Goal: Task Accomplishment & Management: Manage account settings

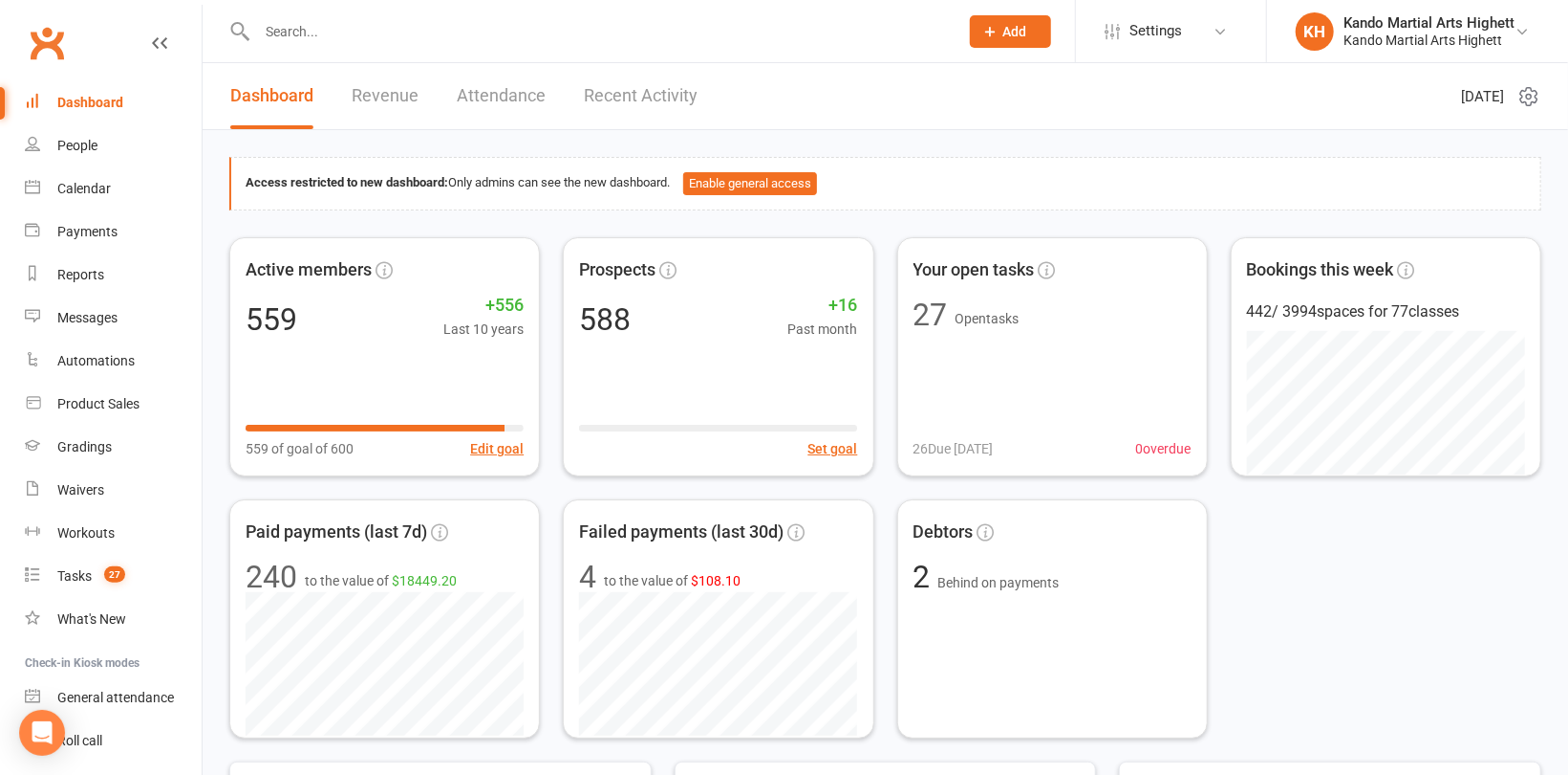
click at [305, 29] on input "text" at bounding box center [599, 31] width 694 height 27
paste input "[PERSON_NAME]"
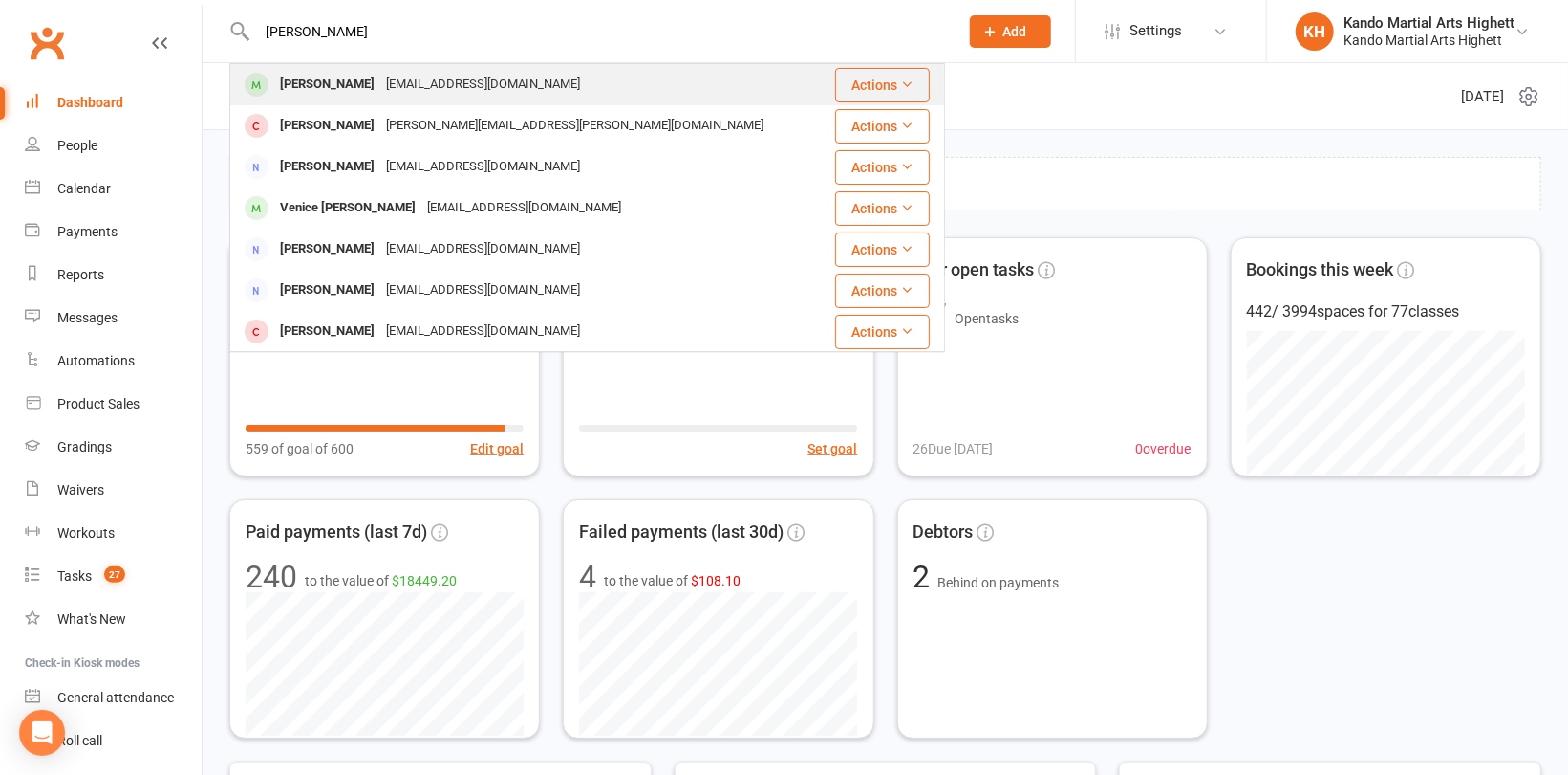
type input "[PERSON_NAME]"
click at [330, 86] on div "[PERSON_NAME]" at bounding box center [327, 85] width 106 height 28
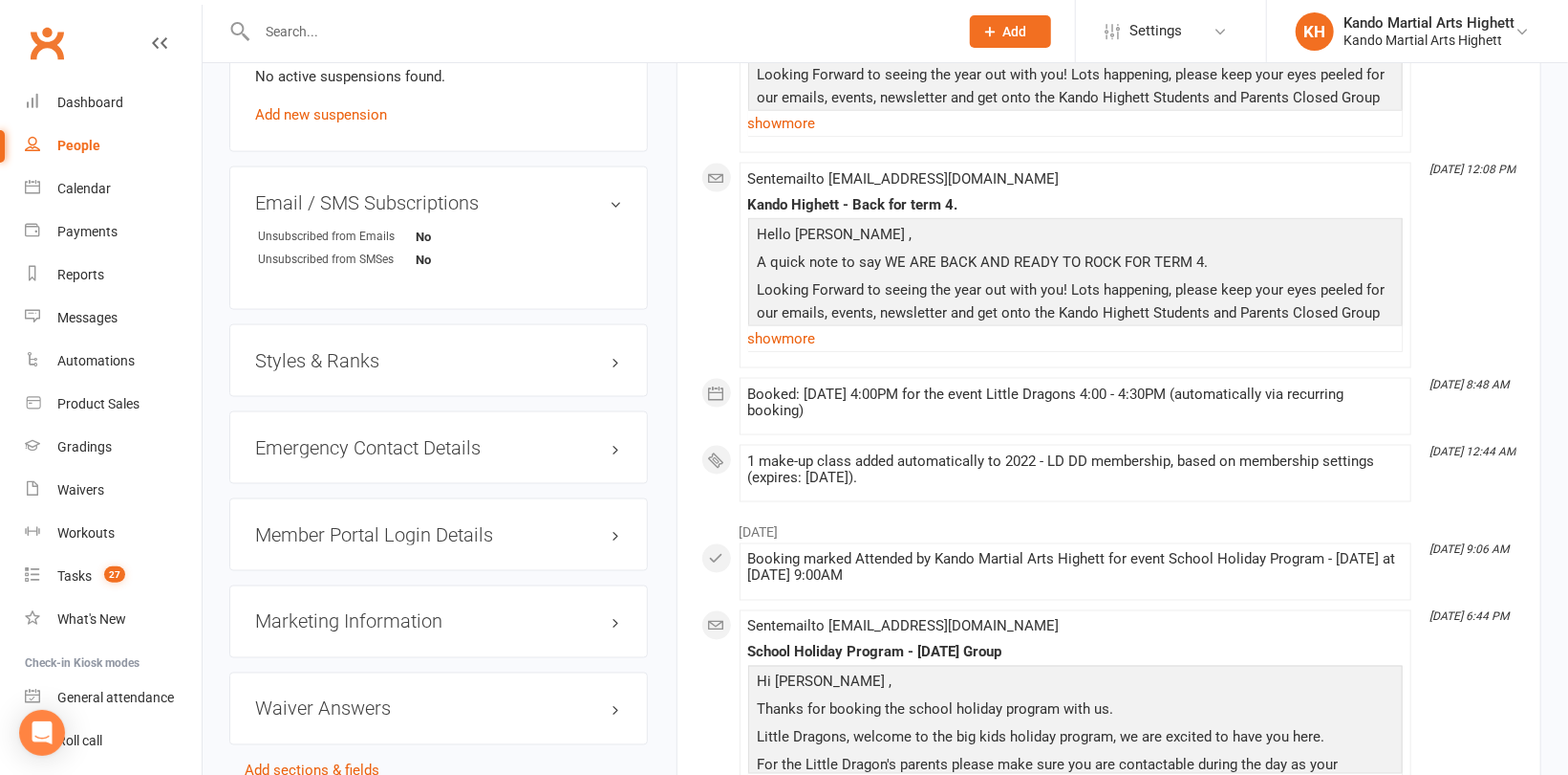
scroll to position [1530, 0]
click at [294, 347] on h3 "Styles & Ranks" at bounding box center [438, 357] width 367 height 21
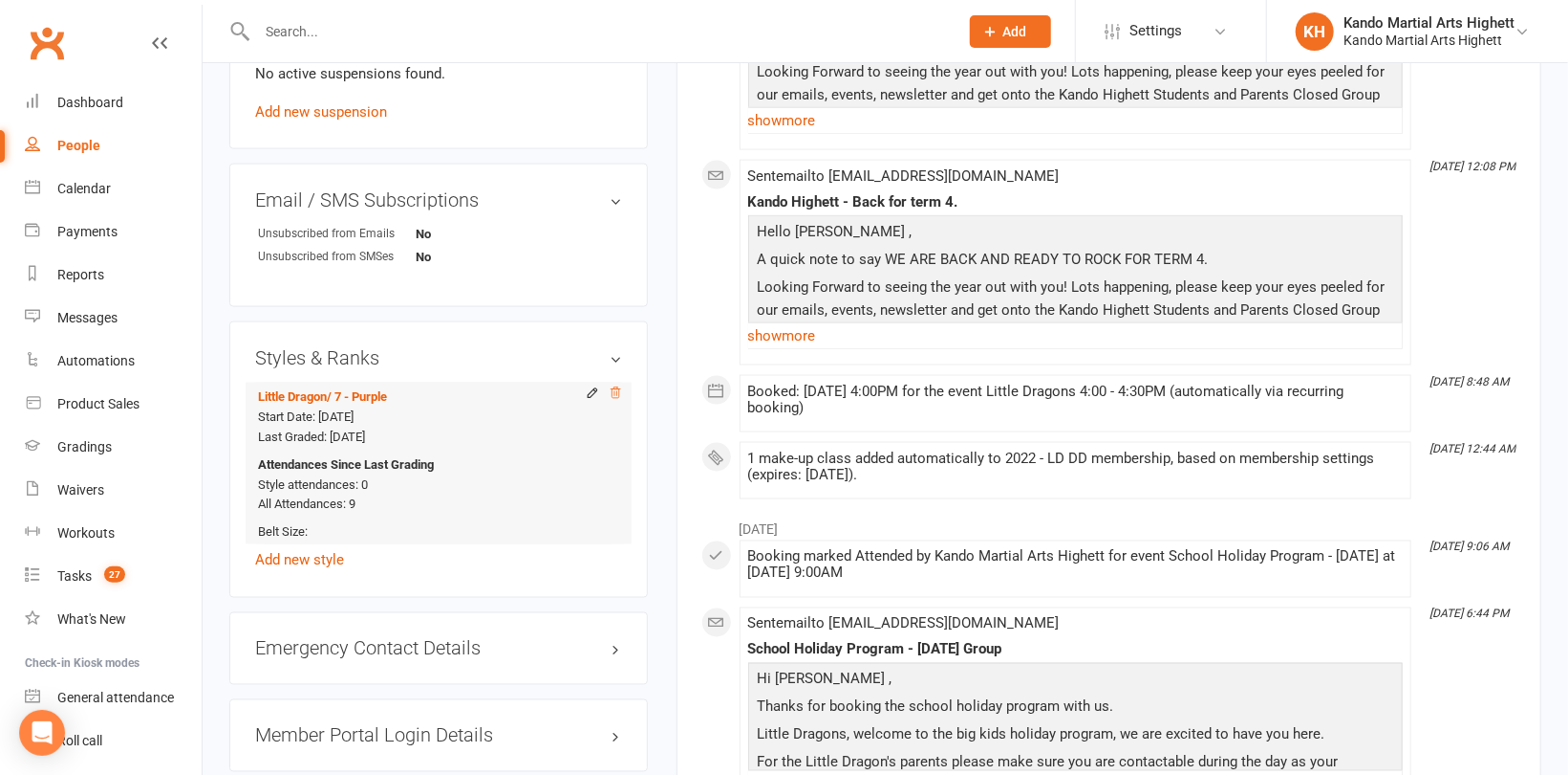
click at [612, 395] on icon at bounding box center [616, 392] width 10 height 11
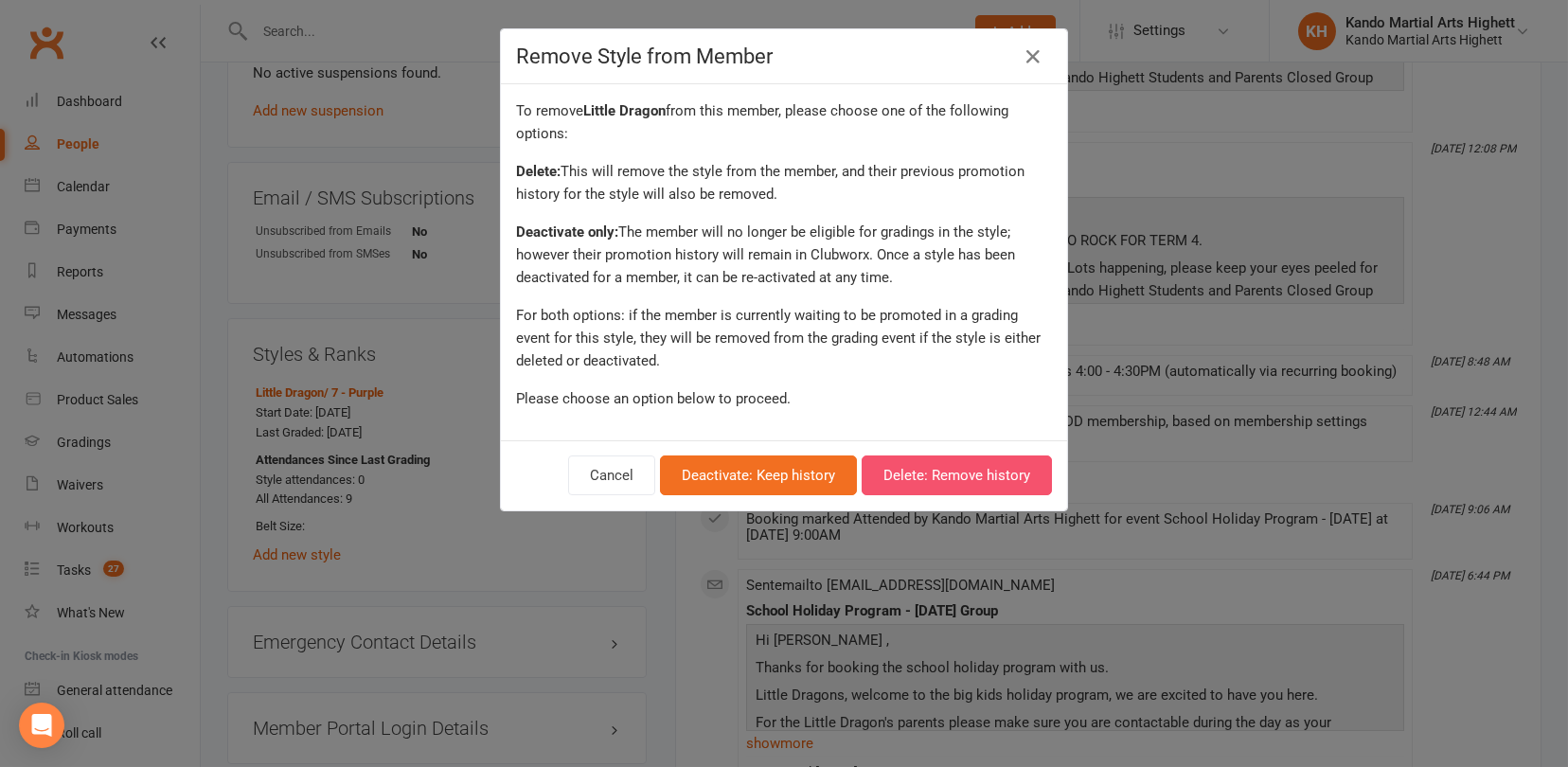
click at [967, 476] on button "Delete: Remove history" at bounding box center [956, 475] width 190 height 40
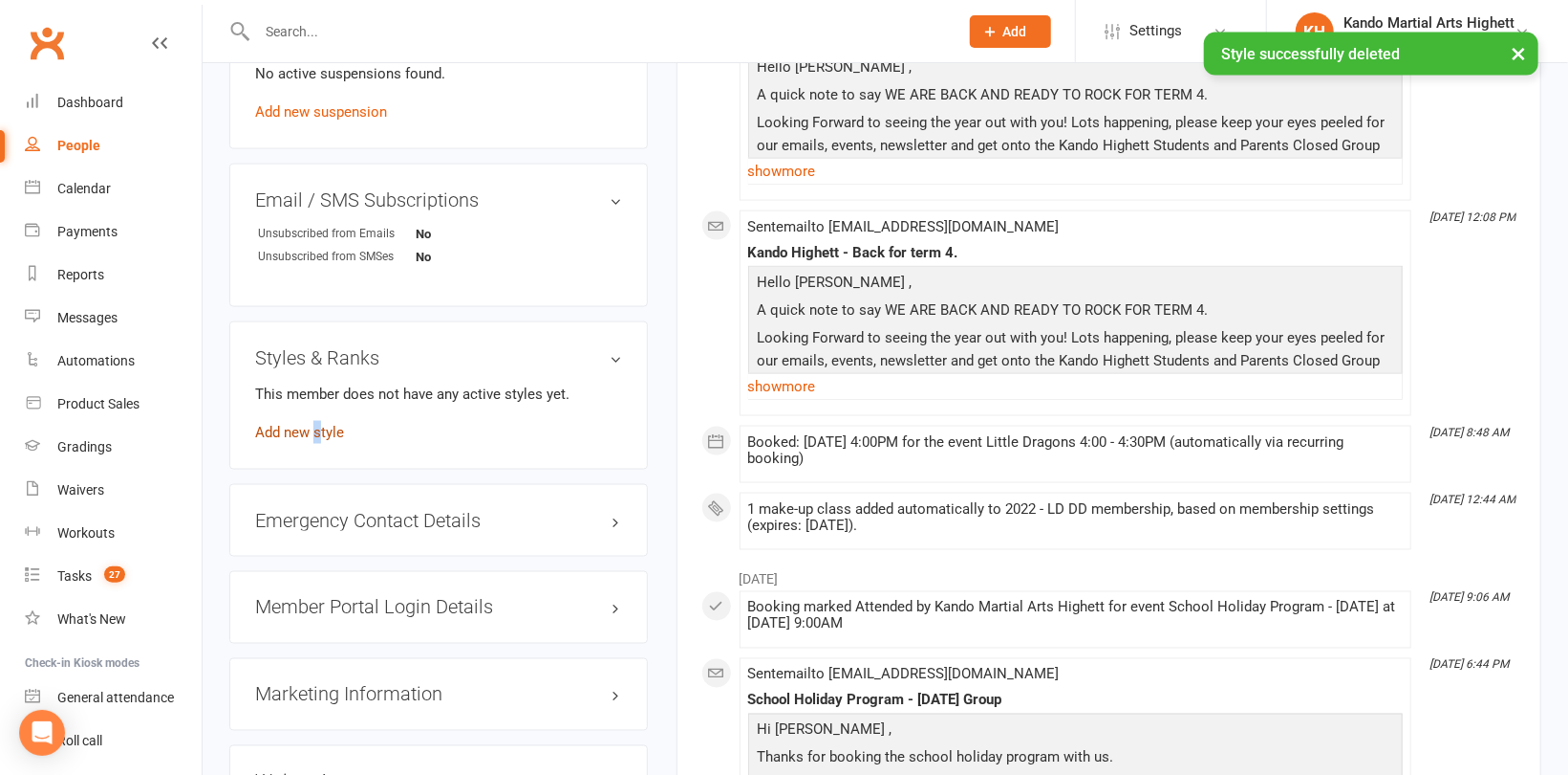
click at [318, 431] on link "Add new style" at bounding box center [299, 432] width 89 height 17
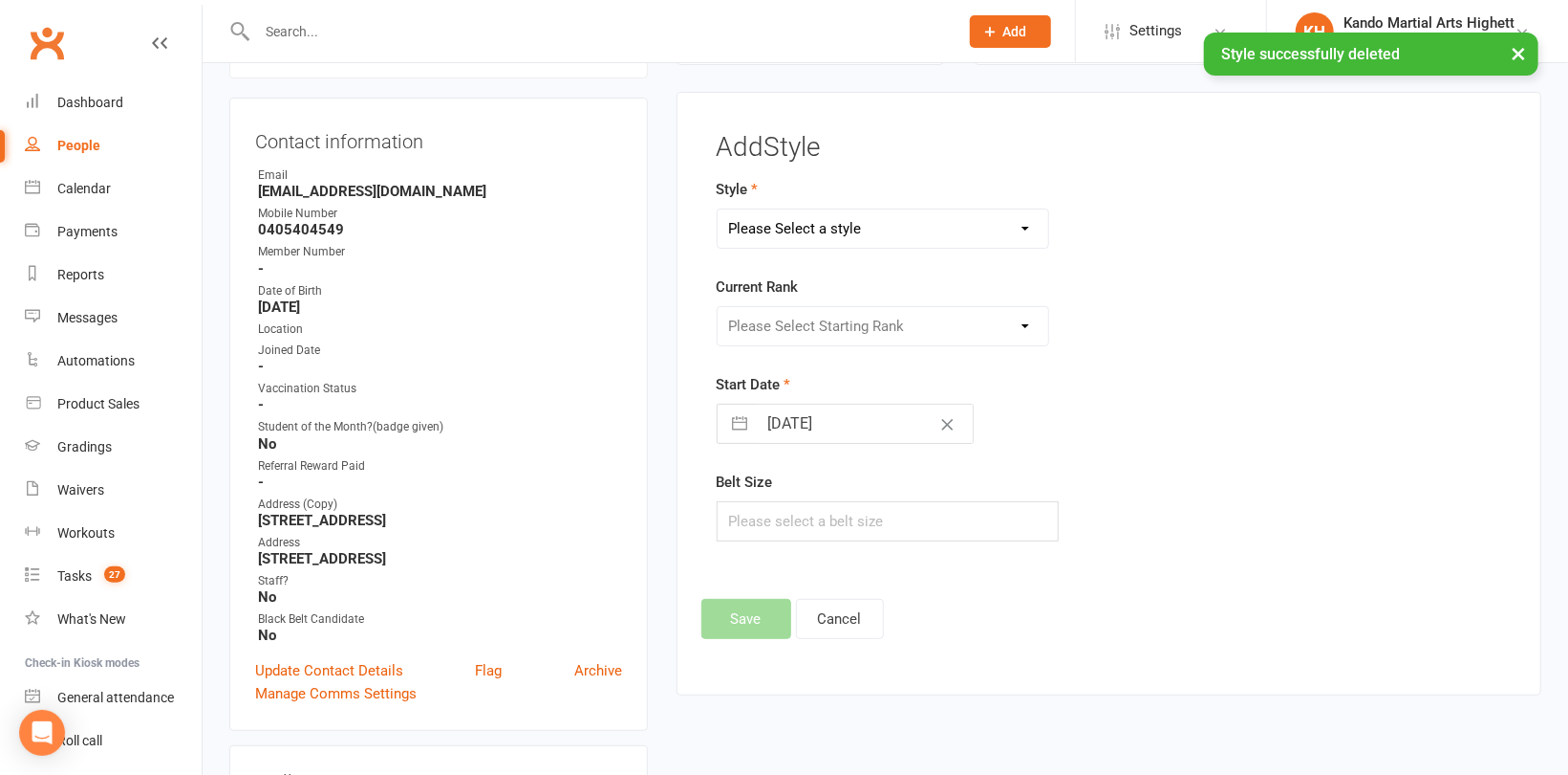
scroll to position [163, 0]
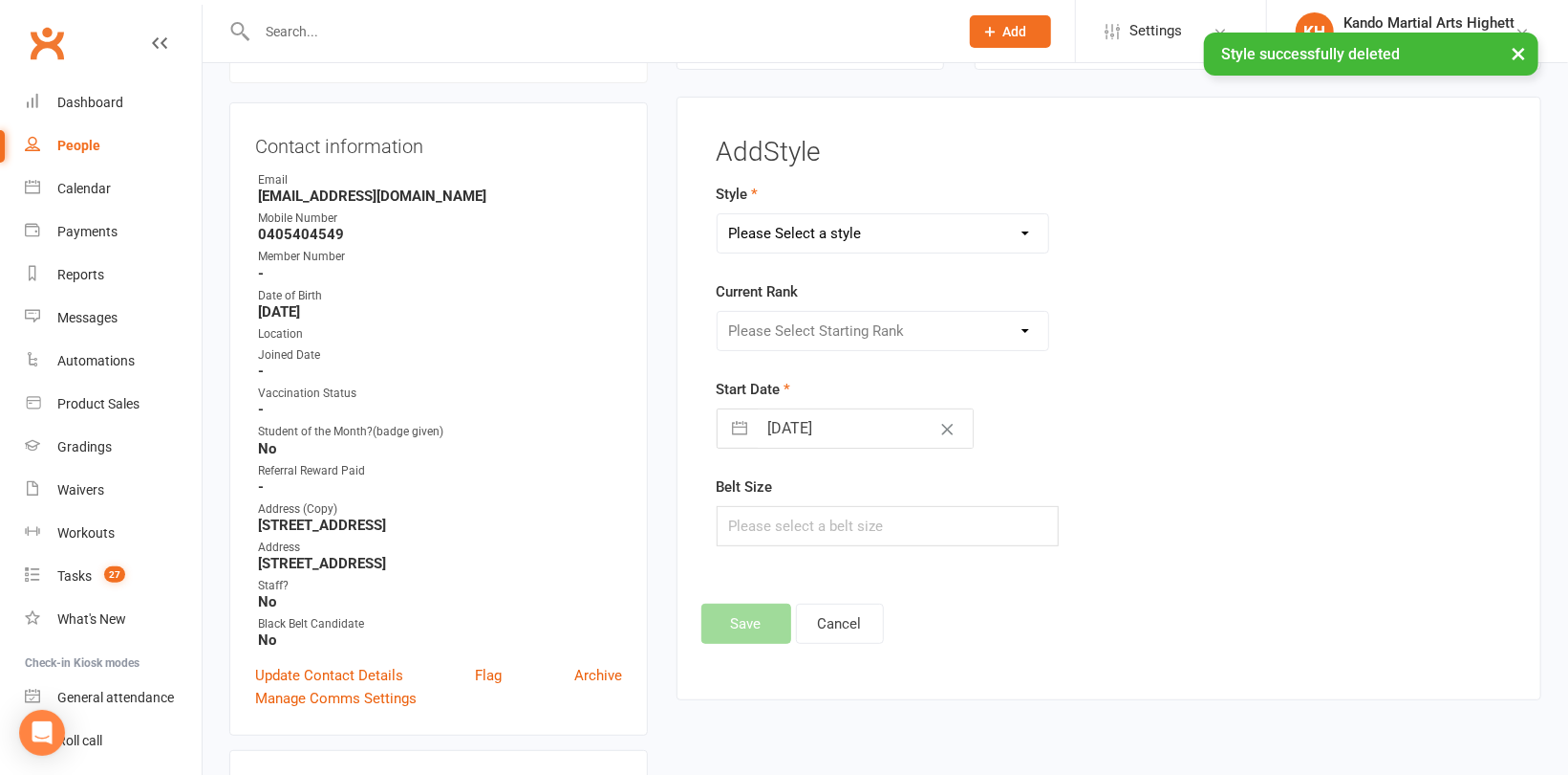
click at [792, 225] on select "Please Select a style [PERSON_NAME] Ninja Leadership Little Dragon Teen and Adu…" at bounding box center [882, 233] width 331 height 38
select select "1194"
click at [718, 214] on select "Please Select a style [PERSON_NAME] Ninja Leadership Little Dragon Teen and Adu…" at bounding box center [882, 233] width 331 height 38
click at [793, 334] on select "Please Select Starting Rank 1 - White 2 - Red 3 - Yellow 4 - Orange 5 - Green 6…" at bounding box center [882, 331] width 331 height 38
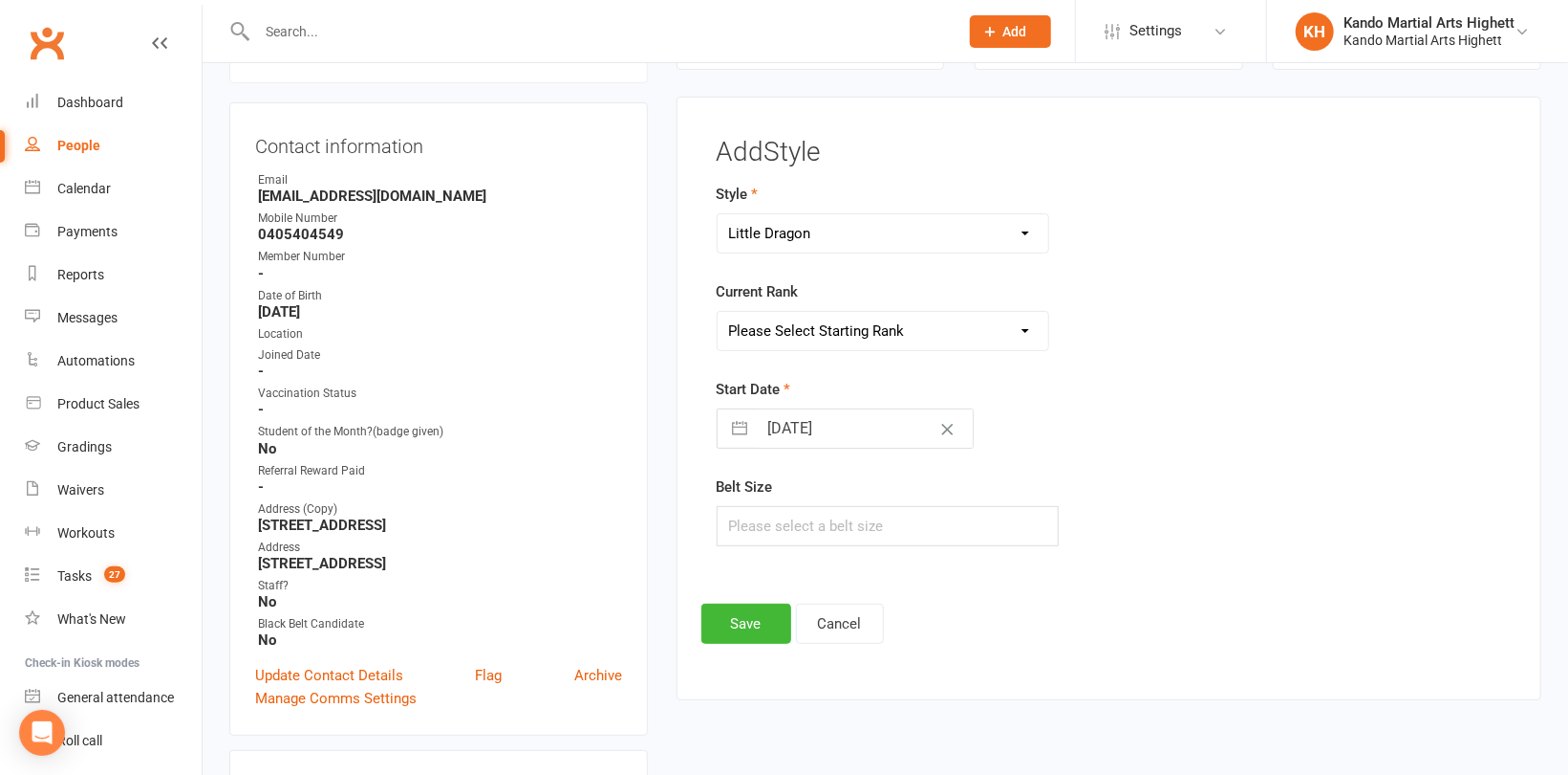
select select "18384"
click at [718, 312] on select "Please Select Starting Rank 1 - White 2 - Red 3 - Yellow 4 - Orange 5 - Green 6…" at bounding box center [882, 331] width 331 height 38
click at [728, 615] on button "Save" at bounding box center [747, 623] width 90 height 40
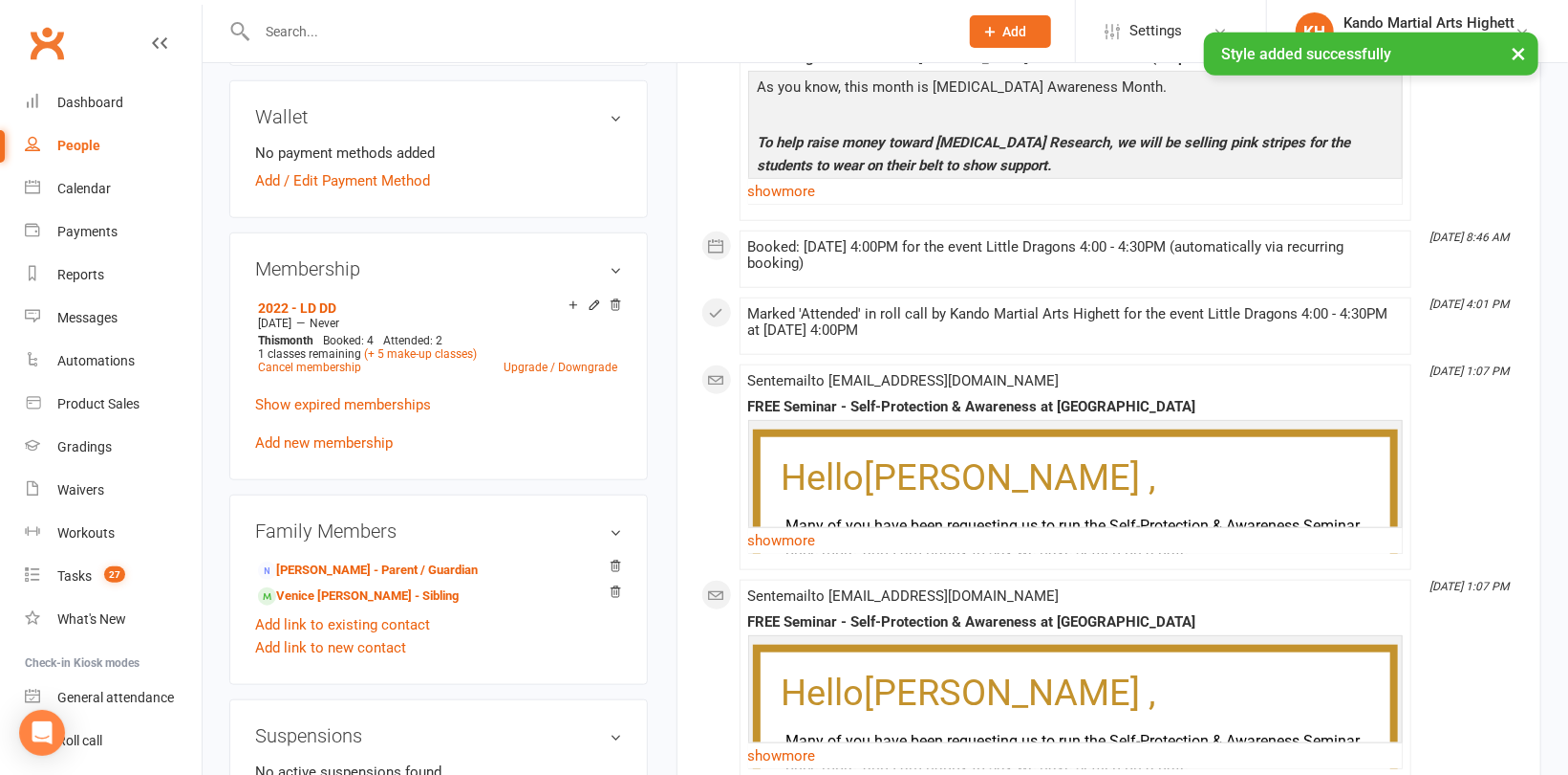
scroll to position [1119, 0]
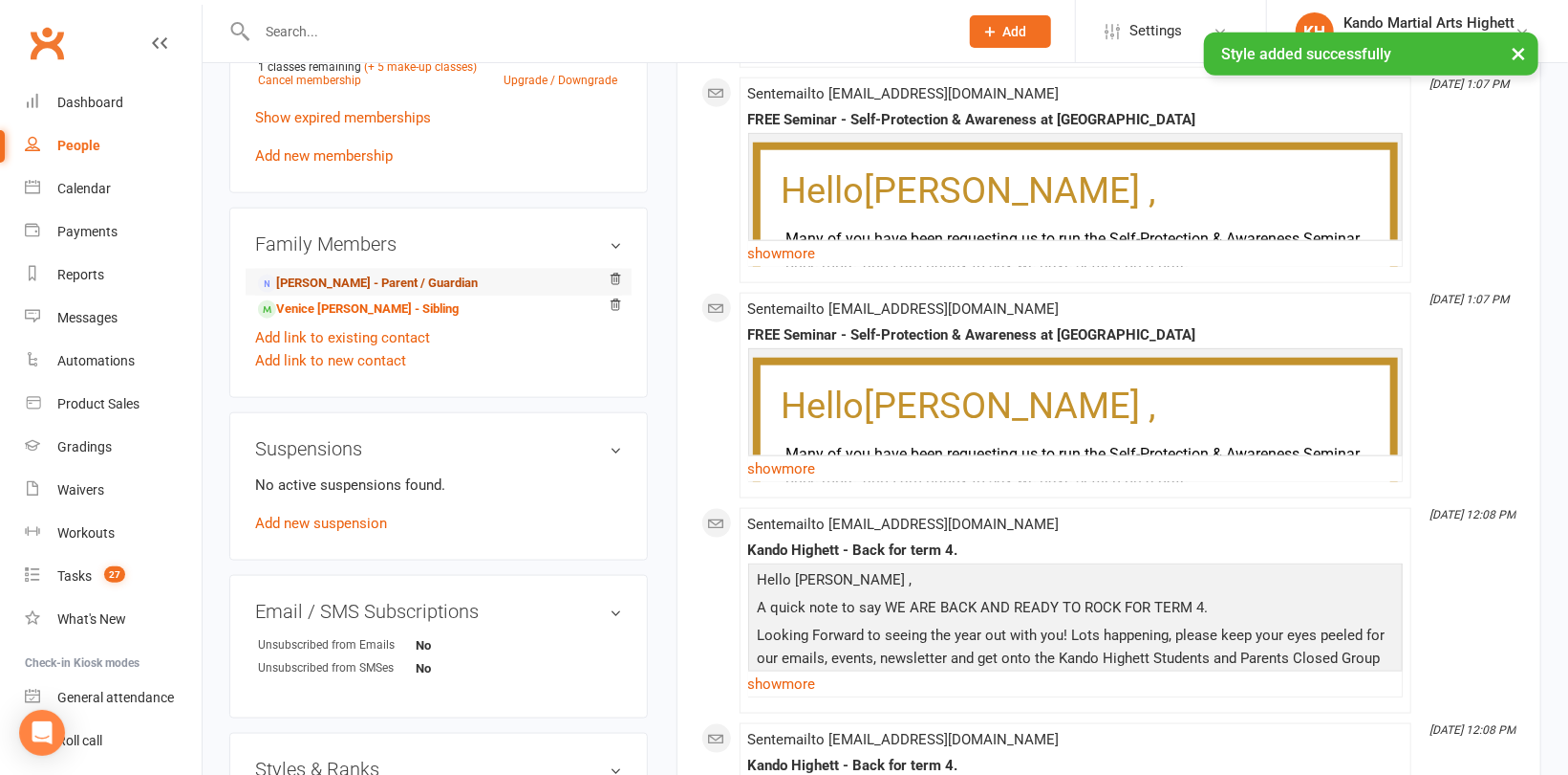
click at [350, 281] on link "[PERSON_NAME] - Parent / Guardian" at bounding box center [368, 284] width 220 height 20
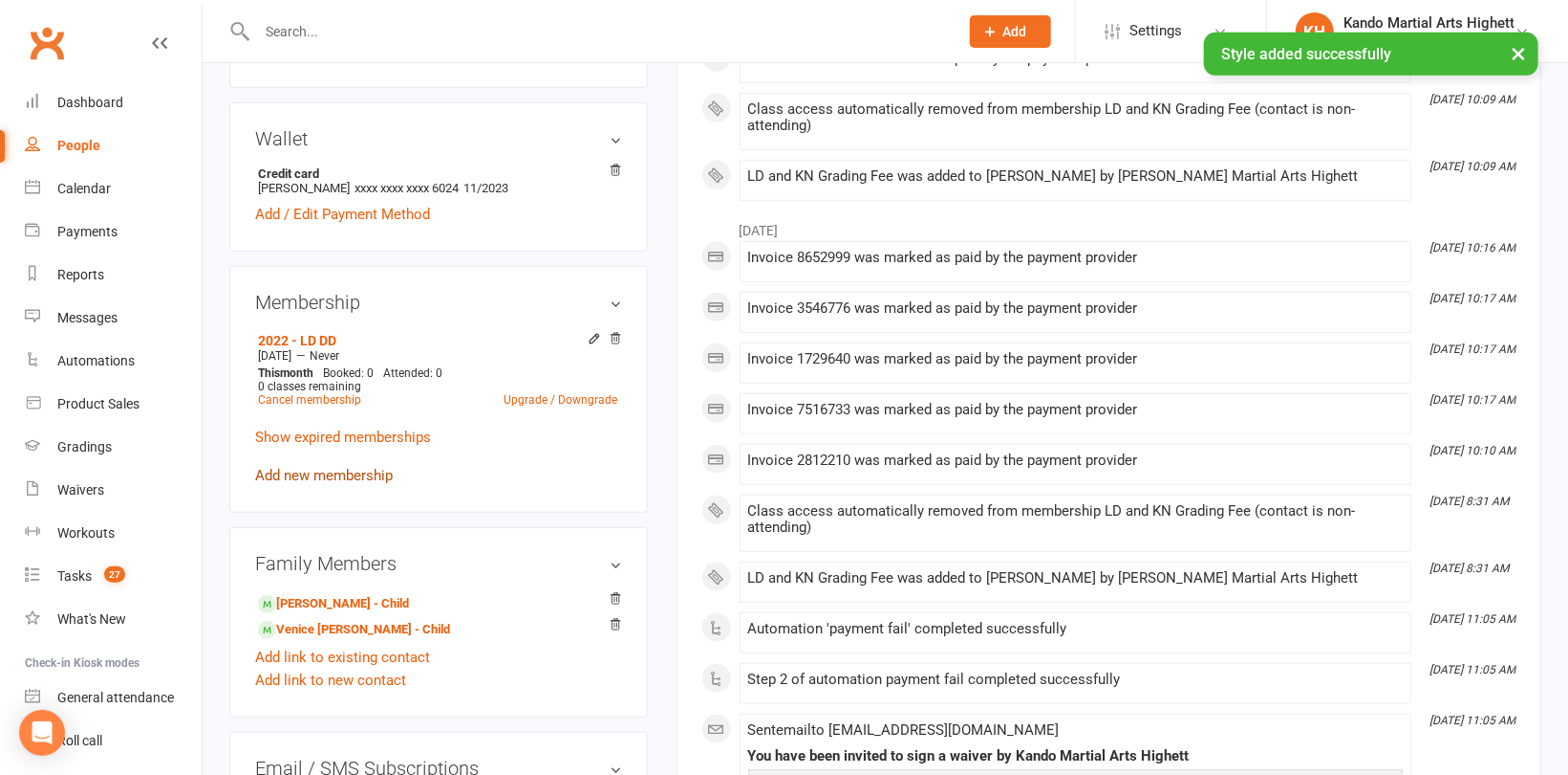
scroll to position [574, 0]
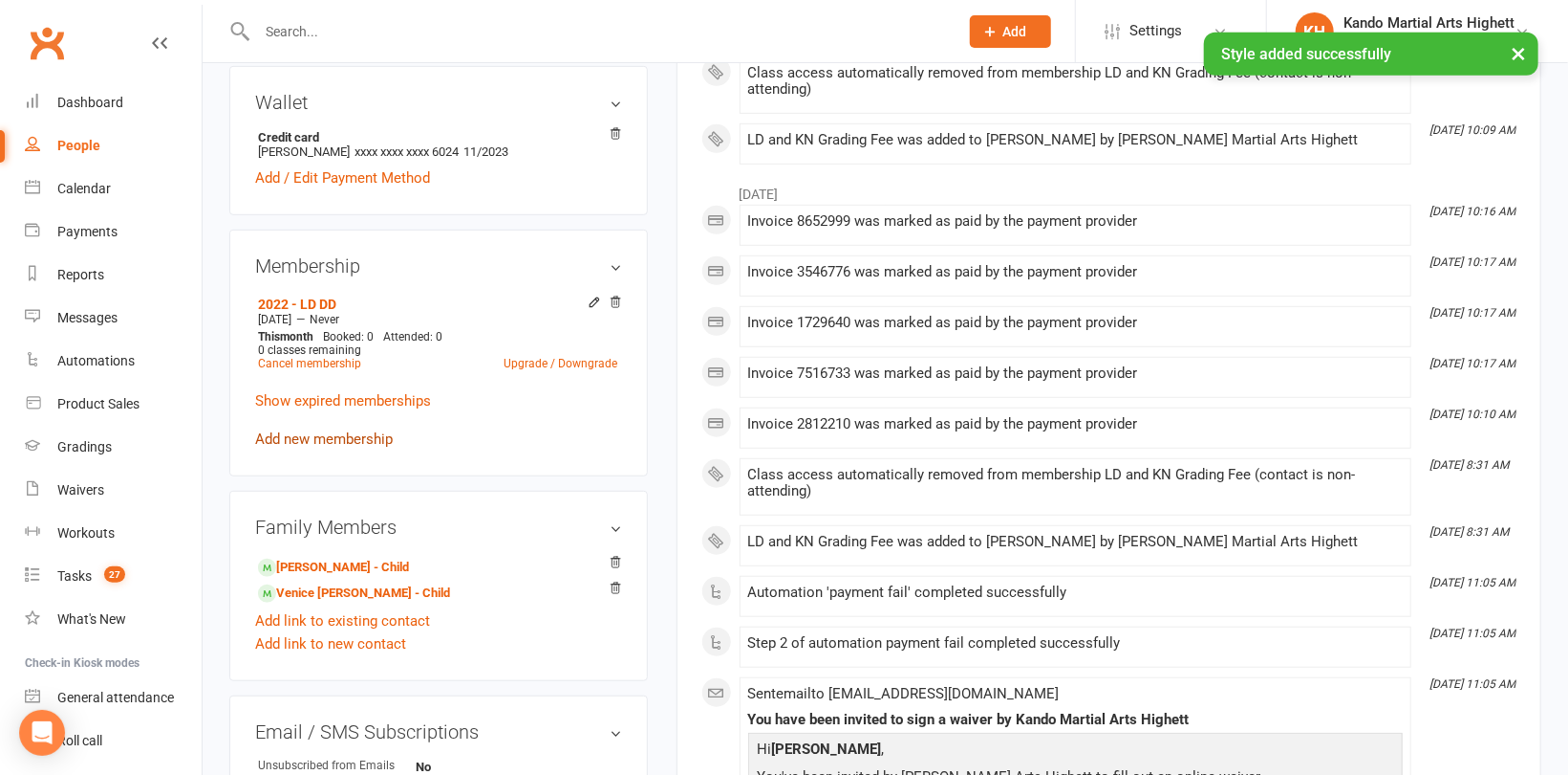
click at [333, 434] on link "Add new membership" at bounding box center [324, 438] width 138 height 17
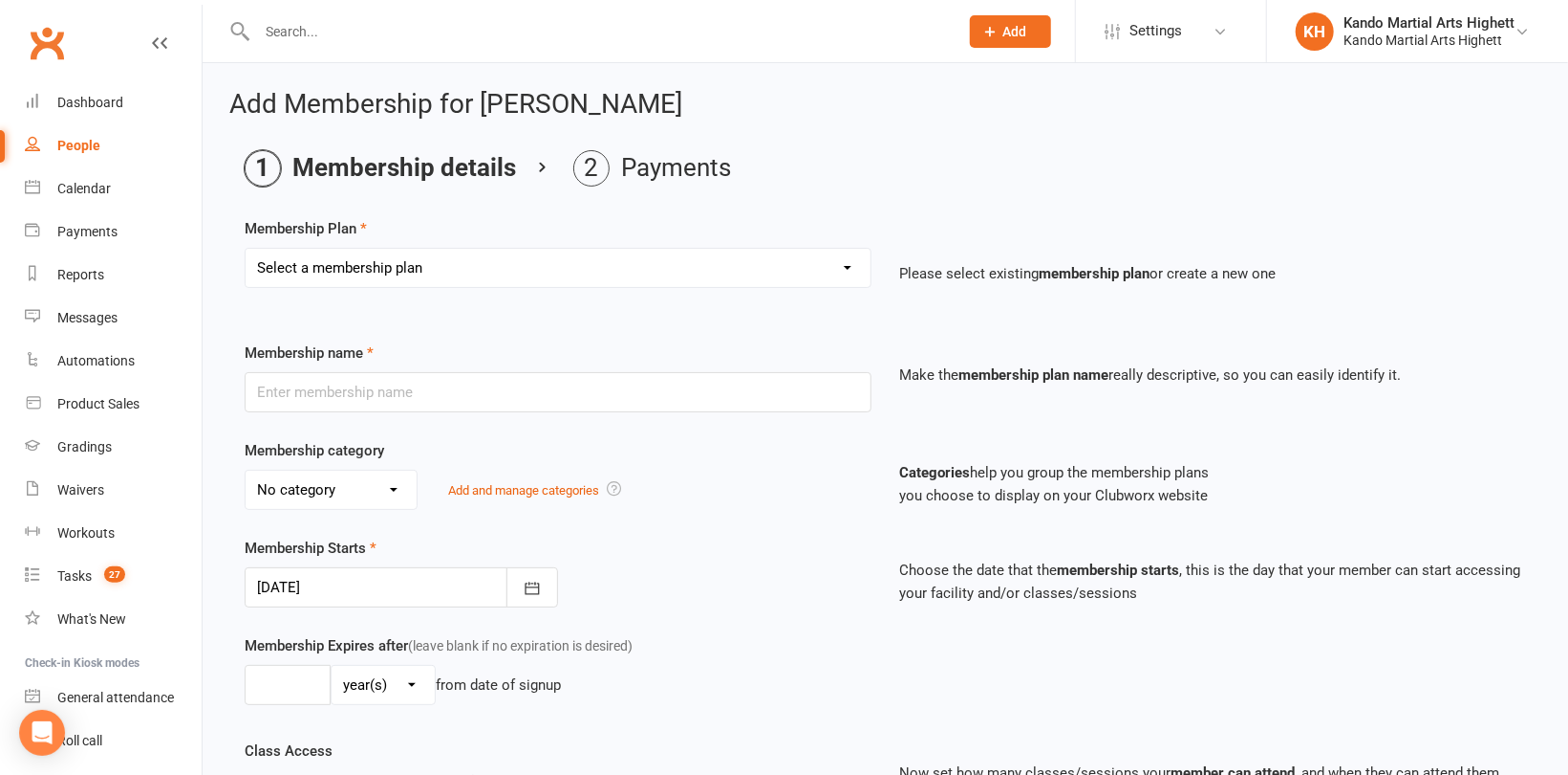
click at [372, 262] on select "Select a membership plan Create new Membership Plan Starter Program - 4 weeks p…" at bounding box center [558, 268] width 625 height 38
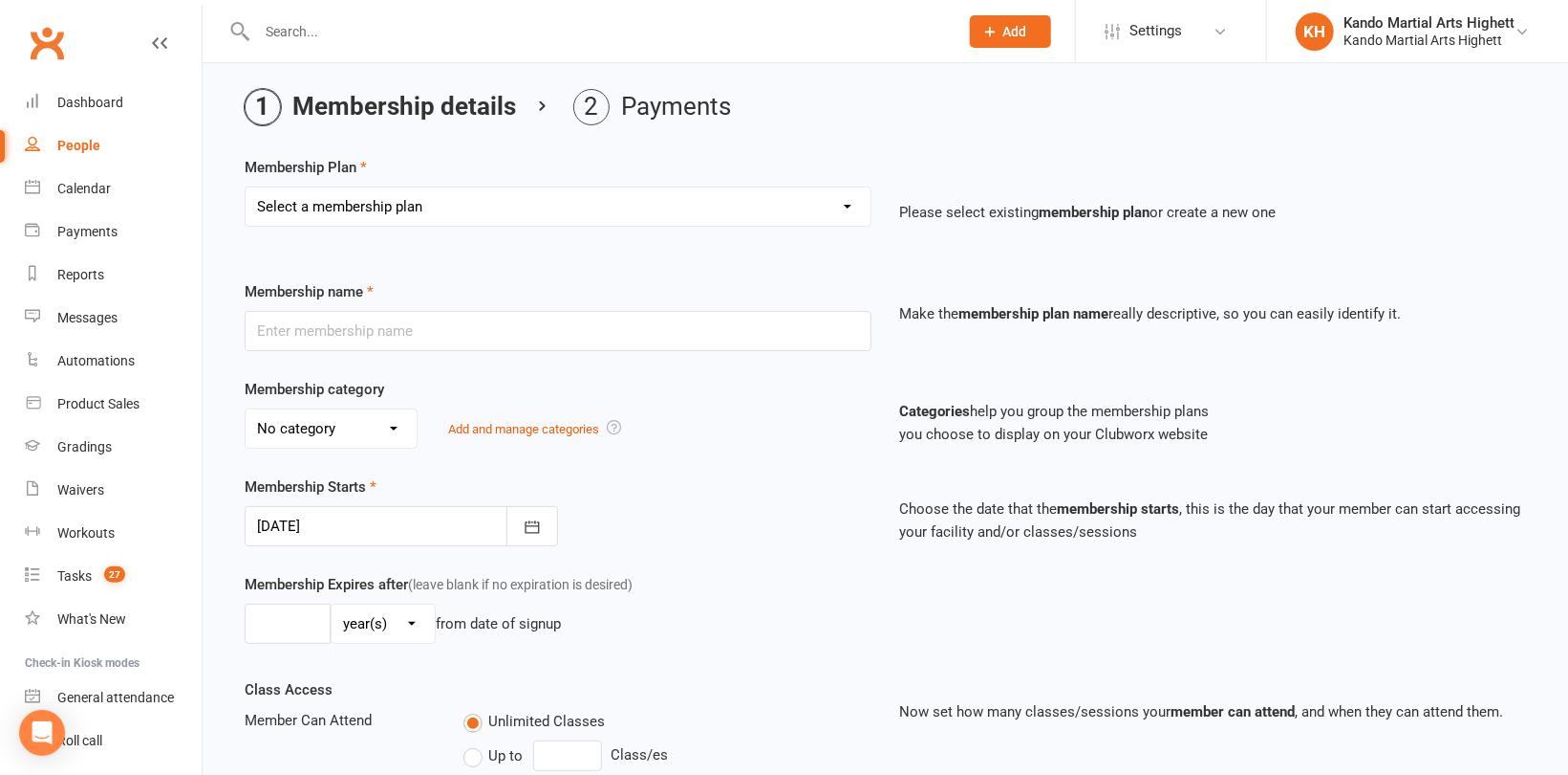
scroll to position [96, 0]
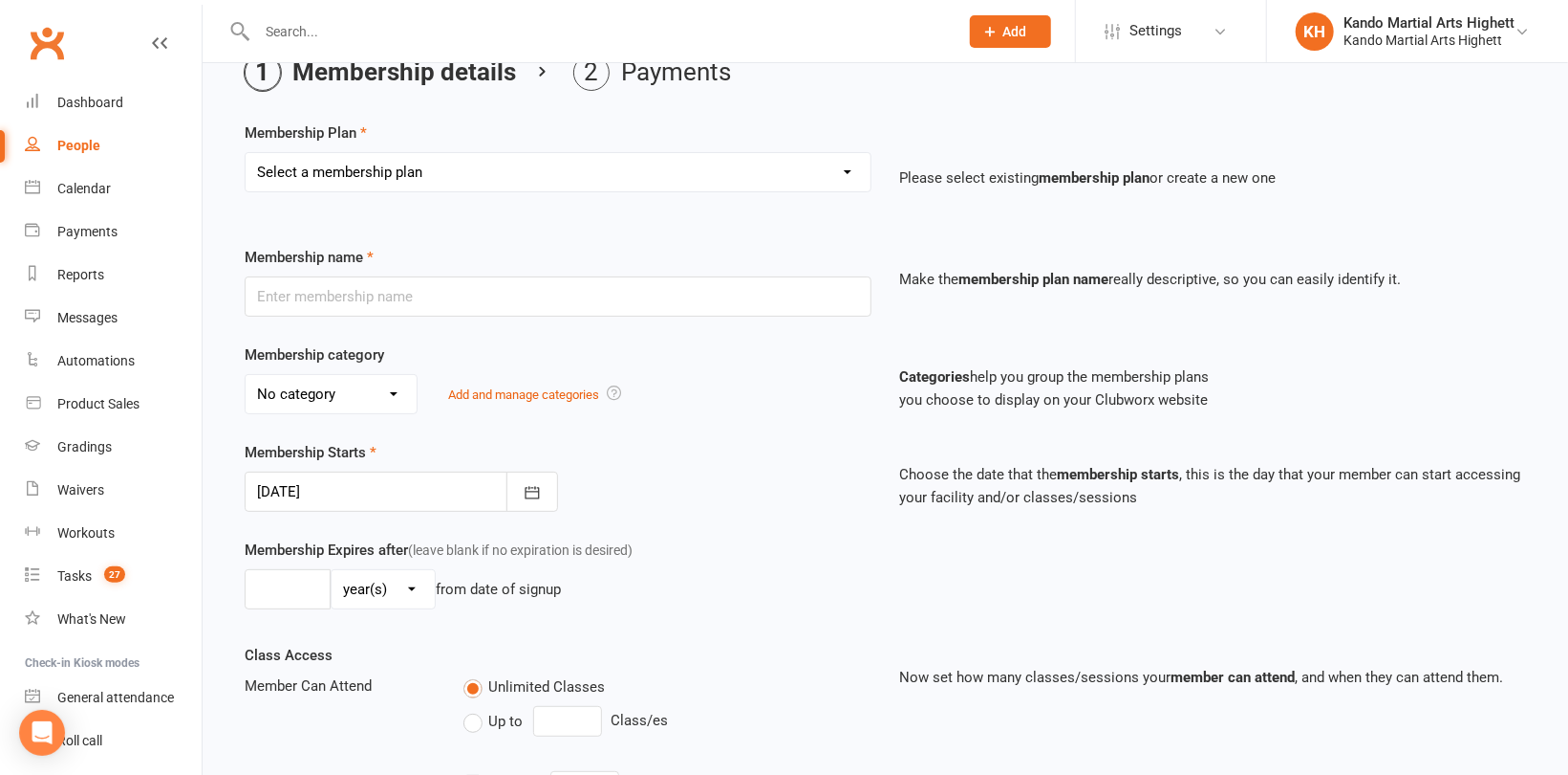
click at [471, 179] on select "Select a membership plan Create new Membership Plan Starter Program - 4 weeks p…" at bounding box center [558, 172] width 625 height 38
select select "17"
click at [246, 153] on select "Select a membership plan Create new Membership Plan Starter Program - 4 weeks p…" at bounding box center [558, 172] width 625 height 38
type input "LD and KN Grading Fee"
select select "10"
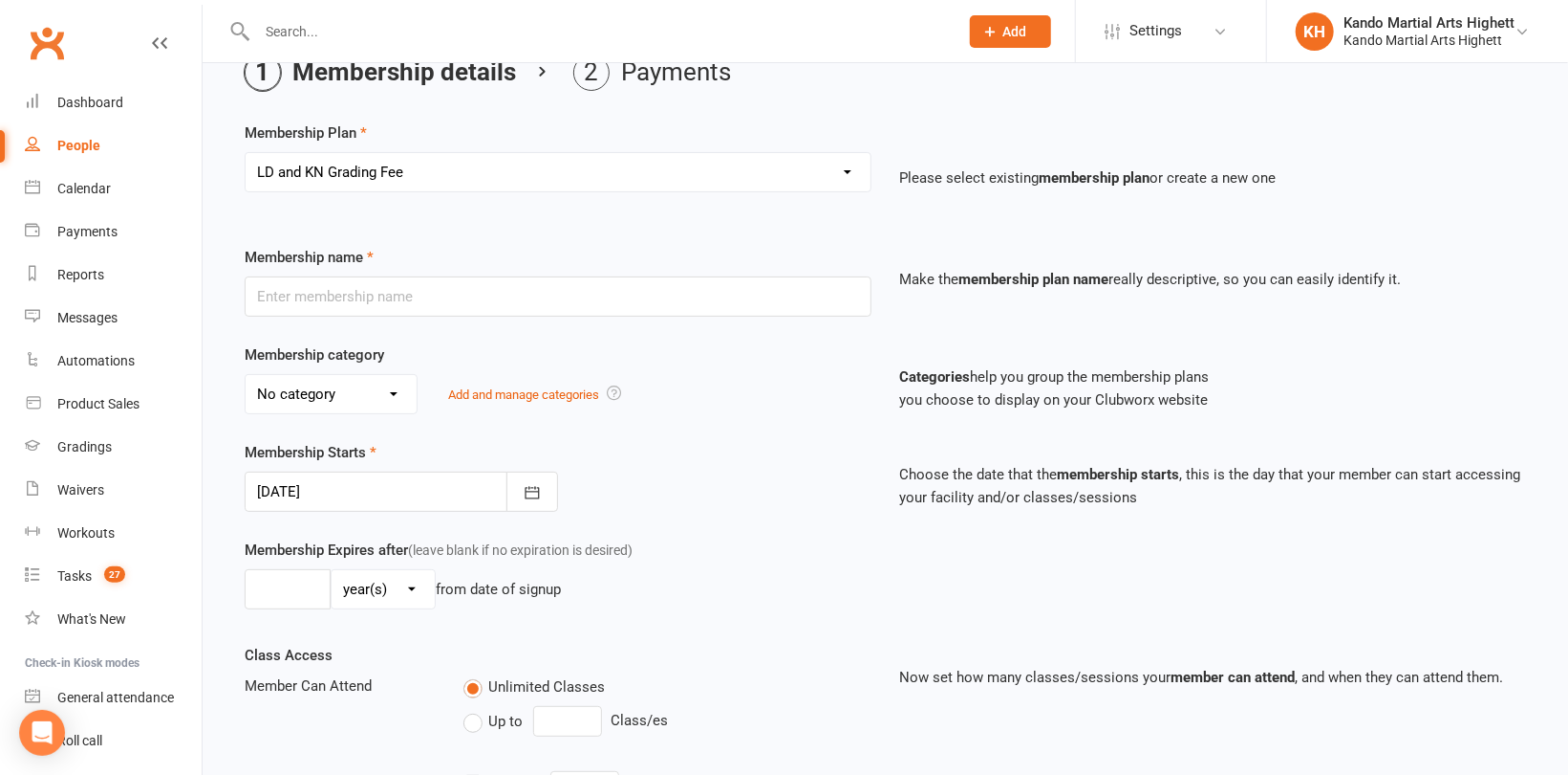
type input "1"
select select "0"
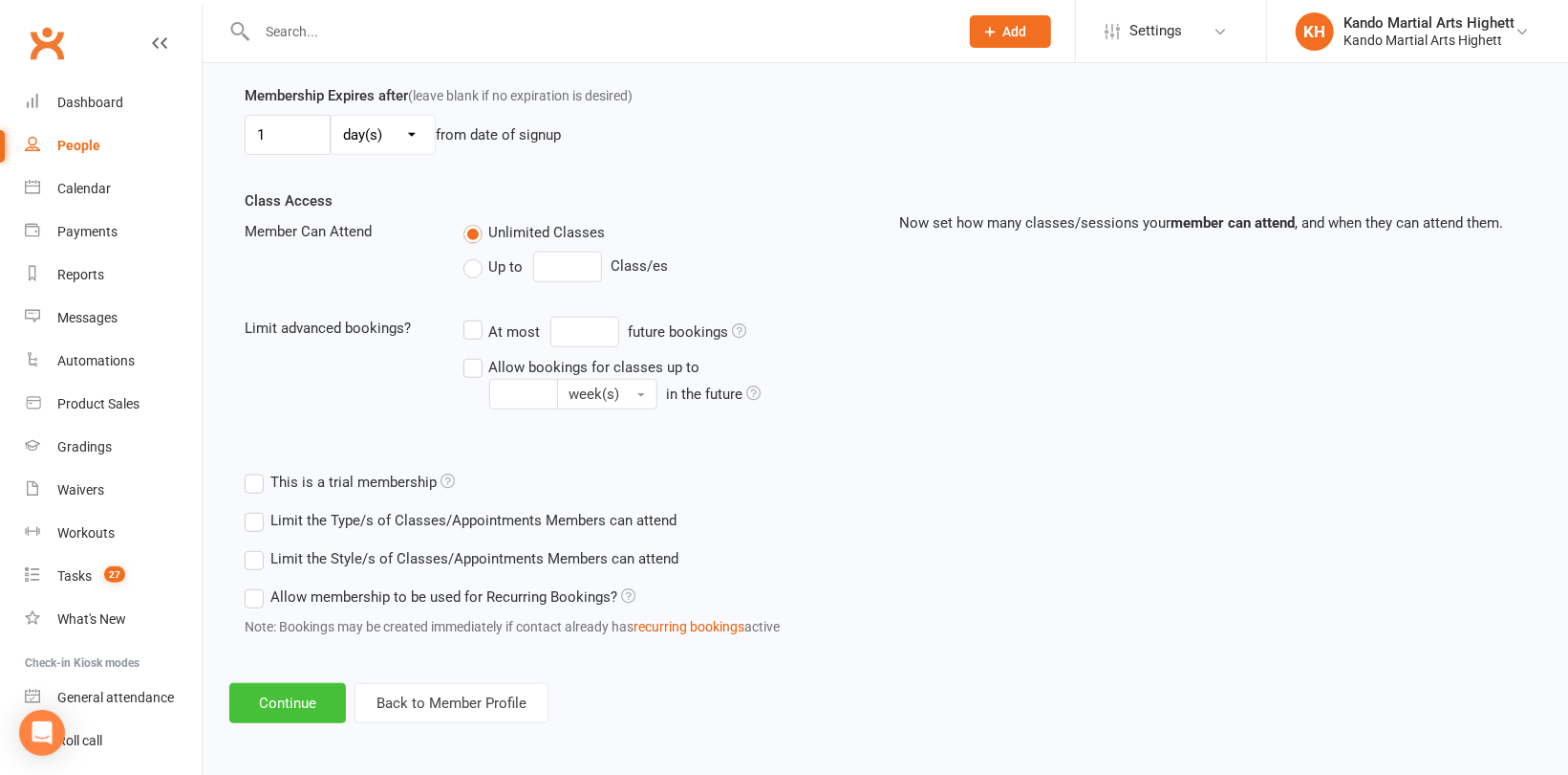
scroll to position [550, 0]
click at [278, 693] on button "Continue" at bounding box center [288, 703] width 117 height 40
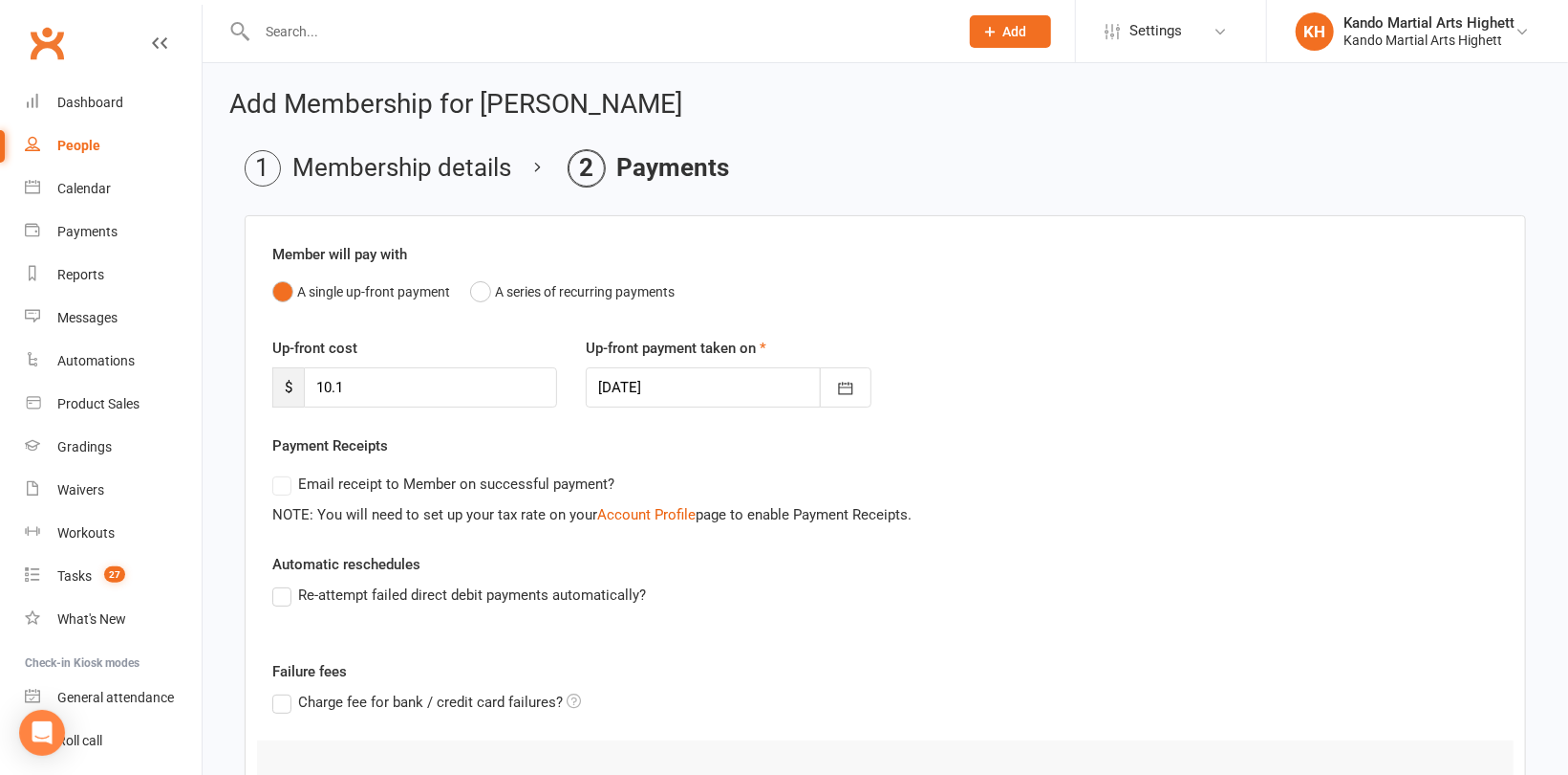
scroll to position [265, 0]
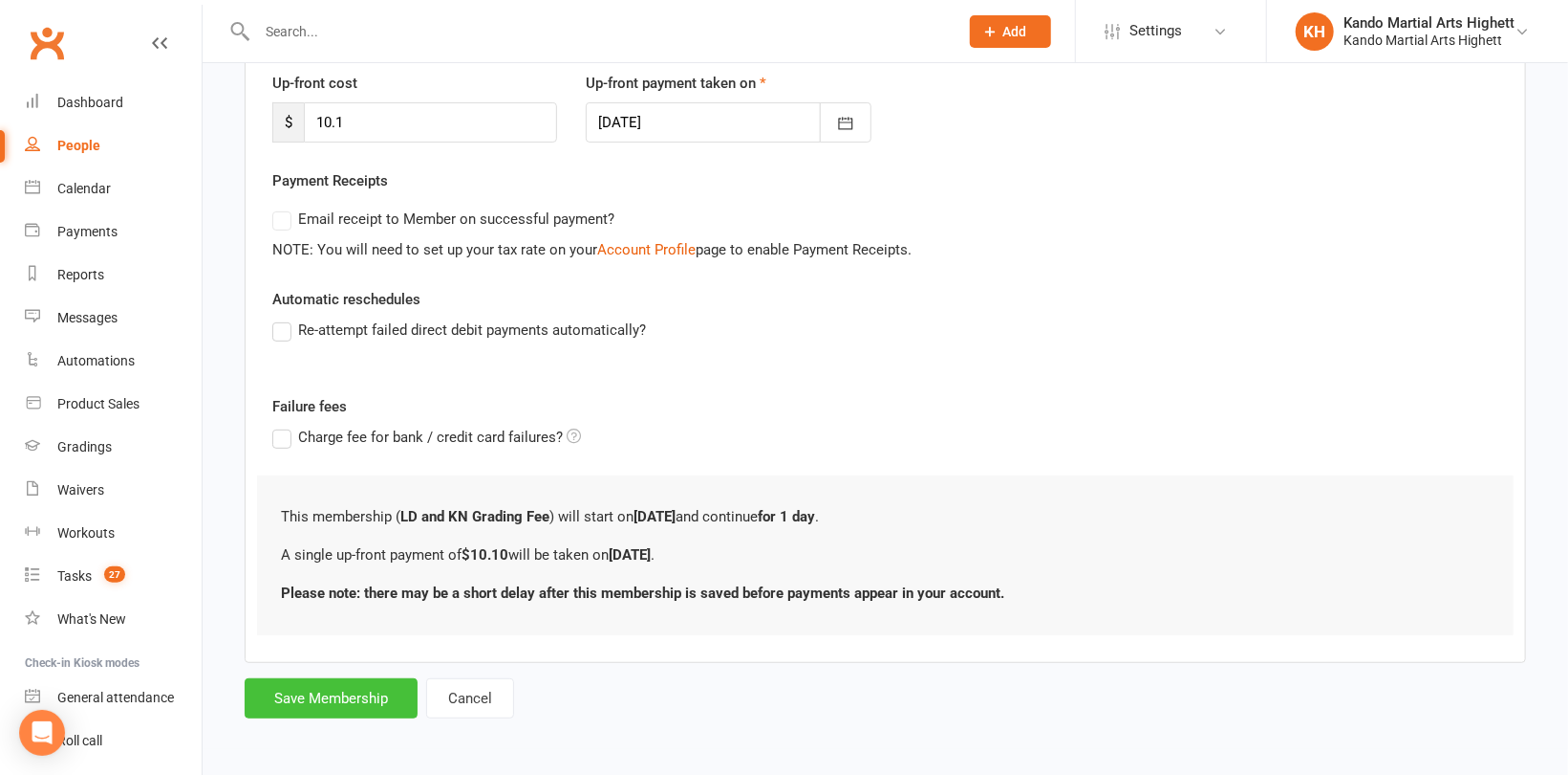
click at [327, 704] on button "Save Membership" at bounding box center [331, 698] width 173 height 40
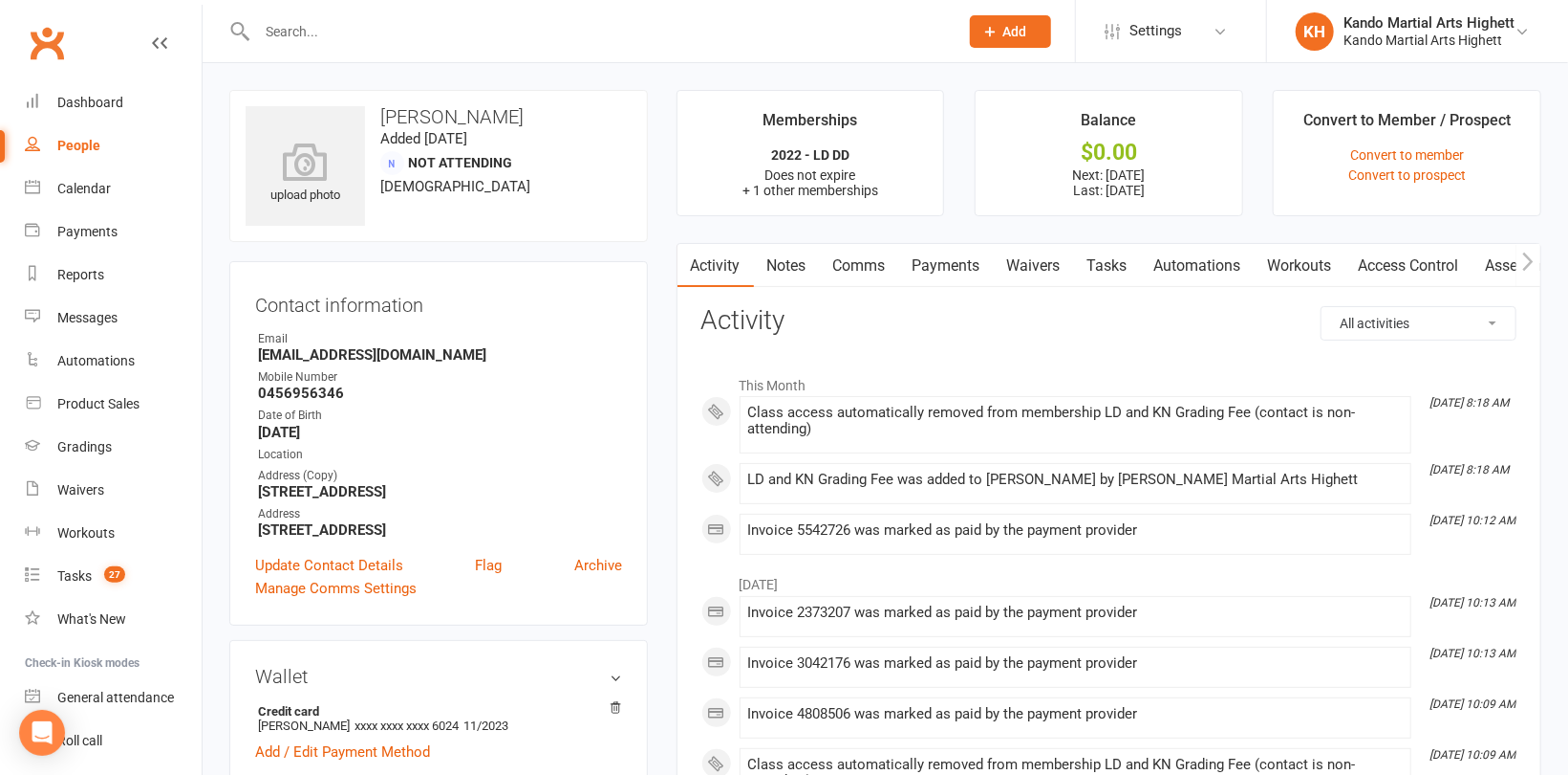
click at [334, 41] on input "text" at bounding box center [599, 31] width 694 height 27
paste input "[PERSON_NAME]"
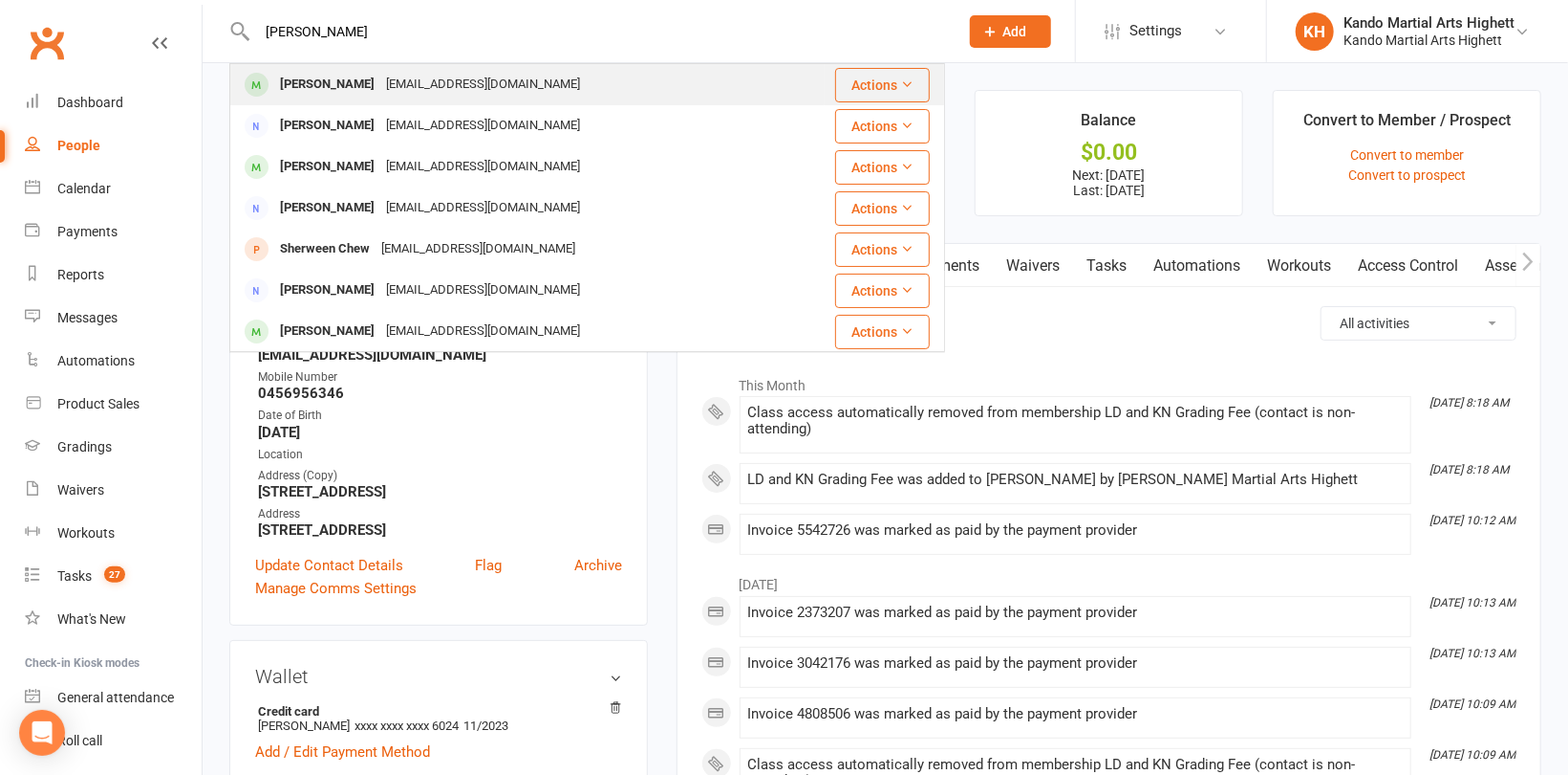
type input "[PERSON_NAME]"
click at [340, 81] on div "[PERSON_NAME]" at bounding box center [327, 85] width 106 height 28
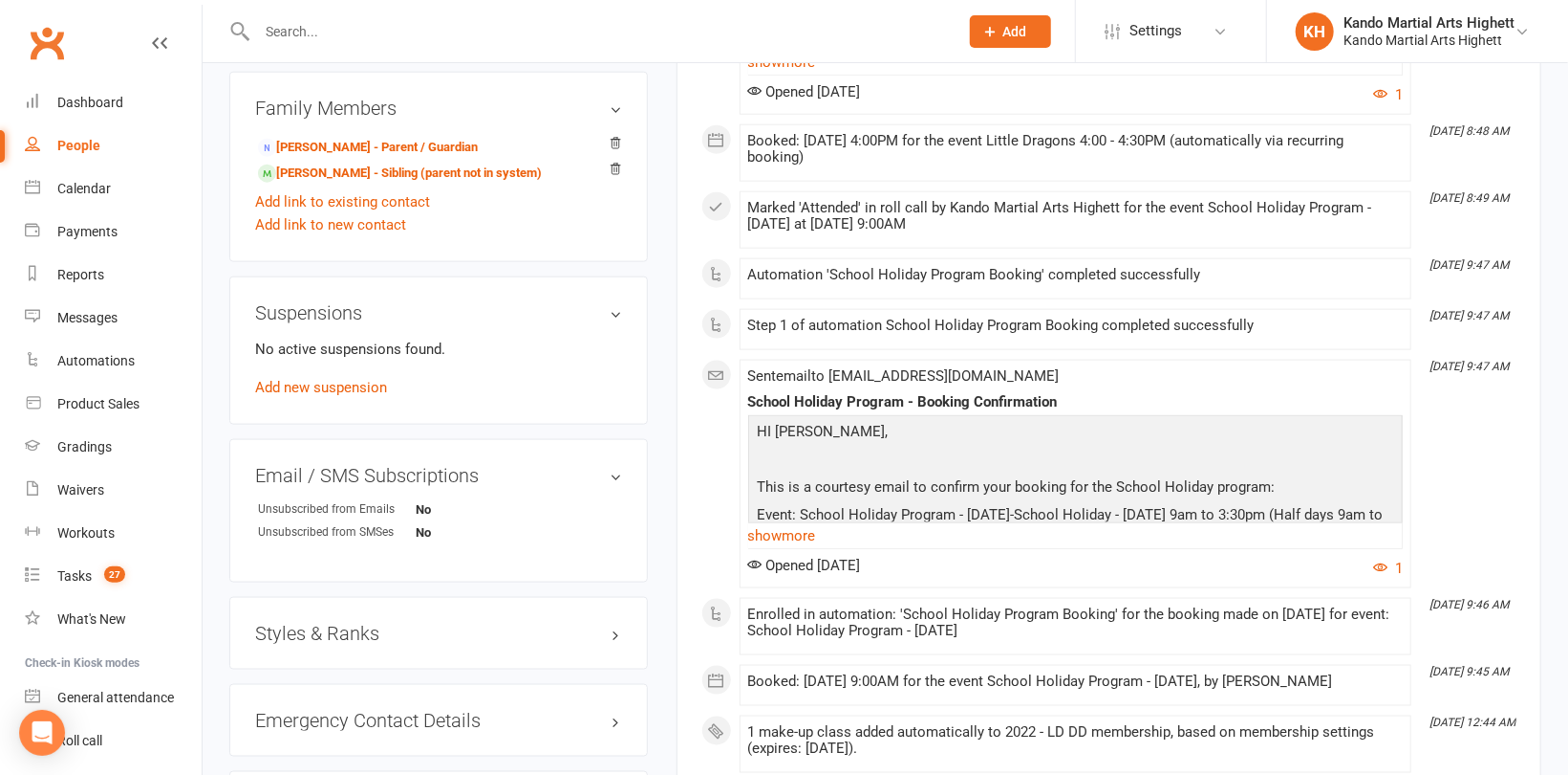
scroll to position [1339, 0]
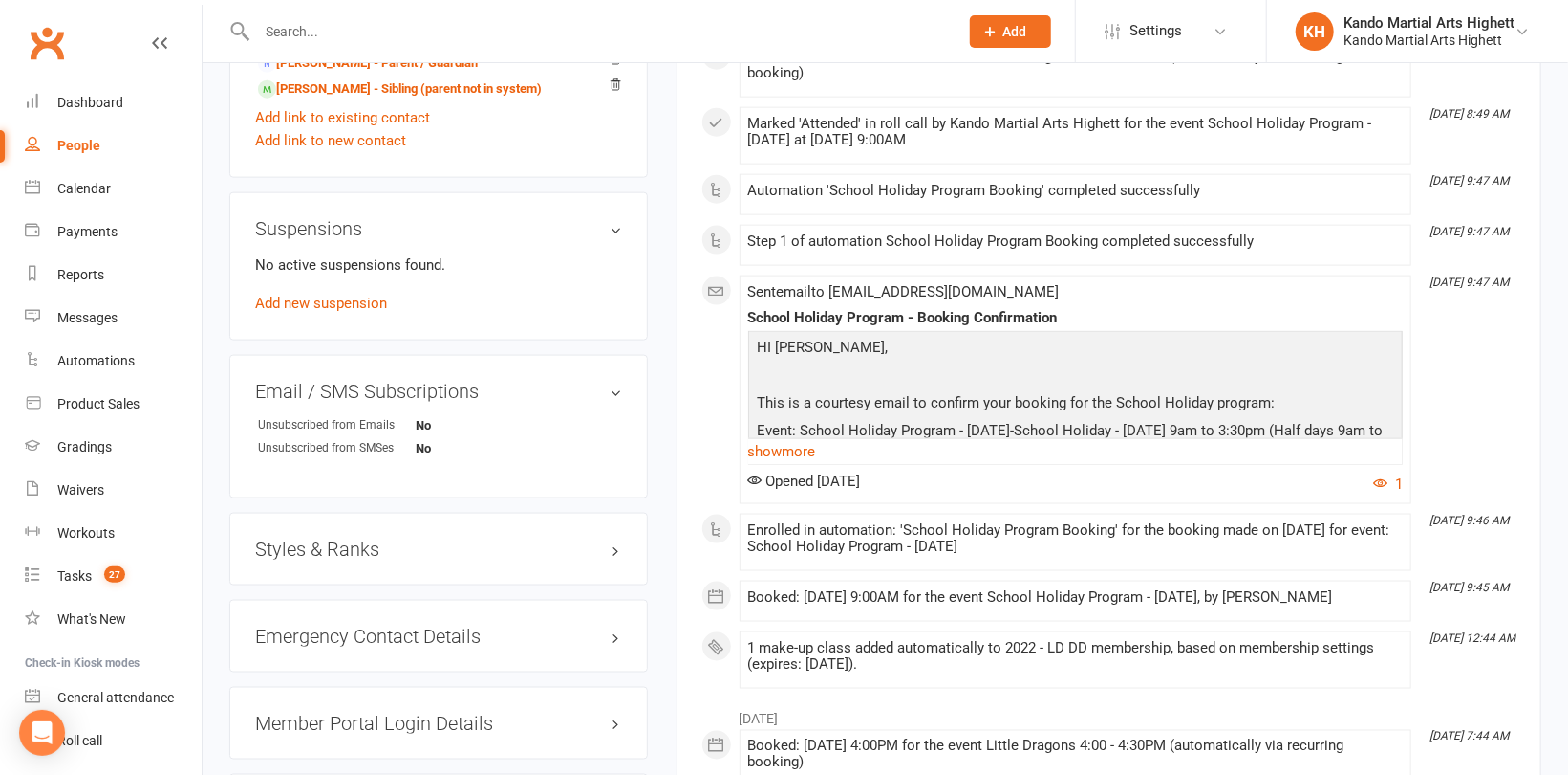
click at [322, 534] on div "Styles & Ranks" at bounding box center [439, 549] width 419 height 73
click at [304, 538] on div "Styles & Ranks" at bounding box center [439, 549] width 419 height 73
click at [304, 543] on h3 "Styles & Ranks" at bounding box center [438, 548] width 367 height 21
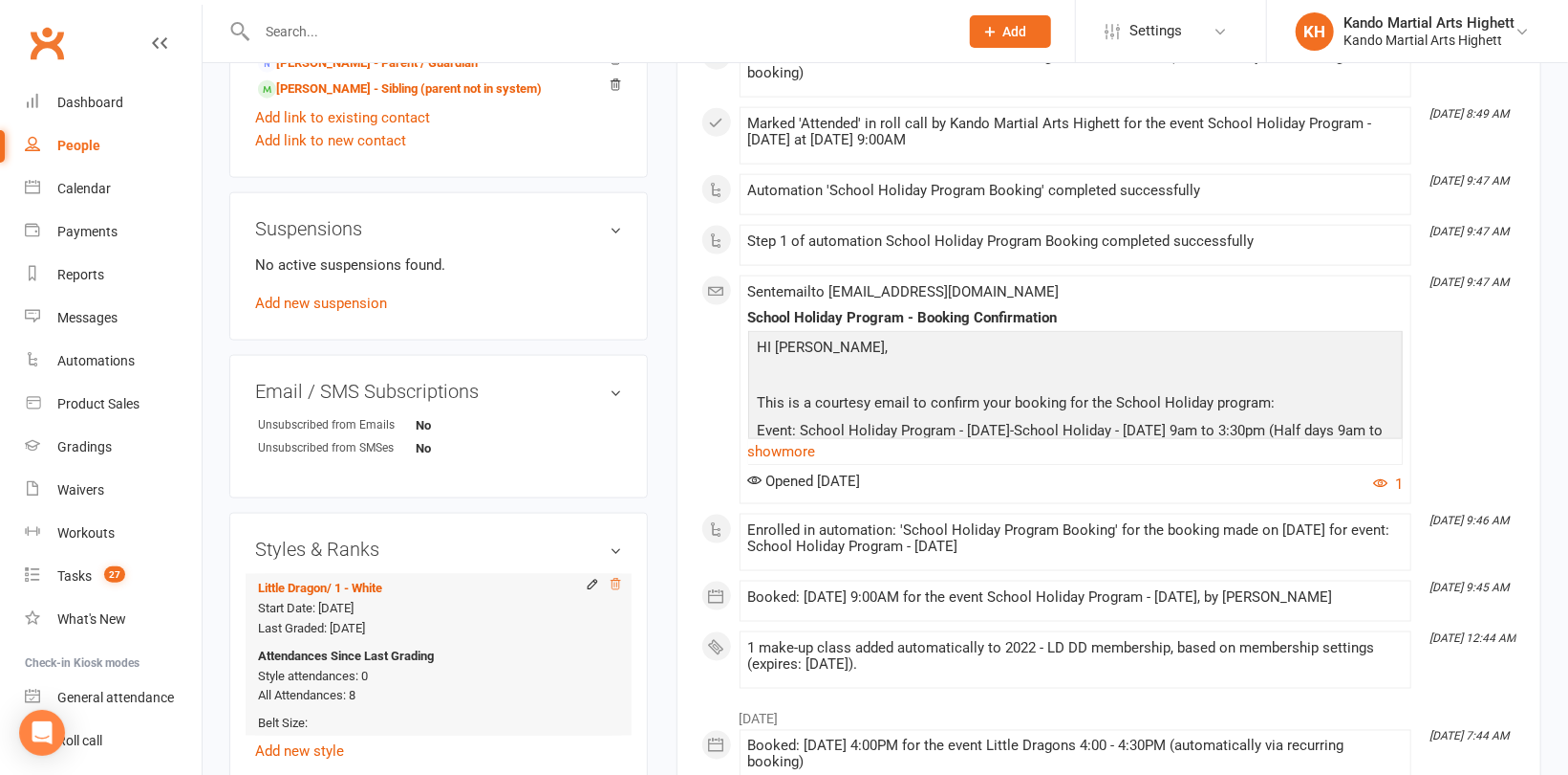
click at [618, 582] on icon at bounding box center [615, 584] width 13 height 13
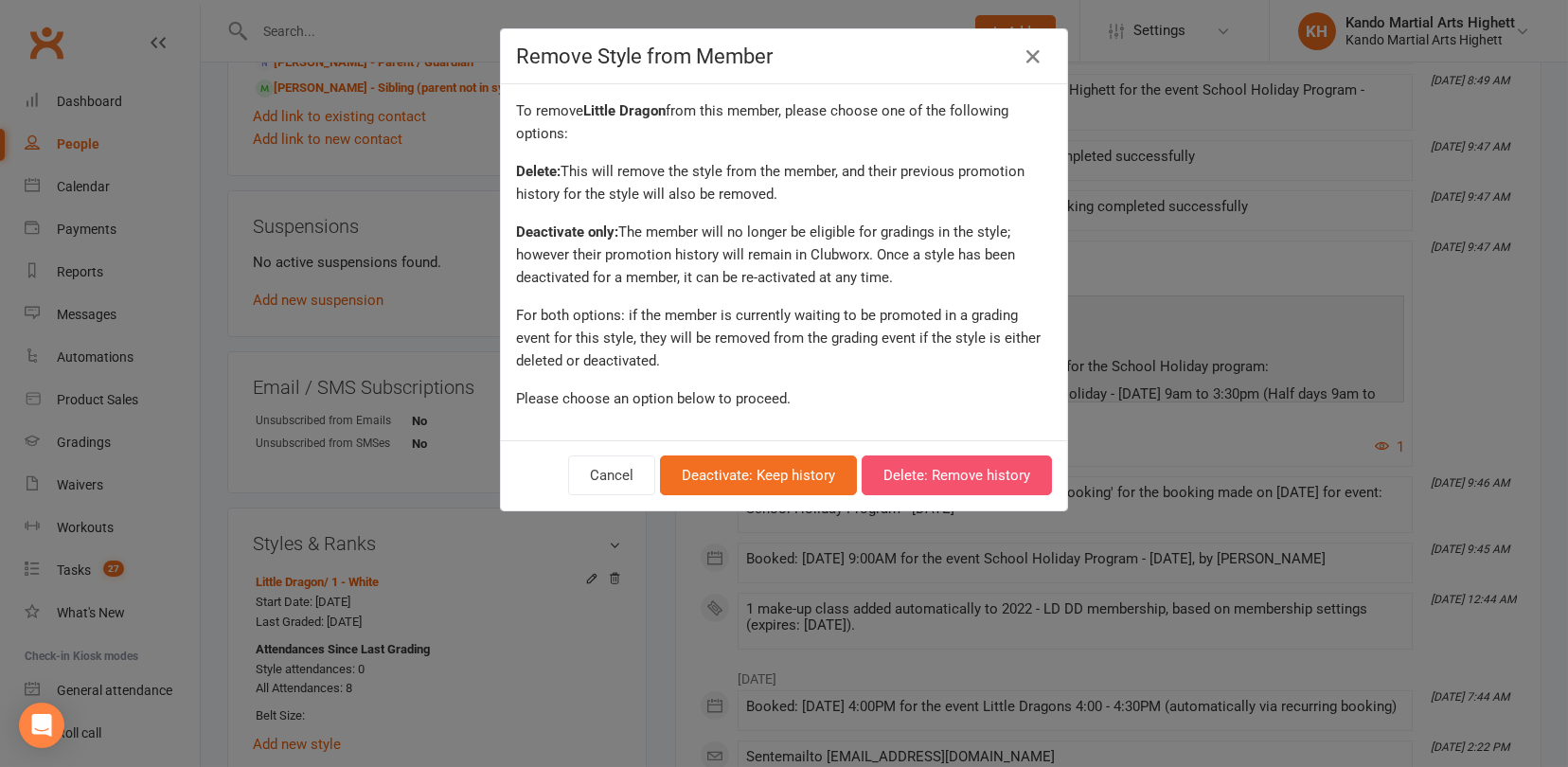
click at [1006, 483] on button "Delete: Remove history" at bounding box center [956, 475] width 190 height 40
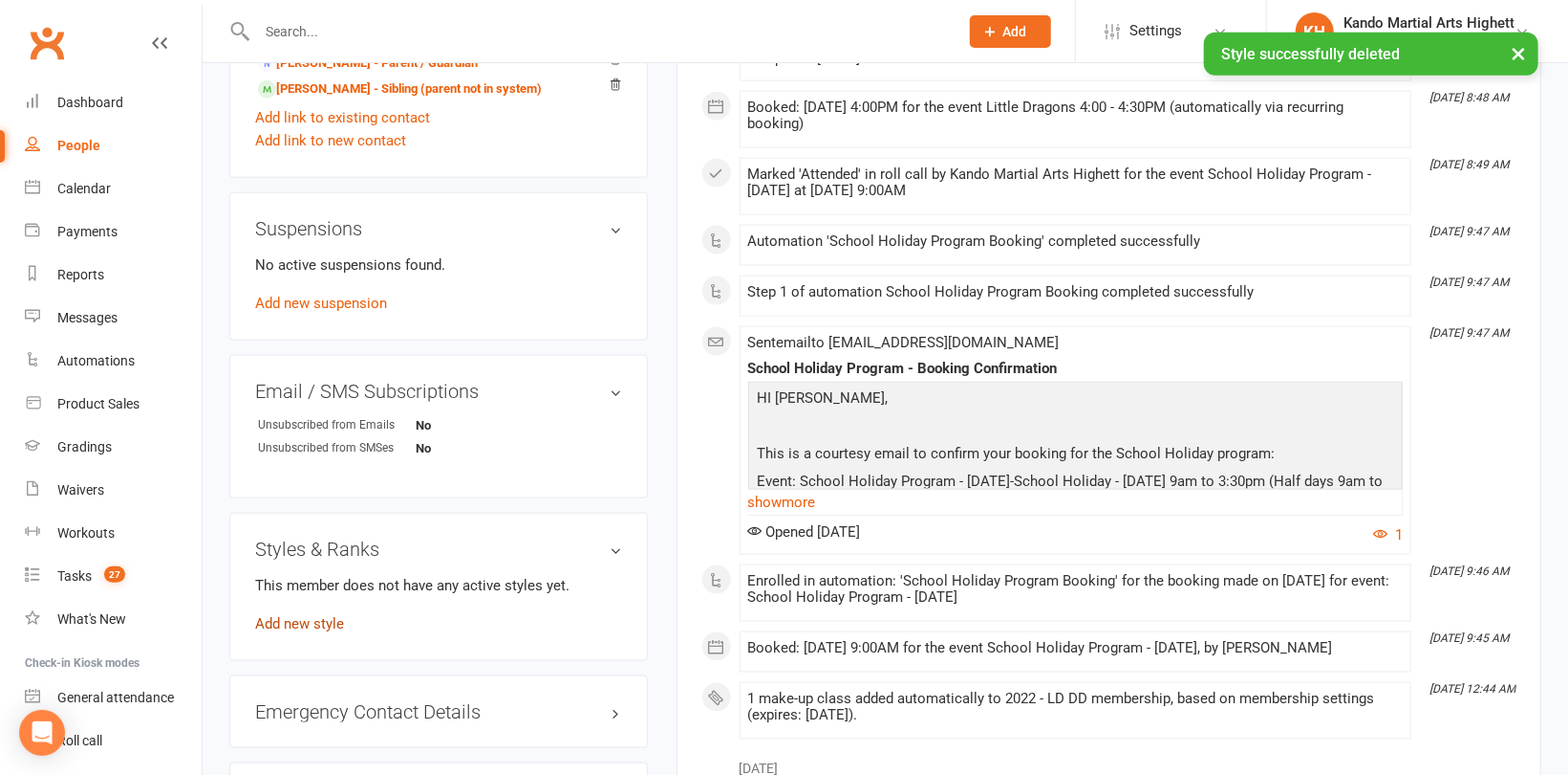
click at [317, 617] on link "Add new style" at bounding box center [299, 623] width 89 height 17
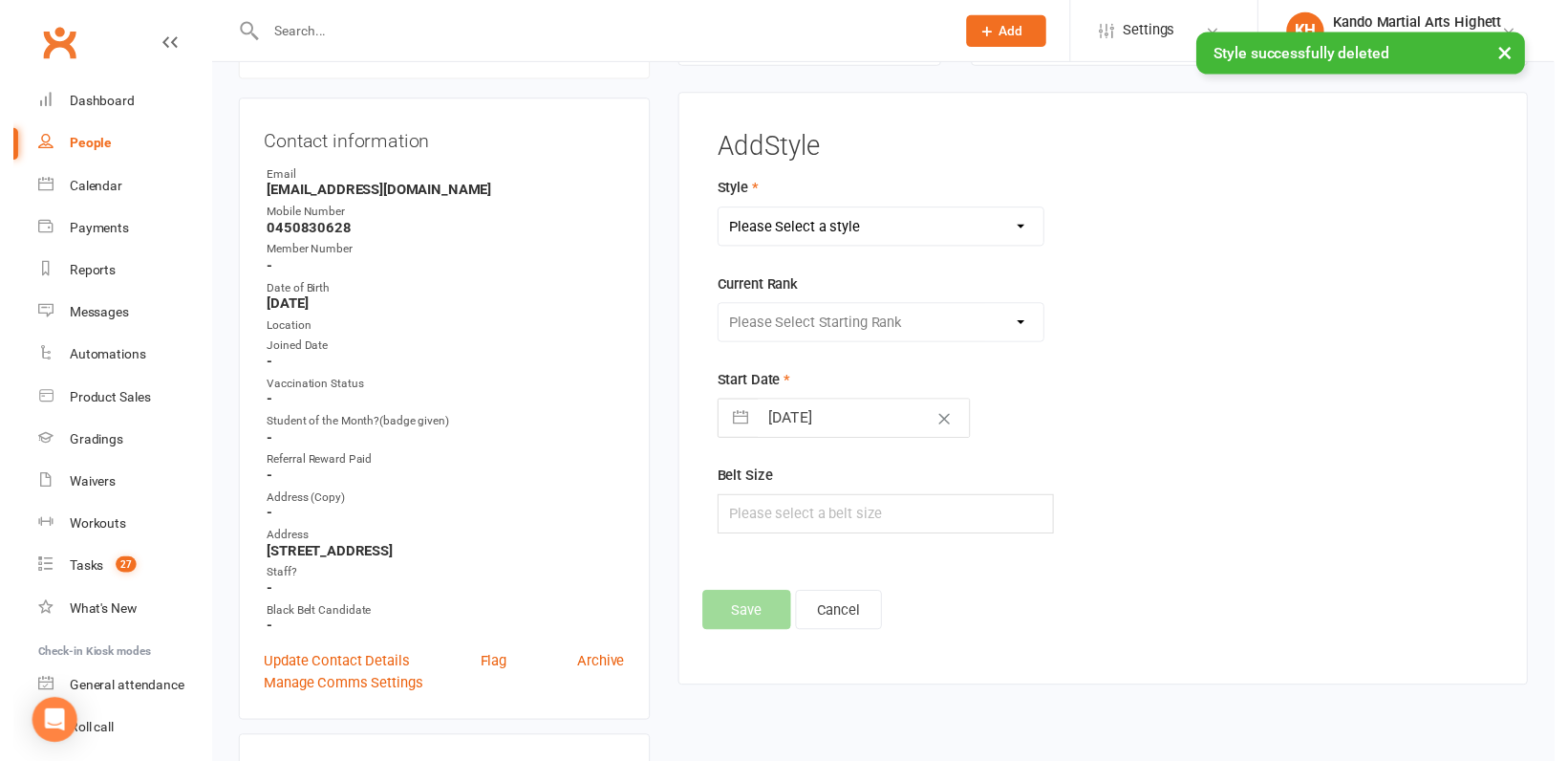
scroll to position [163, 0]
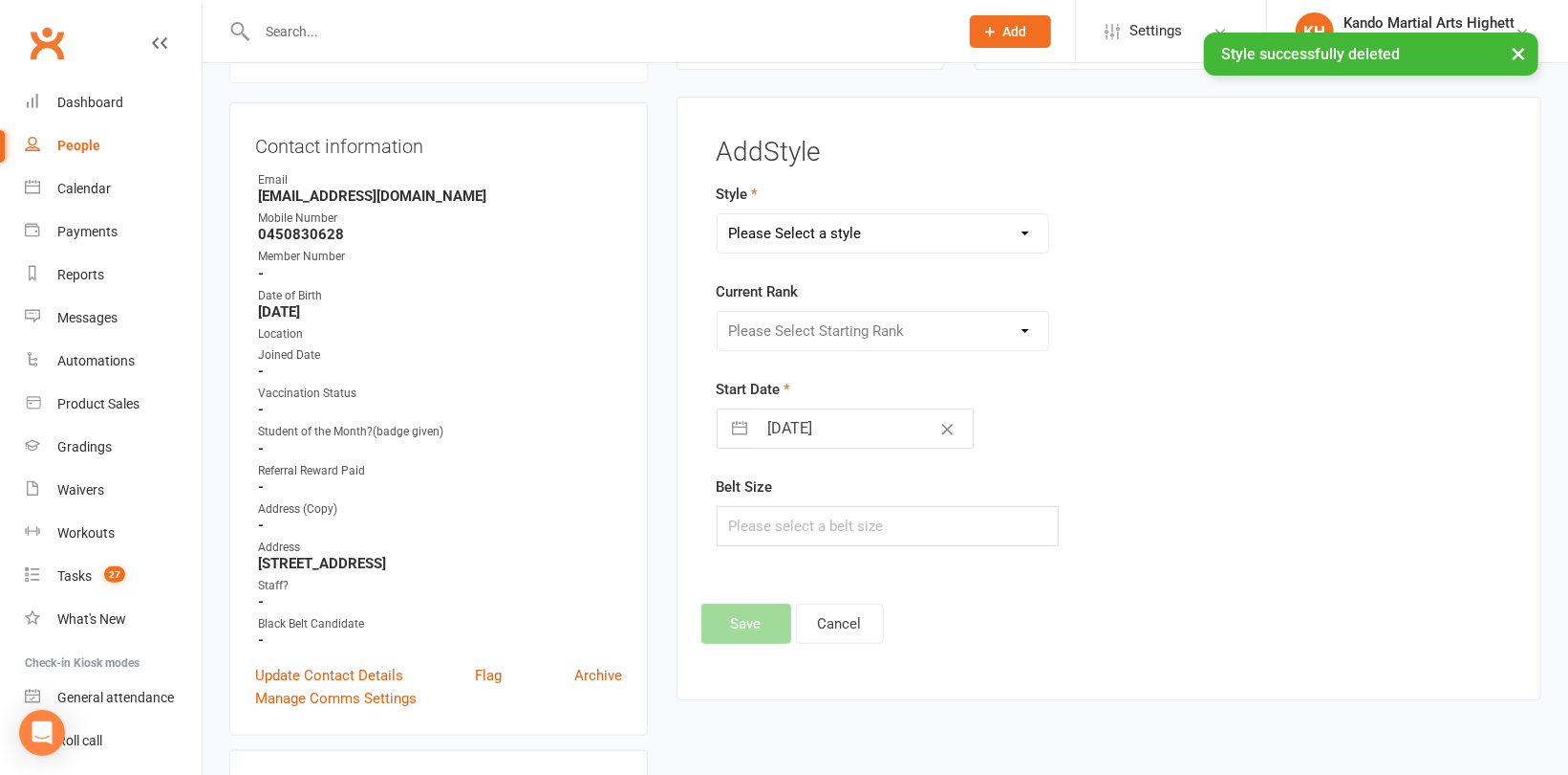
click at [895, 233] on select "Please Select a style [PERSON_NAME] Ninja Leadership Little Dragon Teen and Adu…" at bounding box center [882, 233] width 331 height 38
select select "1194"
click at [718, 214] on select "Please Select a style [PERSON_NAME] Ninja Leadership Little Dragon Teen and Adu…" at bounding box center [882, 233] width 331 height 38
click at [857, 327] on select "Please Select Starting Rank 1 - White 2 - Red 3 - Yellow 4 - Orange 5 - Green 6…" at bounding box center [882, 331] width 331 height 38
select select "18378"
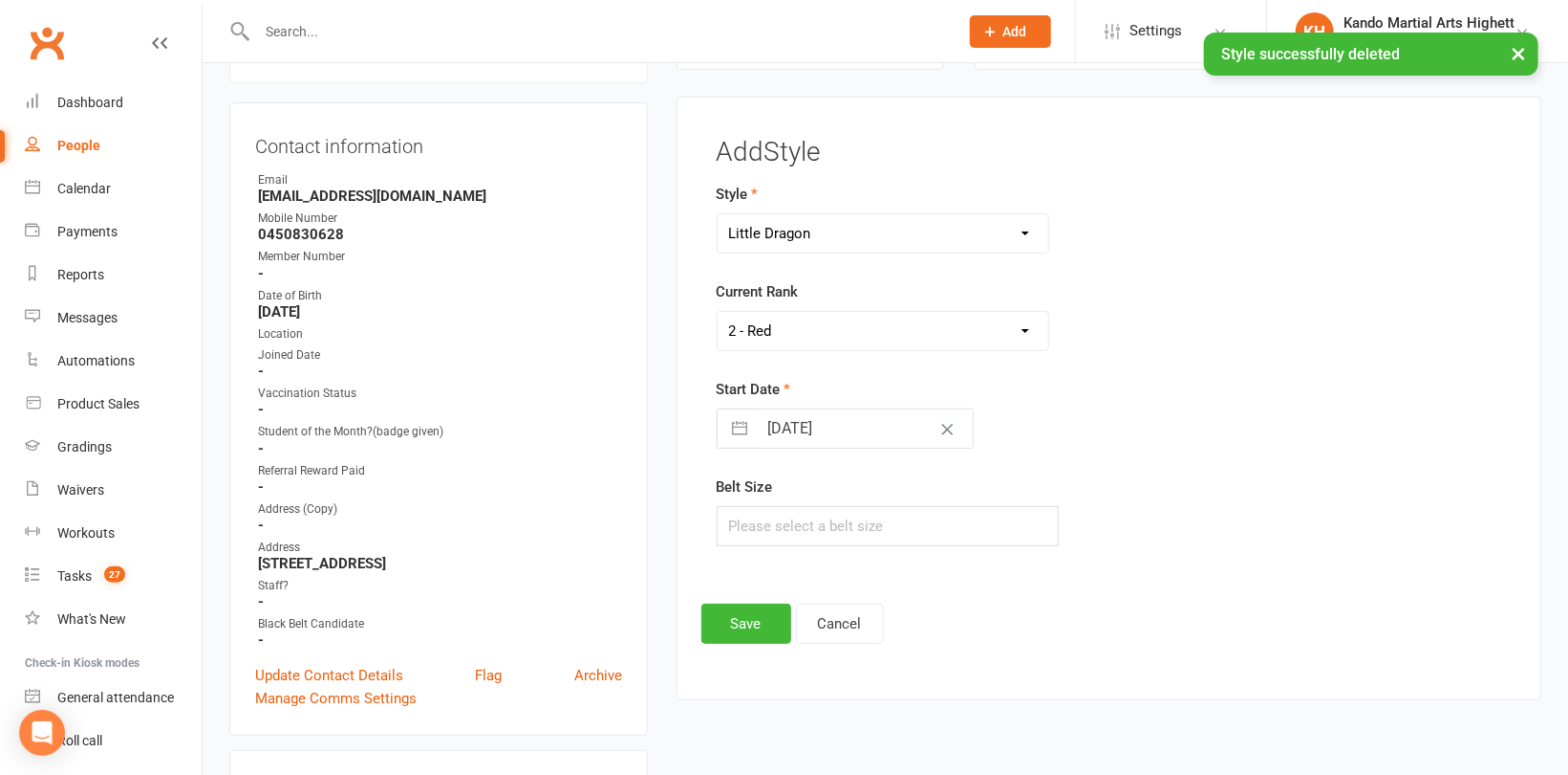
click at [718, 312] on select "Please Select Starting Rank 1 - White 2 - Red 3 - Yellow 4 - Orange 5 - Green 6…" at bounding box center [882, 331] width 331 height 38
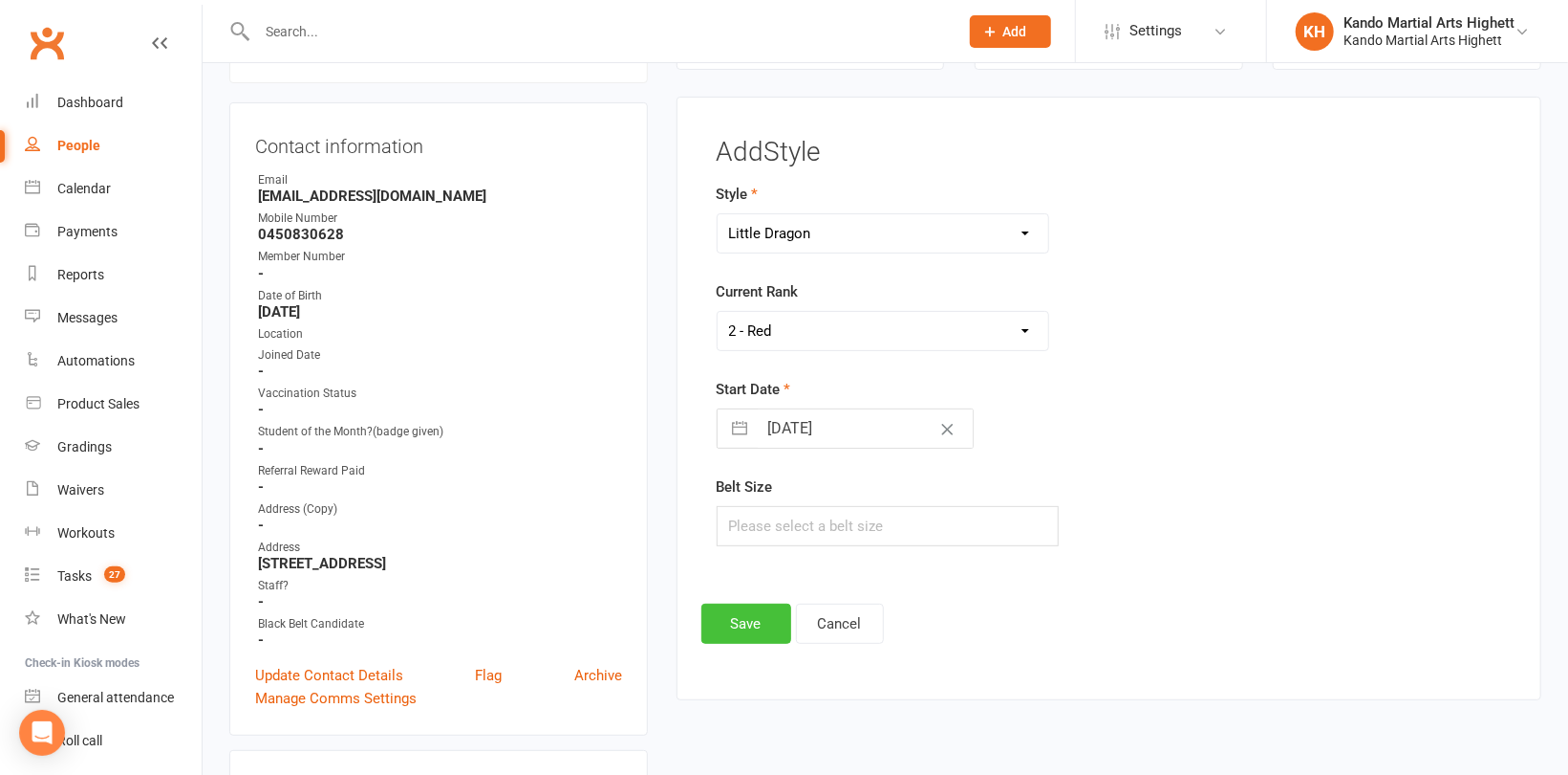
click at [740, 622] on button "Save" at bounding box center [747, 623] width 90 height 40
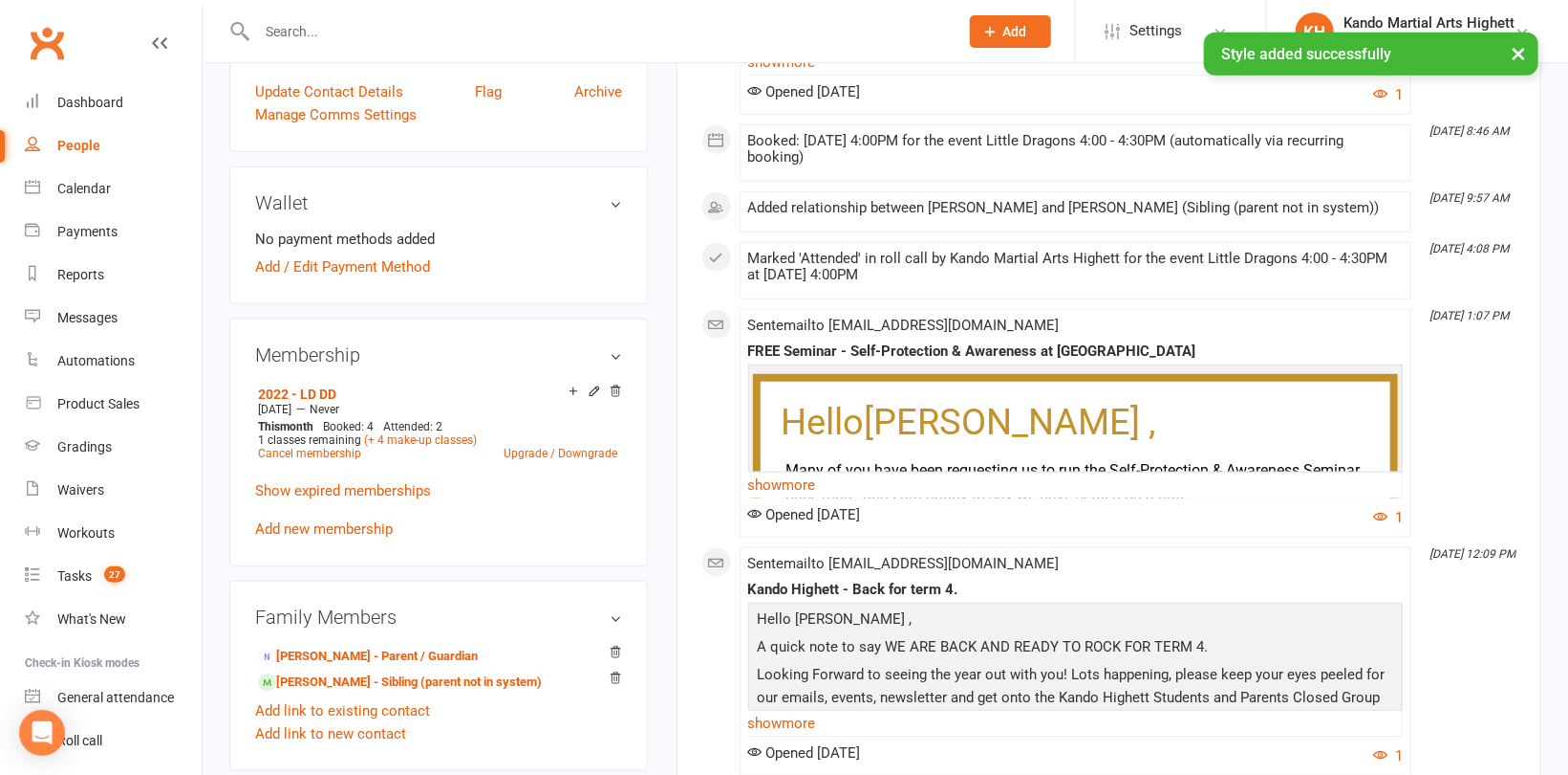
scroll to position [832, 0]
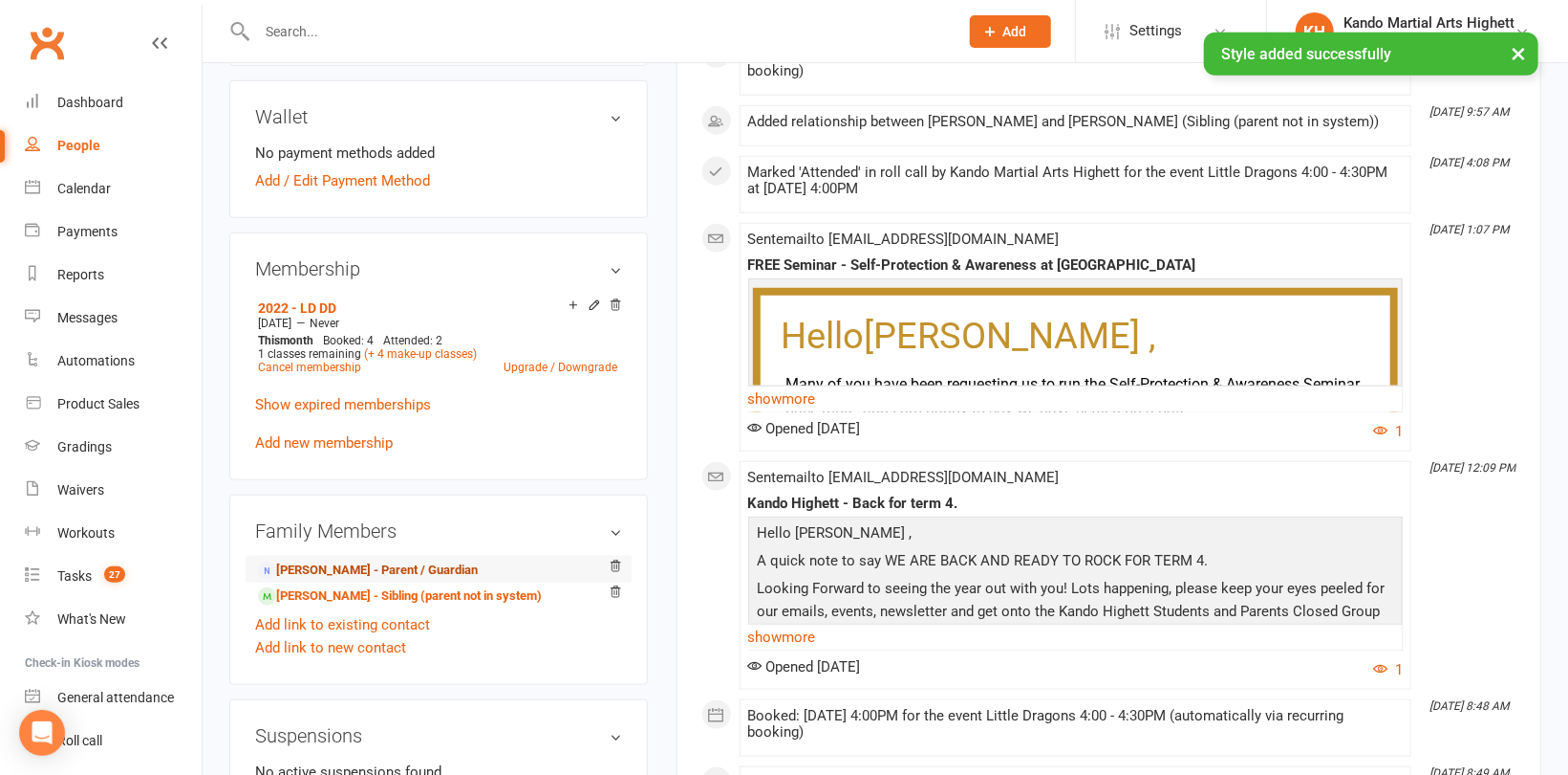
click at [304, 562] on link "[PERSON_NAME] - Parent / Guardian" at bounding box center [368, 570] width 220 height 20
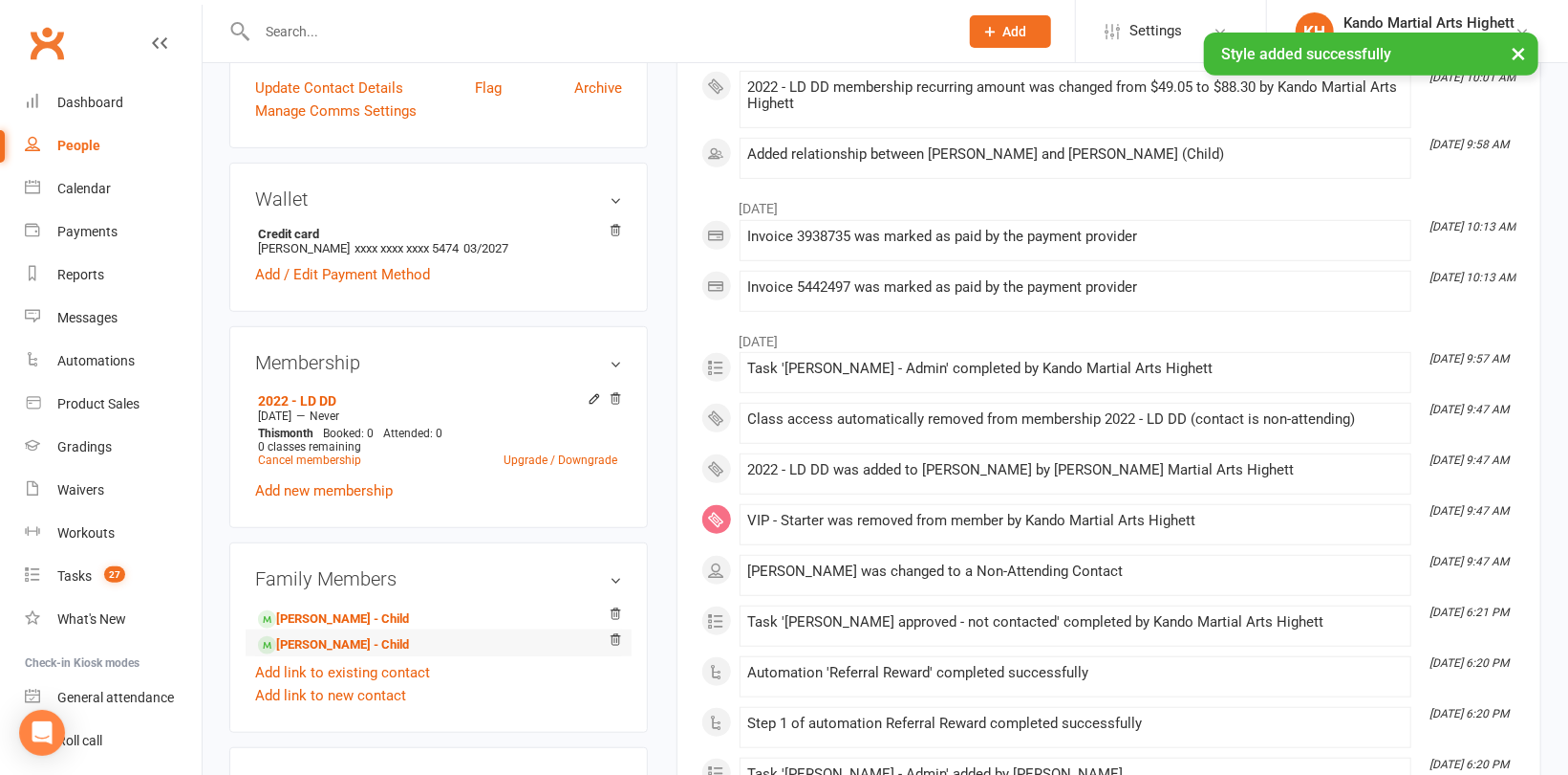
scroll to position [478, 0]
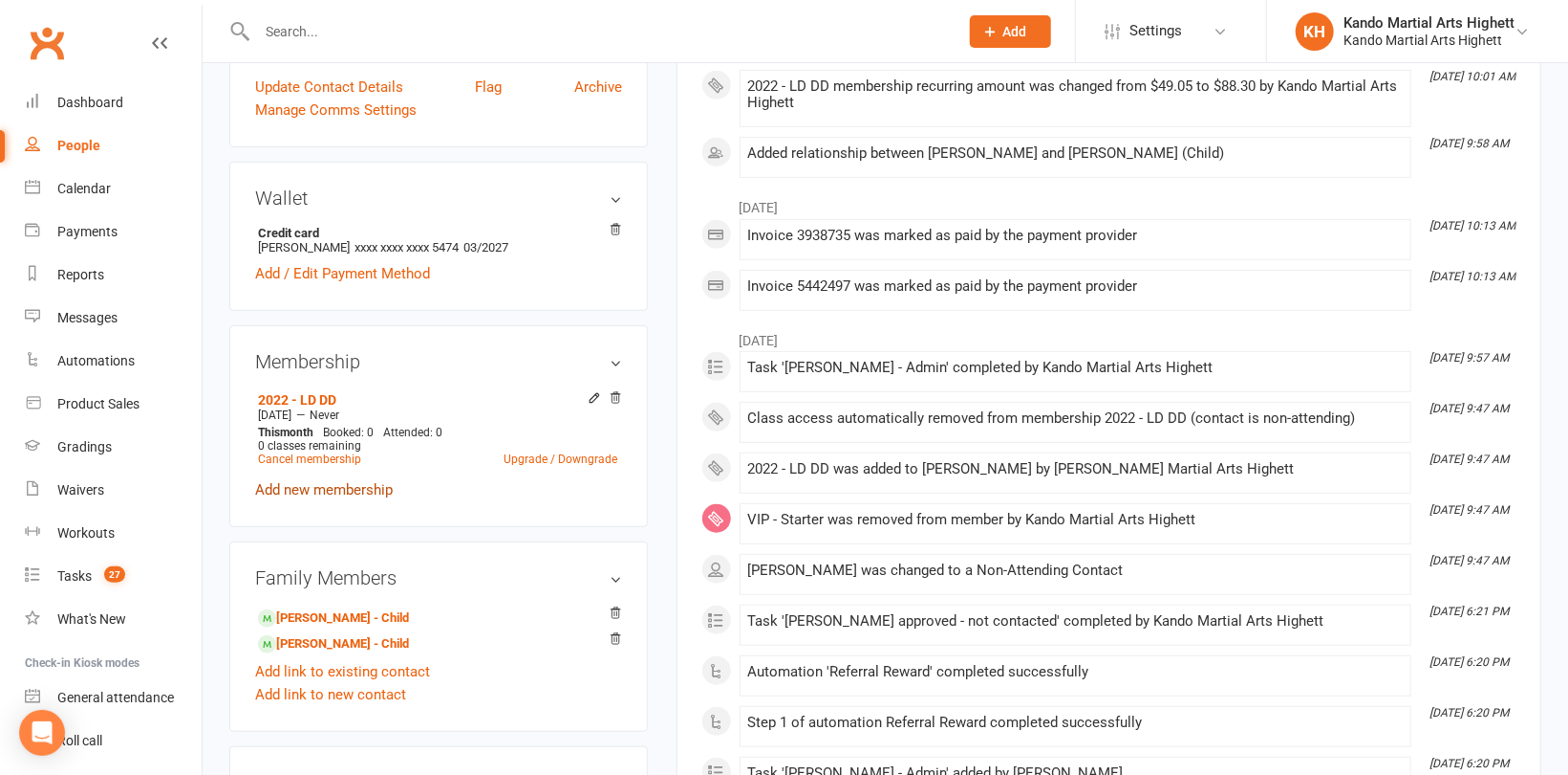
click at [352, 487] on link "Add new membership" at bounding box center [324, 489] width 138 height 17
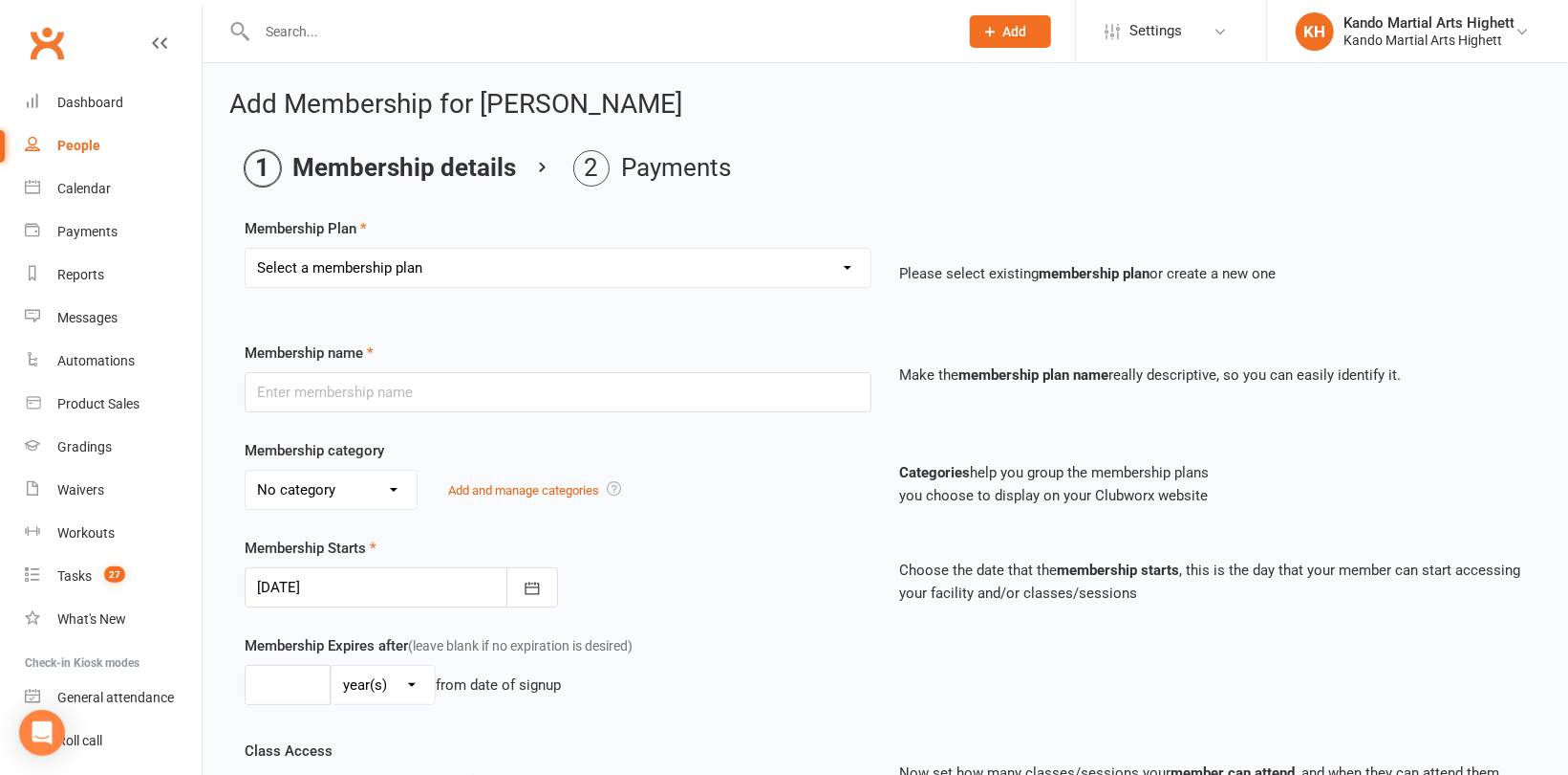
click at [553, 276] on select "Select a membership plan Create new Membership Plan Starter Program - 4 weeks p…" at bounding box center [558, 268] width 625 height 38
select select "17"
click at [246, 249] on select "Select a membership plan Create new Membership Plan Starter Program - 4 weeks p…" at bounding box center [558, 268] width 625 height 38
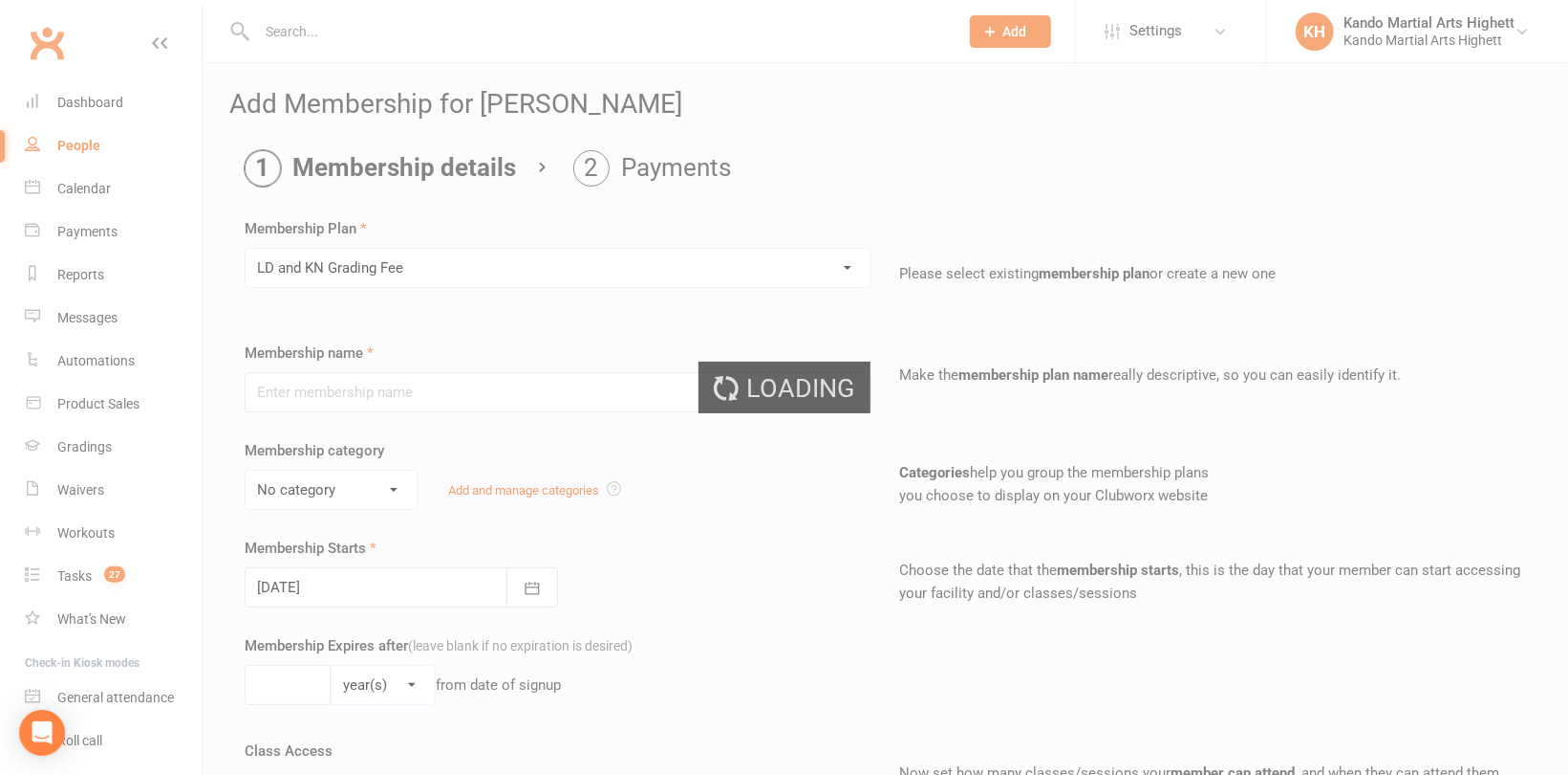
type input "LD and KN Grading Fee"
select select "10"
type input "1"
select select "0"
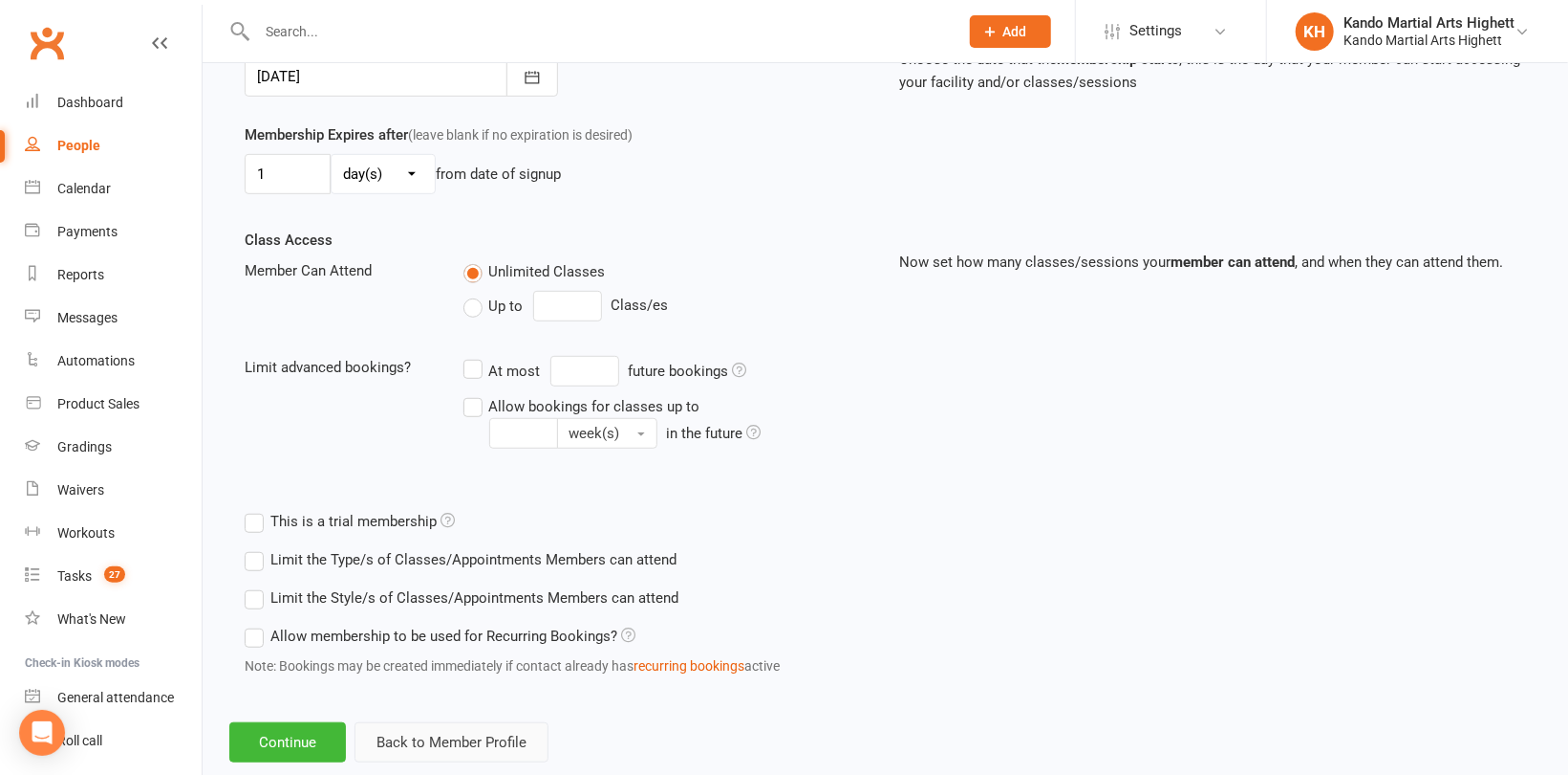
scroll to position [550, 0]
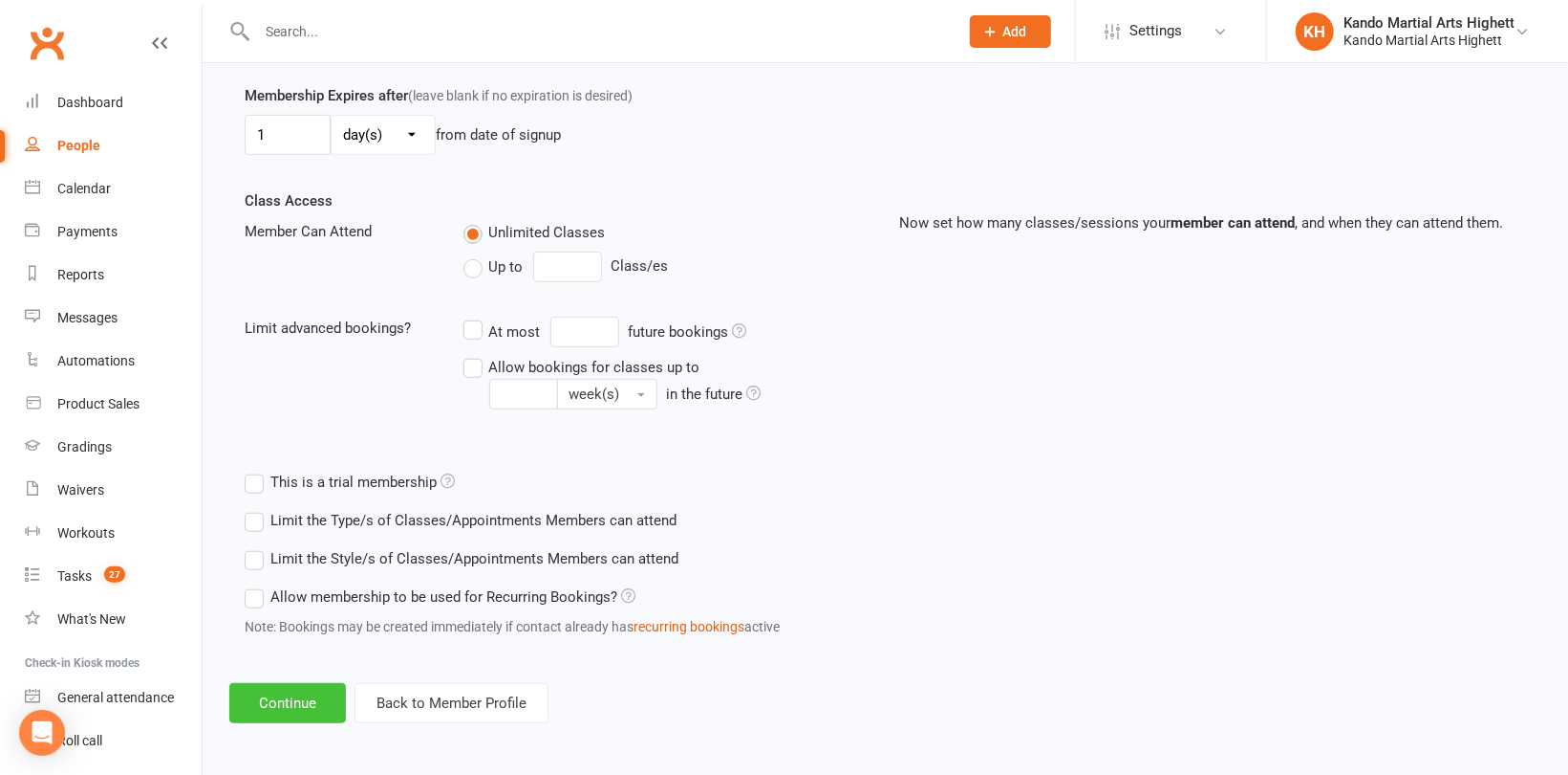
click at [308, 709] on button "Continue" at bounding box center [288, 703] width 117 height 40
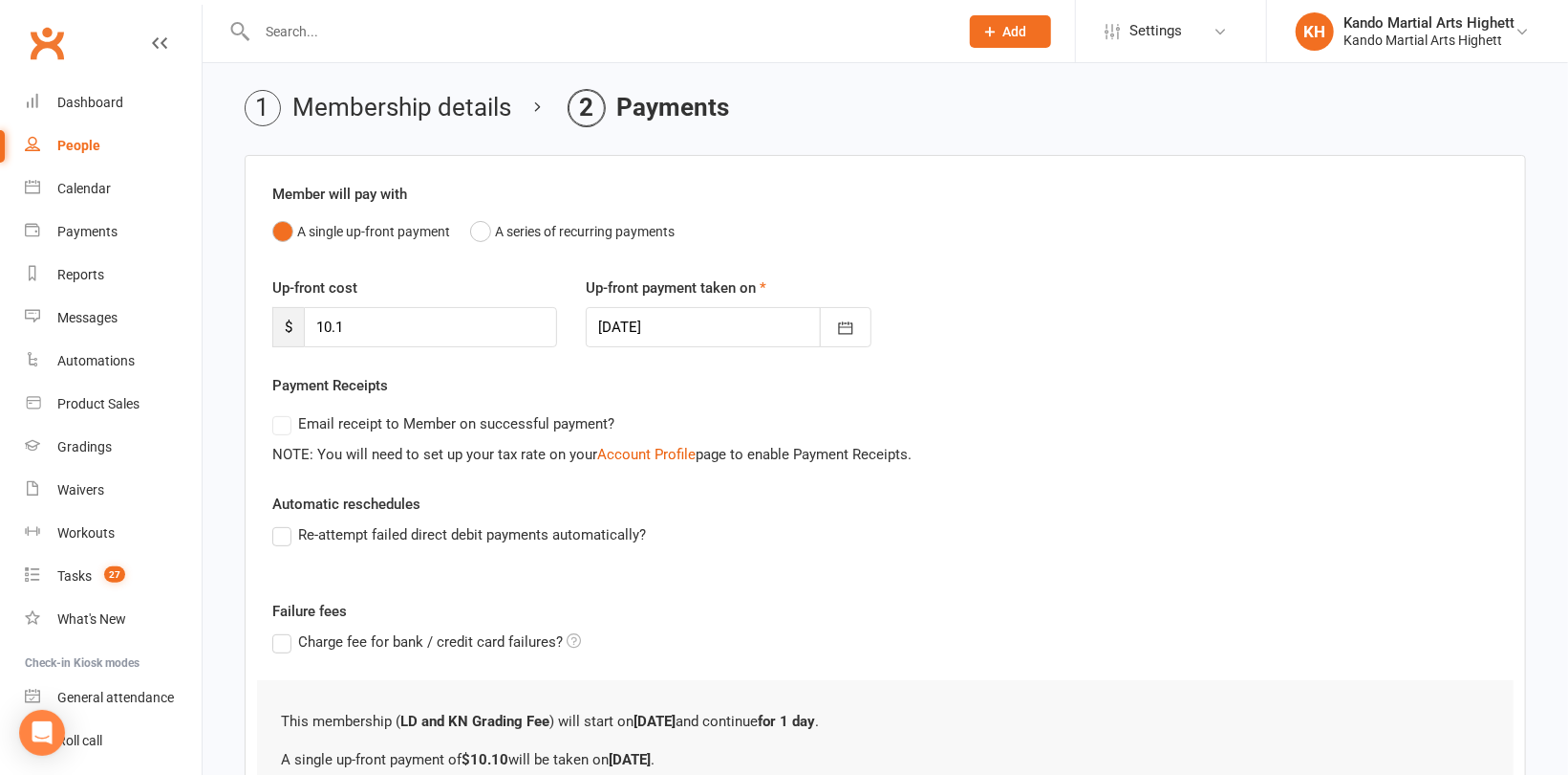
scroll to position [265, 0]
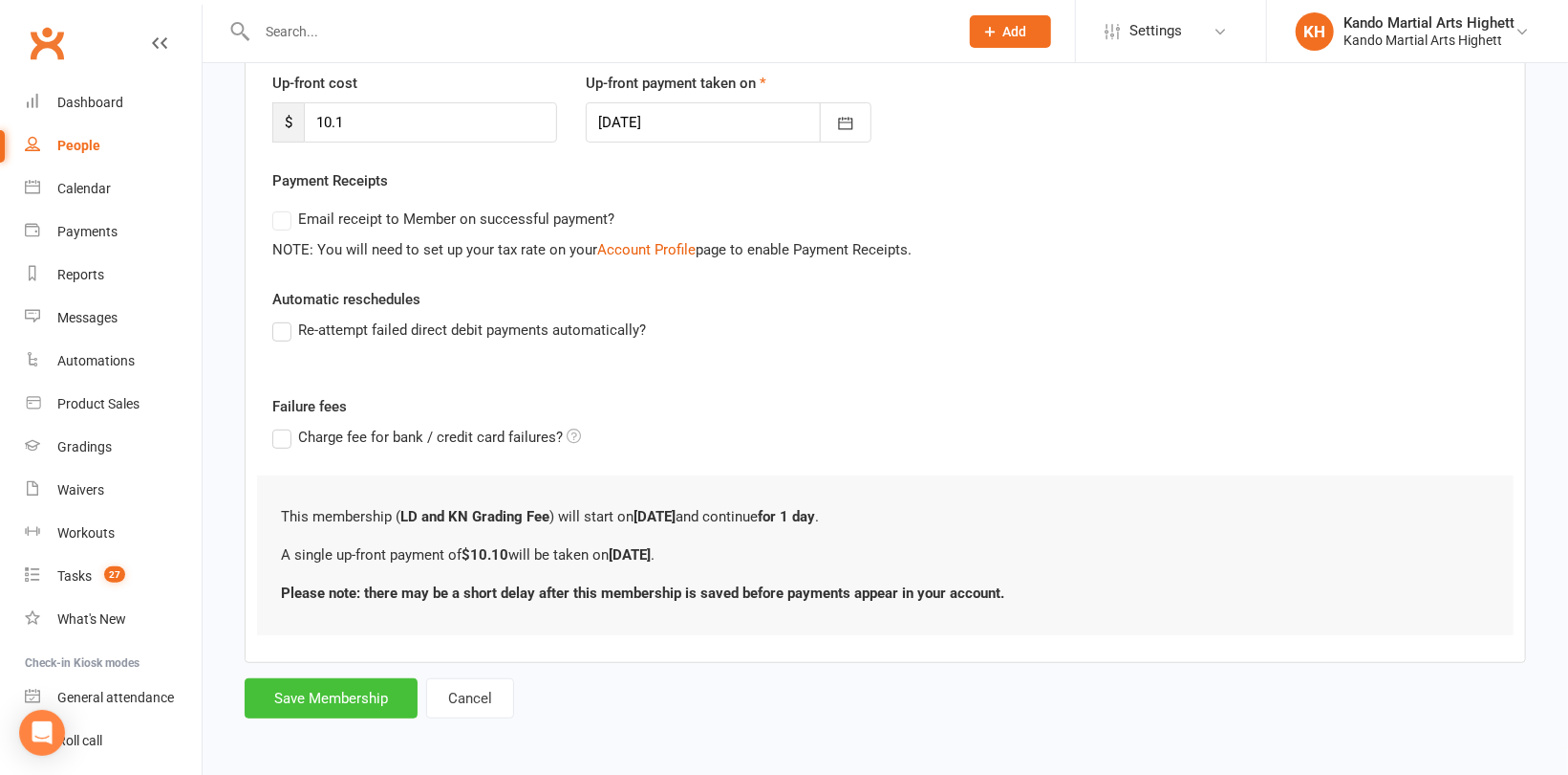
click at [359, 690] on button "Save Membership" at bounding box center [331, 698] width 173 height 40
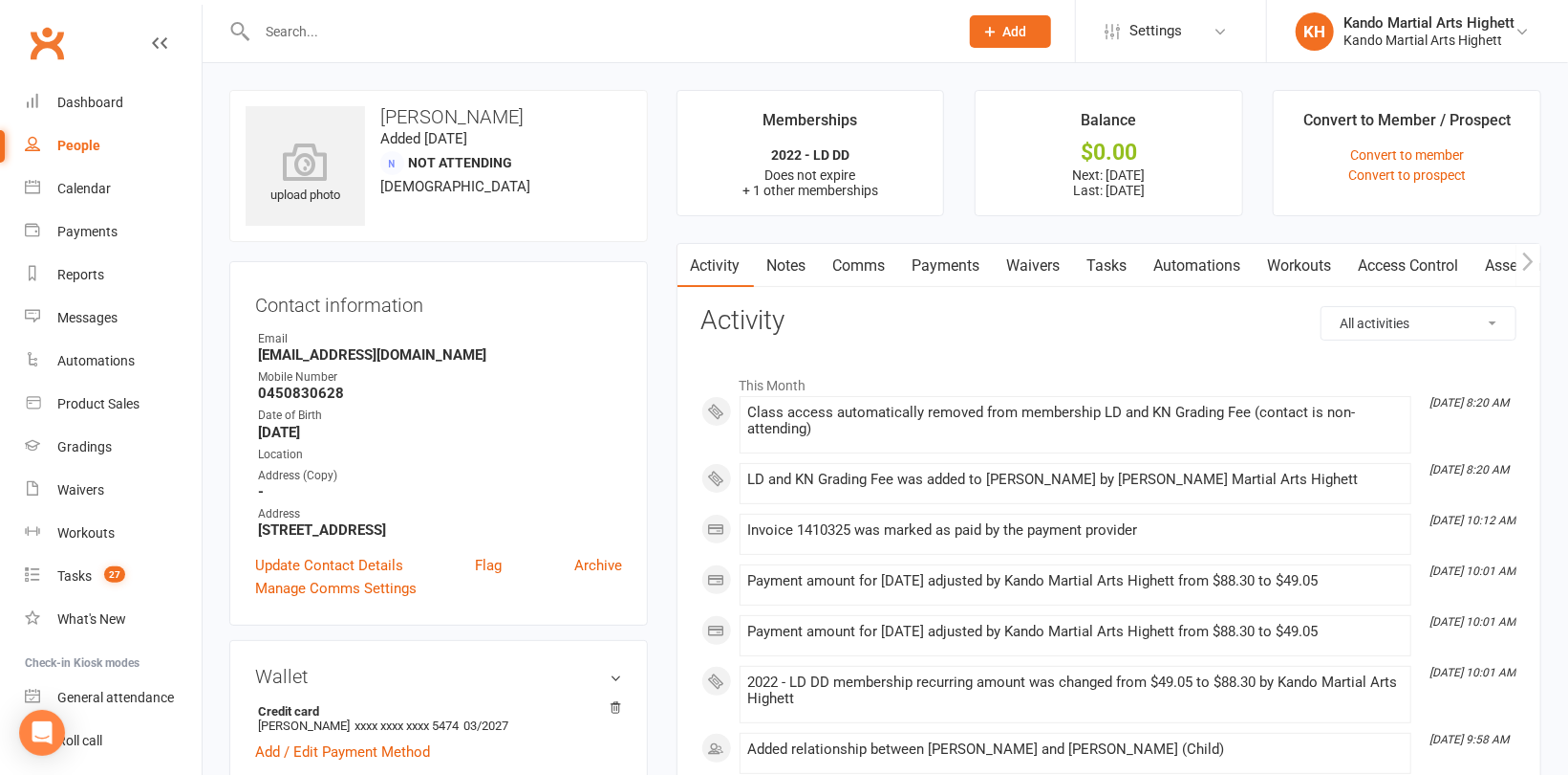
click at [304, 23] on input "text" at bounding box center [599, 31] width 694 height 27
paste input "[PERSON_NAME]"
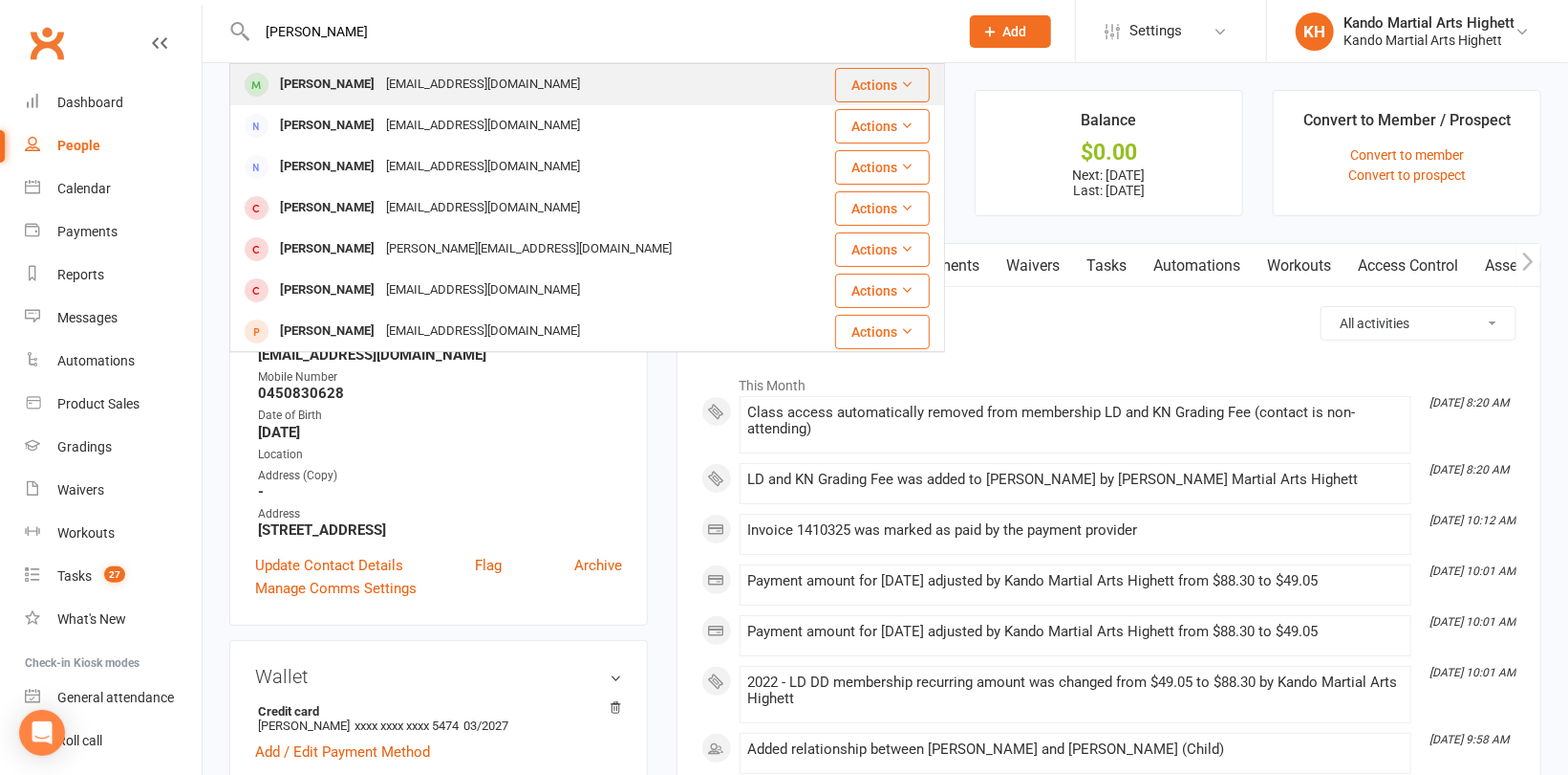
type input "[PERSON_NAME]"
click at [317, 73] on div "[PERSON_NAME]" at bounding box center [327, 85] width 106 height 28
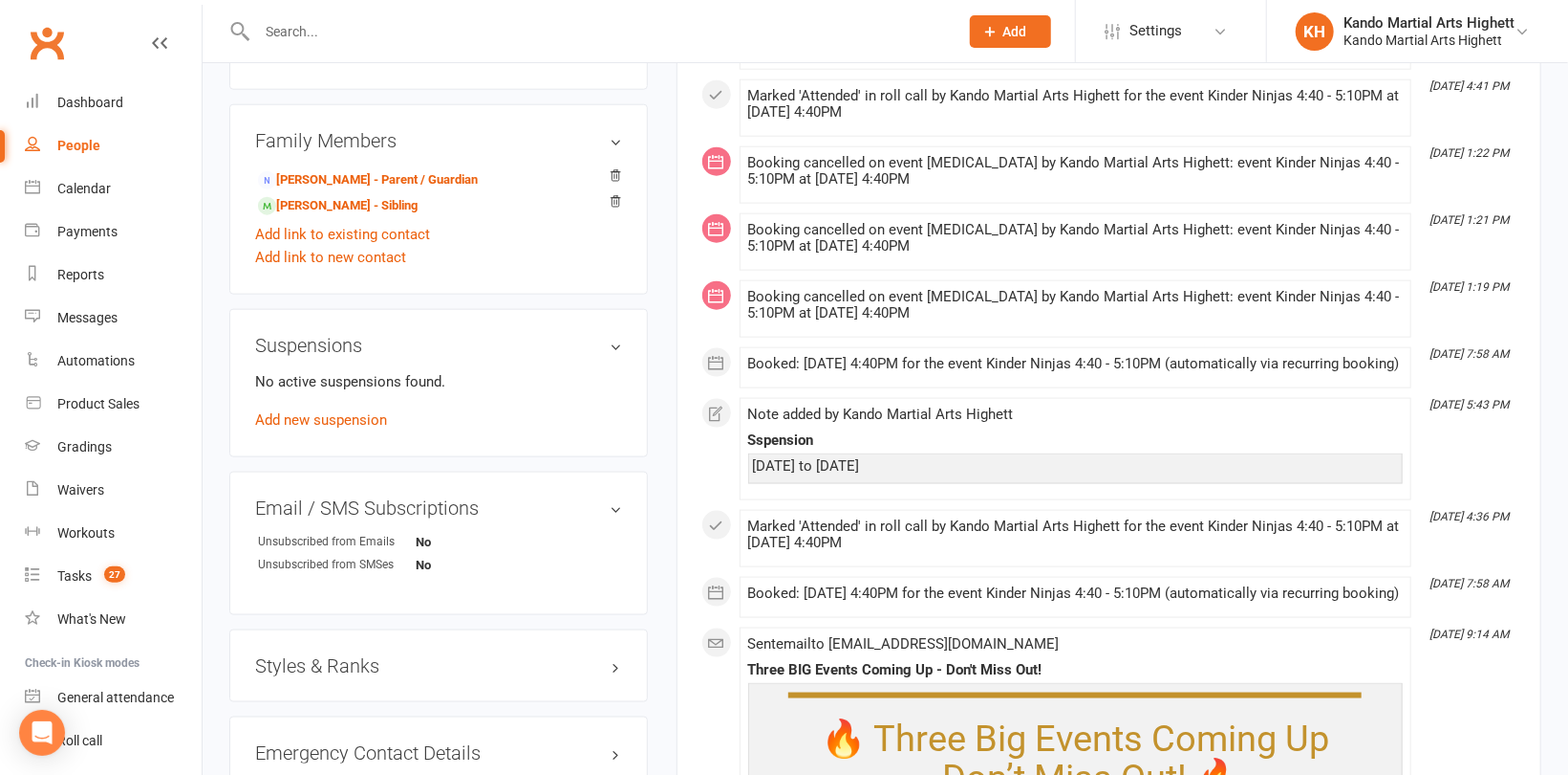
scroll to position [1435, 0]
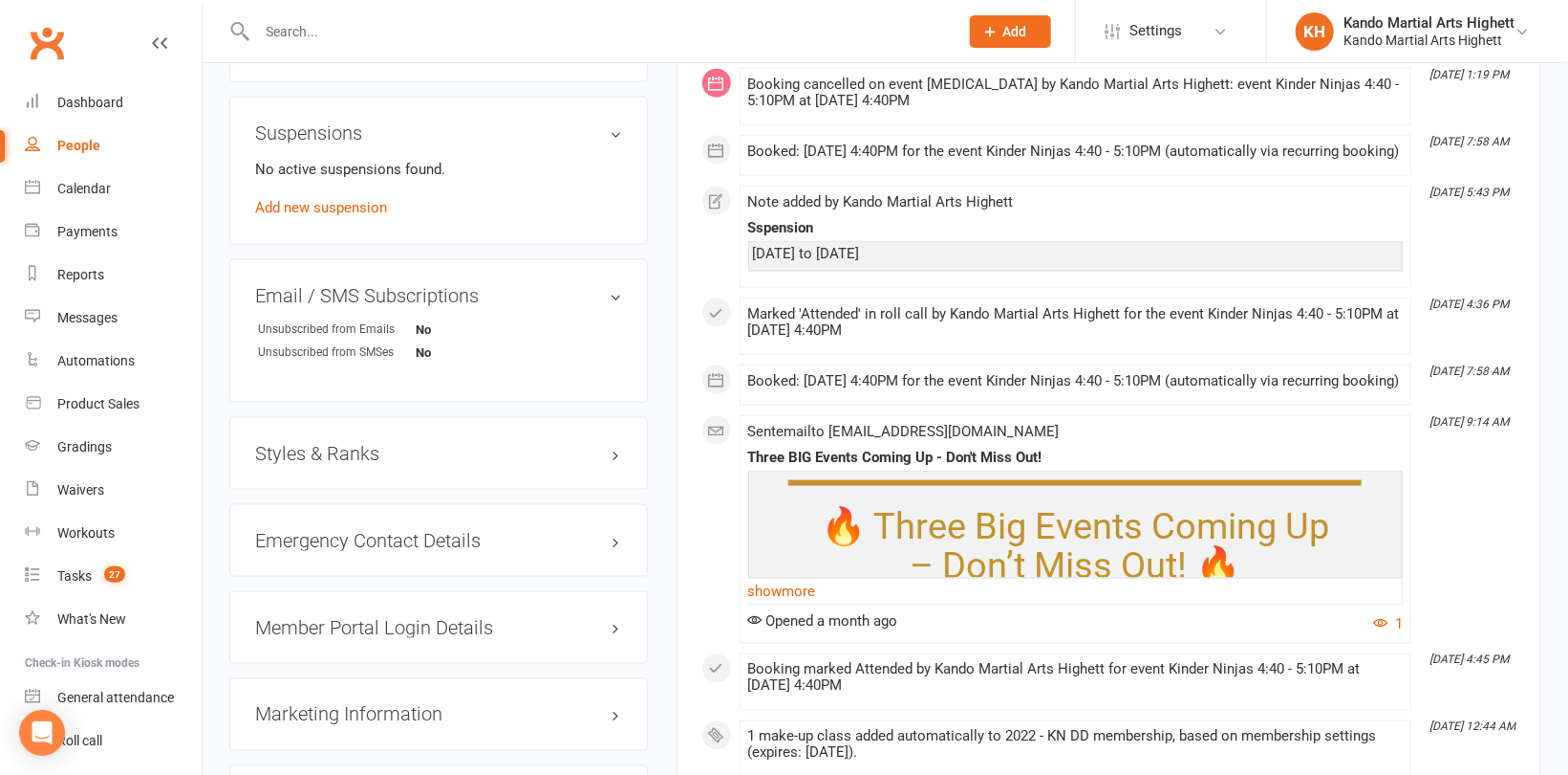
click at [318, 461] on h3 "Styles & Ranks" at bounding box center [438, 453] width 367 height 21
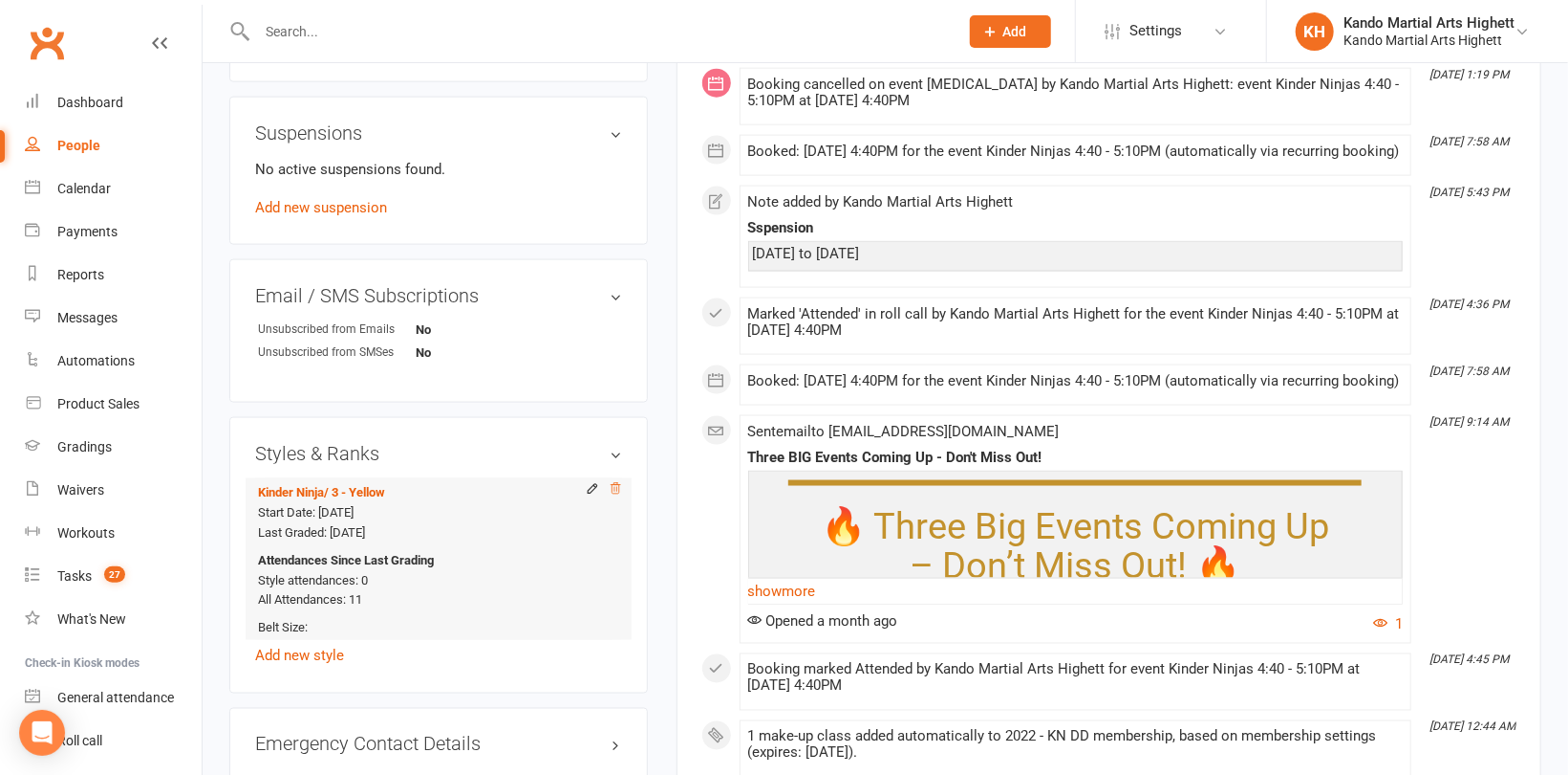
click at [621, 485] on icon at bounding box center [615, 488] width 13 height 13
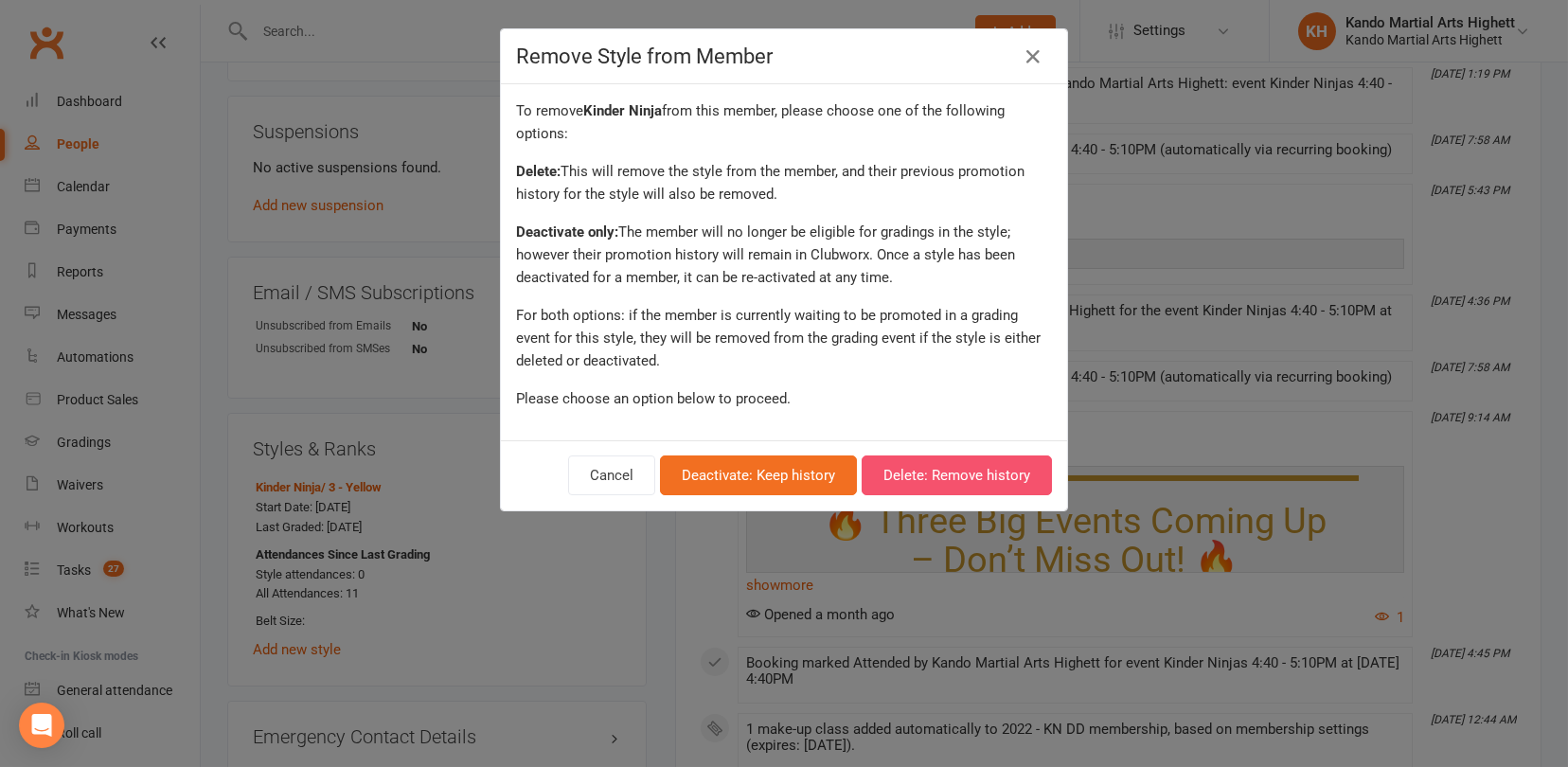
click at [980, 480] on button "Delete: Remove history" at bounding box center [956, 475] width 190 height 40
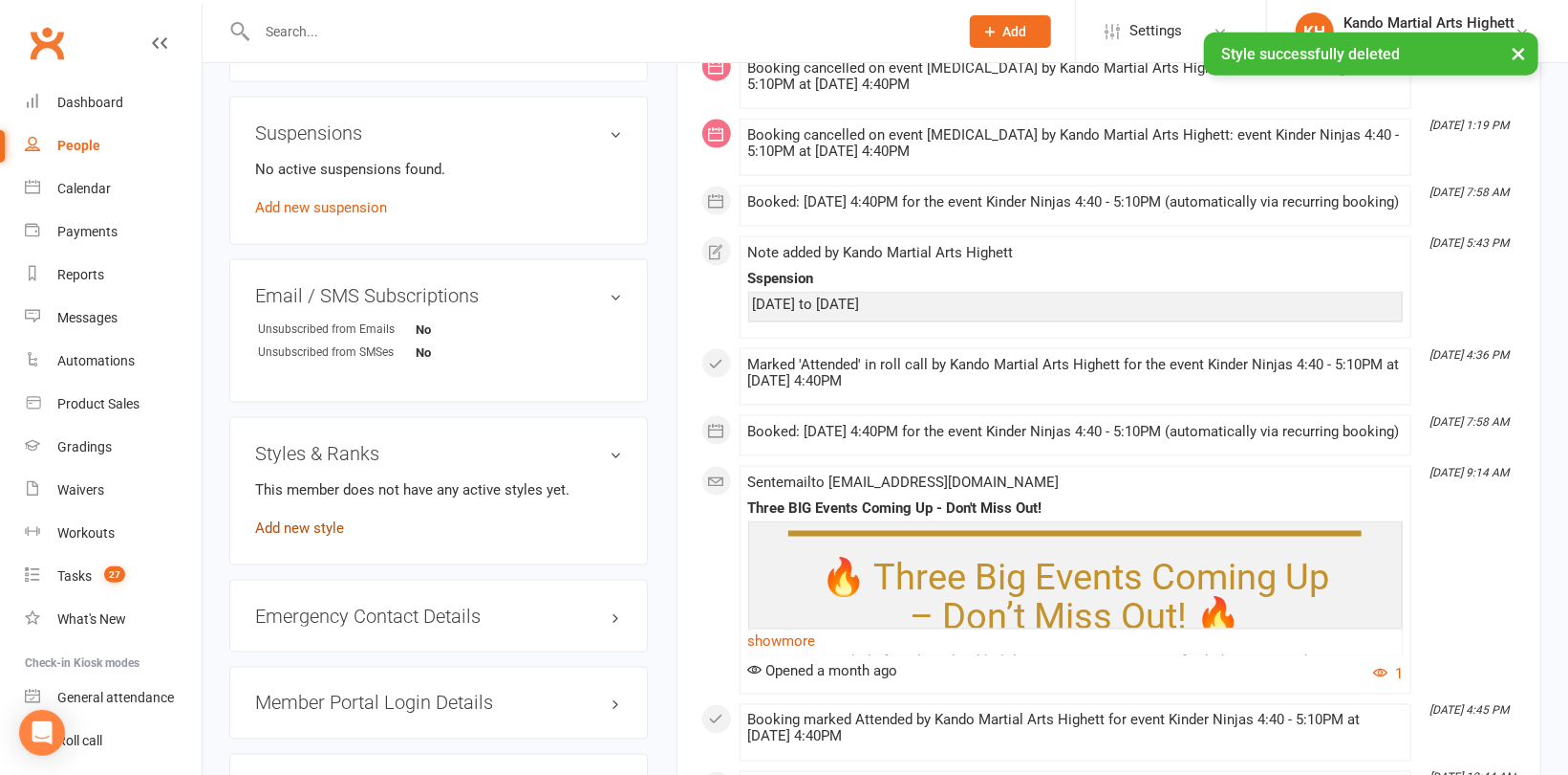
click at [319, 533] on link "Add new style" at bounding box center [299, 527] width 89 height 17
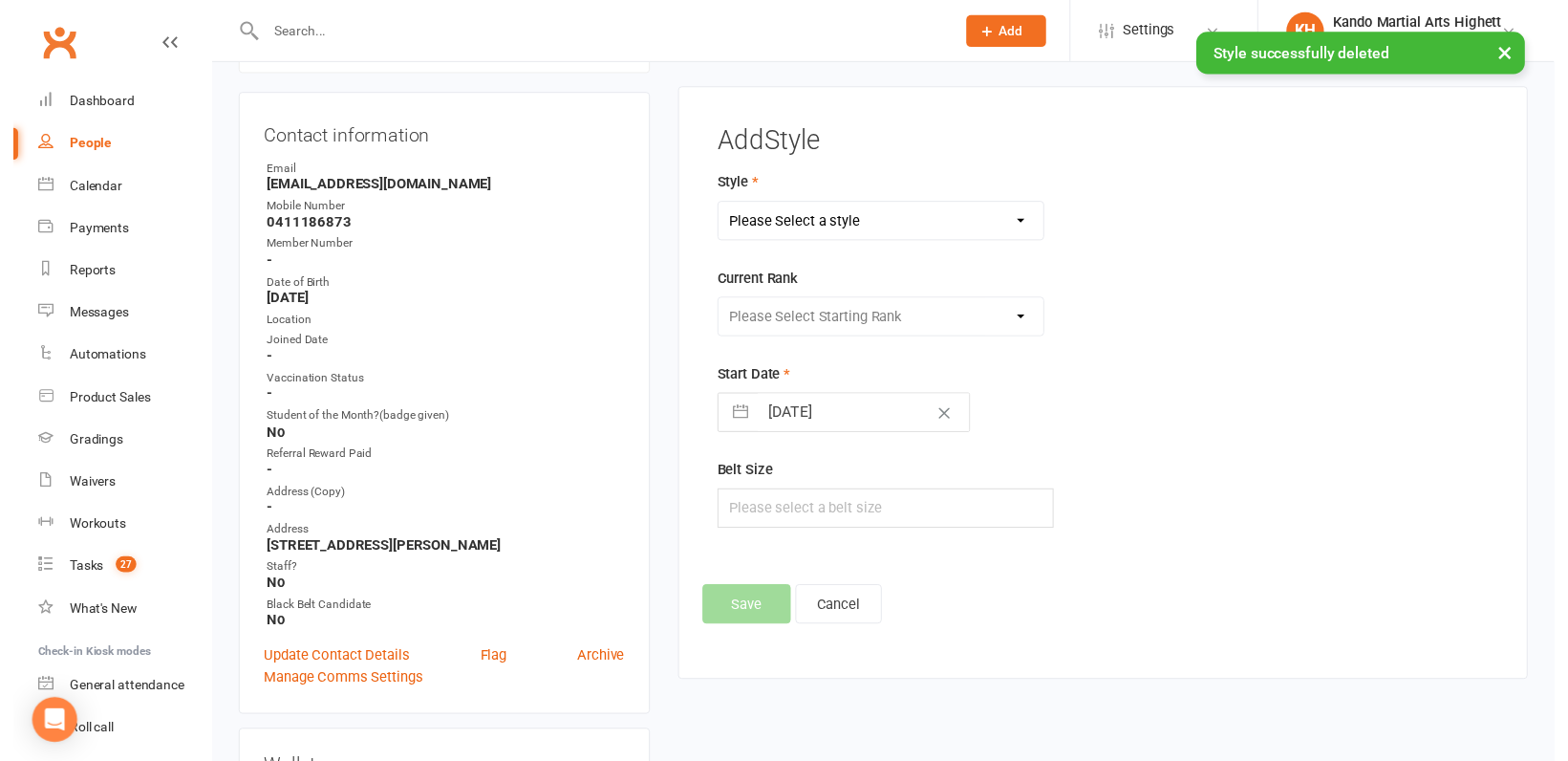
scroll to position [163, 0]
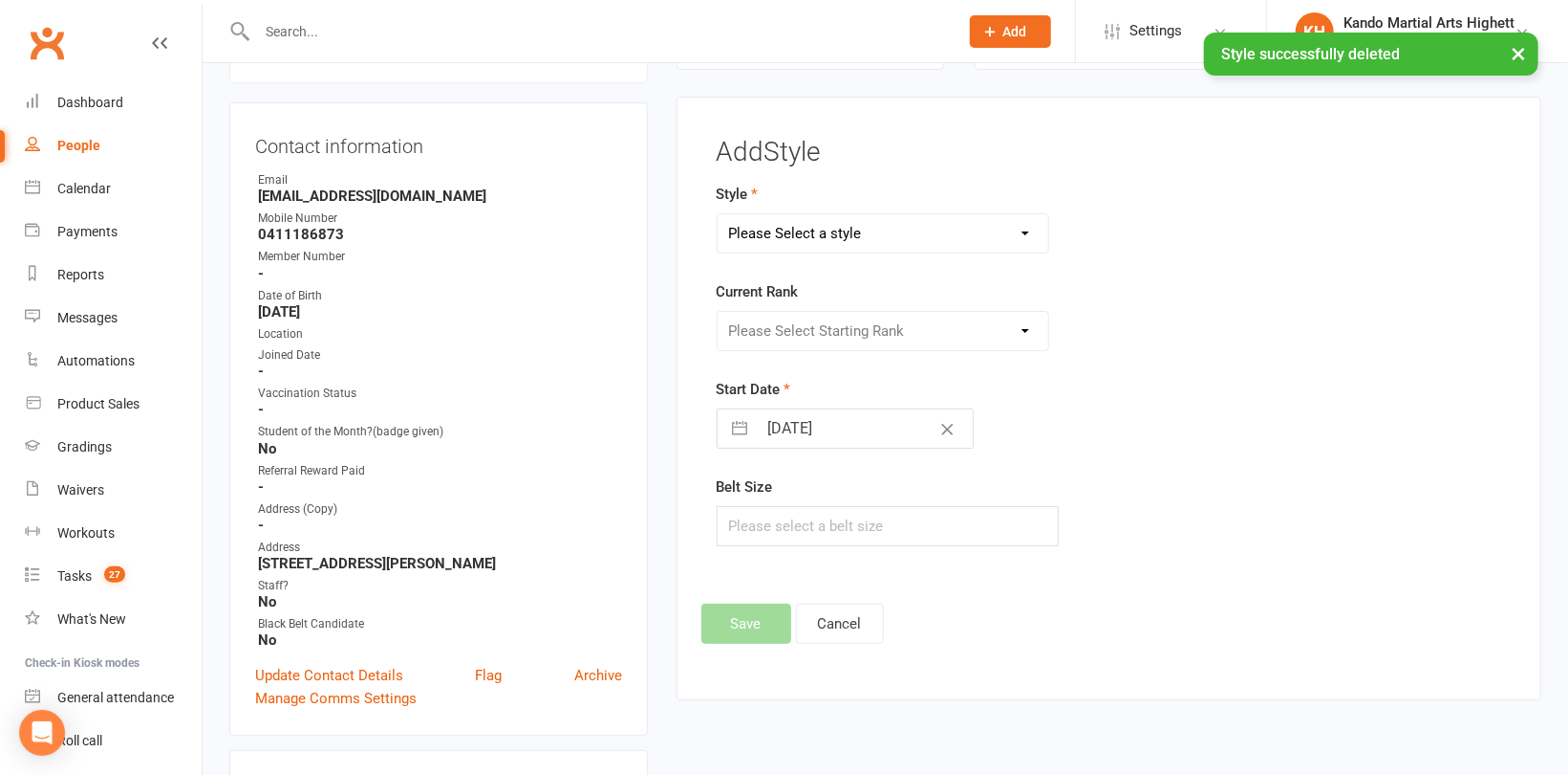
click at [829, 239] on select "Please Select a style [PERSON_NAME] Ninja Leadership Little Dragon Teen and Adu…" at bounding box center [882, 233] width 331 height 38
select select "1195"
click at [718, 214] on select "Please Select a style [PERSON_NAME] Ninja Leadership Little Dragon Teen and Adu…" at bounding box center [882, 233] width 331 height 38
click at [791, 323] on select "Please Select Starting Rank 1 - White 2 - Red 3 - Yellow 4 - Orange 5 - Green 6…" at bounding box center [882, 331] width 331 height 38
select select "18373"
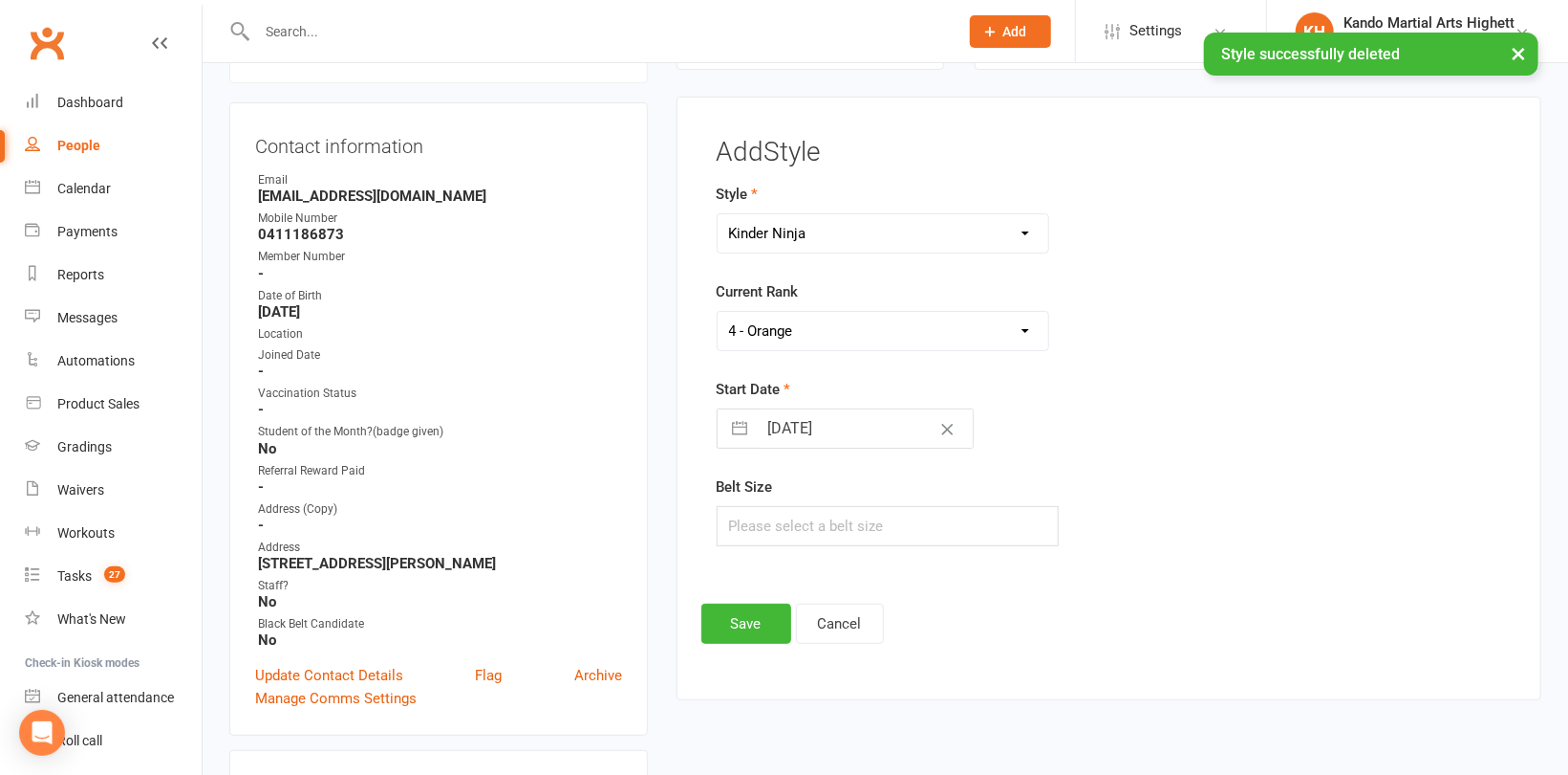
click at [718, 312] on select "Please Select Starting Rank 1 - White 2 - Red 3 - Yellow 4 - Orange 5 - Green 6…" at bounding box center [882, 331] width 331 height 38
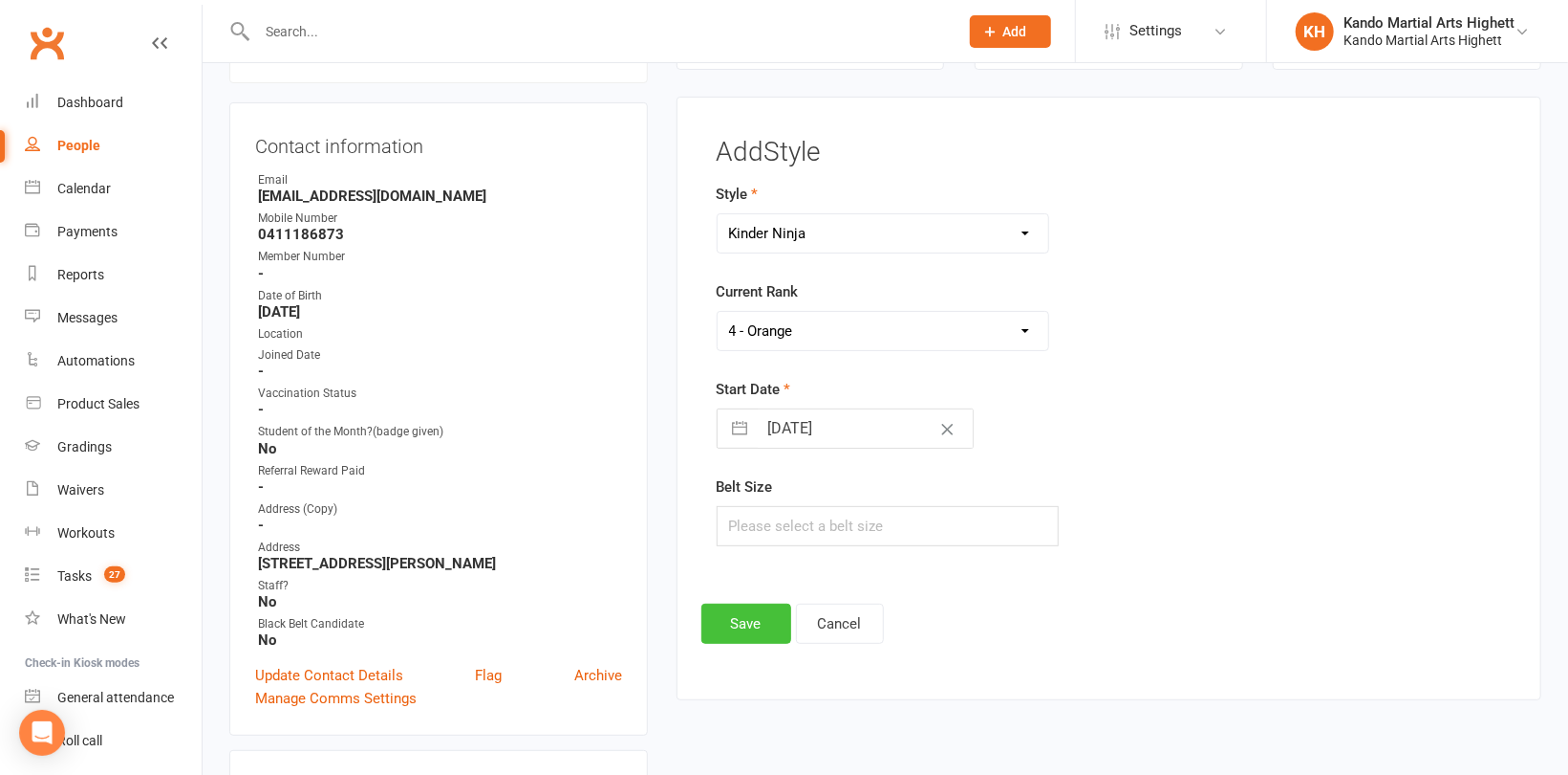
click at [758, 623] on button "Save" at bounding box center [747, 623] width 90 height 40
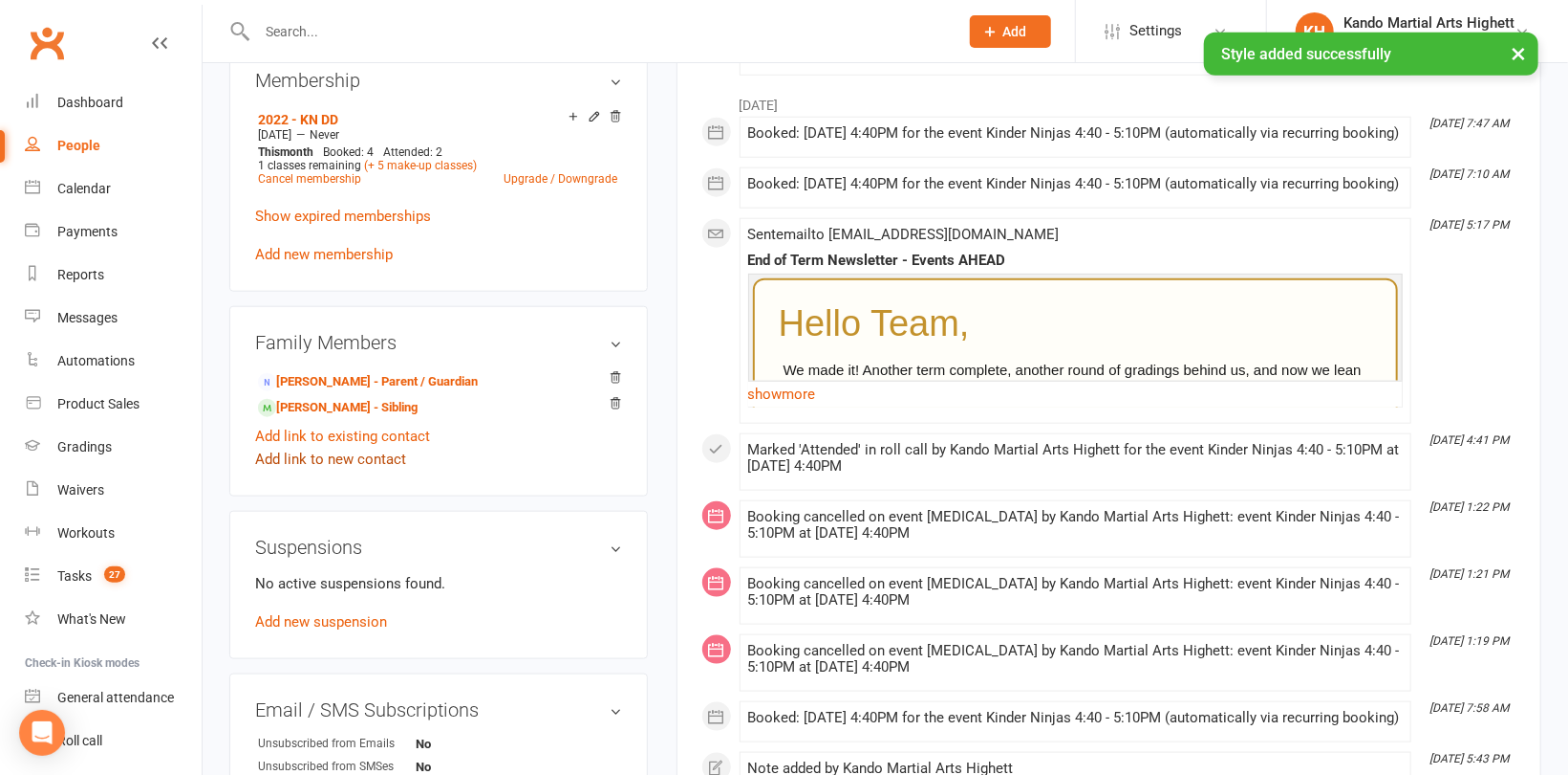
scroll to position [1023, 0]
click at [355, 376] on link "[PERSON_NAME] - Parent / Guardian" at bounding box center [368, 379] width 220 height 20
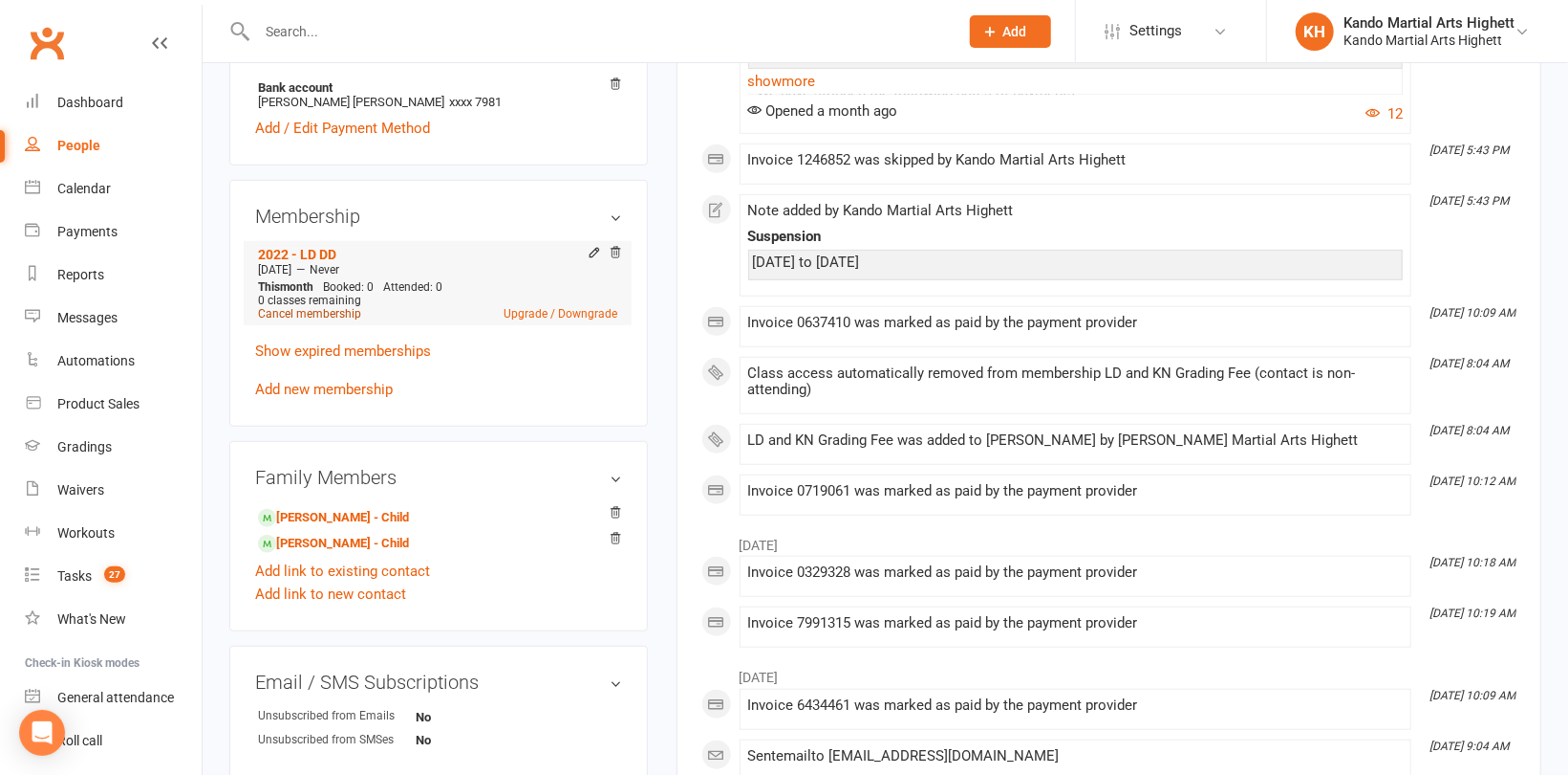
scroll to position [574, 0]
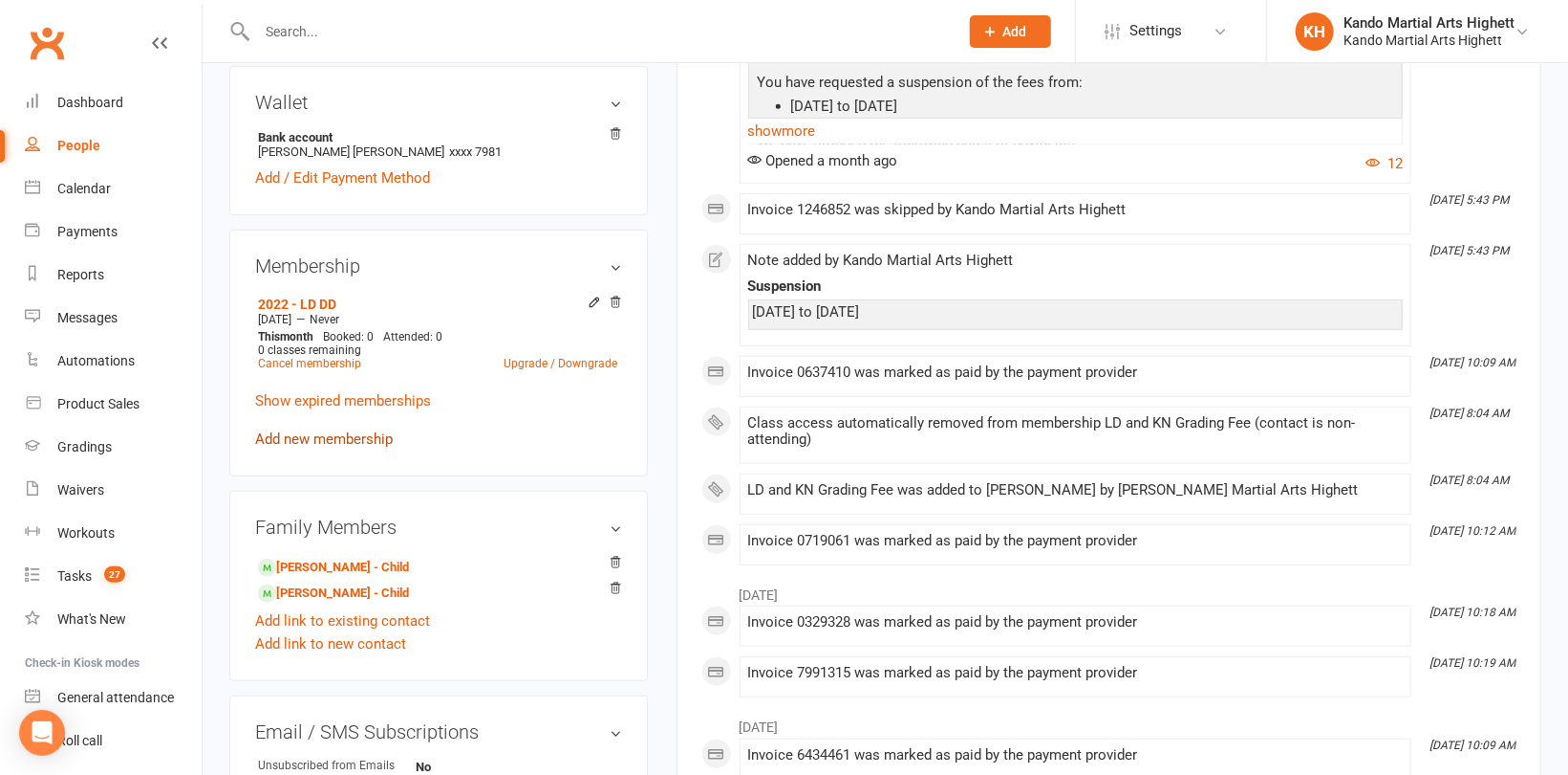
click at [337, 438] on link "Add new membership" at bounding box center [324, 438] width 138 height 17
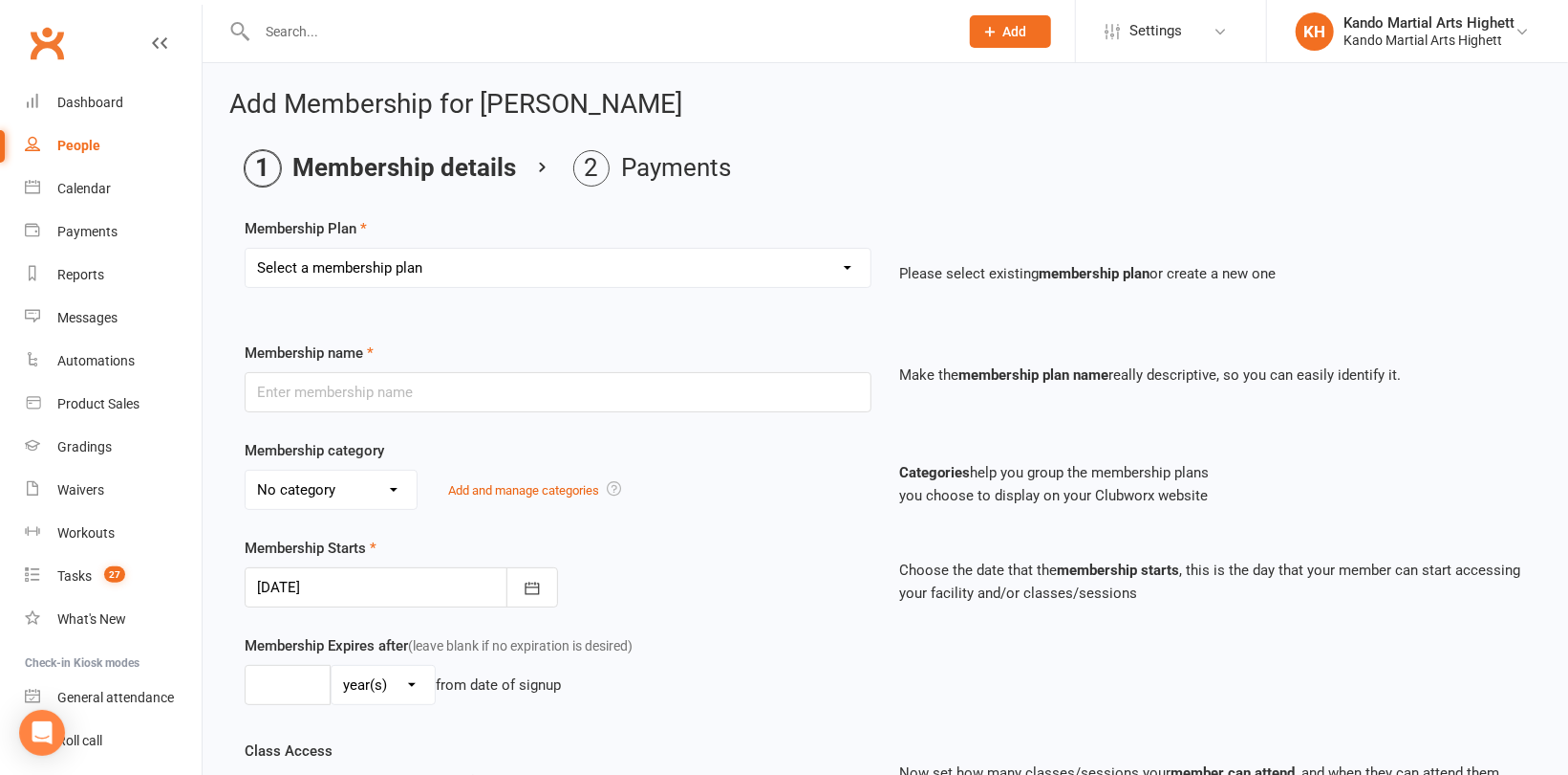
click at [429, 273] on select "Select a membership plan Create new Membership Plan Starter Program - 4 weeks p…" at bounding box center [558, 268] width 625 height 38
select select "17"
click at [246, 249] on select "Select a membership plan Create new Membership Plan Starter Program - 4 weeks p…" at bounding box center [558, 268] width 625 height 38
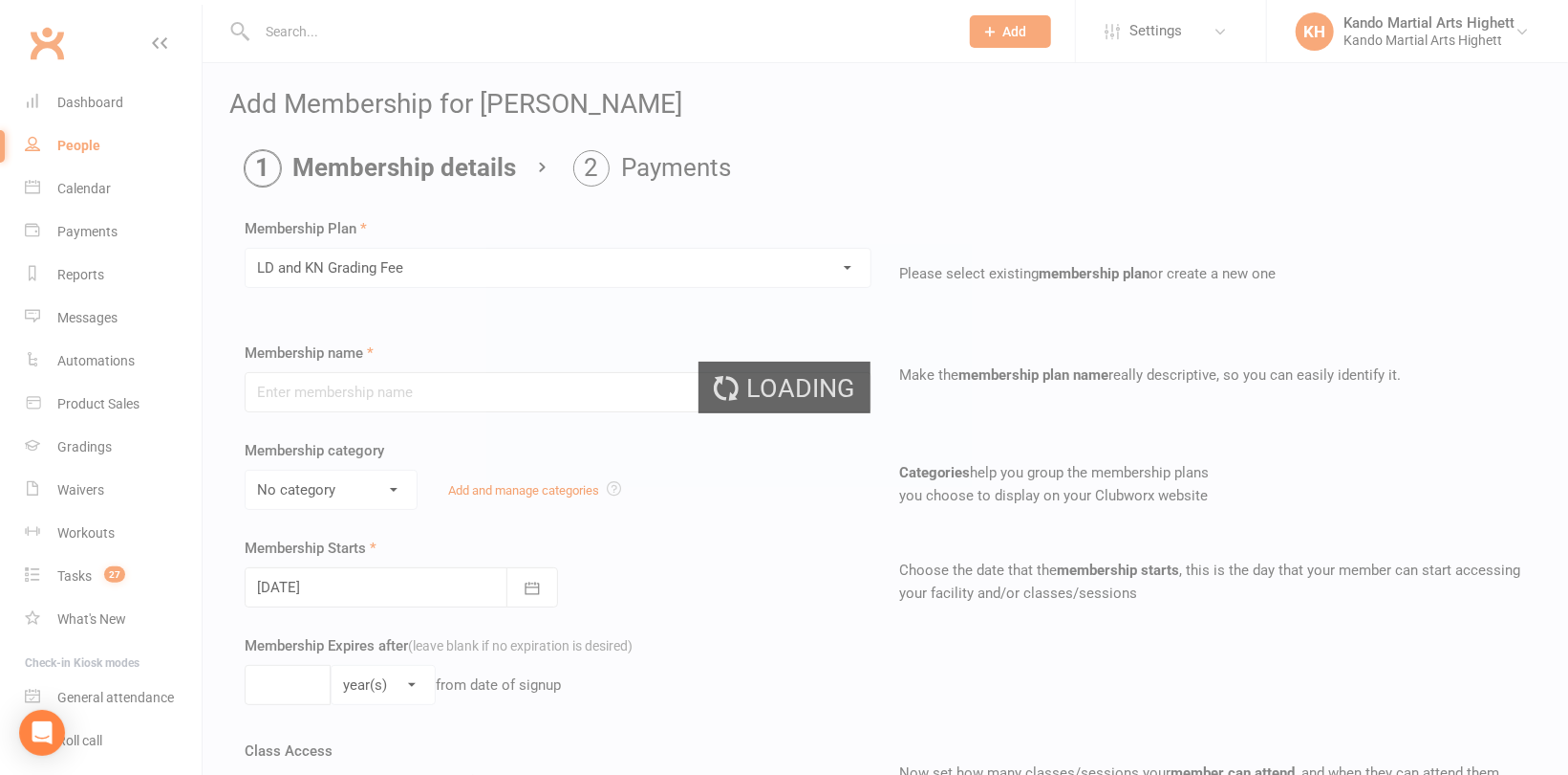
type input "LD and KN Grading Fee"
select select "10"
type input "1"
select select "0"
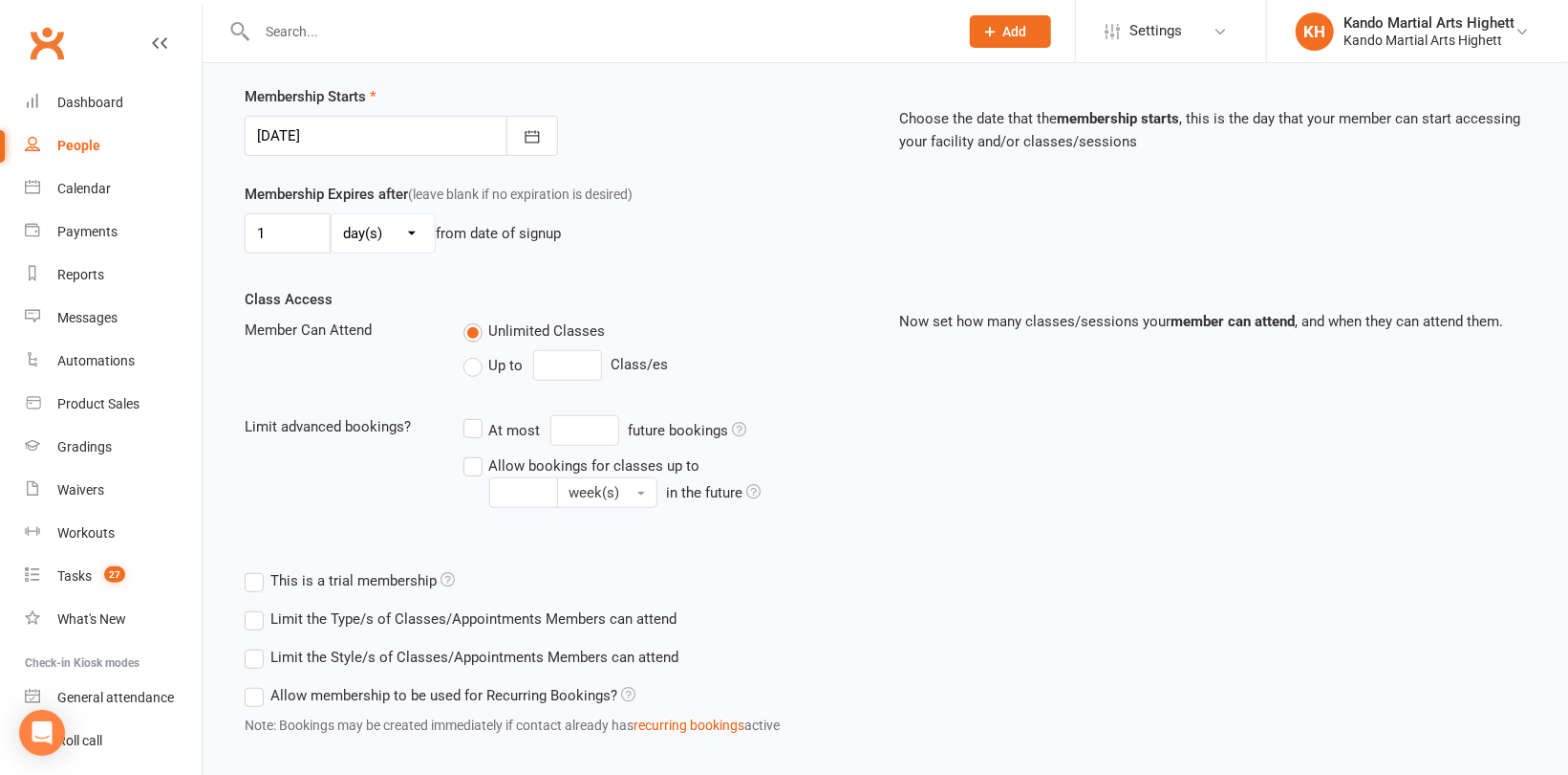
scroll to position [550, 0]
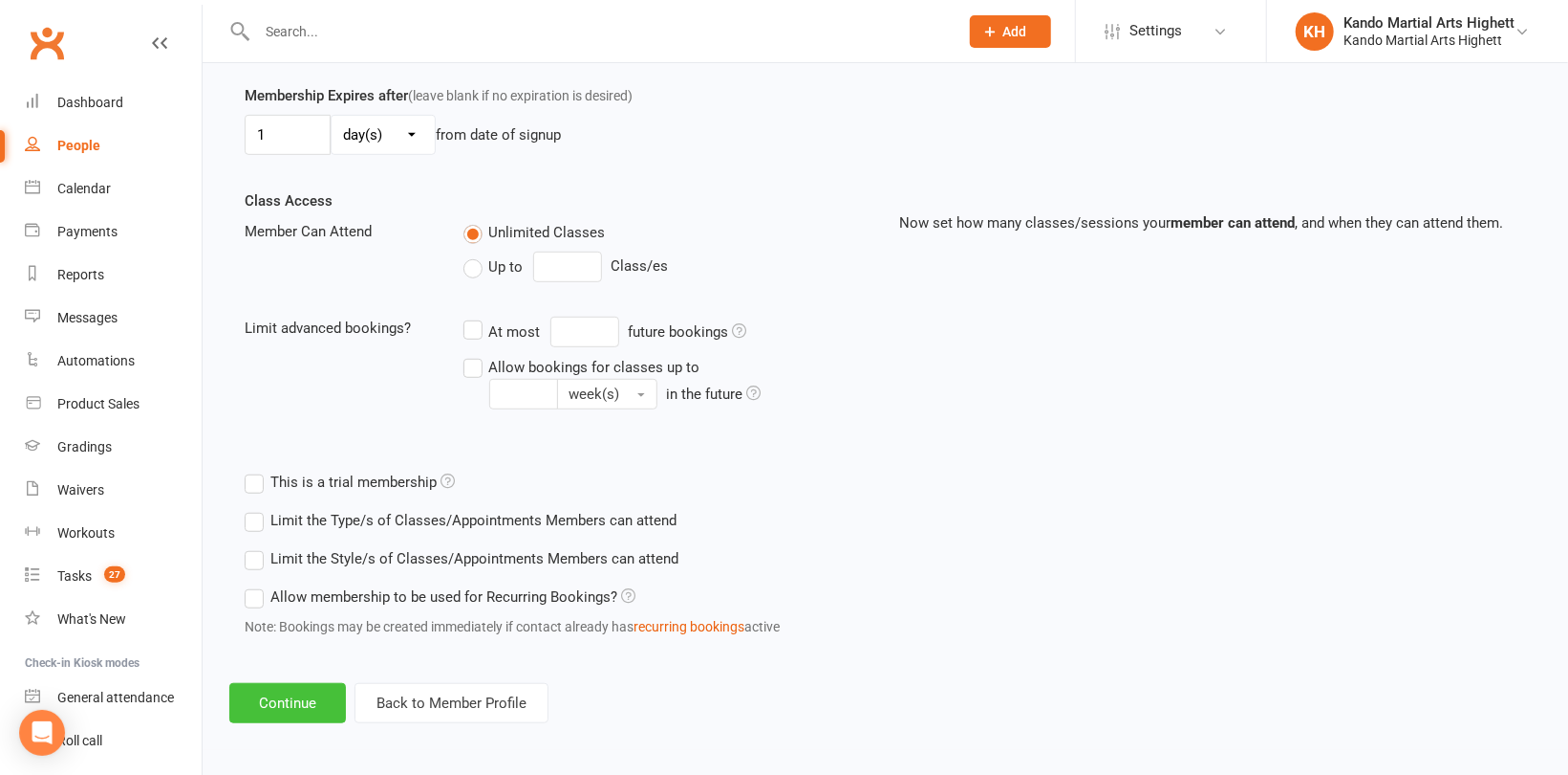
click at [311, 701] on button "Continue" at bounding box center [288, 703] width 117 height 40
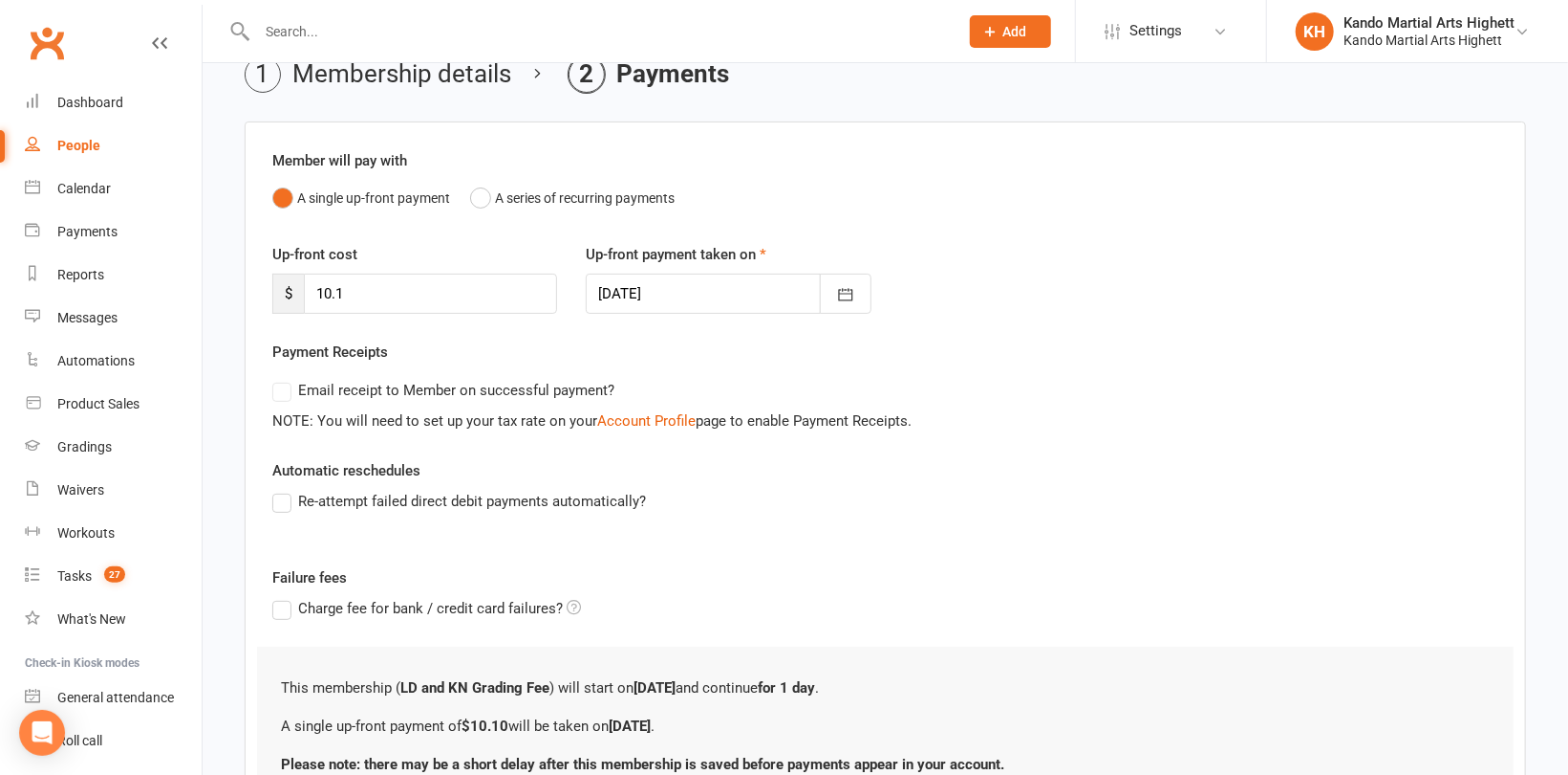
scroll to position [265, 0]
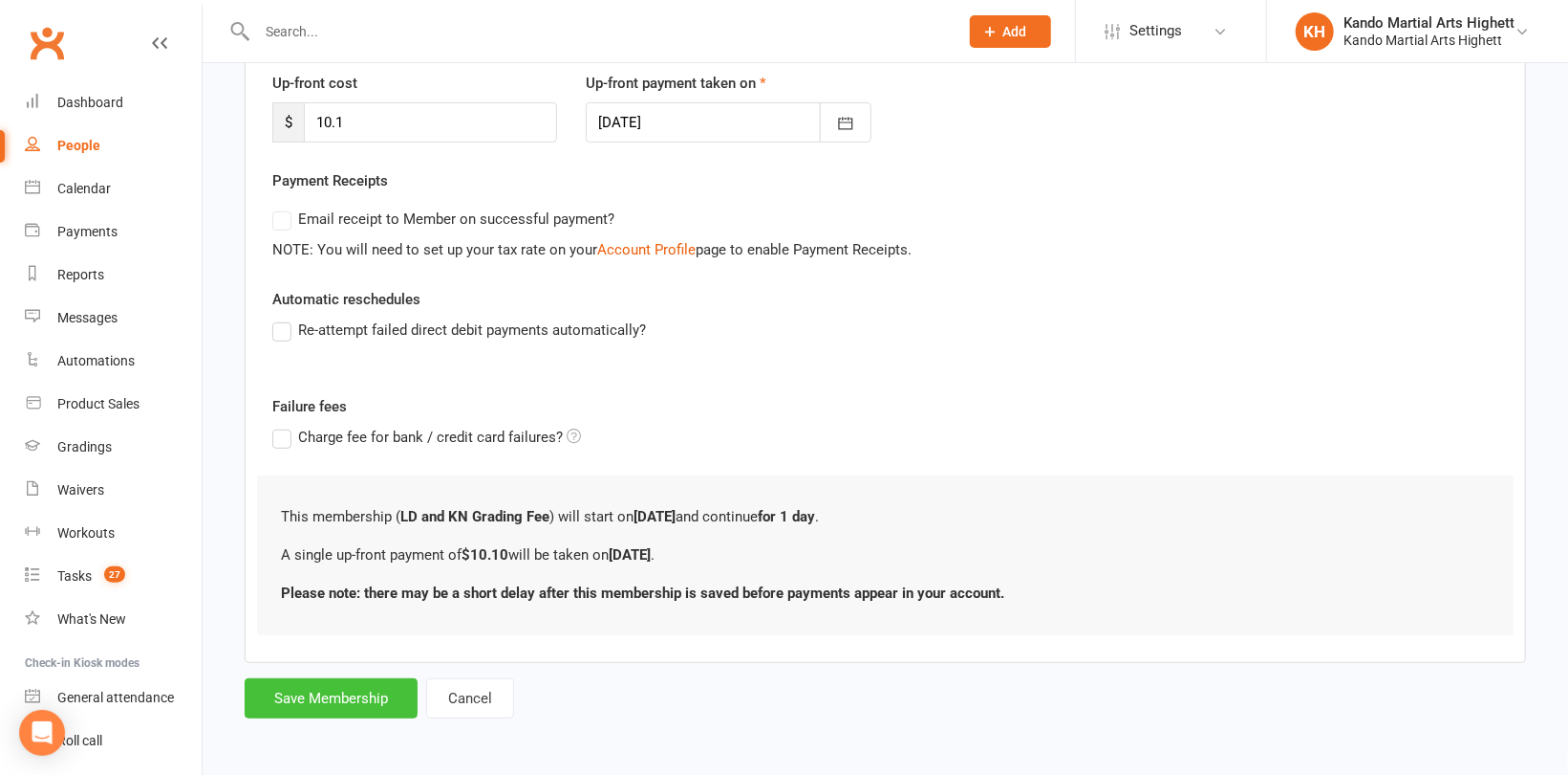
click at [324, 696] on button "Save Membership" at bounding box center [331, 698] width 173 height 40
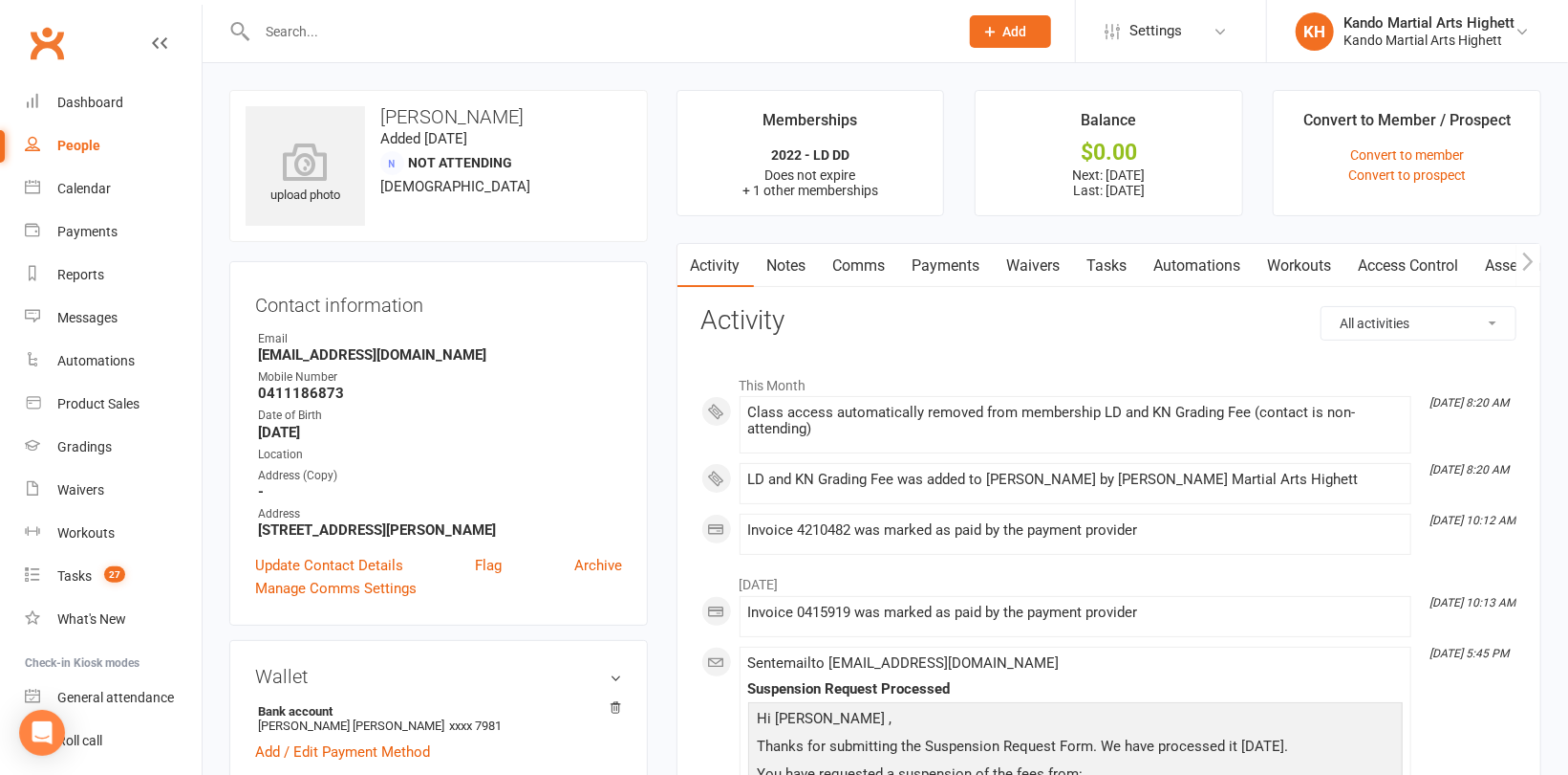
click at [345, 35] on input "text" at bounding box center [599, 31] width 694 height 27
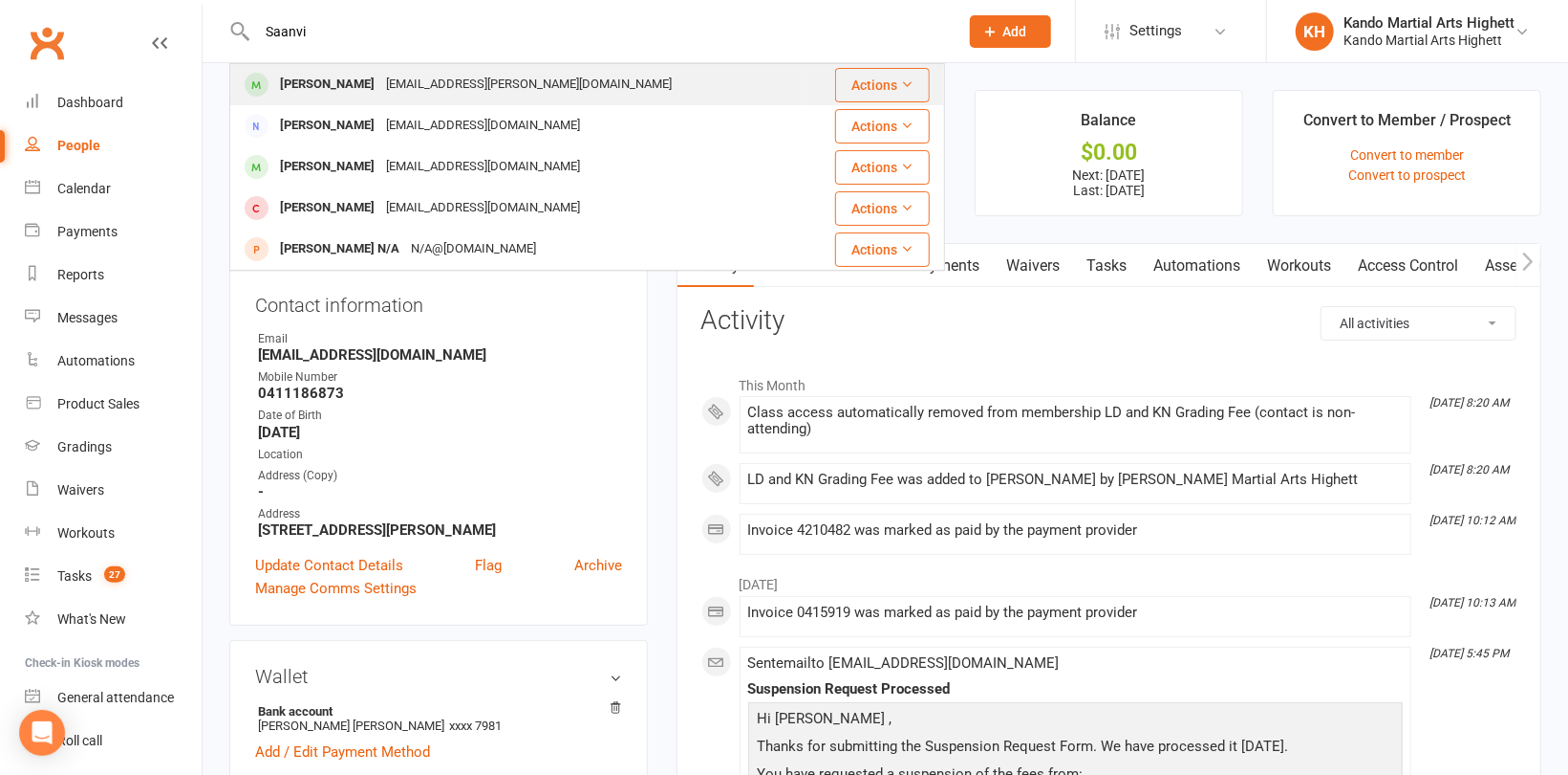
type input "Saanvi"
click at [347, 75] on div "[PERSON_NAME]" at bounding box center [327, 85] width 106 height 28
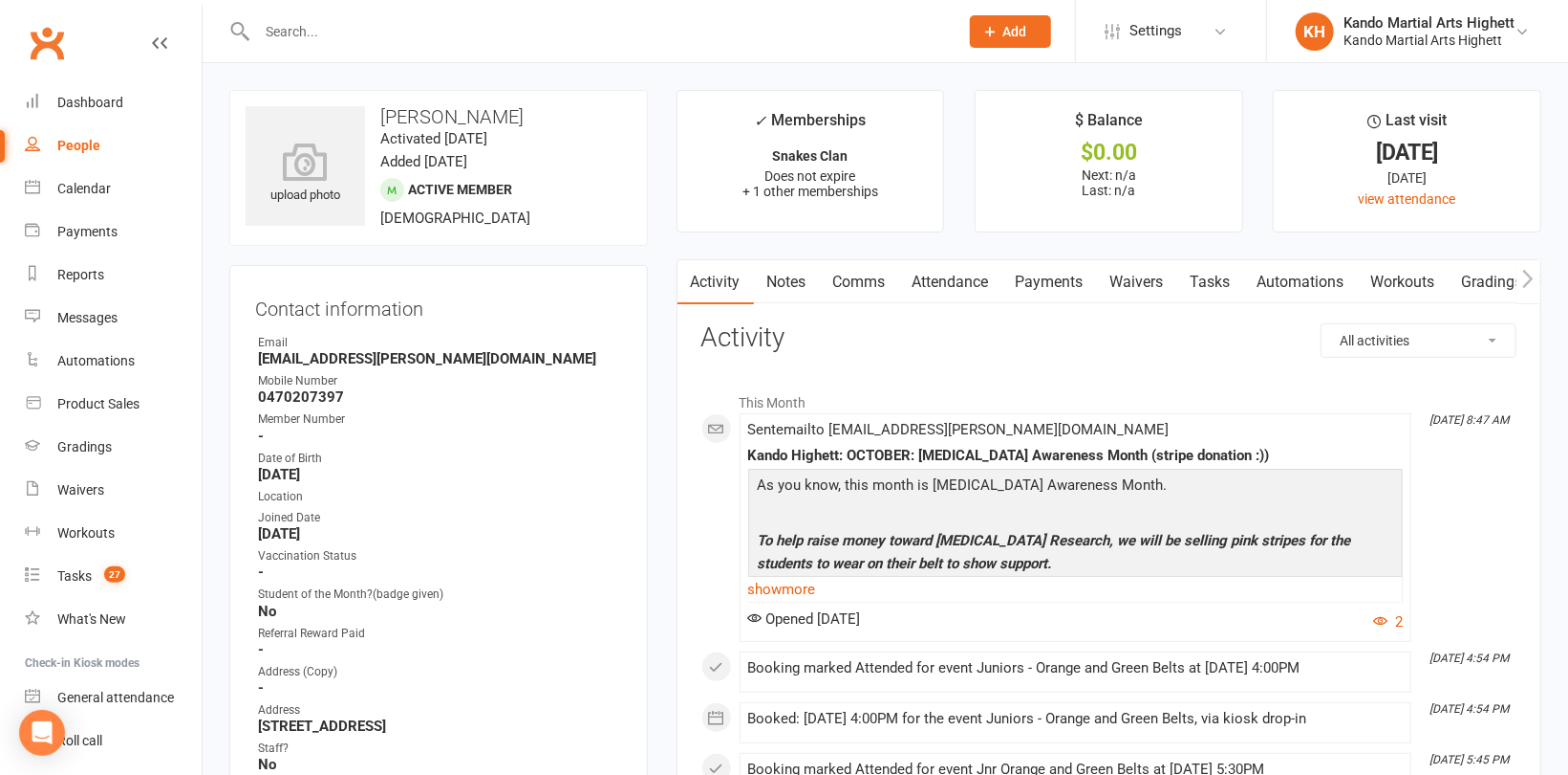
click at [798, 279] on link "Notes" at bounding box center [787, 282] width 66 height 44
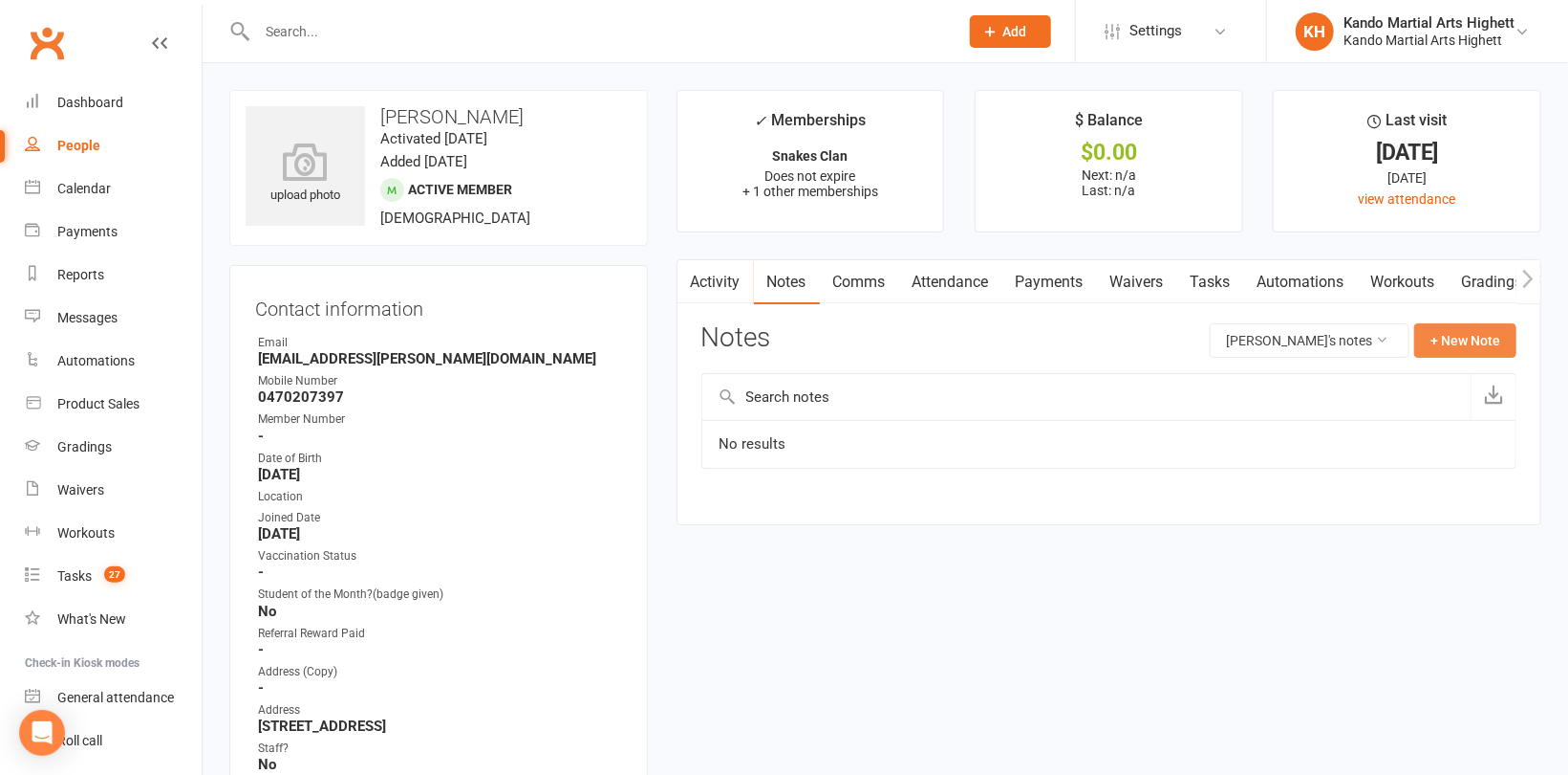
click at [1469, 333] on button "+ New Note" at bounding box center [1465, 340] width 102 height 34
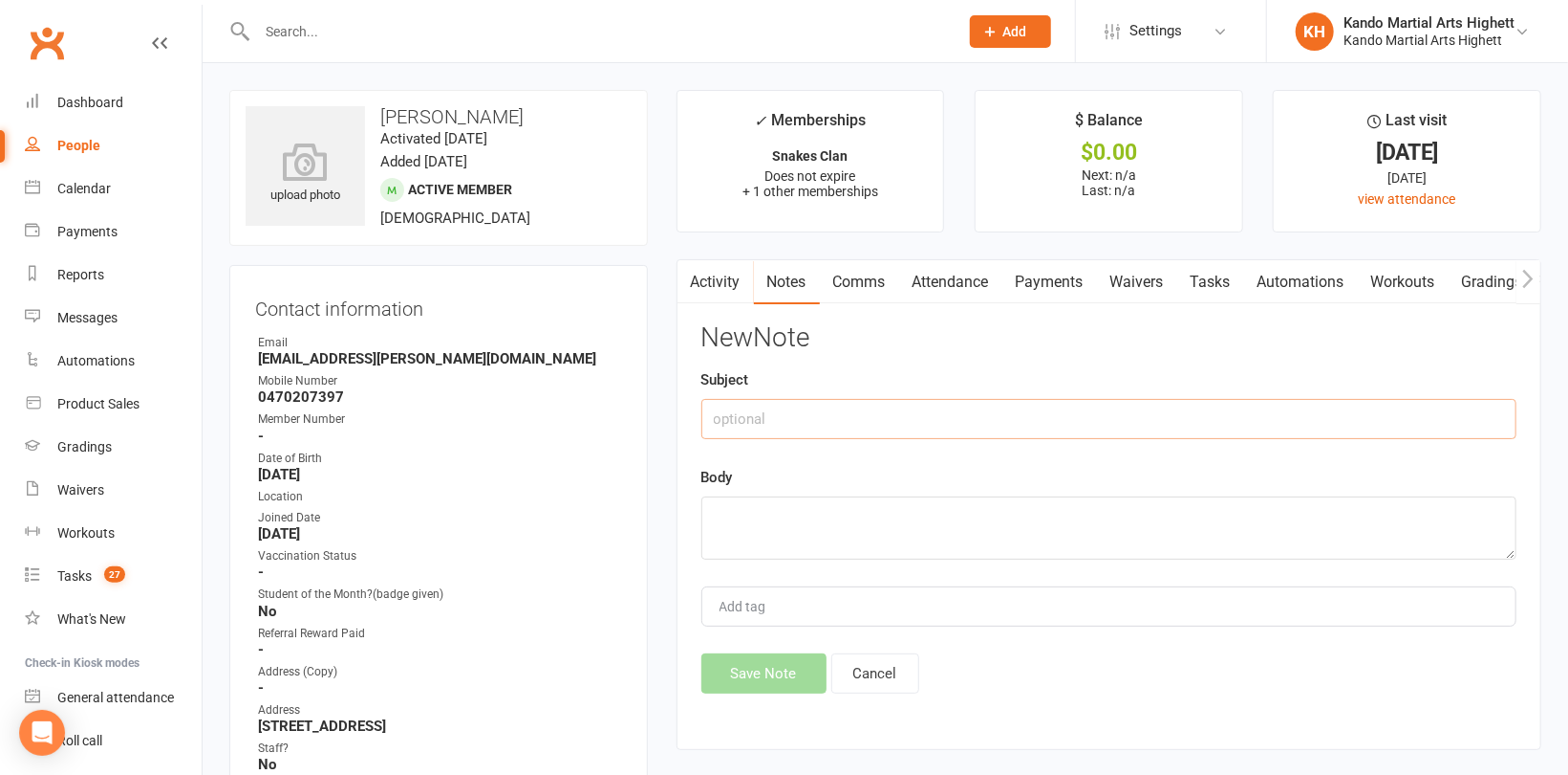
click at [969, 411] on input "text" at bounding box center [1109, 419] width 815 height 40
type input "Suspension - Medical"
click at [874, 512] on textarea at bounding box center [1109, 527] width 815 height 63
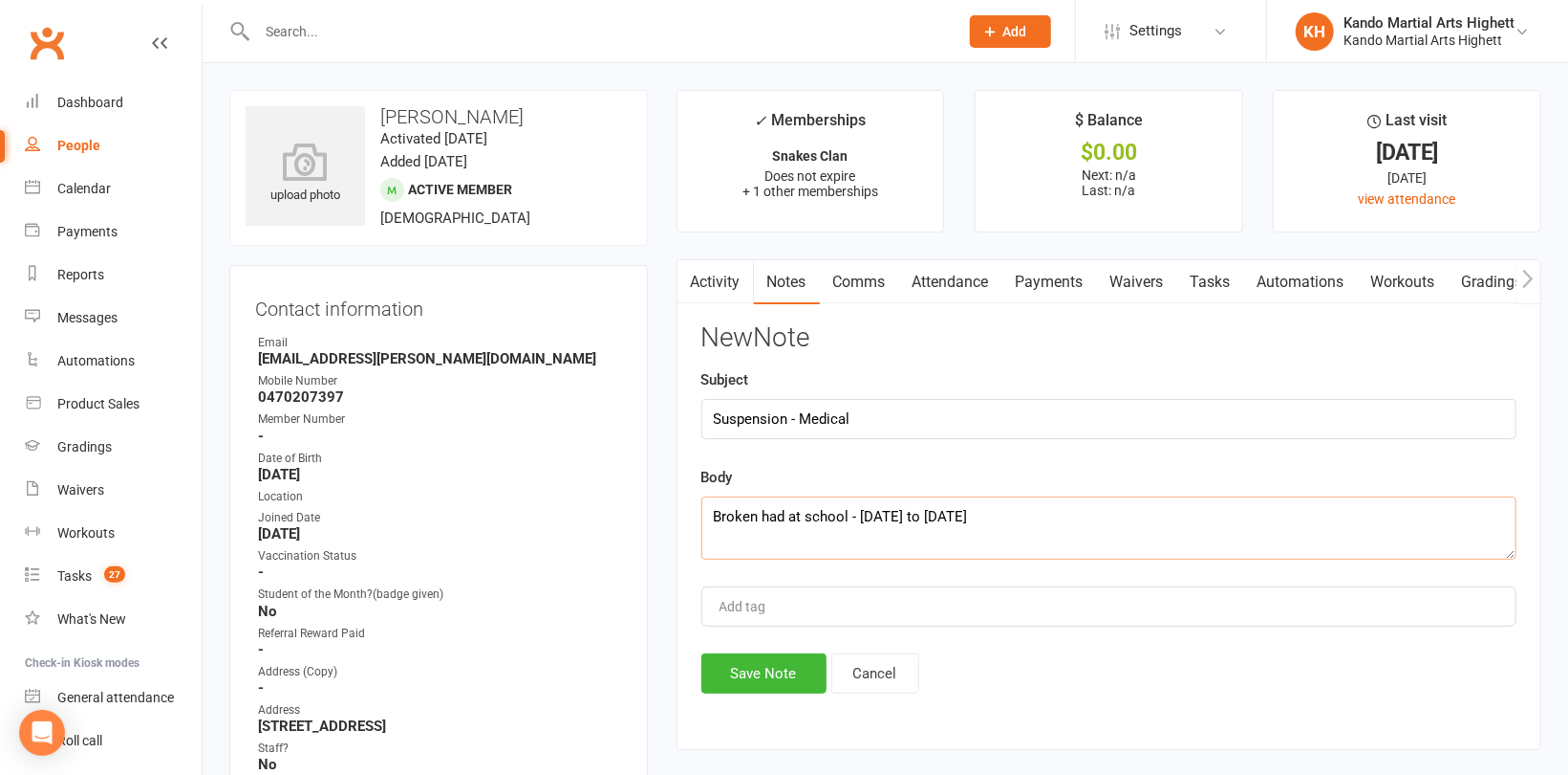
drag, startPoint x: 1107, startPoint y: 515, endPoint x: 669, endPoint y: 514, distance: 438.0
click at [669, 514] on main "✓ Memberships Snakes Clan Does not expire + 1 other memberships $ Balance $0.00…" at bounding box center [1109, 429] width 893 height 679
type textarea "Broken had at school - [DATE] to [DATE]"
click at [741, 675] on button "Save Note" at bounding box center [764, 673] width 125 height 40
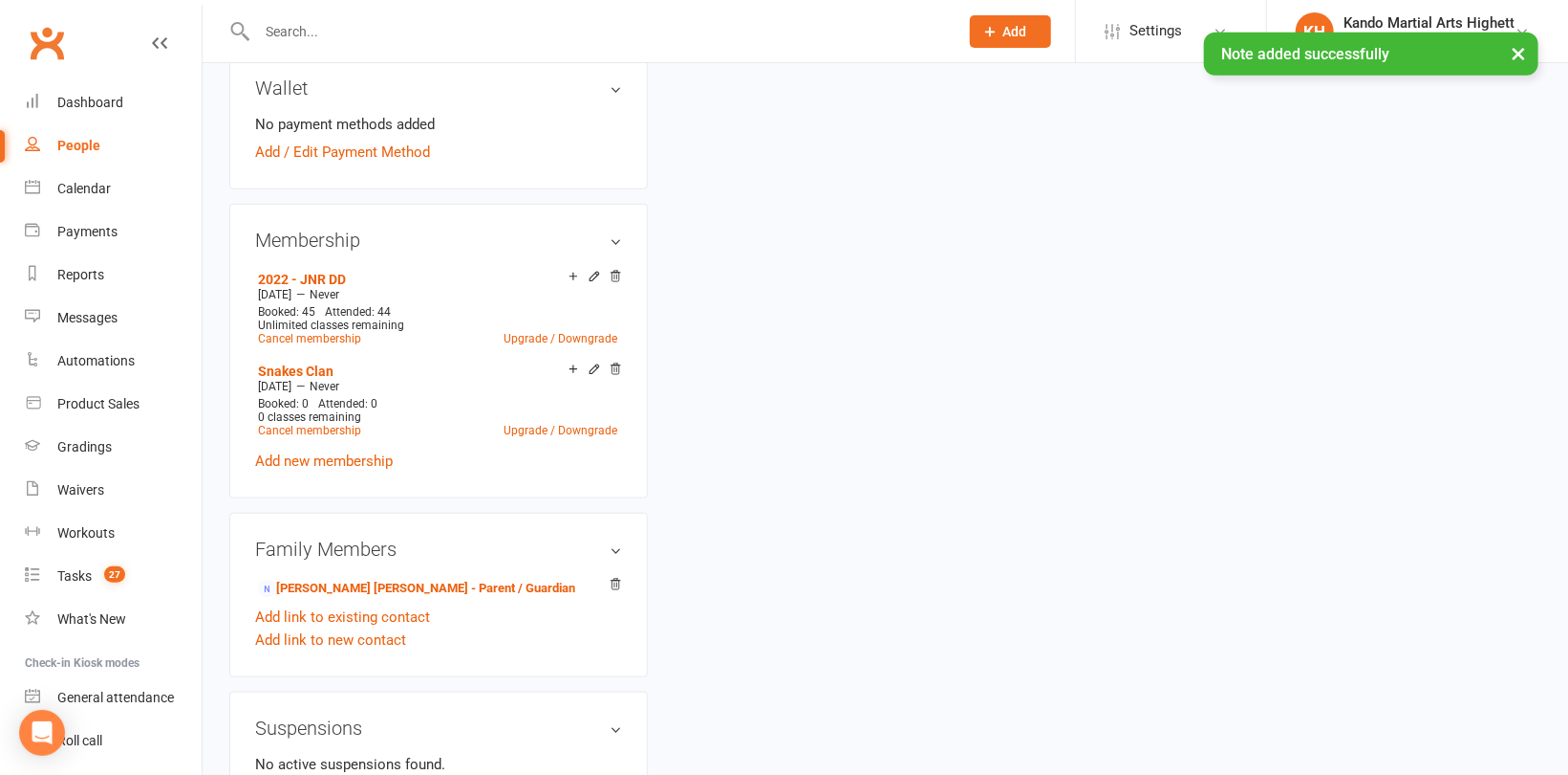
scroll to position [956, 0]
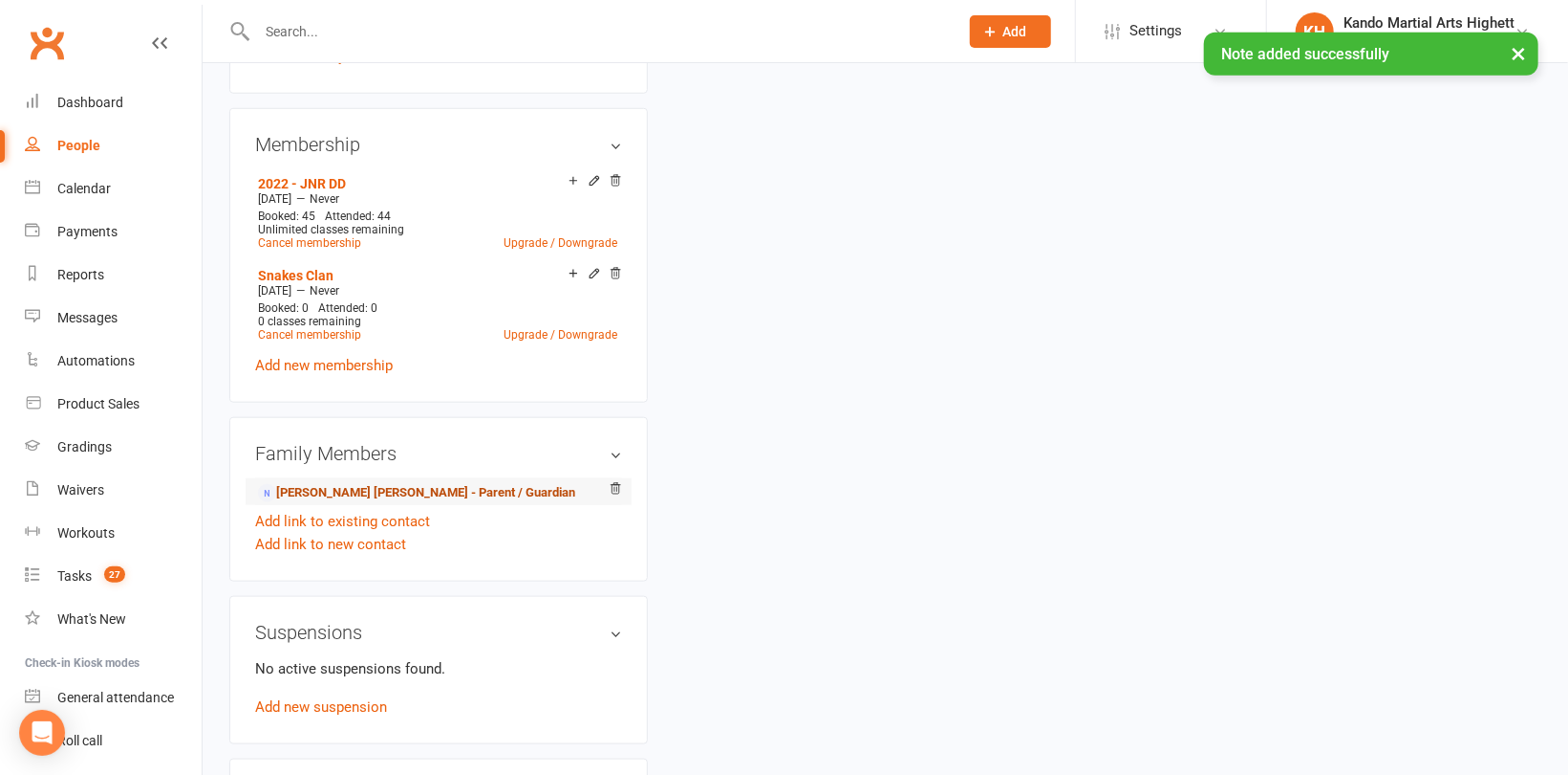
click at [329, 496] on link "[PERSON_NAME] [PERSON_NAME] - Parent / Guardian" at bounding box center [417, 493] width 318 height 20
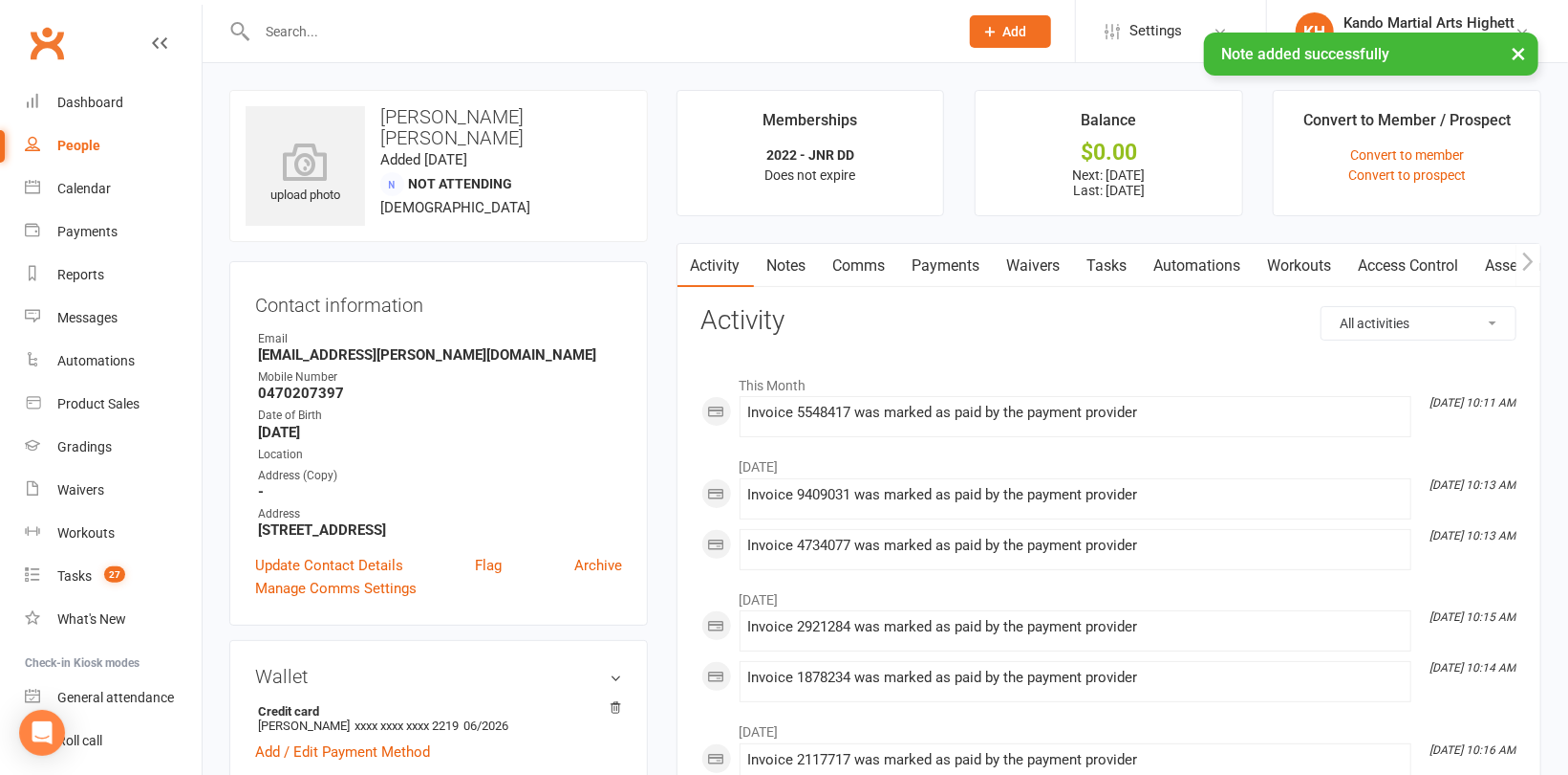
click at [785, 272] on link "Notes" at bounding box center [787, 266] width 66 height 44
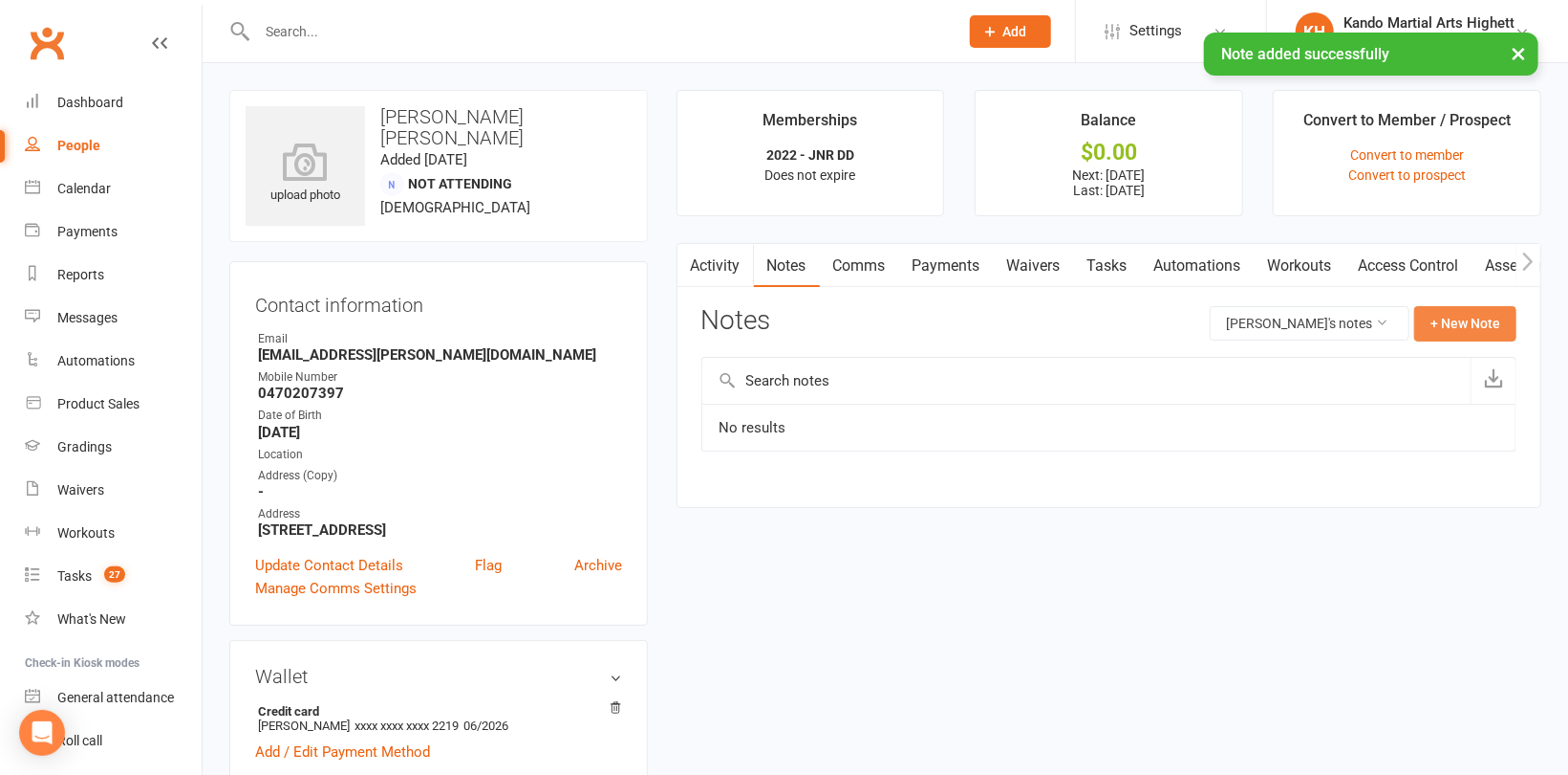
click at [1503, 324] on button "+ New Note" at bounding box center [1465, 323] width 102 height 34
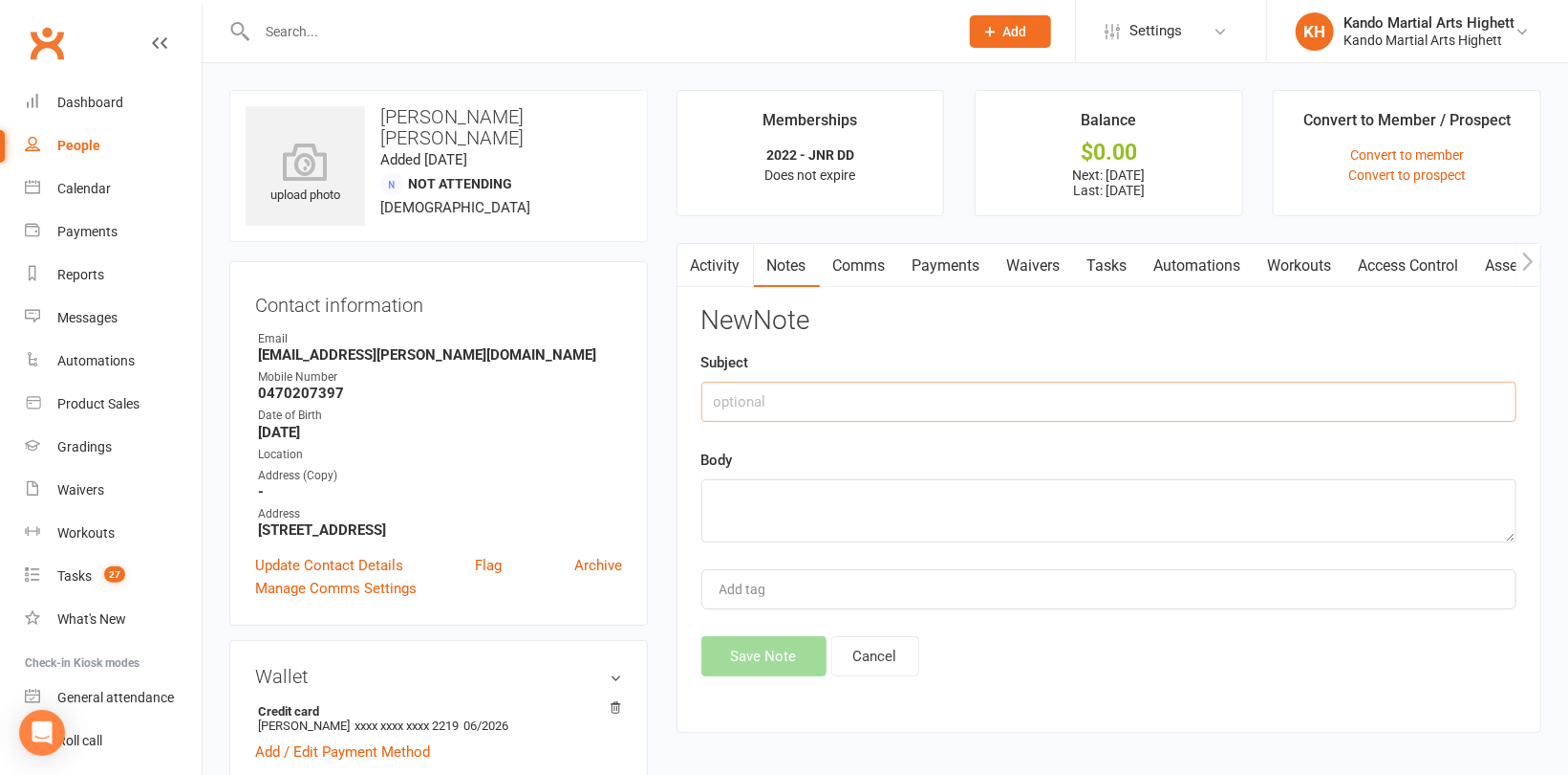
click at [946, 411] on input "text" at bounding box center [1109, 402] width 815 height 40
type input "Suspension - Medical"
click at [978, 506] on textarea at bounding box center [1109, 510] width 815 height 63
paste textarea "Broken had at school - [DATE] to [DATE]"
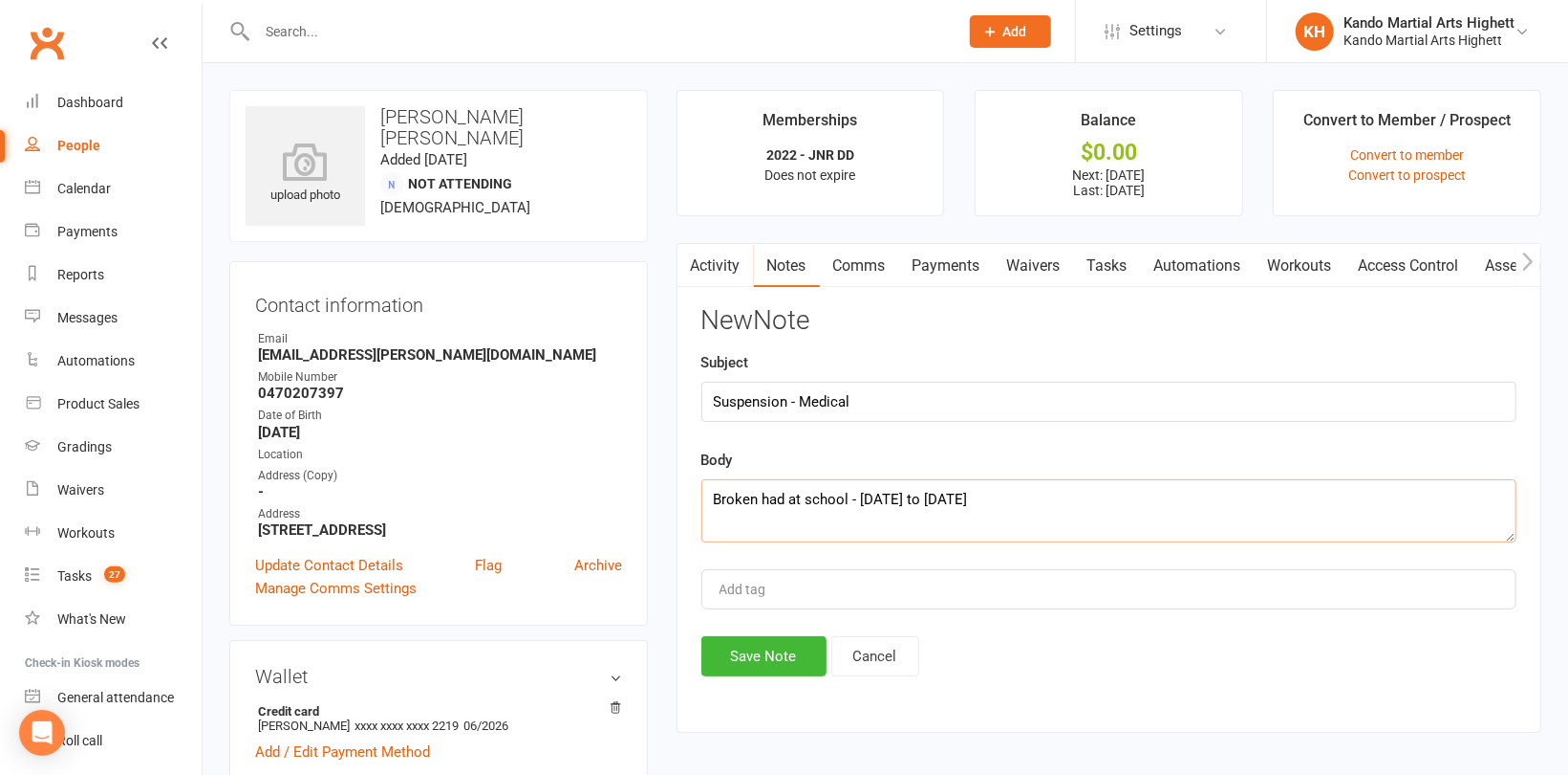
drag, startPoint x: 1104, startPoint y: 499, endPoint x: 858, endPoint y: 505, distance: 246.1
click at [858, 505] on textarea "Broken had at school - [DATE] to [DATE]" at bounding box center [1109, 510] width 815 height 63
paste textarea "[DATE] to [DATE]"
type textarea "Broken had at school - [DATE] to [DATE]"
click at [771, 658] on button "Save Note" at bounding box center [764, 656] width 125 height 40
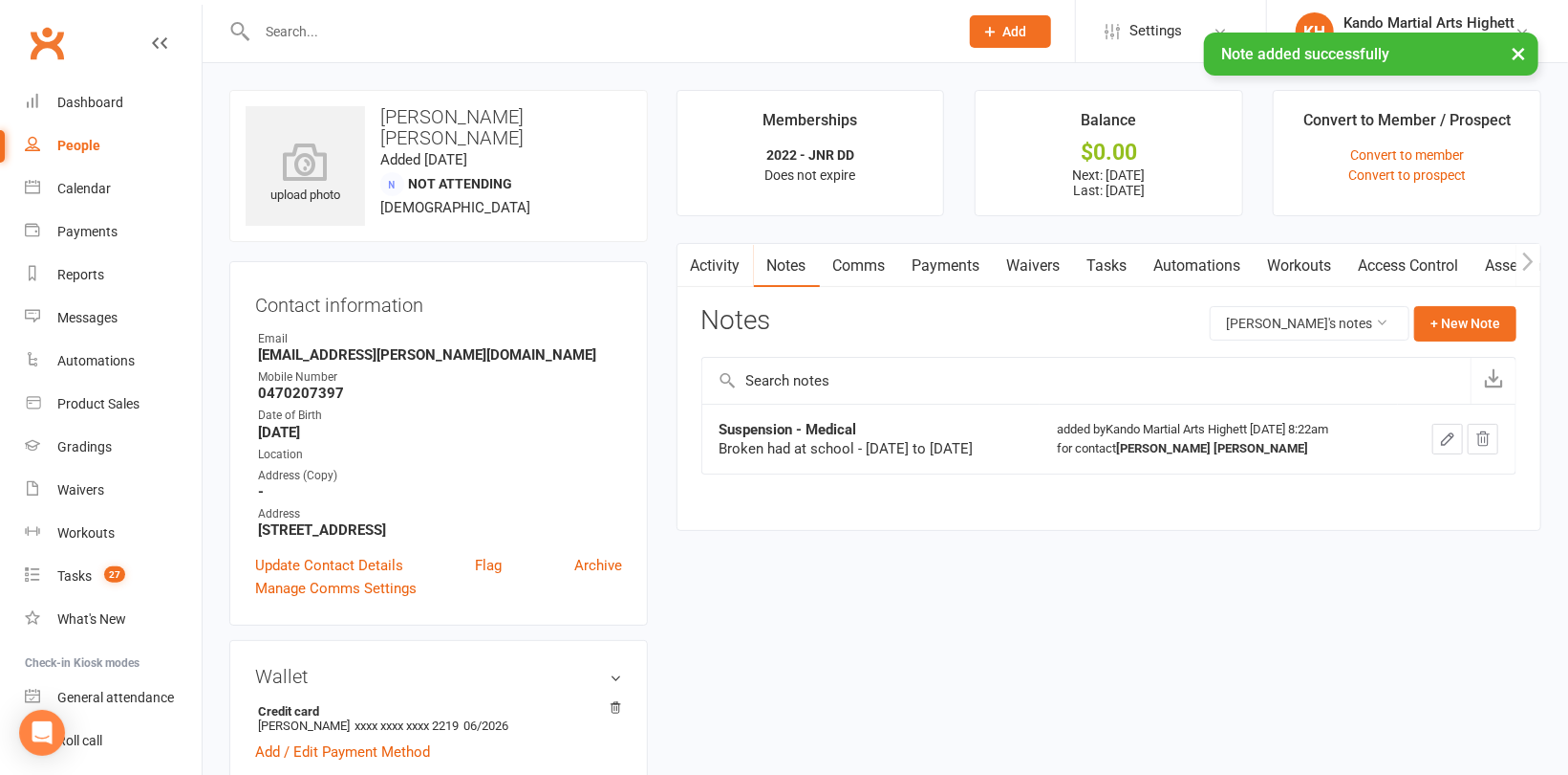
click at [931, 259] on link "Payments" at bounding box center [946, 266] width 95 height 44
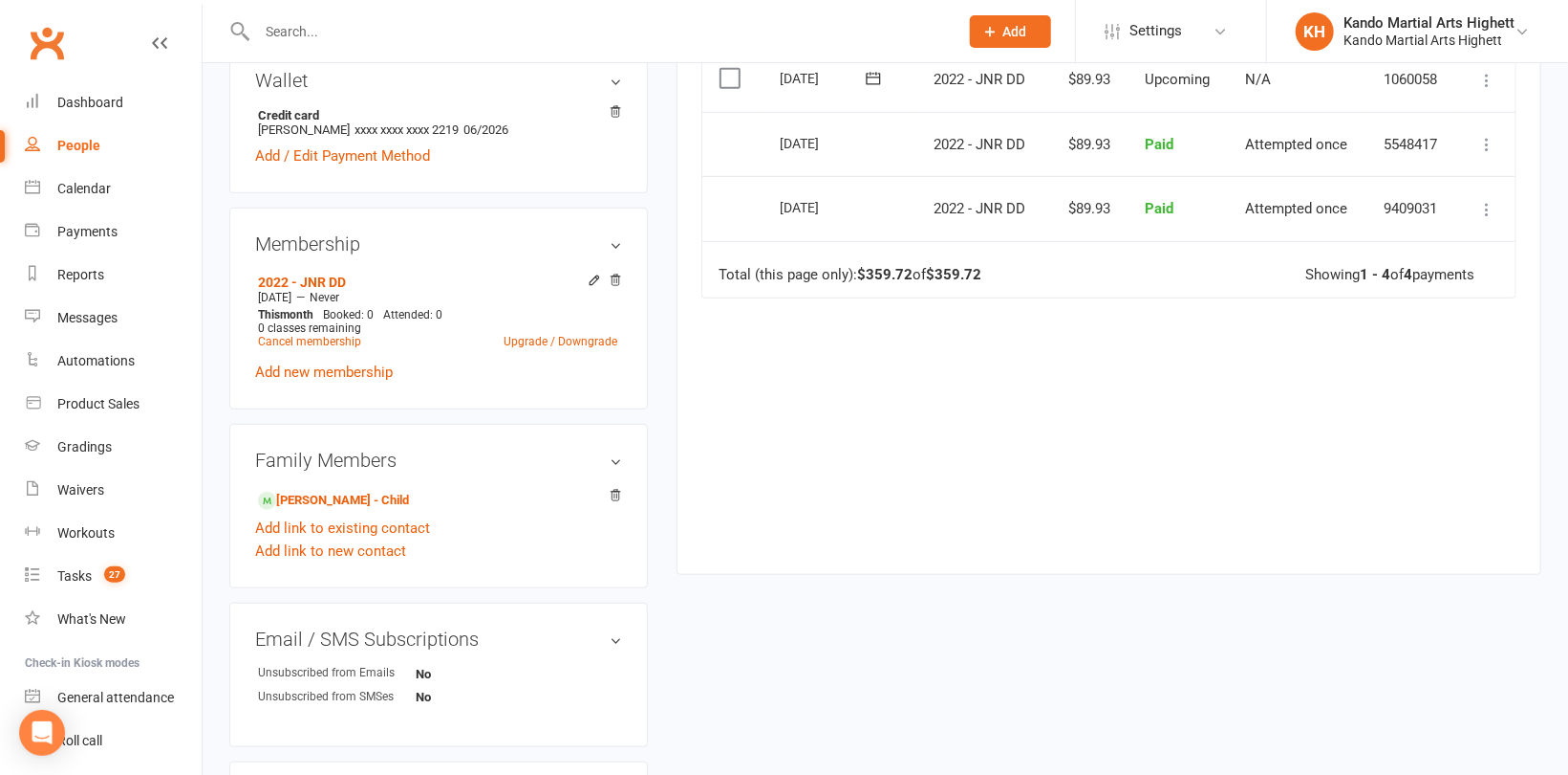
scroll to position [765, 0]
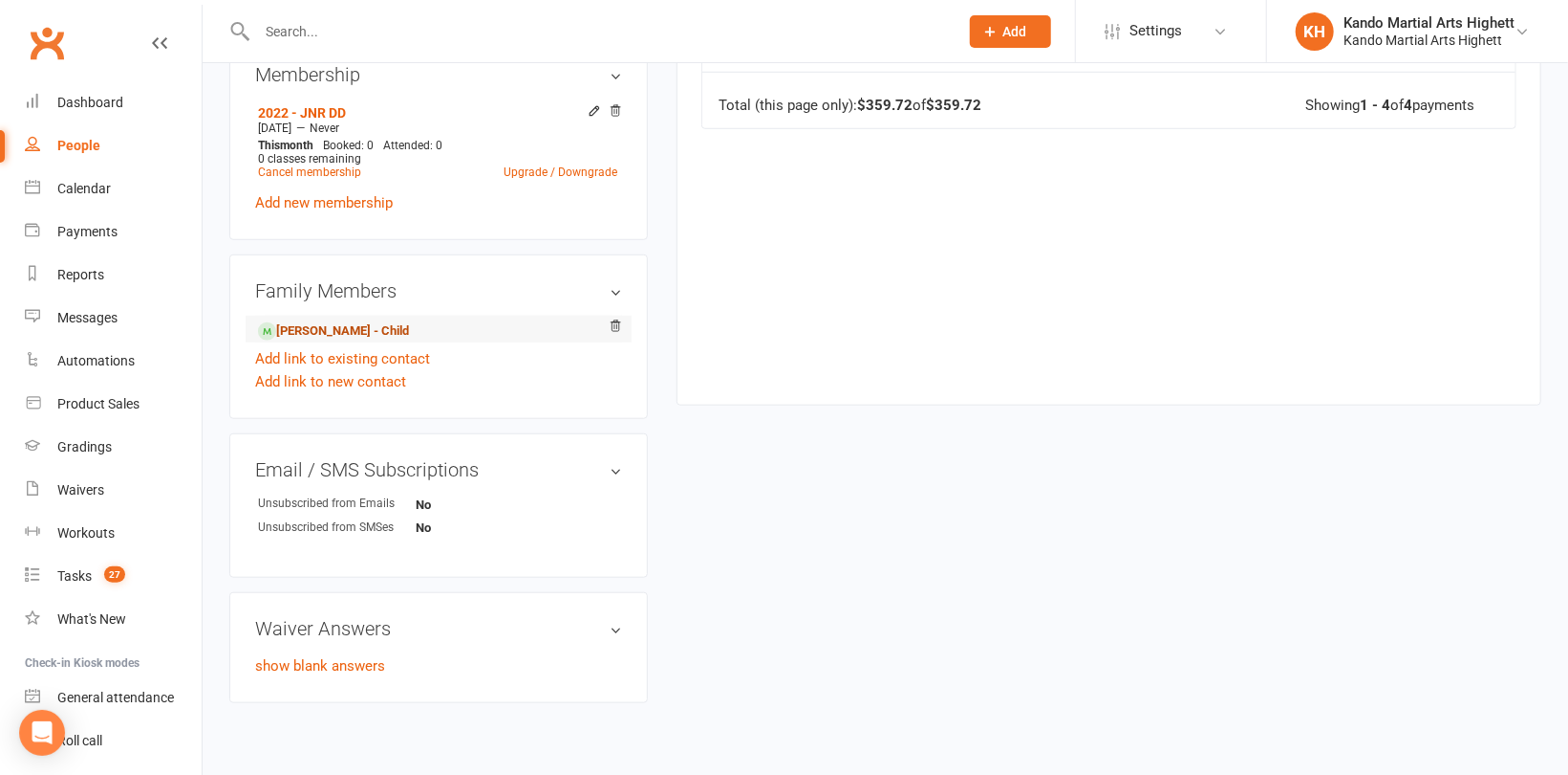
click at [324, 335] on link "[PERSON_NAME] - Child" at bounding box center [333, 331] width 151 height 20
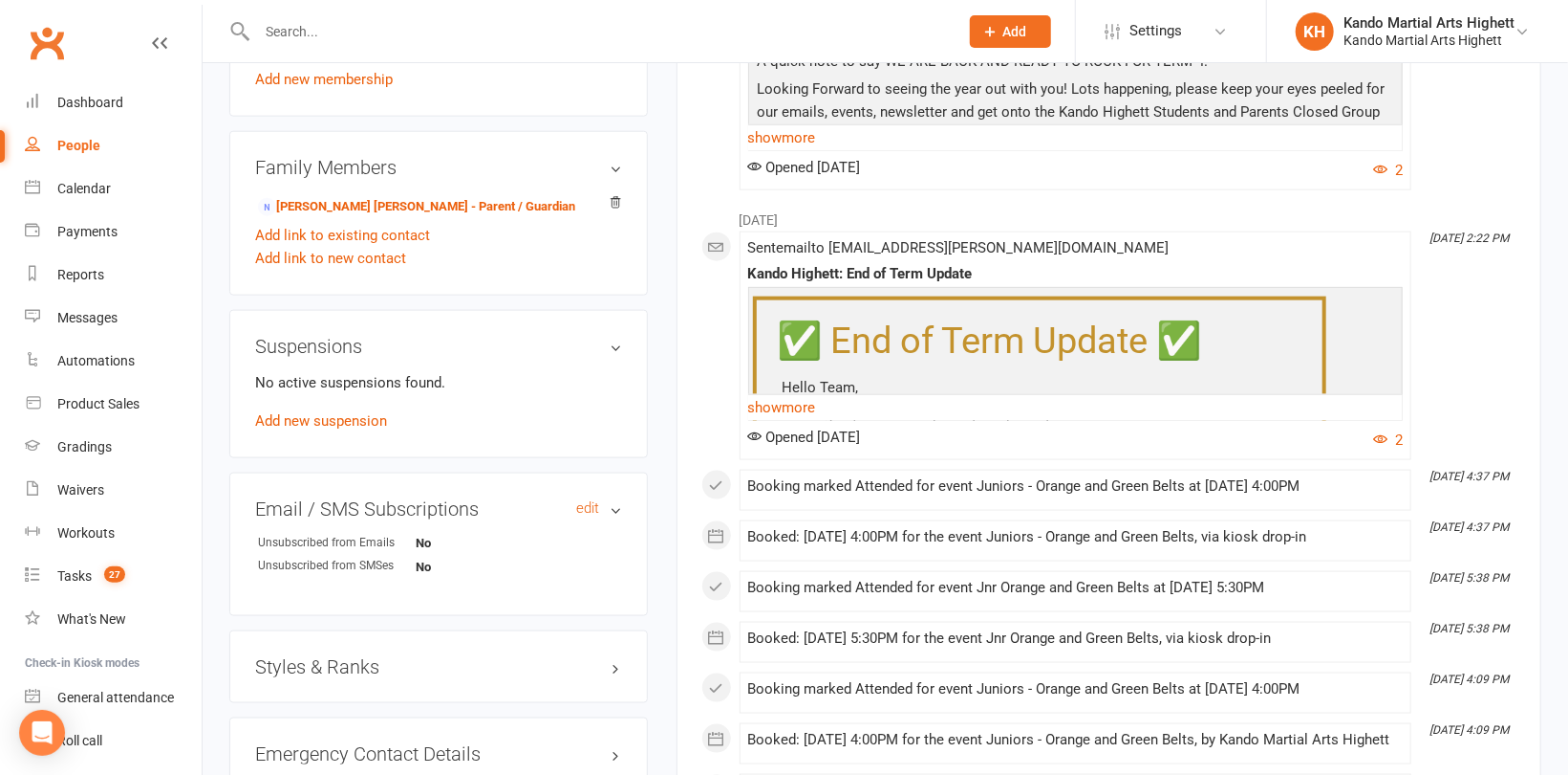
scroll to position [1243, 0]
click at [328, 423] on link "Add new suspension" at bounding box center [321, 419] width 132 height 17
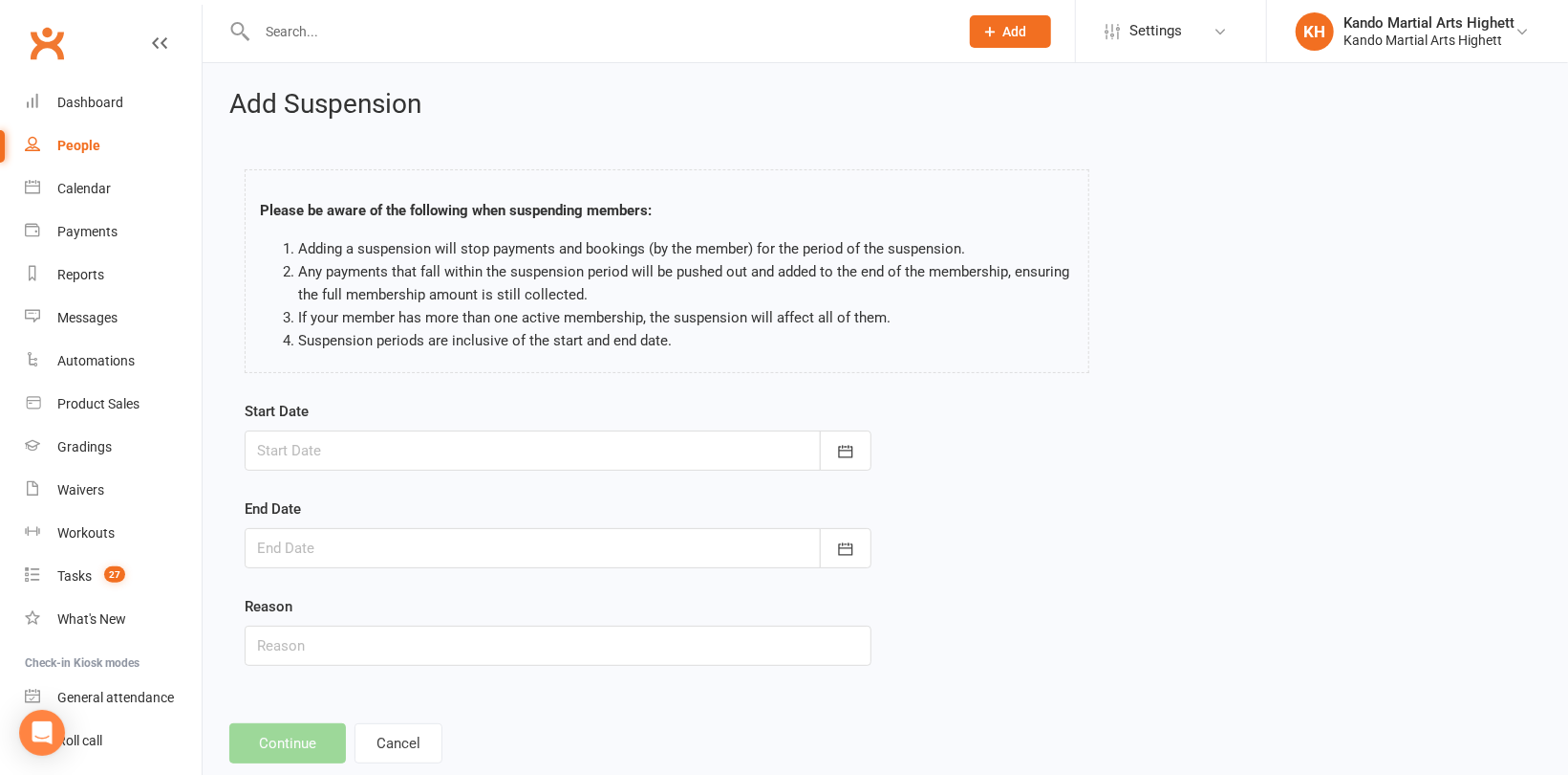
click at [502, 428] on div "Start Date [DATE] Sun Mon Tue Wed Thu Fri Sat 40 28 29 30 01 02 03 04 41 05 06 …" at bounding box center [558, 435] width 627 height 71
click at [753, 445] on div at bounding box center [558, 450] width 627 height 40
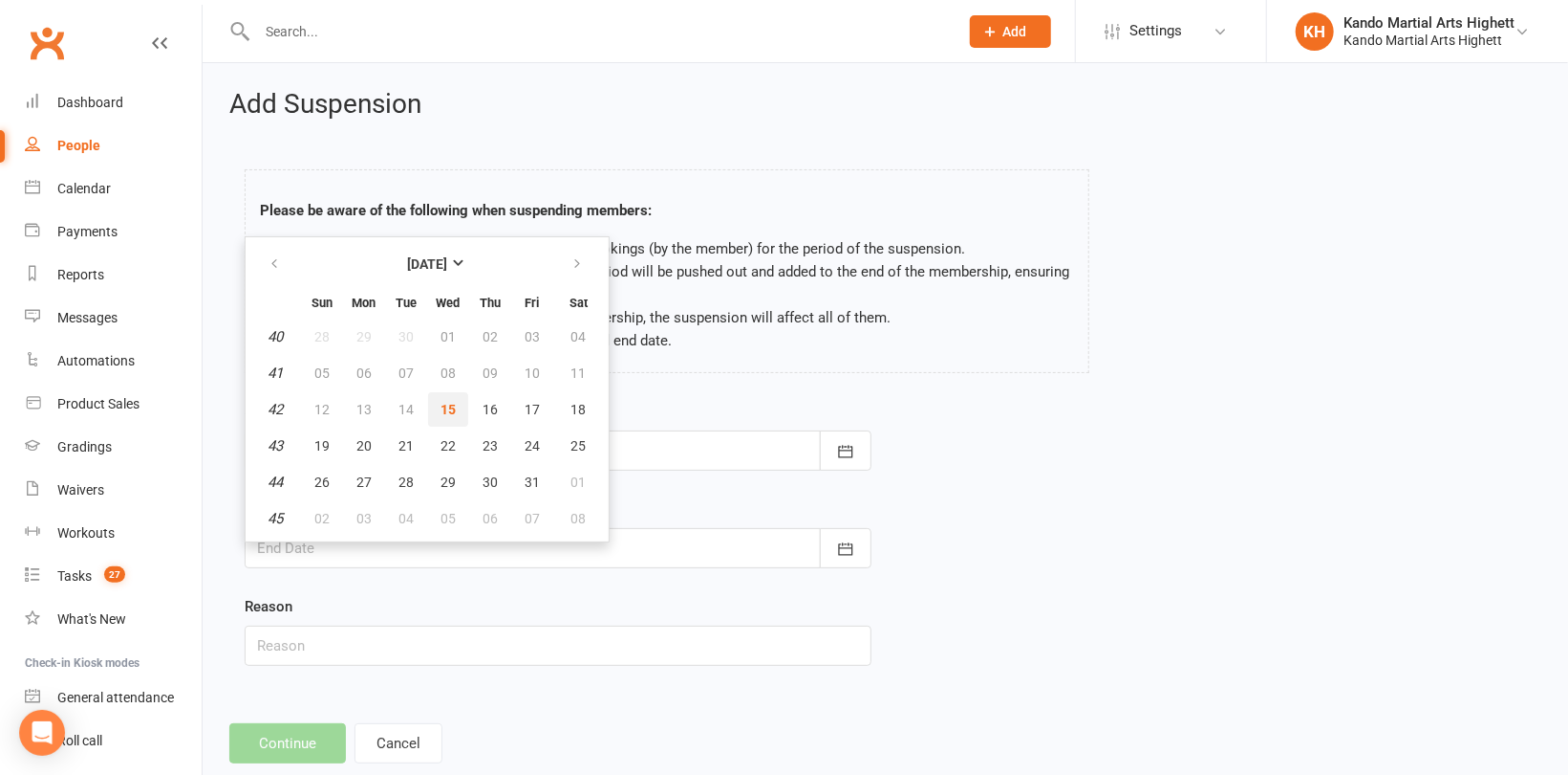
click at [454, 408] on button "15" at bounding box center [448, 409] width 40 height 34
type input "[DATE]"
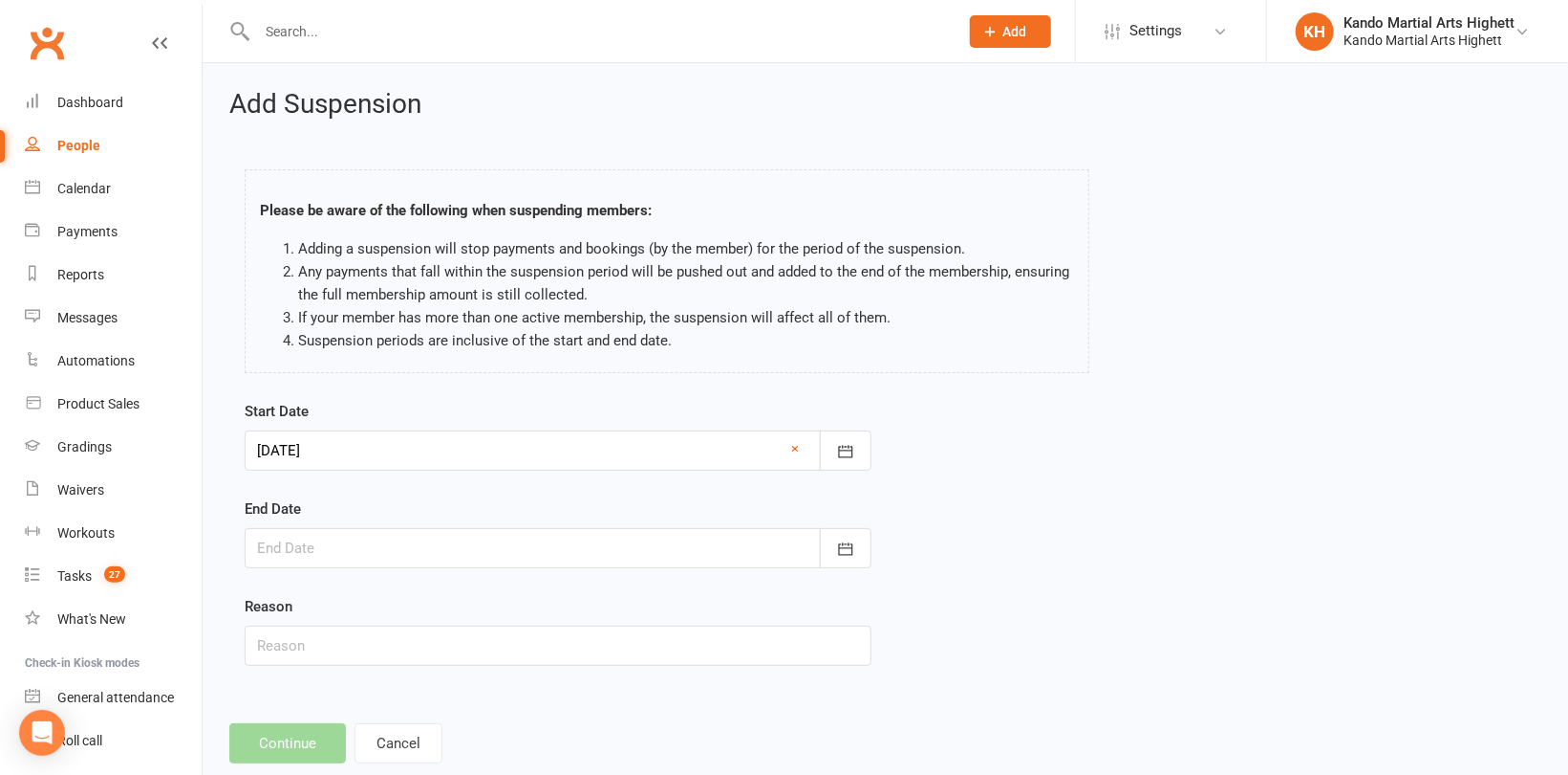
click at [422, 530] on div at bounding box center [558, 548] width 627 height 40
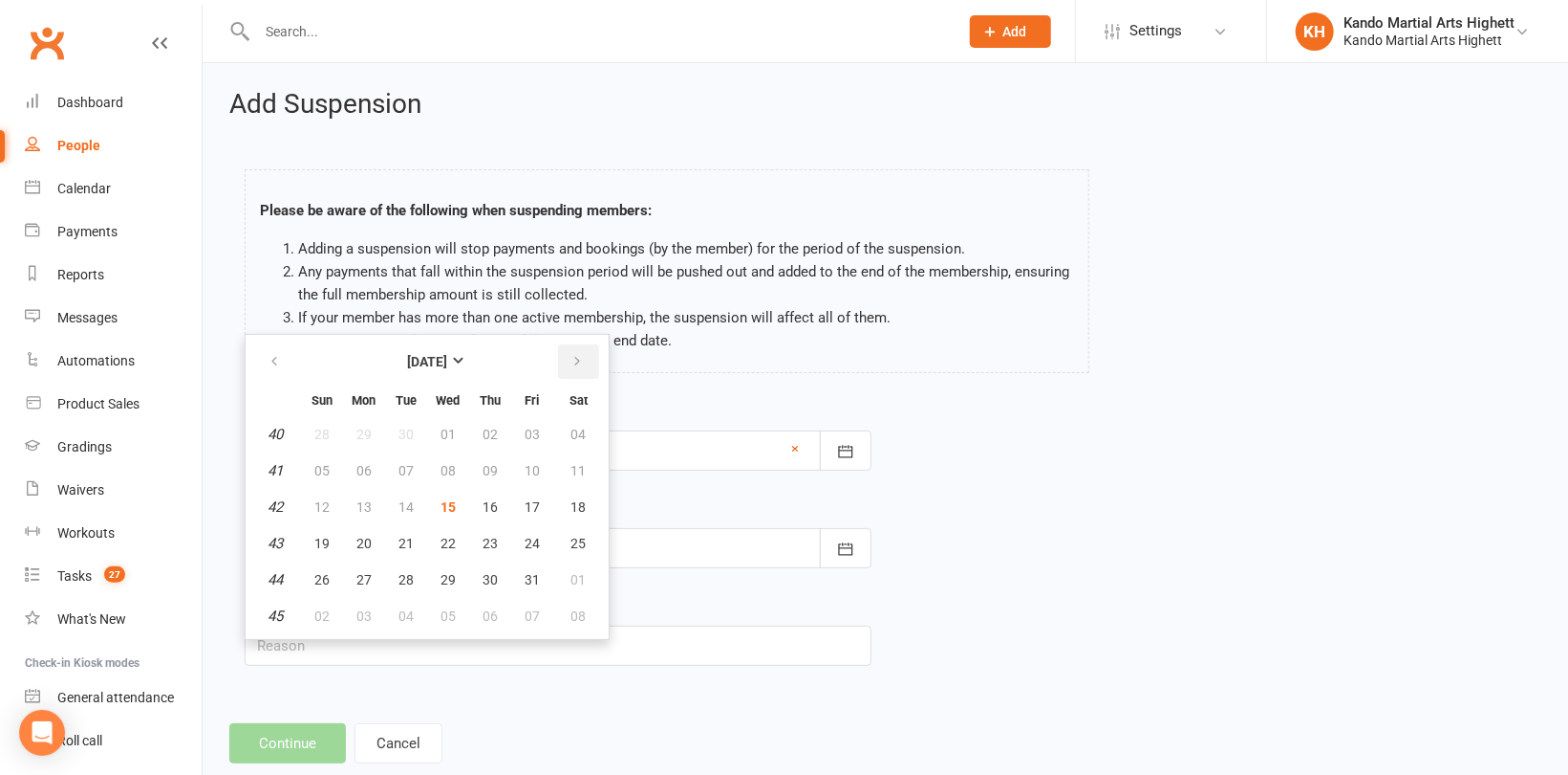
click at [581, 366] on button "button" at bounding box center [579, 361] width 41 height 34
click at [571, 362] on icon "button" at bounding box center [577, 361] width 13 height 15
click at [574, 473] on span "13" at bounding box center [579, 470] width 15 height 15
type input "[DATE]"
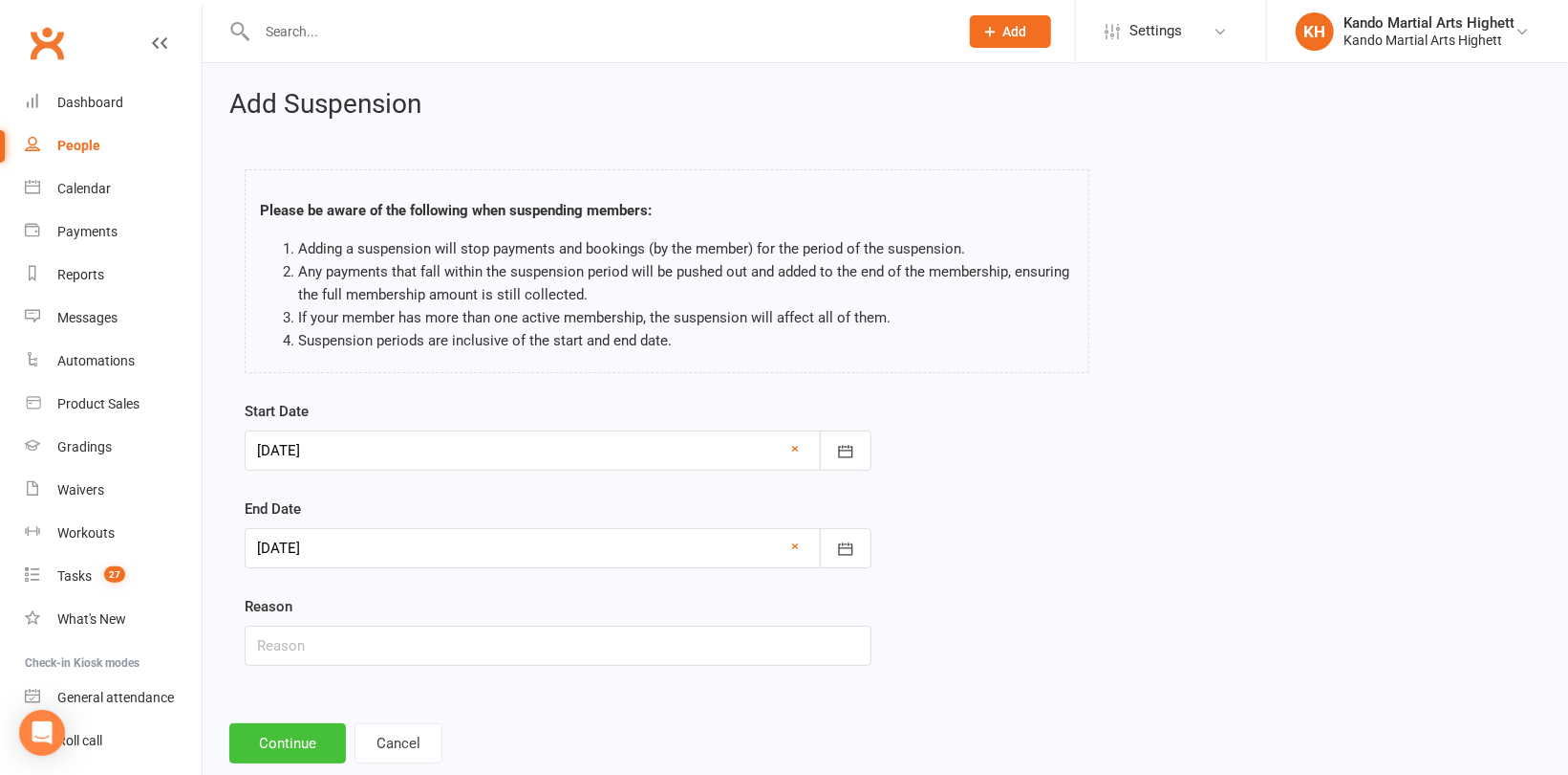
click at [318, 730] on button "Continue" at bounding box center [288, 743] width 117 height 40
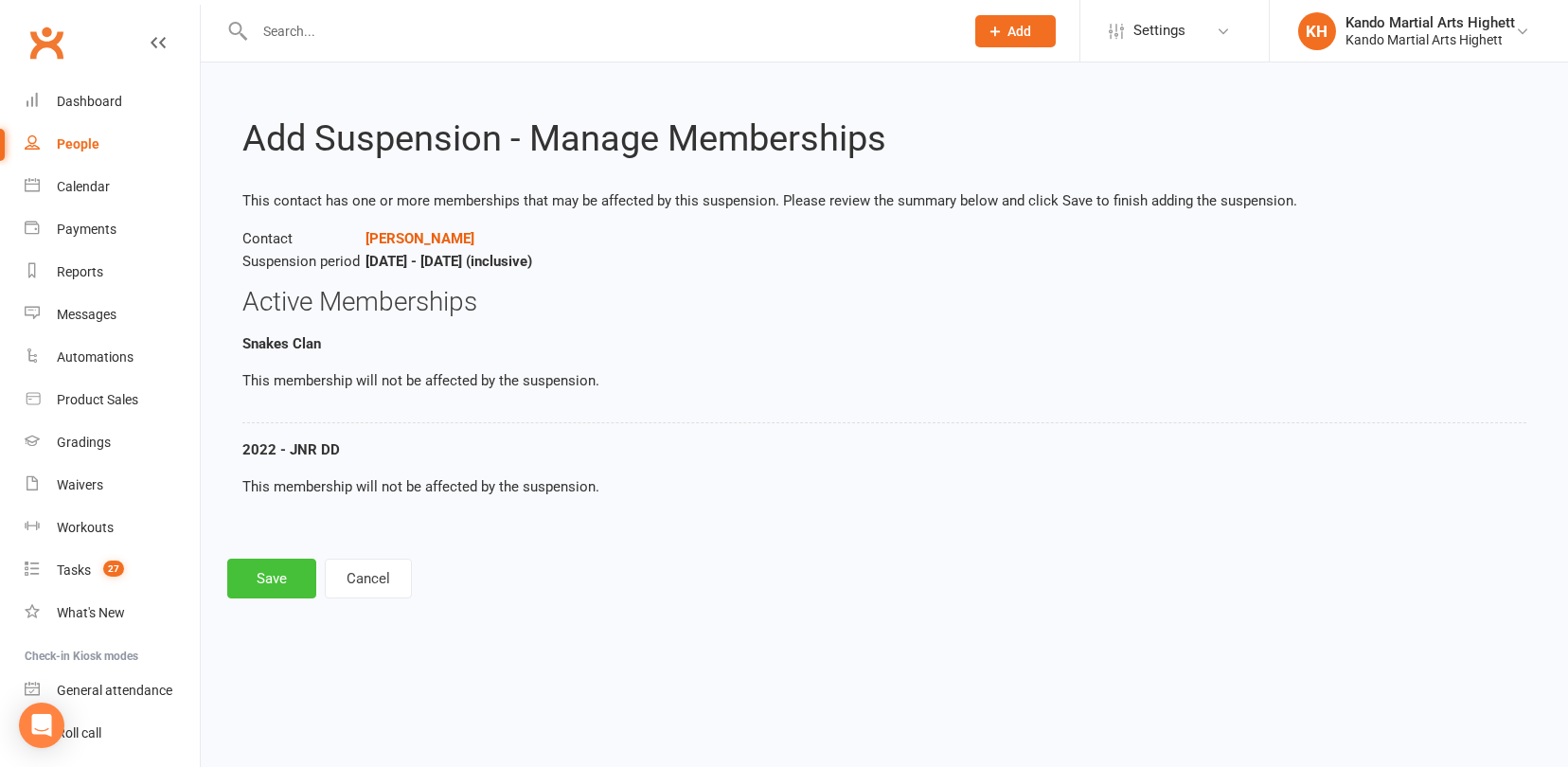
click at [290, 569] on button "Save" at bounding box center [272, 578] width 89 height 40
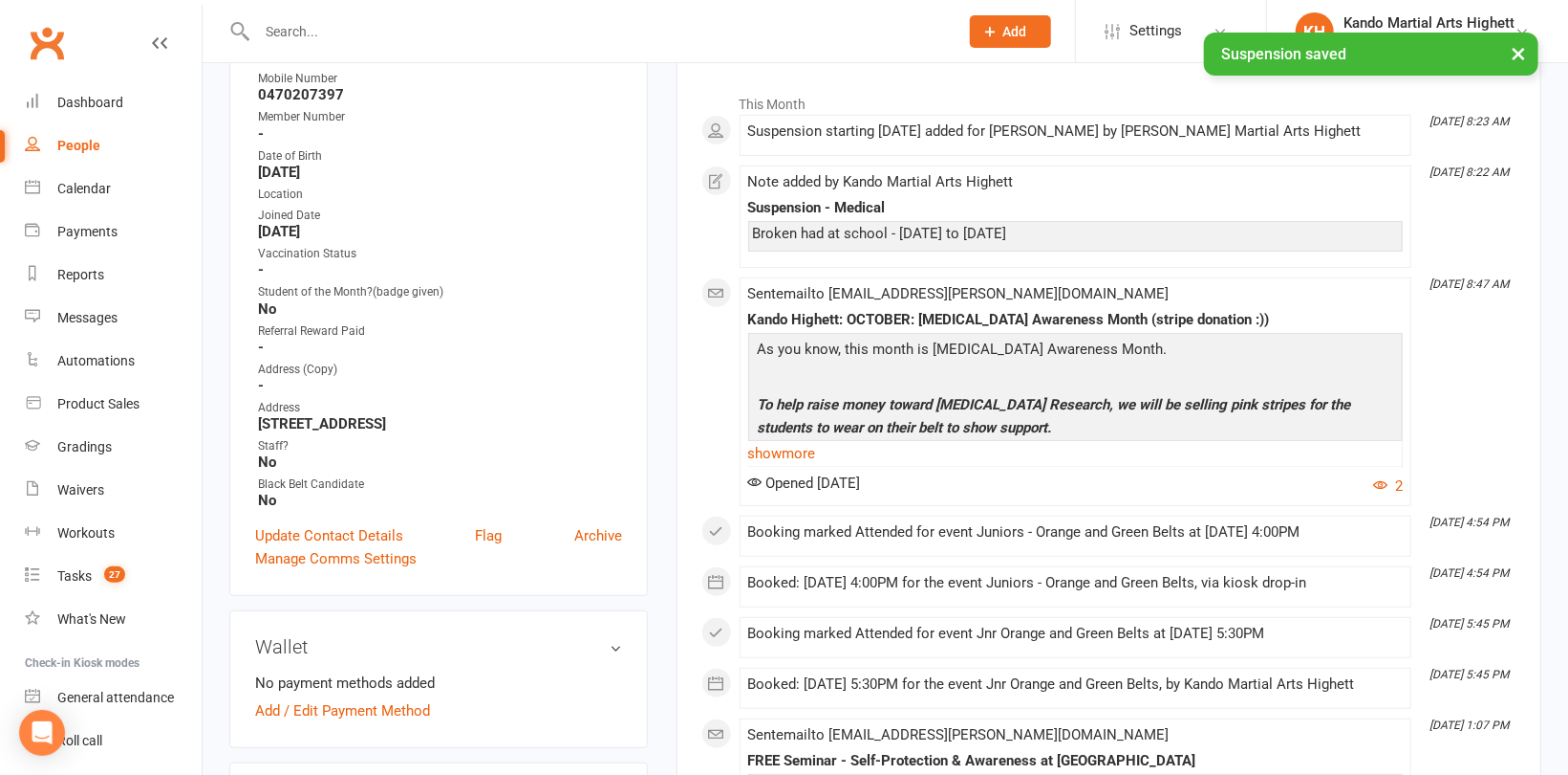
scroll to position [96, 0]
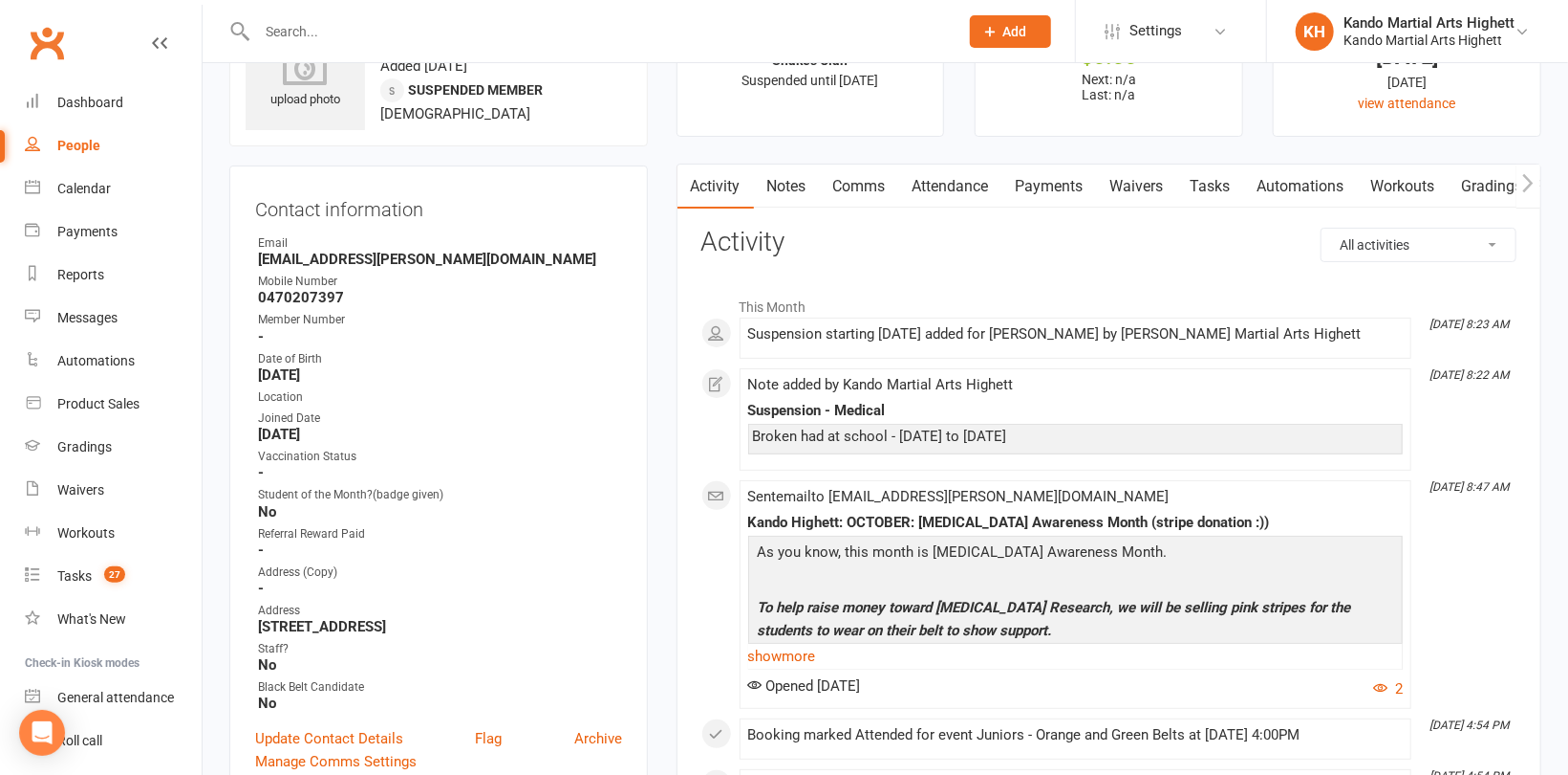
click at [1077, 183] on link "Payments" at bounding box center [1049, 186] width 95 height 44
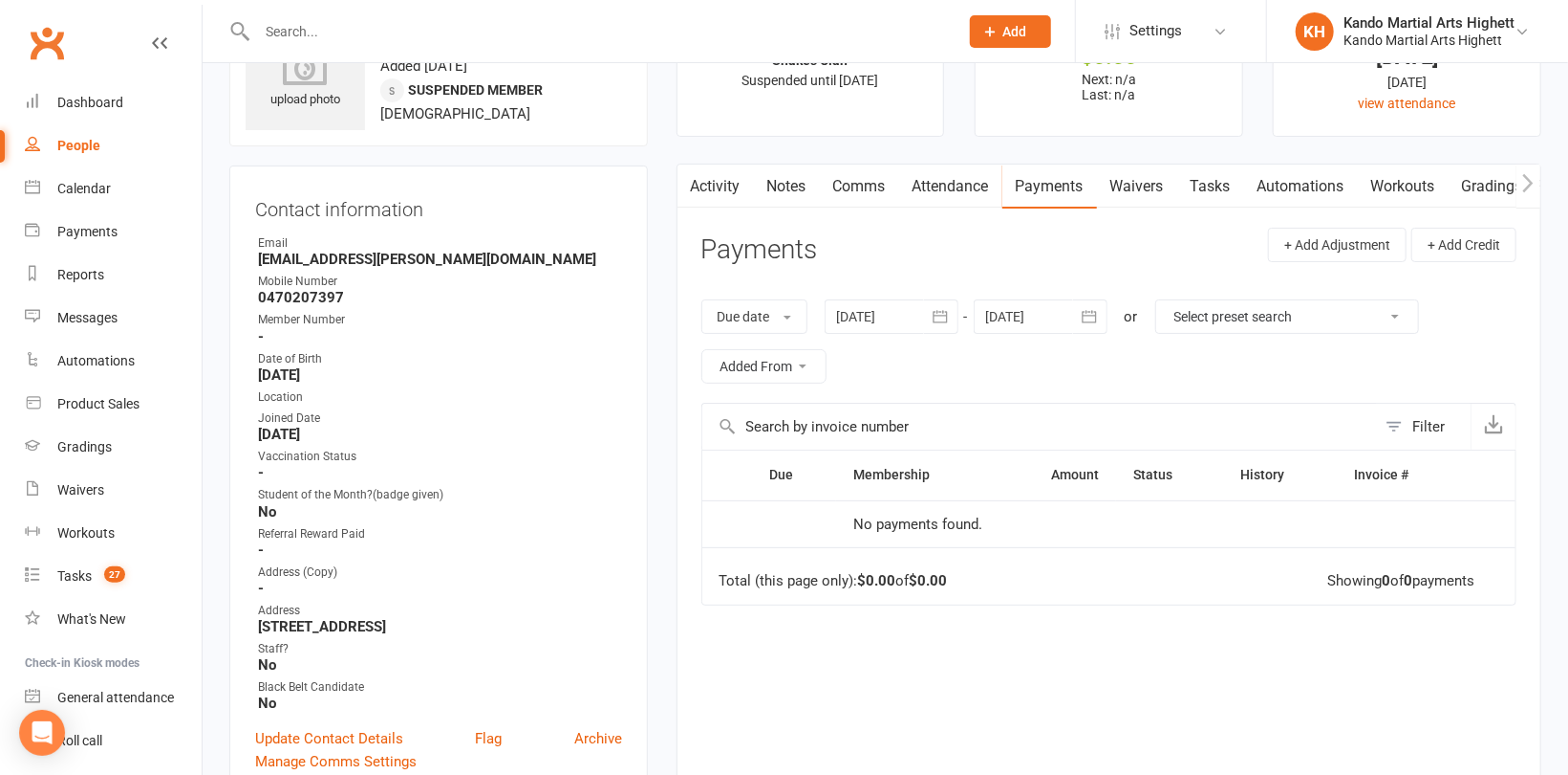
click at [698, 183] on button "button" at bounding box center [690, 185] width 24 height 43
click at [711, 180] on link "Activity" at bounding box center [716, 186] width 77 height 44
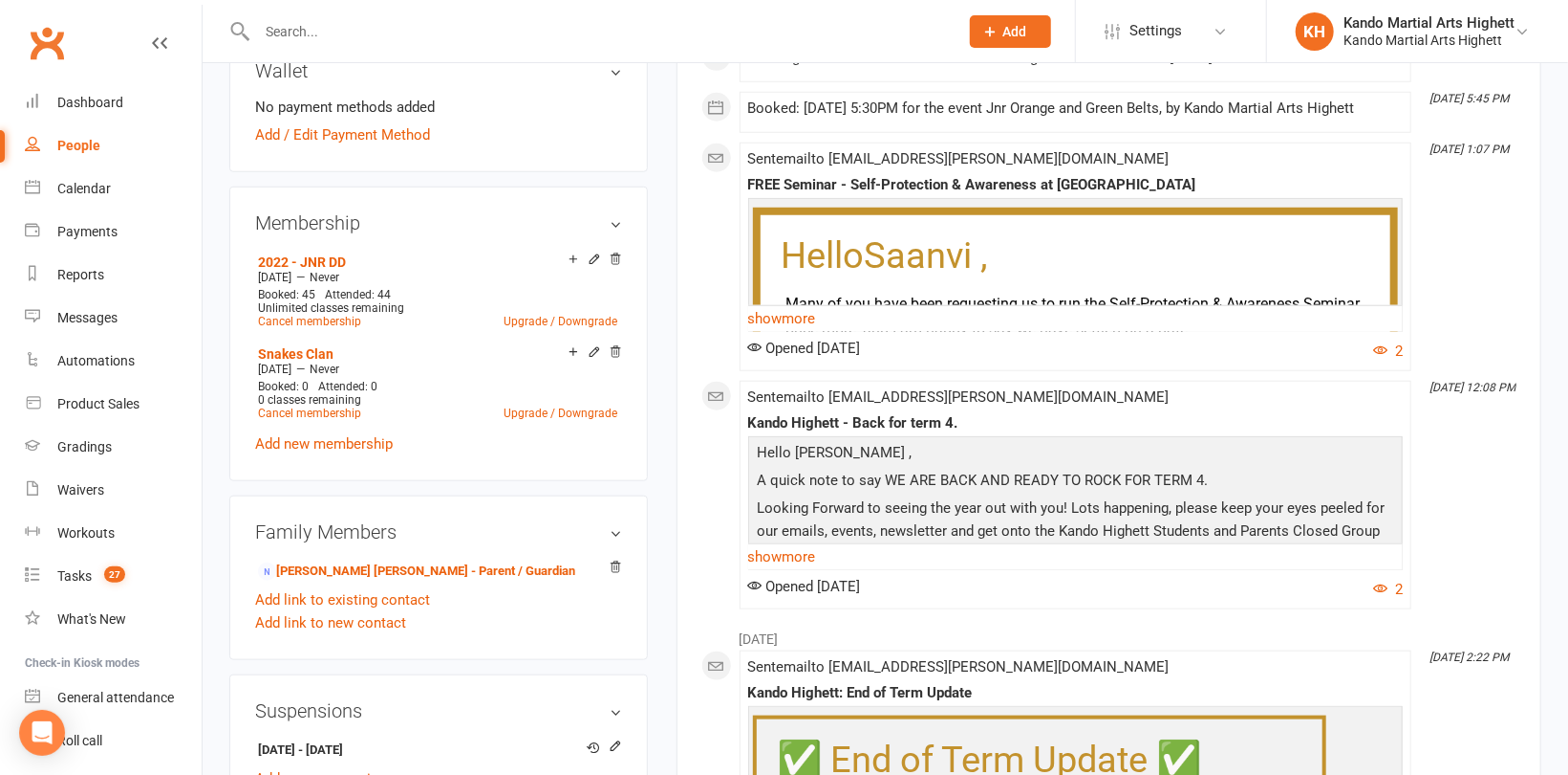
scroll to position [1148, 0]
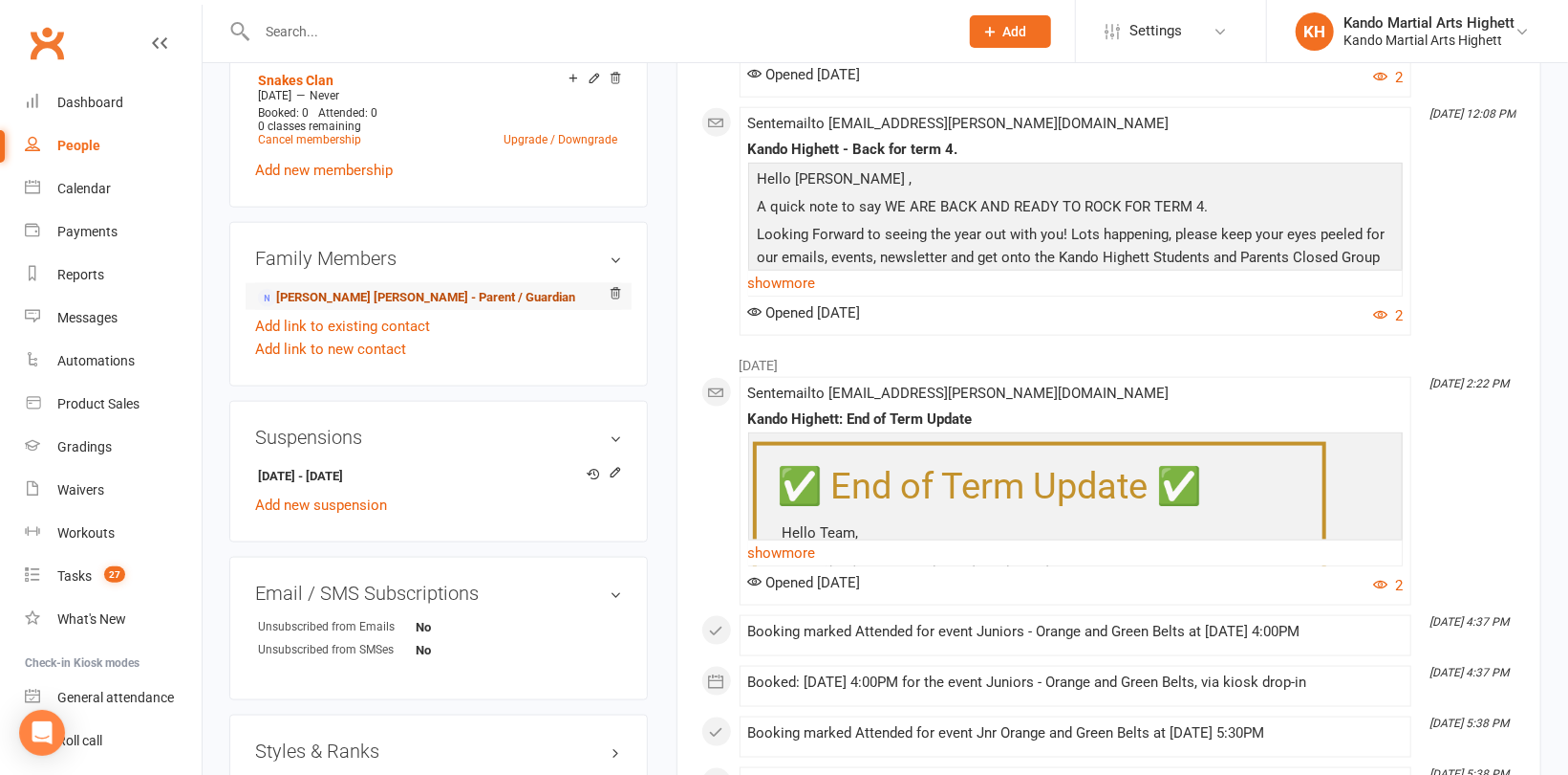
click at [362, 289] on link "[PERSON_NAME] [PERSON_NAME] - Parent / Guardian" at bounding box center [417, 298] width 318 height 20
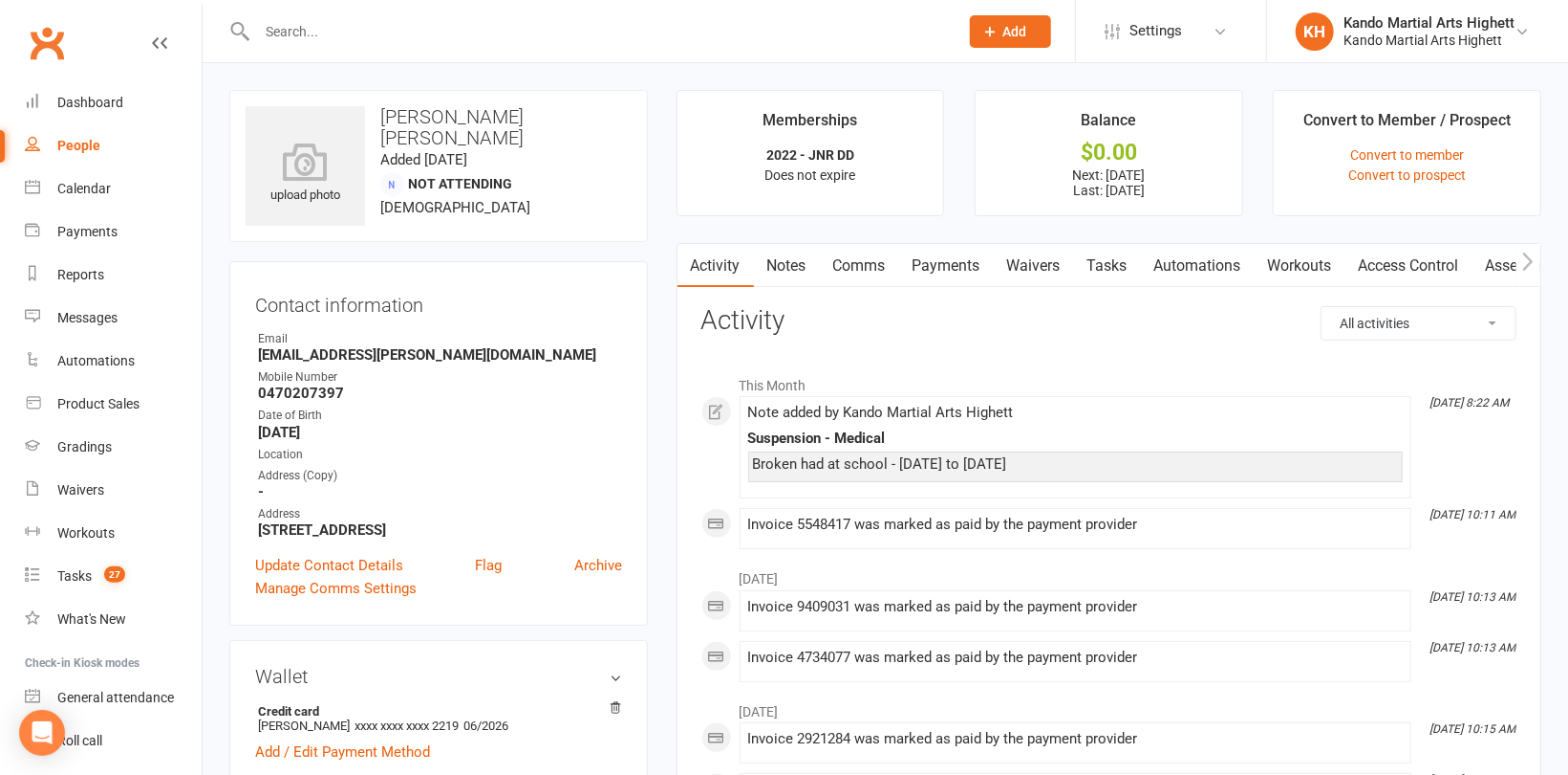
click at [938, 263] on link "Payments" at bounding box center [946, 266] width 95 height 44
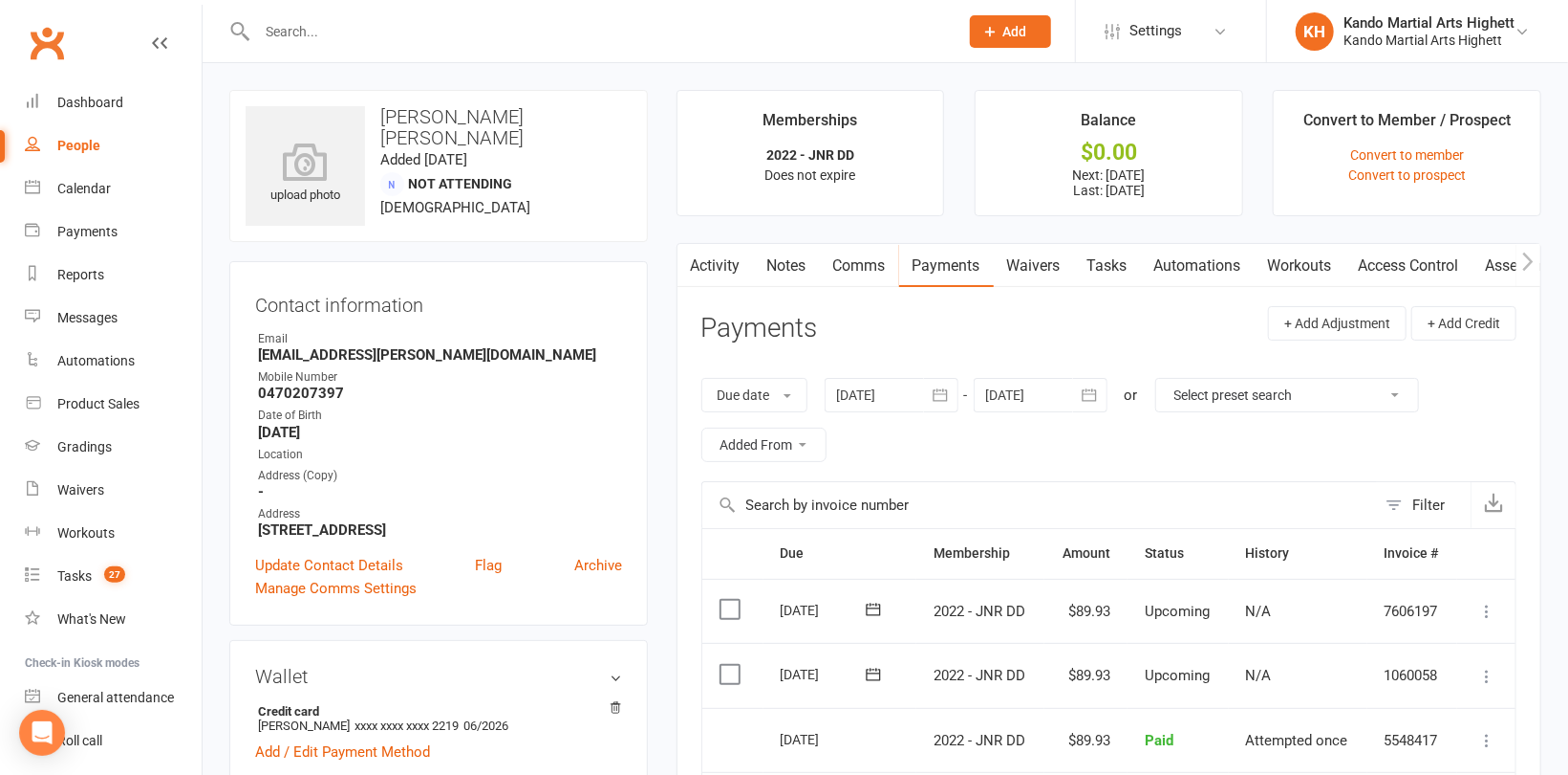
click at [901, 395] on div at bounding box center [891, 395] width 134 height 34
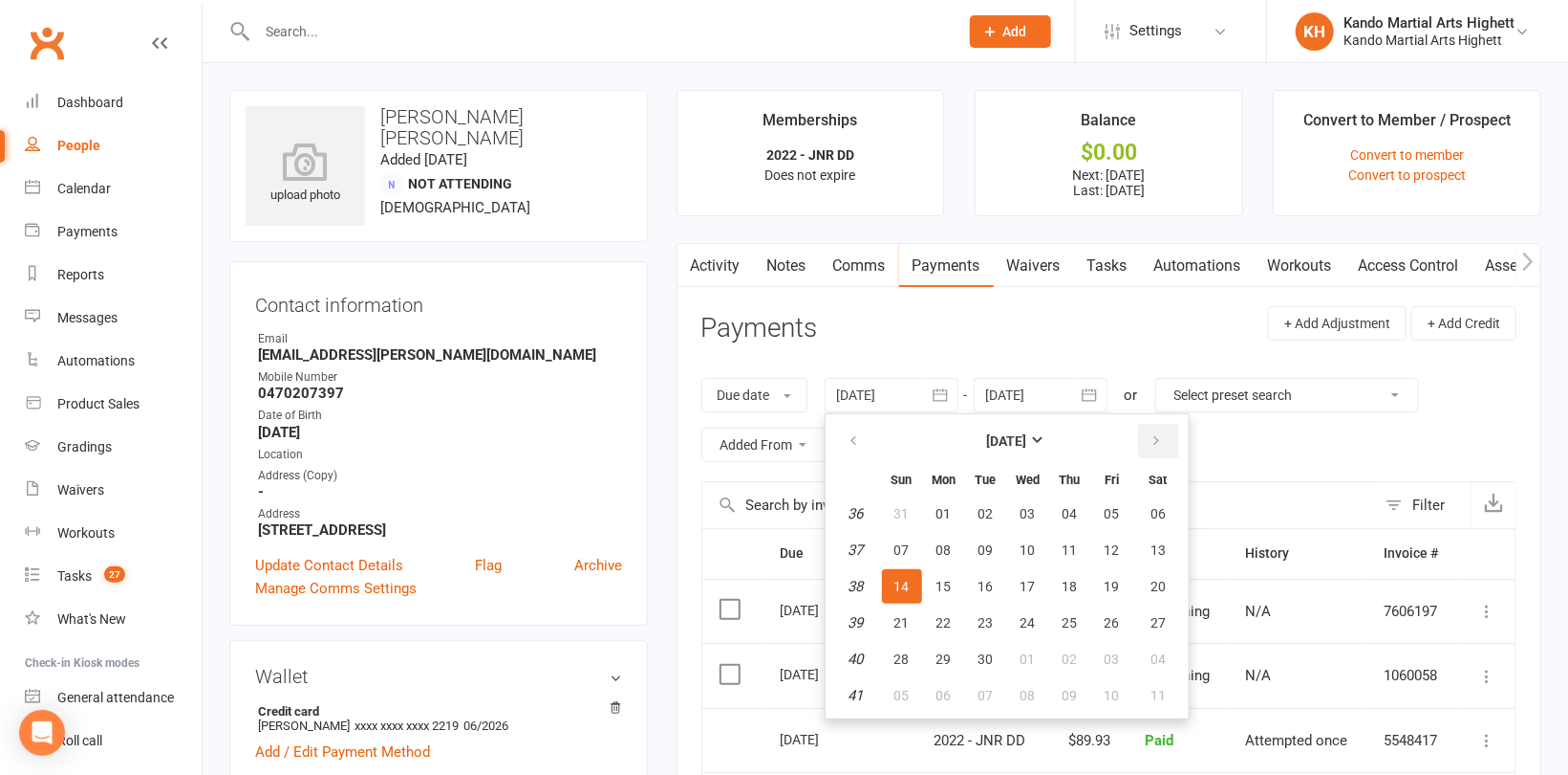
click at [1152, 445] on icon "button" at bounding box center [1156, 440] width 13 height 15
click at [938, 580] on span "13" at bounding box center [943, 586] width 15 height 15
type input "[DATE]"
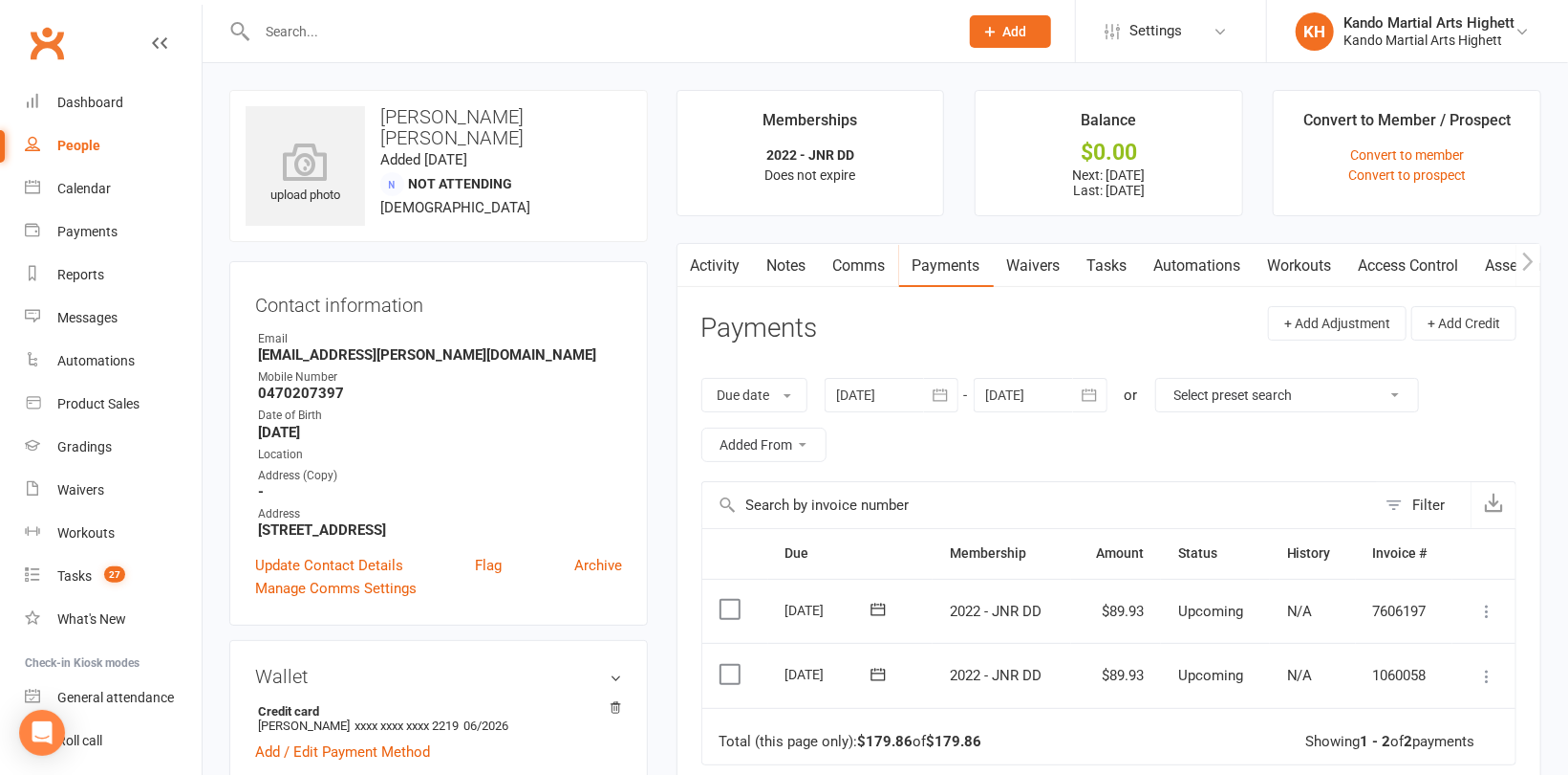
click at [1037, 386] on div at bounding box center [1041, 395] width 134 height 34
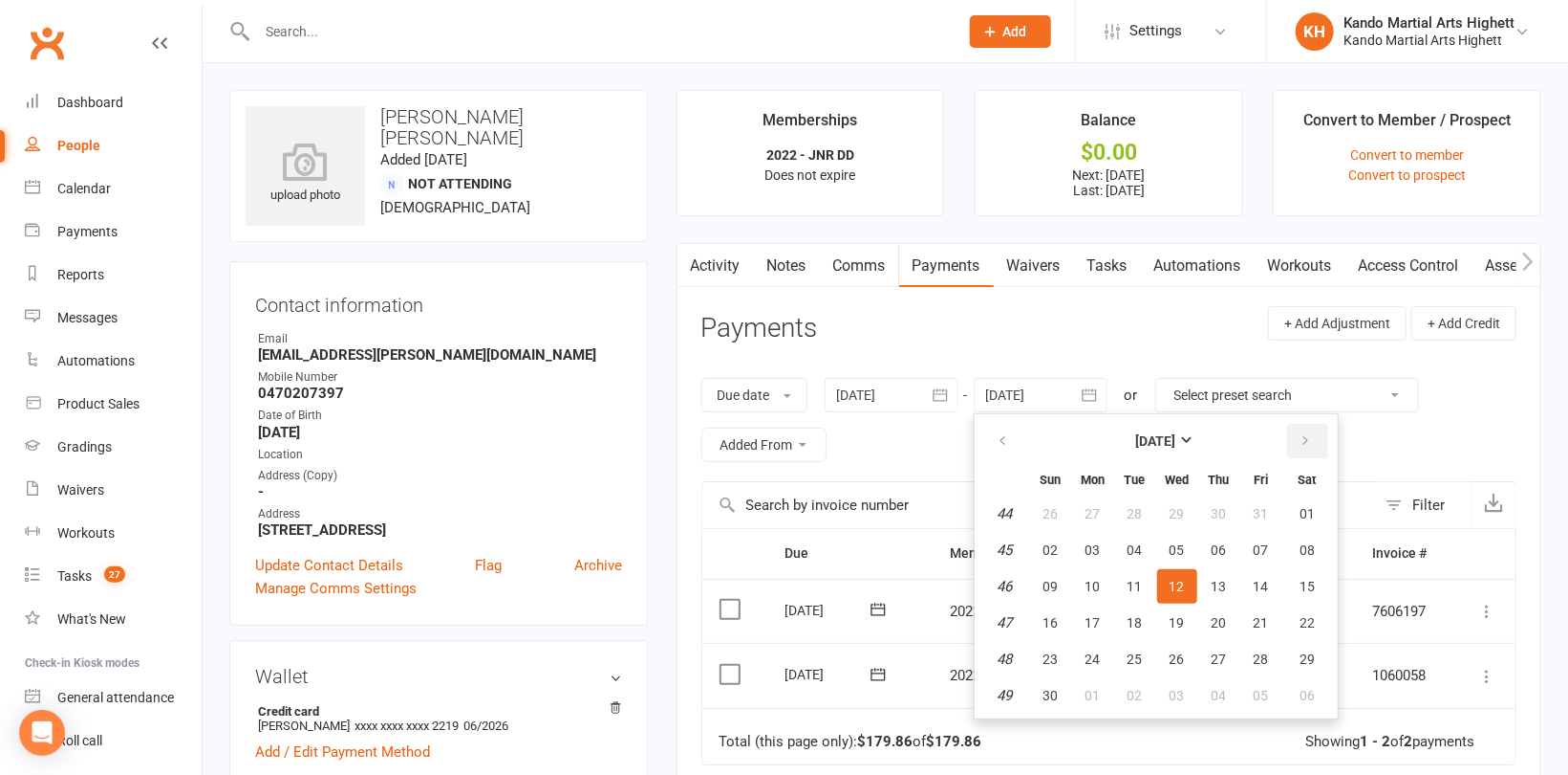
click at [1302, 438] on icon "button" at bounding box center [1306, 440] width 13 height 15
click at [1164, 658] on button "31" at bounding box center [1177, 659] width 40 height 34
type input "[DATE]"
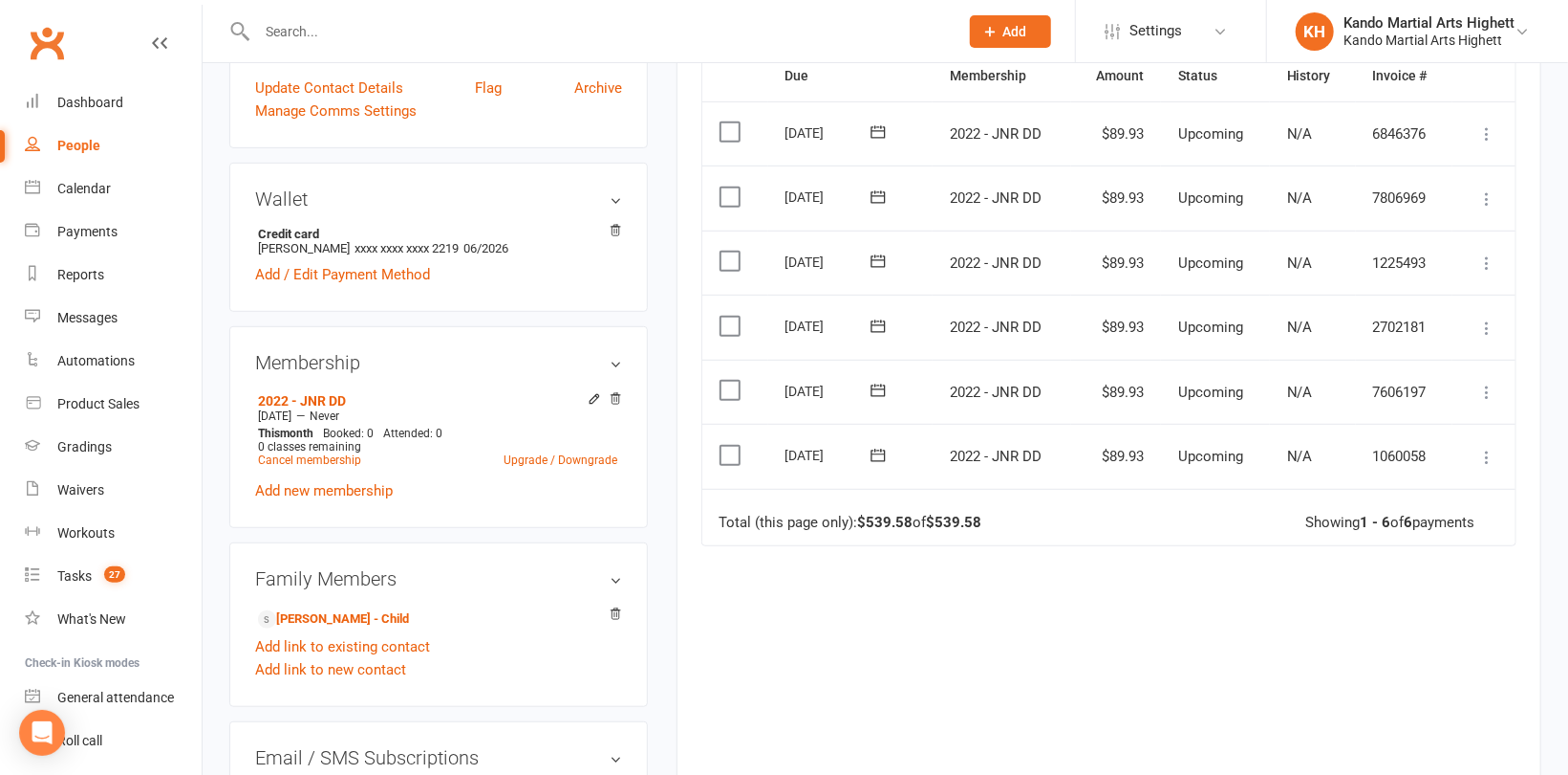
scroll to position [478, 0]
click at [1485, 447] on icon at bounding box center [1487, 456] width 19 height 19
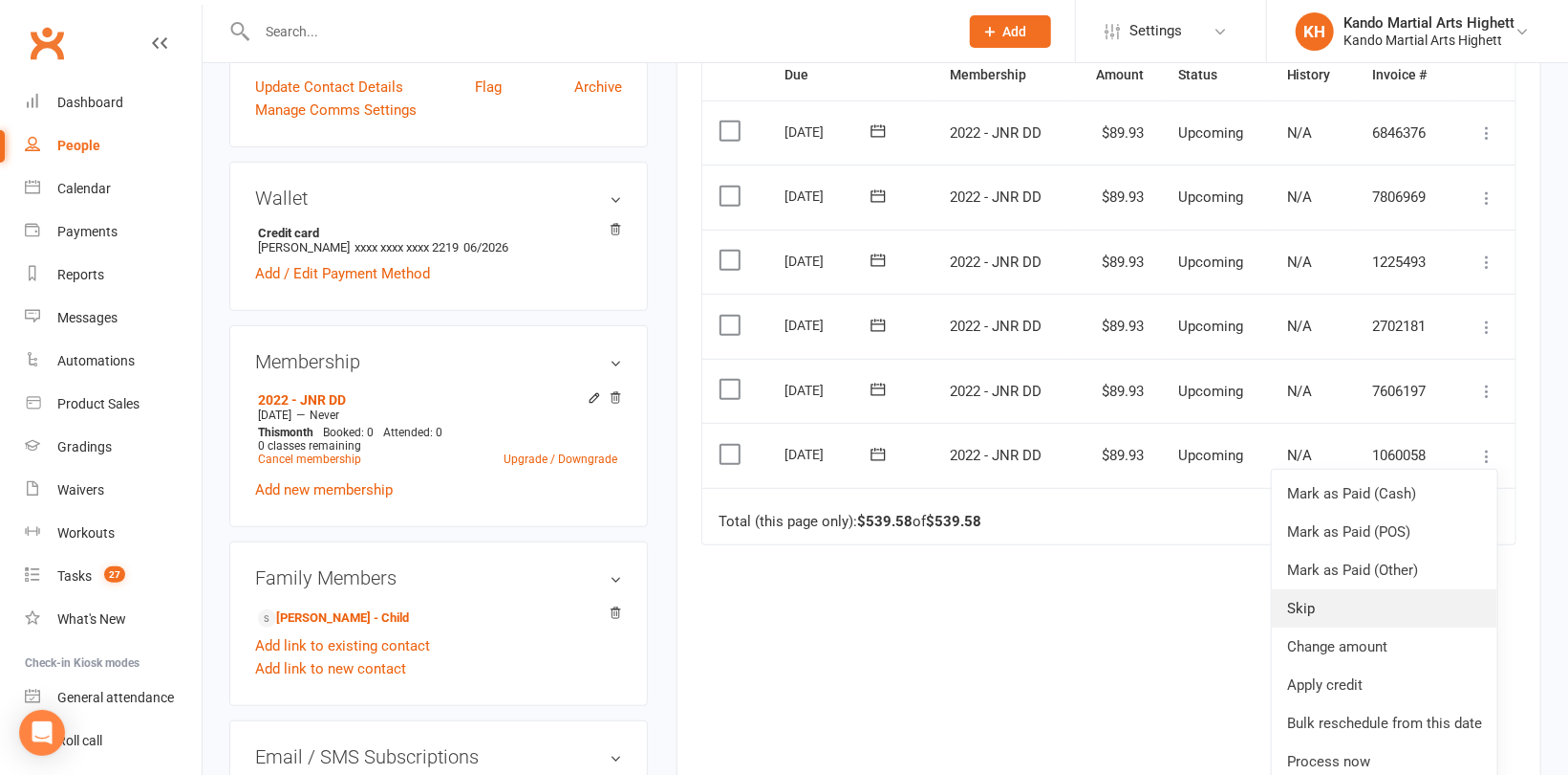
click at [1311, 604] on link "Skip" at bounding box center [1385, 608] width 226 height 38
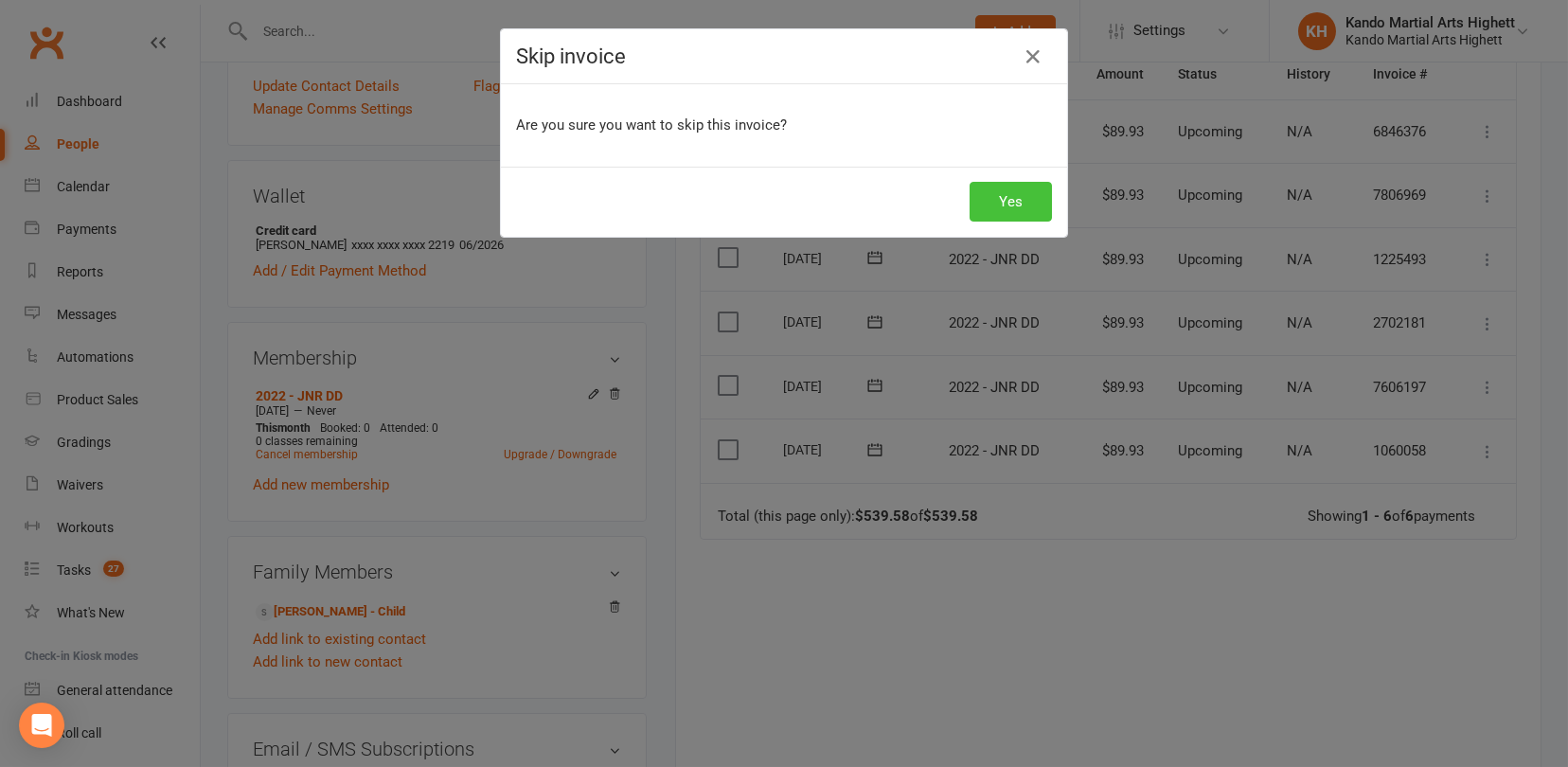
click at [1039, 190] on button "Yes" at bounding box center [1010, 202] width 82 height 40
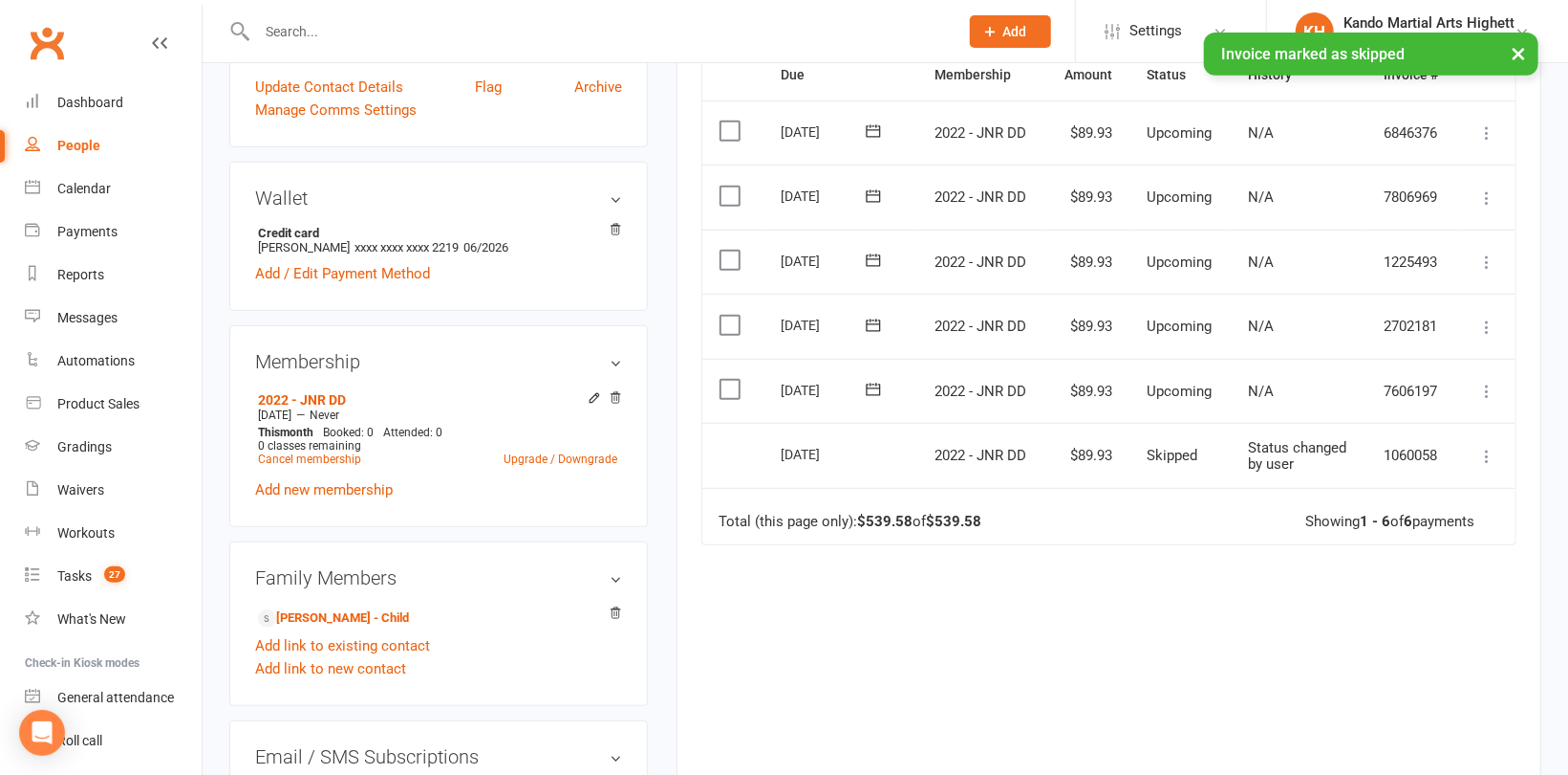
click at [1491, 386] on icon at bounding box center [1487, 391] width 19 height 19
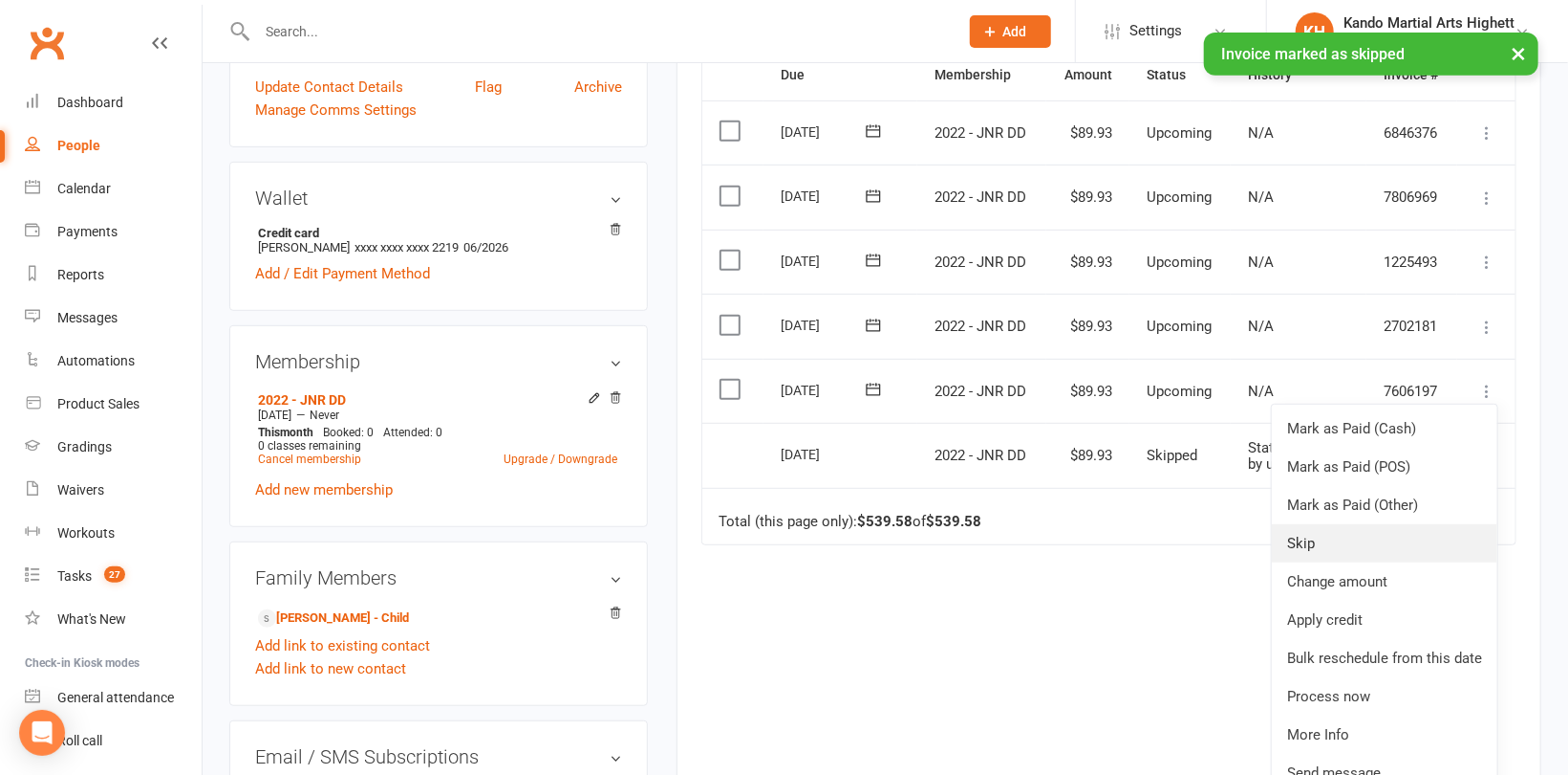
click at [1313, 534] on link "Skip" at bounding box center [1385, 543] width 226 height 38
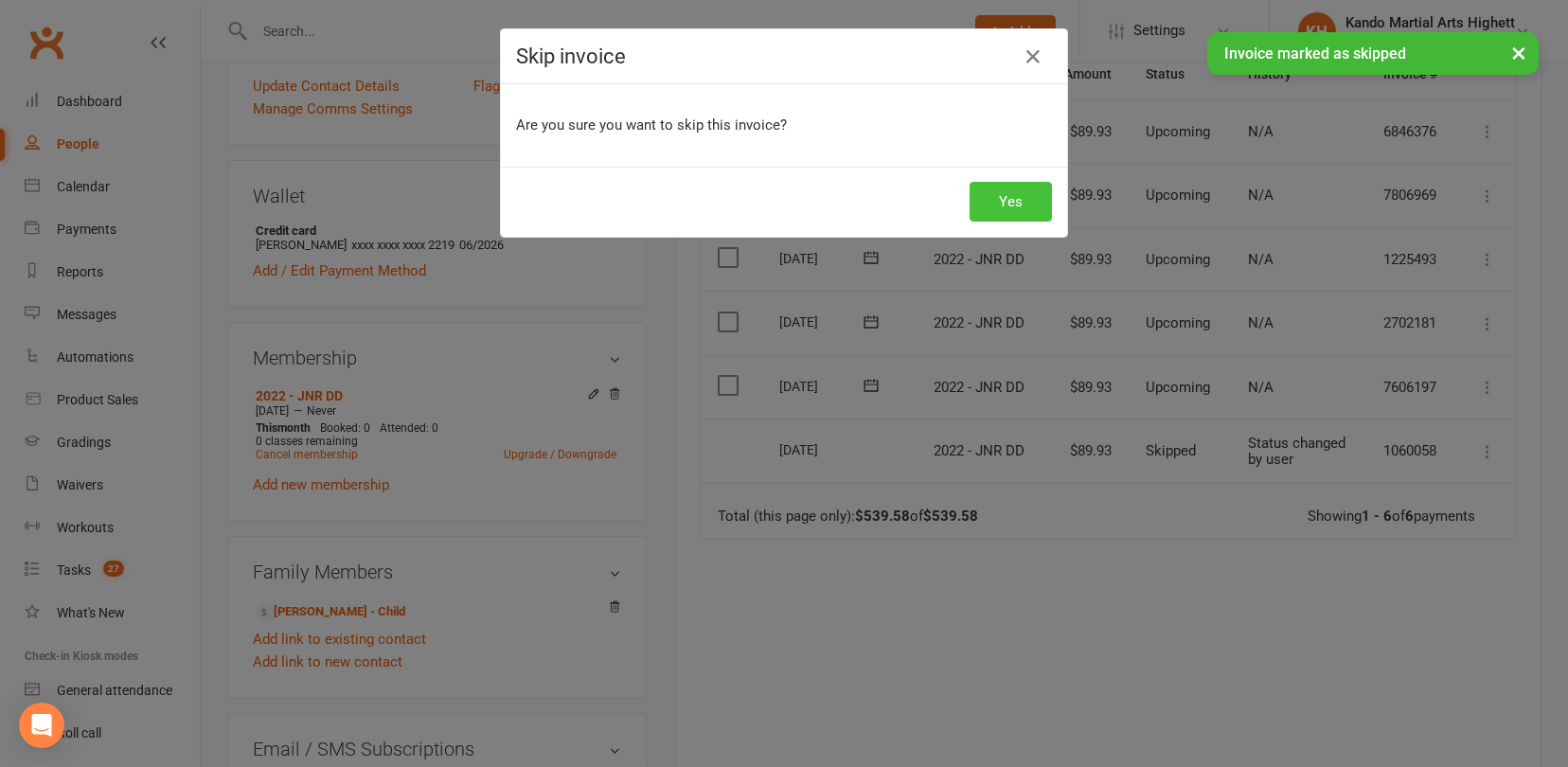
click at [1044, 214] on button "Yes" at bounding box center [1010, 202] width 82 height 40
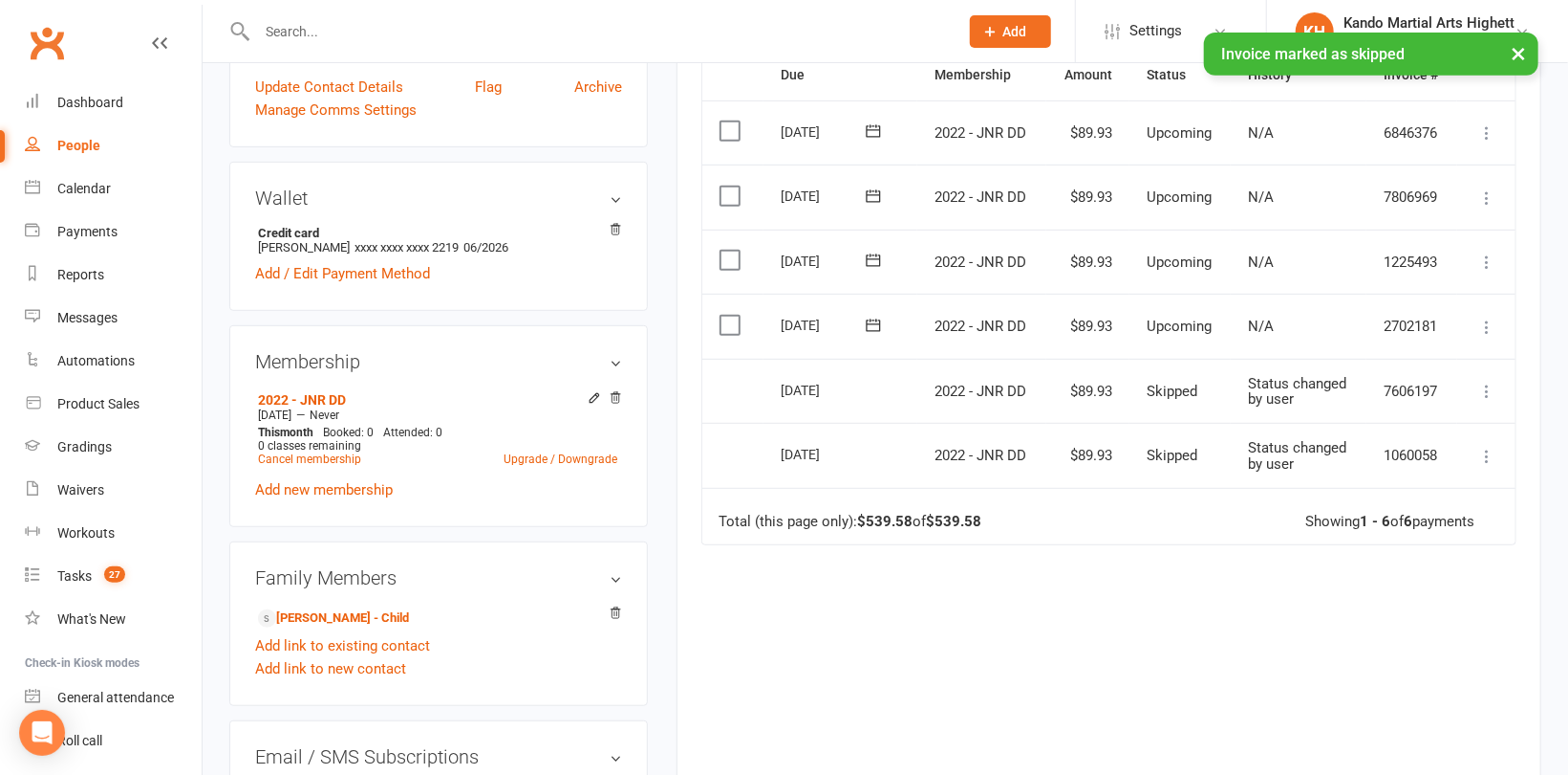
click at [1481, 328] on icon at bounding box center [1487, 327] width 19 height 19
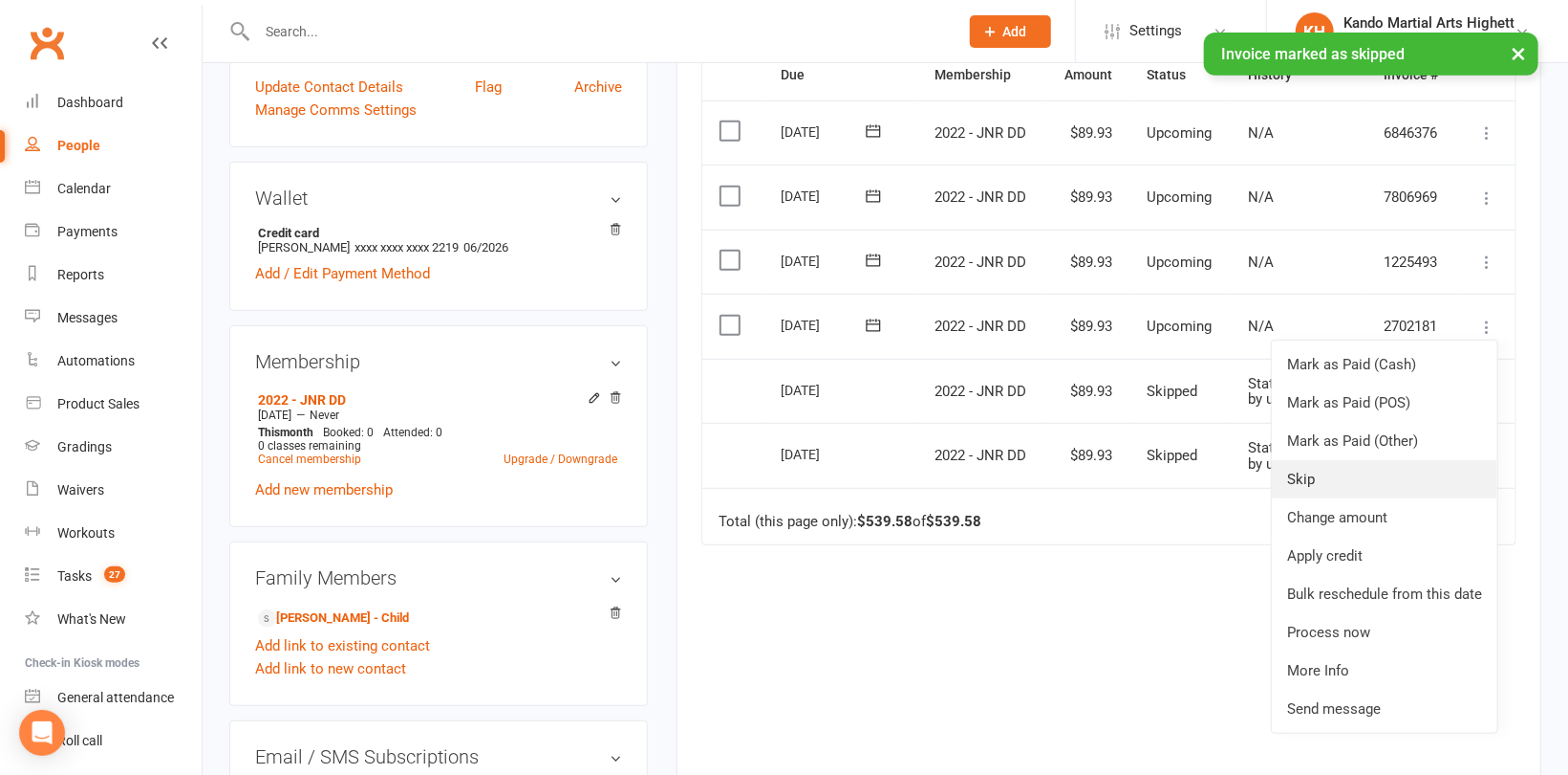
click at [1296, 470] on link "Skip" at bounding box center [1385, 479] width 226 height 38
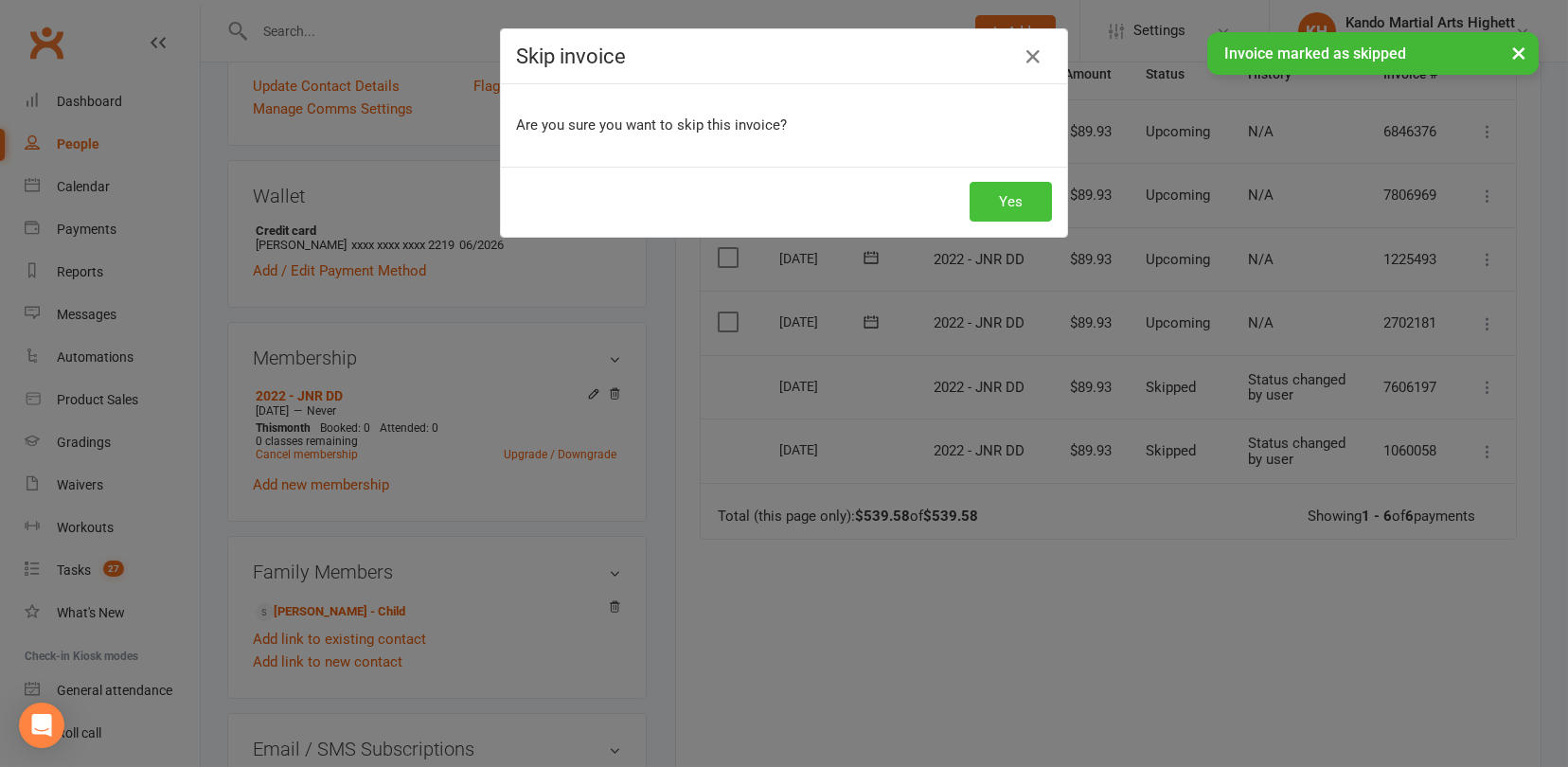
click at [991, 200] on button "Yes" at bounding box center [1010, 202] width 82 height 40
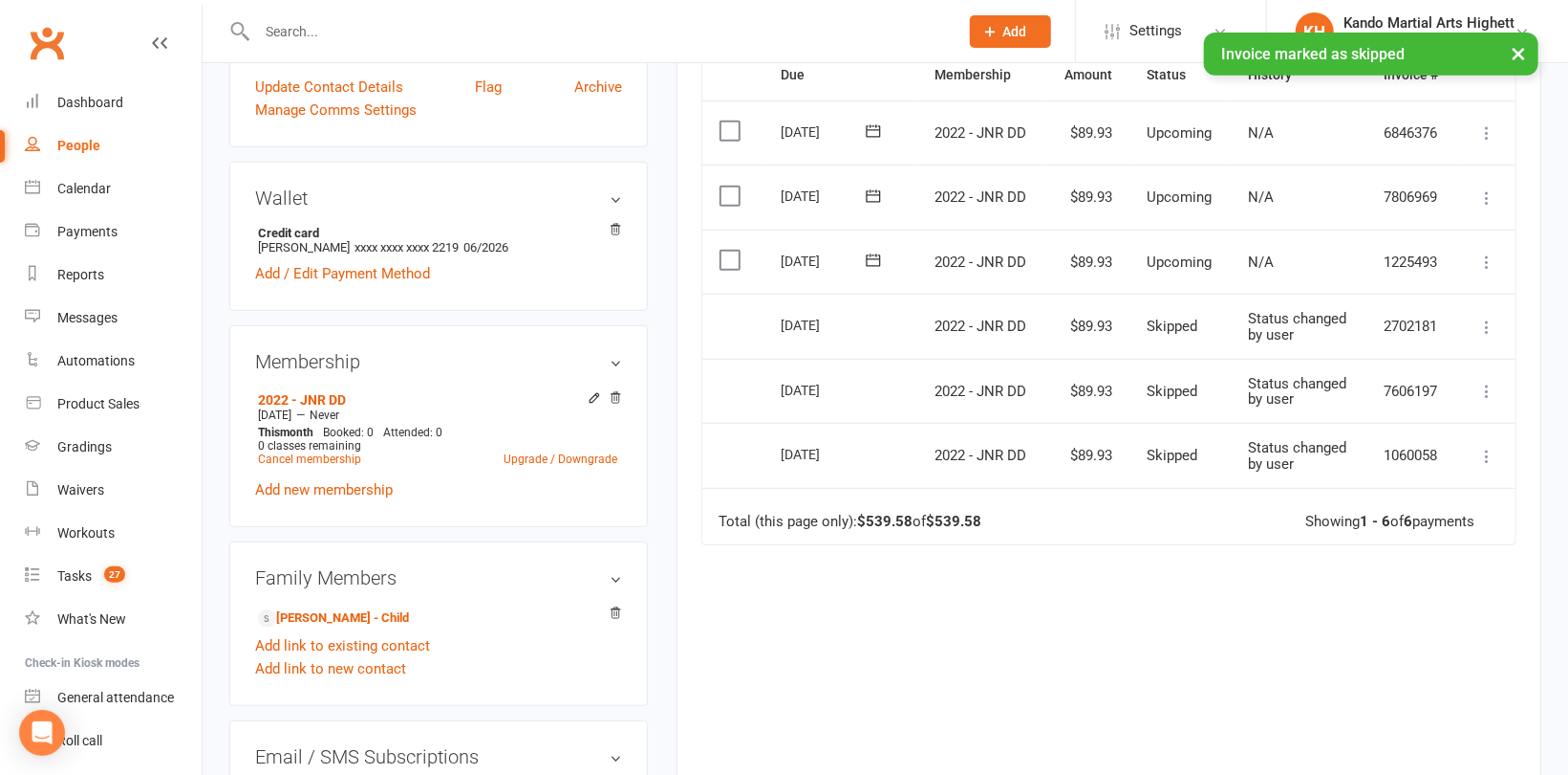
click at [1489, 255] on icon at bounding box center [1487, 261] width 19 height 19
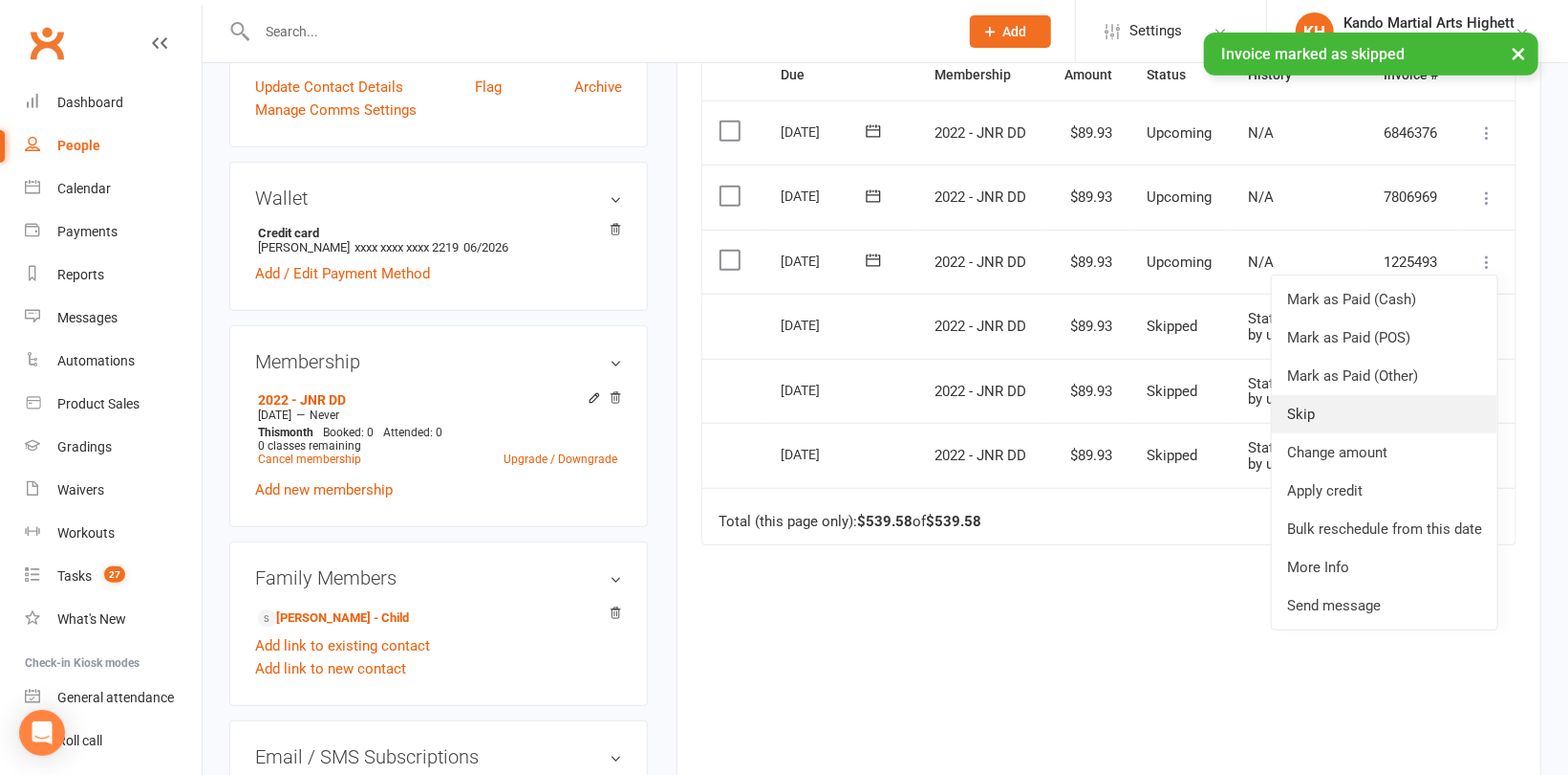
click at [1287, 410] on link "Skip" at bounding box center [1385, 414] width 226 height 38
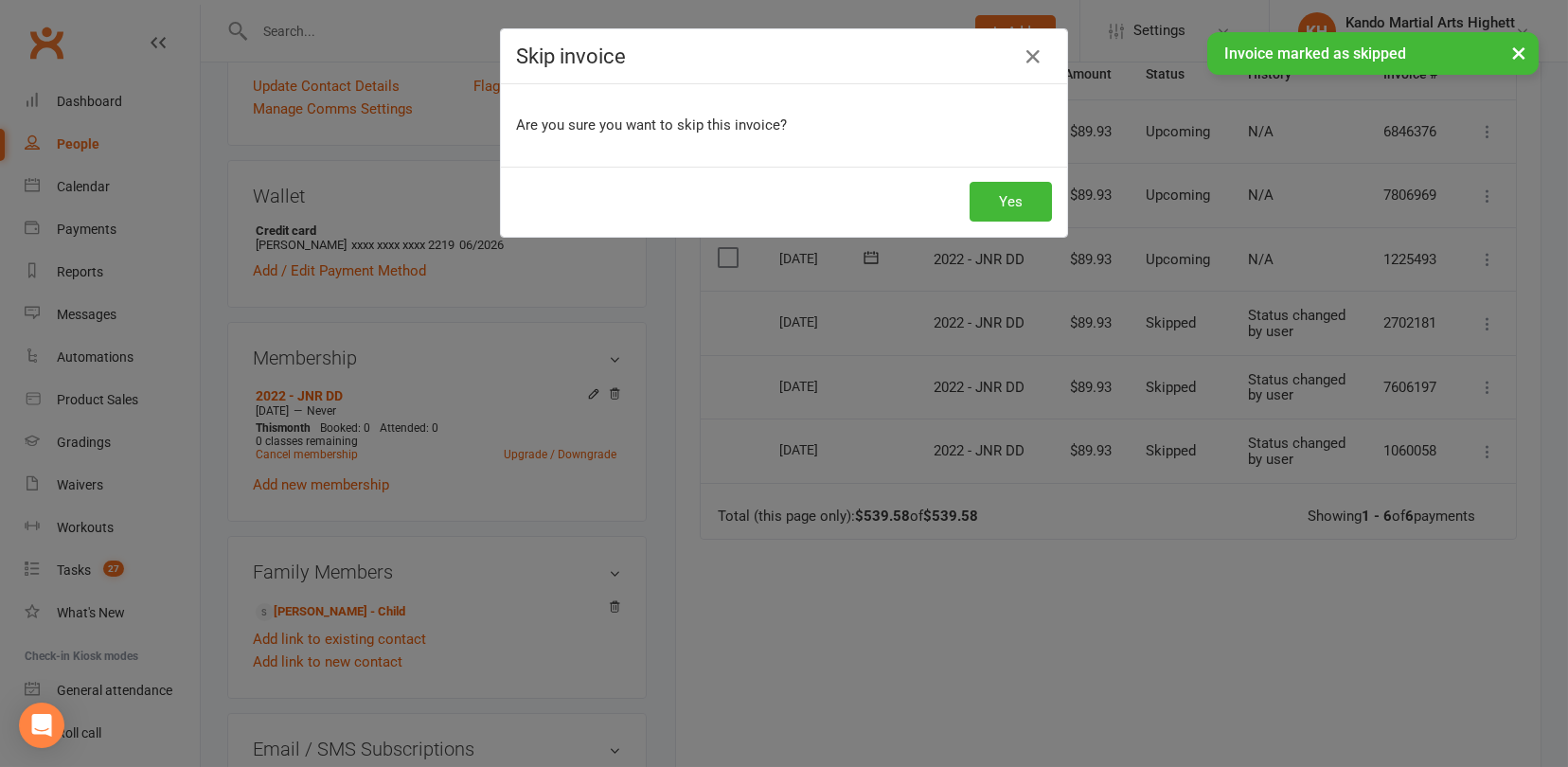
click at [998, 180] on div "Yes" at bounding box center [784, 201] width 566 height 70
click at [1018, 195] on button "Yes" at bounding box center [1010, 202] width 82 height 40
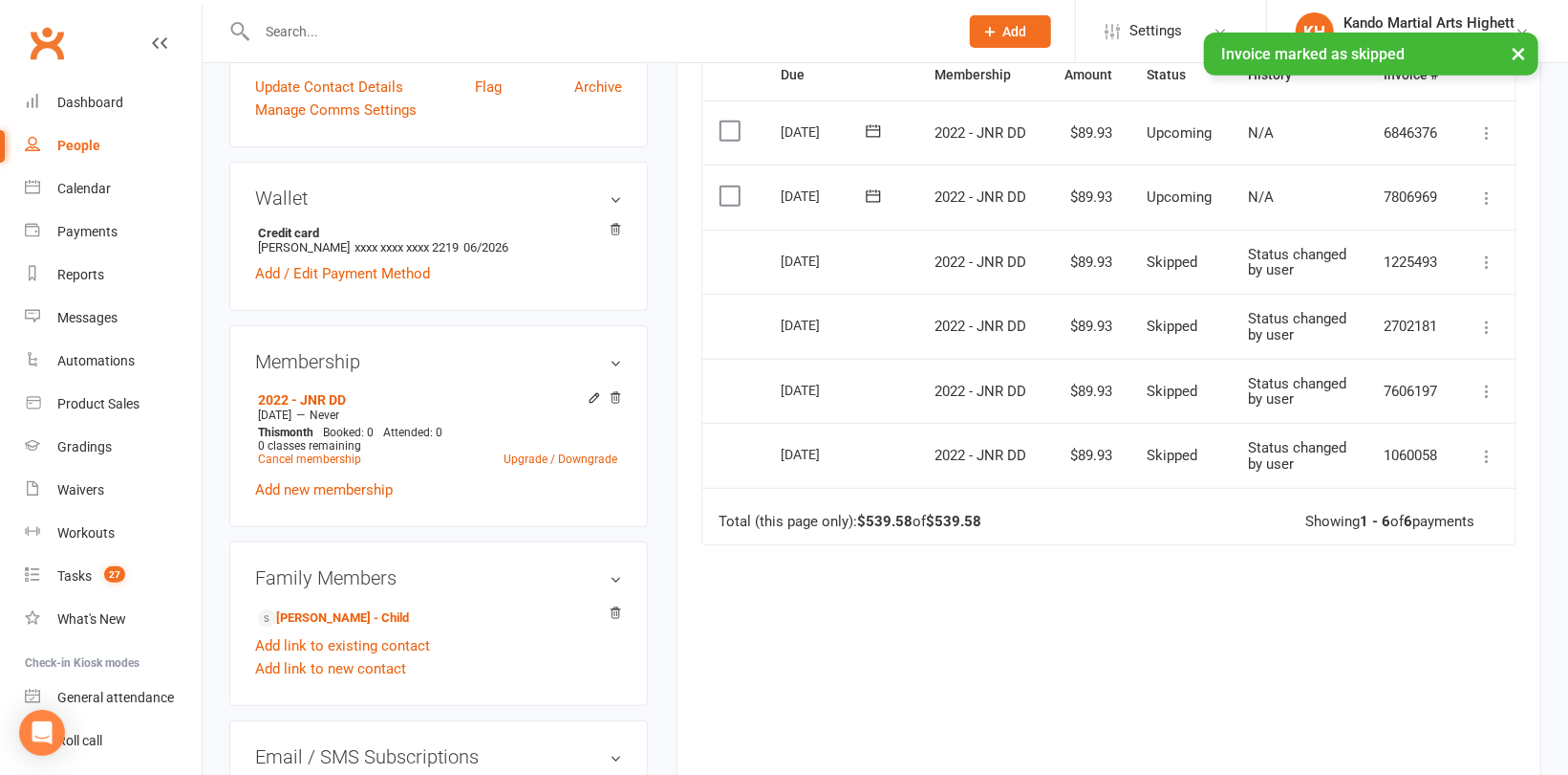
click at [1484, 197] on icon at bounding box center [1487, 197] width 19 height 19
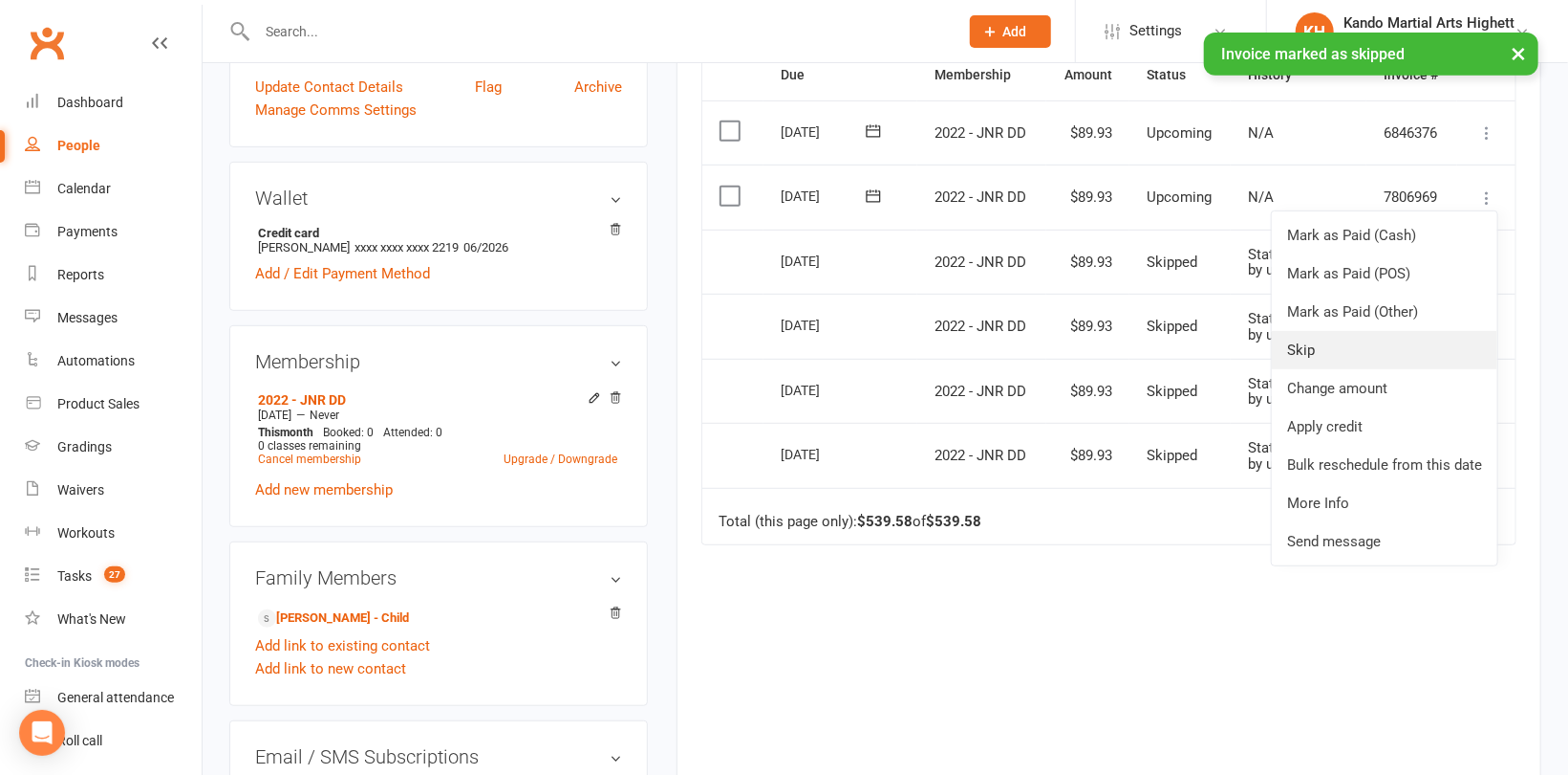
click at [1328, 353] on link "Skip" at bounding box center [1385, 350] width 226 height 38
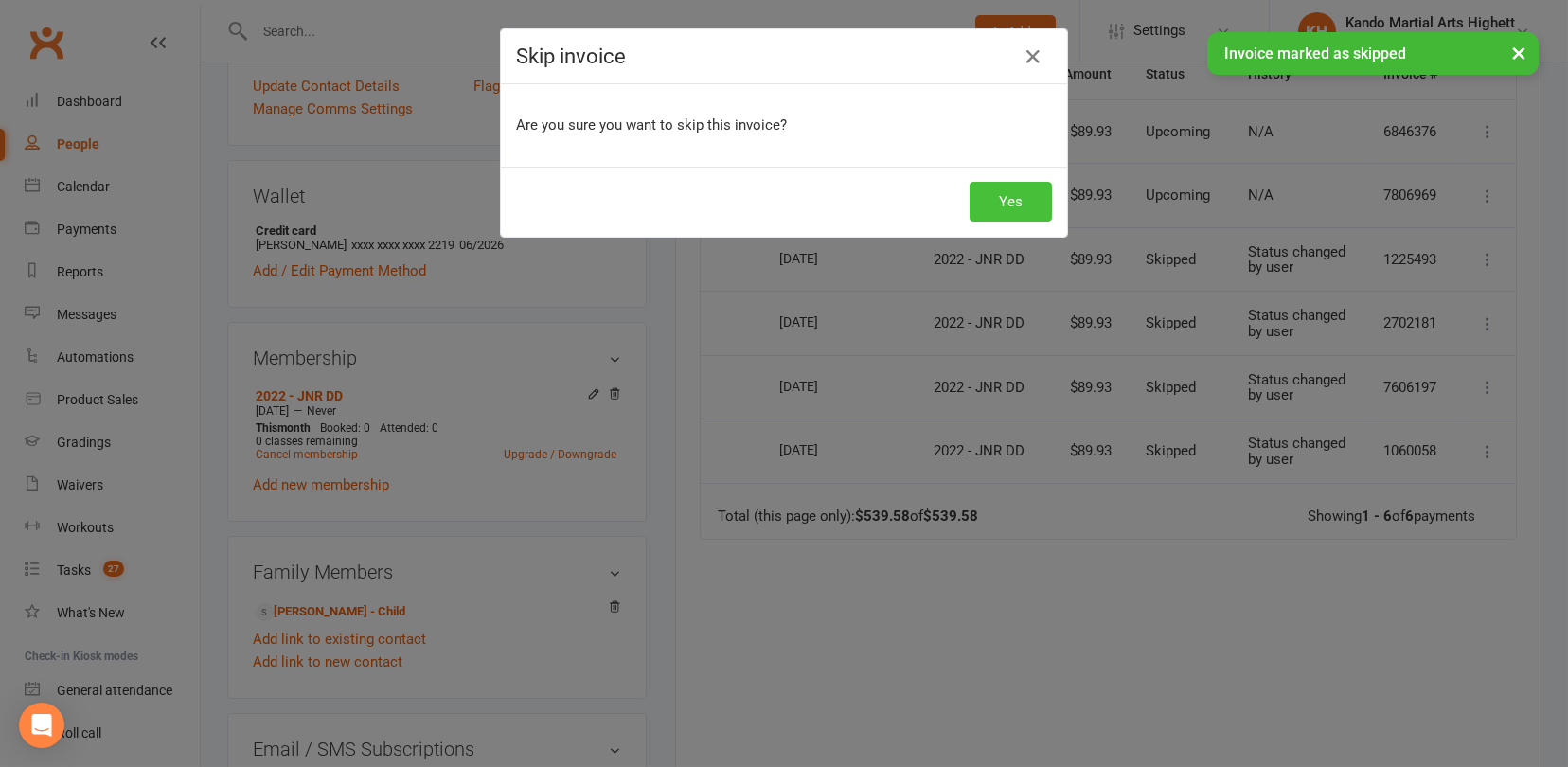
click at [1030, 195] on button "Yes" at bounding box center [1010, 202] width 82 height 40
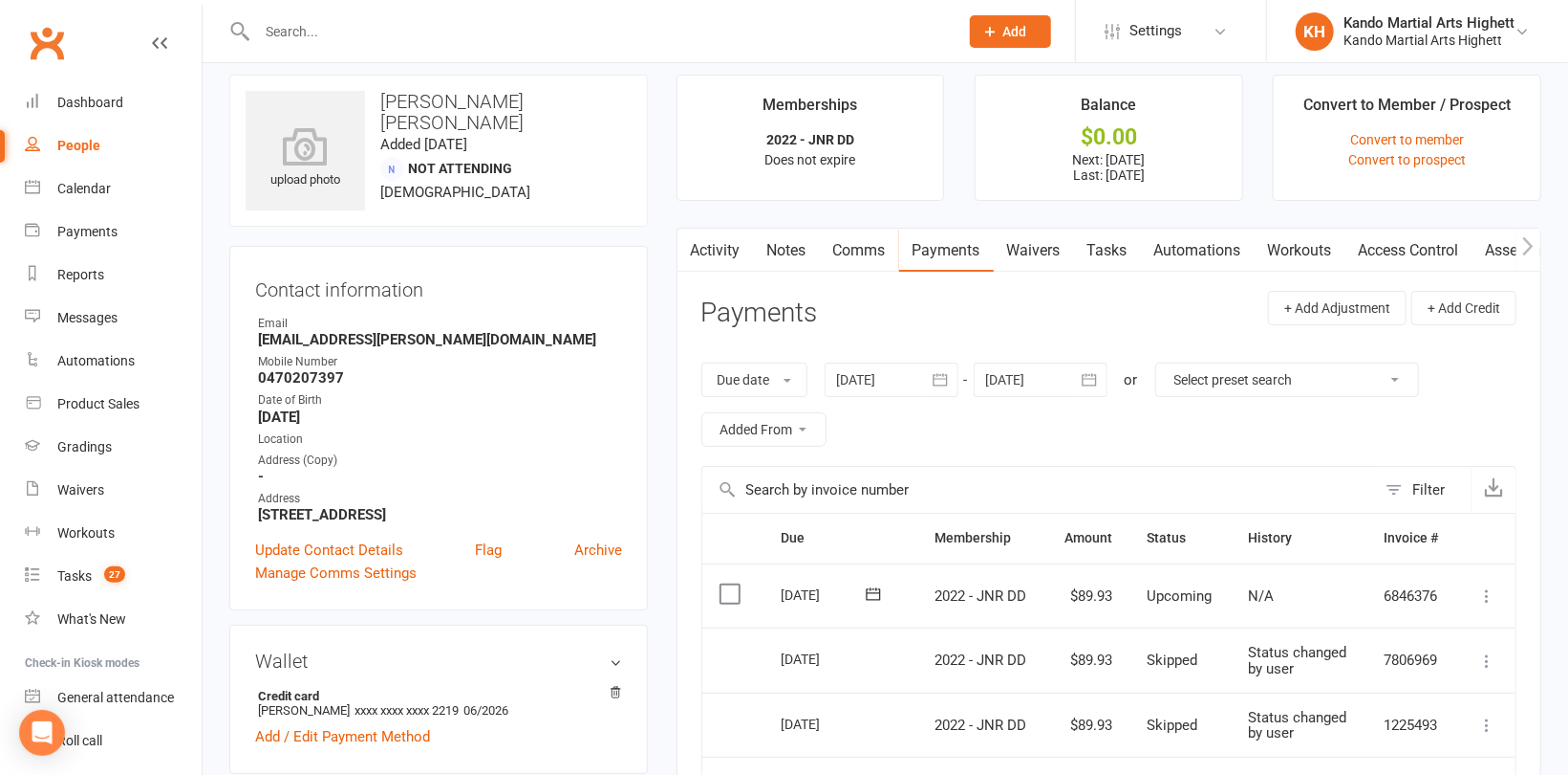
scroll to position [0, 0]
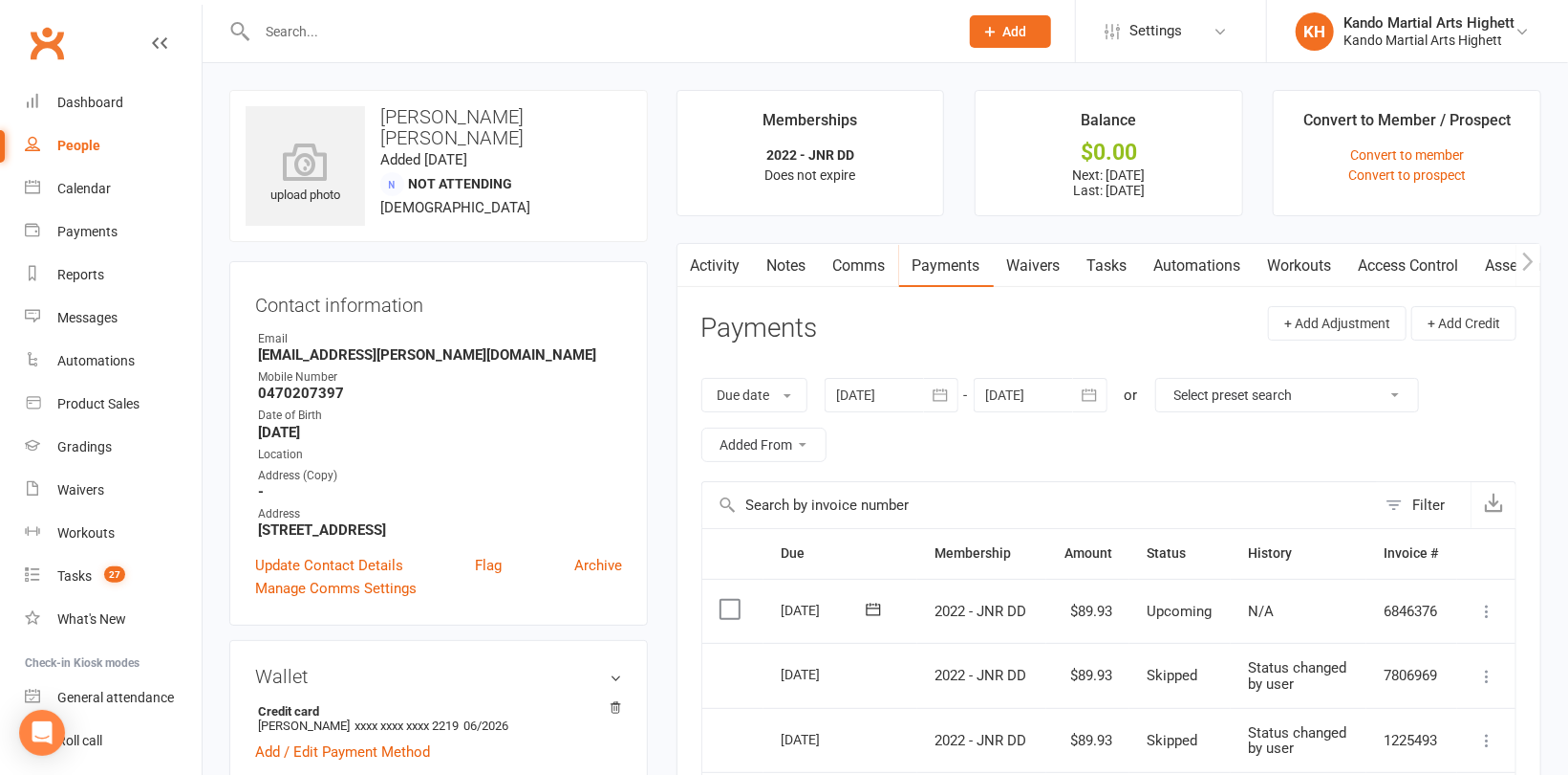
click at [861, 258] on link "Comms" at bounding box center [859, 266] width 79 height 44
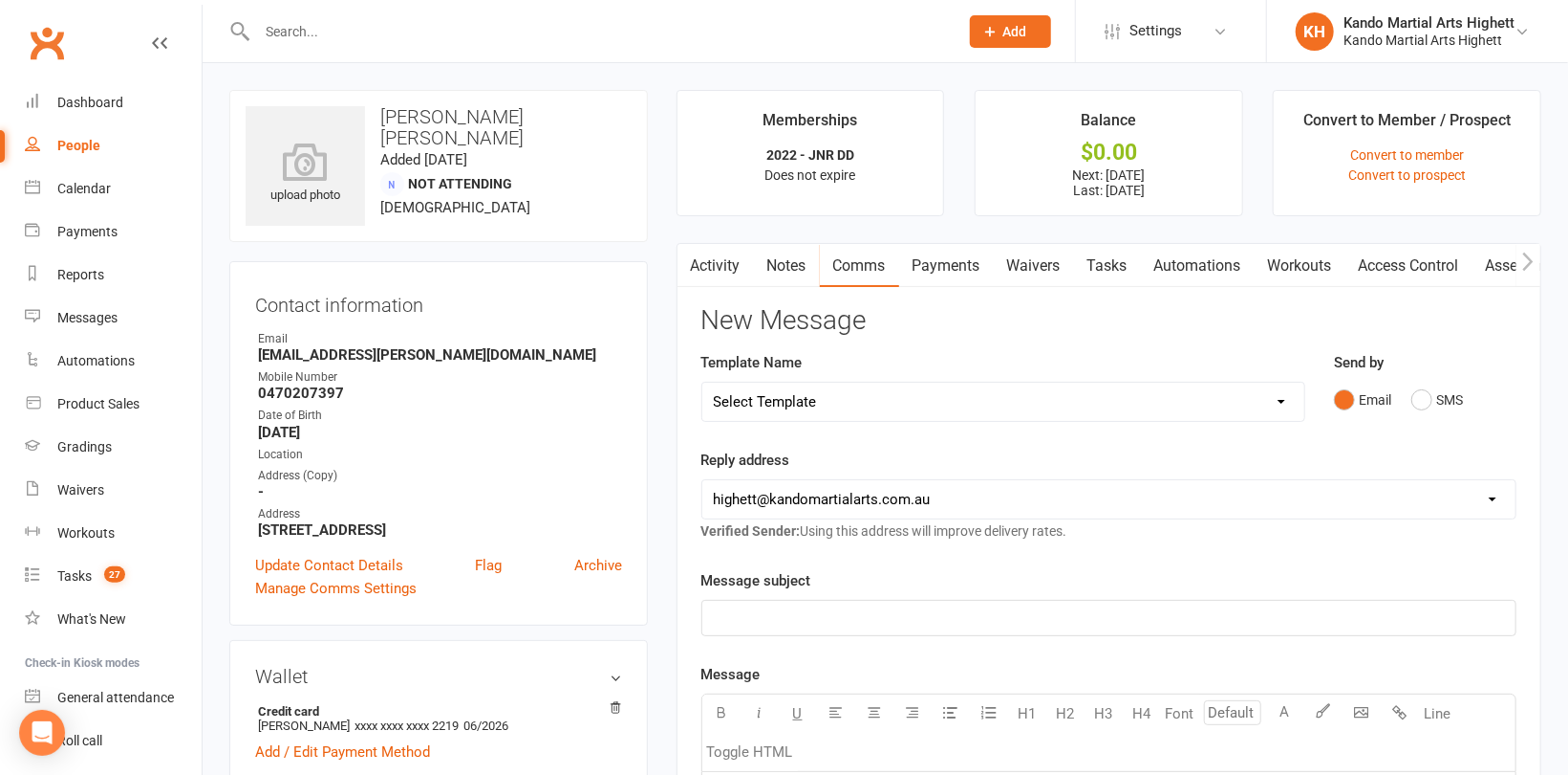
click at [960, 394] on select "Select Template [Email] 2_Booking Confirmation Required [Email] 3_Booking Confi…" at bounding box center [1003, 402] width 603 height 38
select select "30"
click at [703, 383] on select "Select Template [Email] 2_Booking Confirmation Required [Email] 3_Booking Confi…" at bounding box center [1003, 402] width 603 height 38
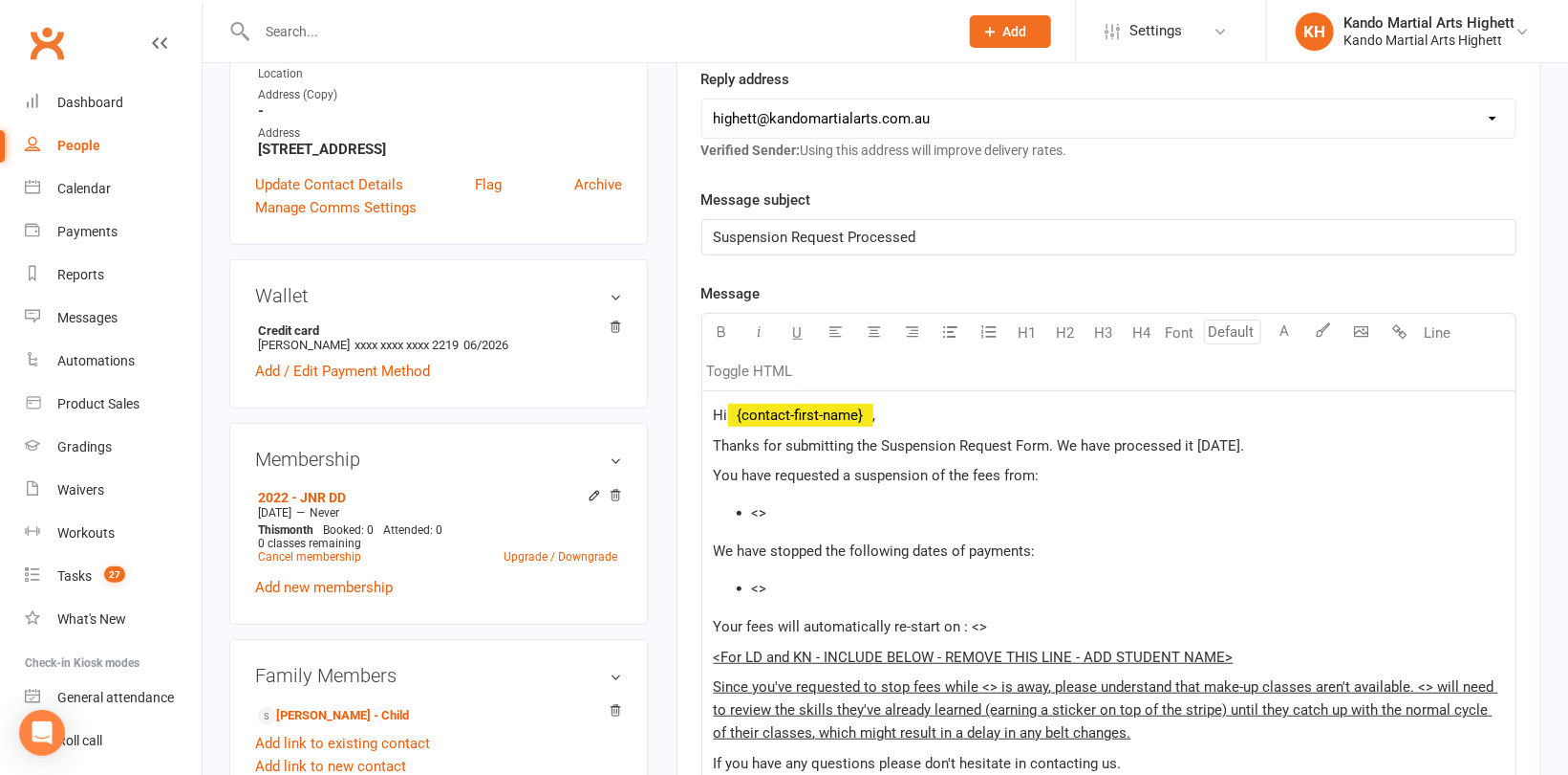
scroll to position [383, 0]
click at [799, 509] on li "<>" at bounding box center [1128, 510] width 753 height 23
click at [803, 585] on li "<>" at bounding box center [1128, 586] width 753 height 23
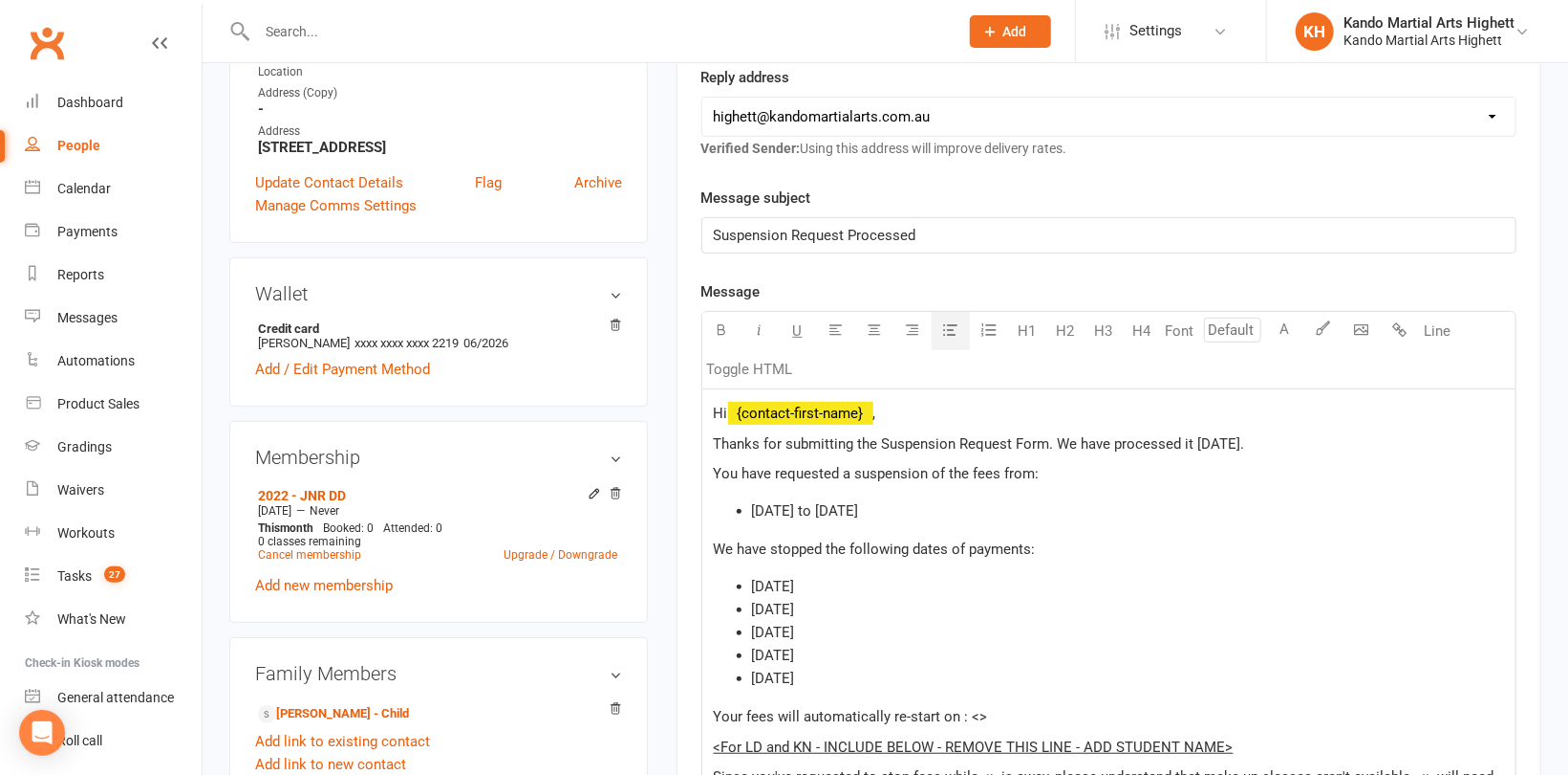
click at [1020, 706] on p "Your fees will automatically re-start on : <>" at bounding box center [1108, 716] width 790 height 23
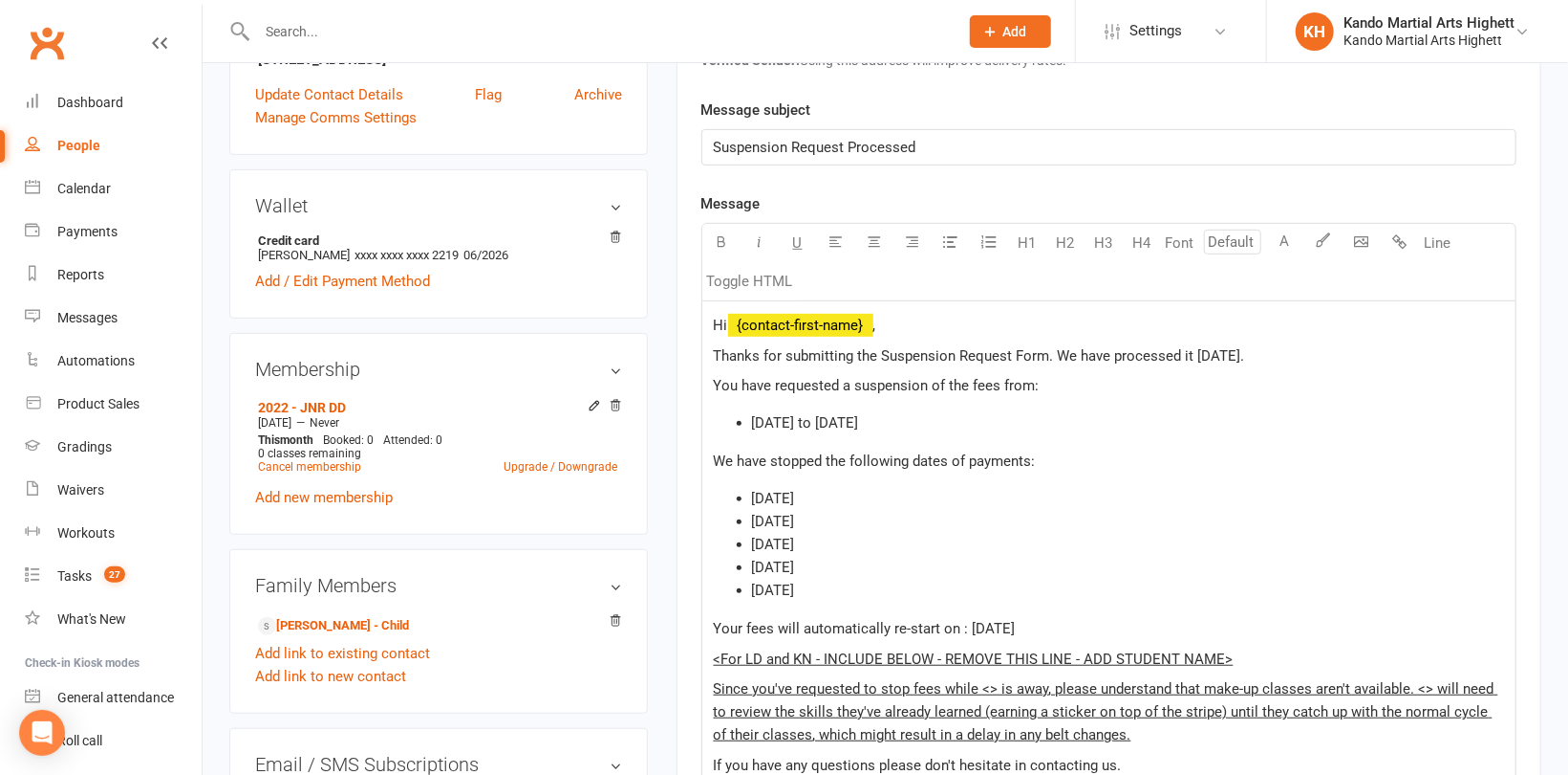
scroll to position [574, 0]
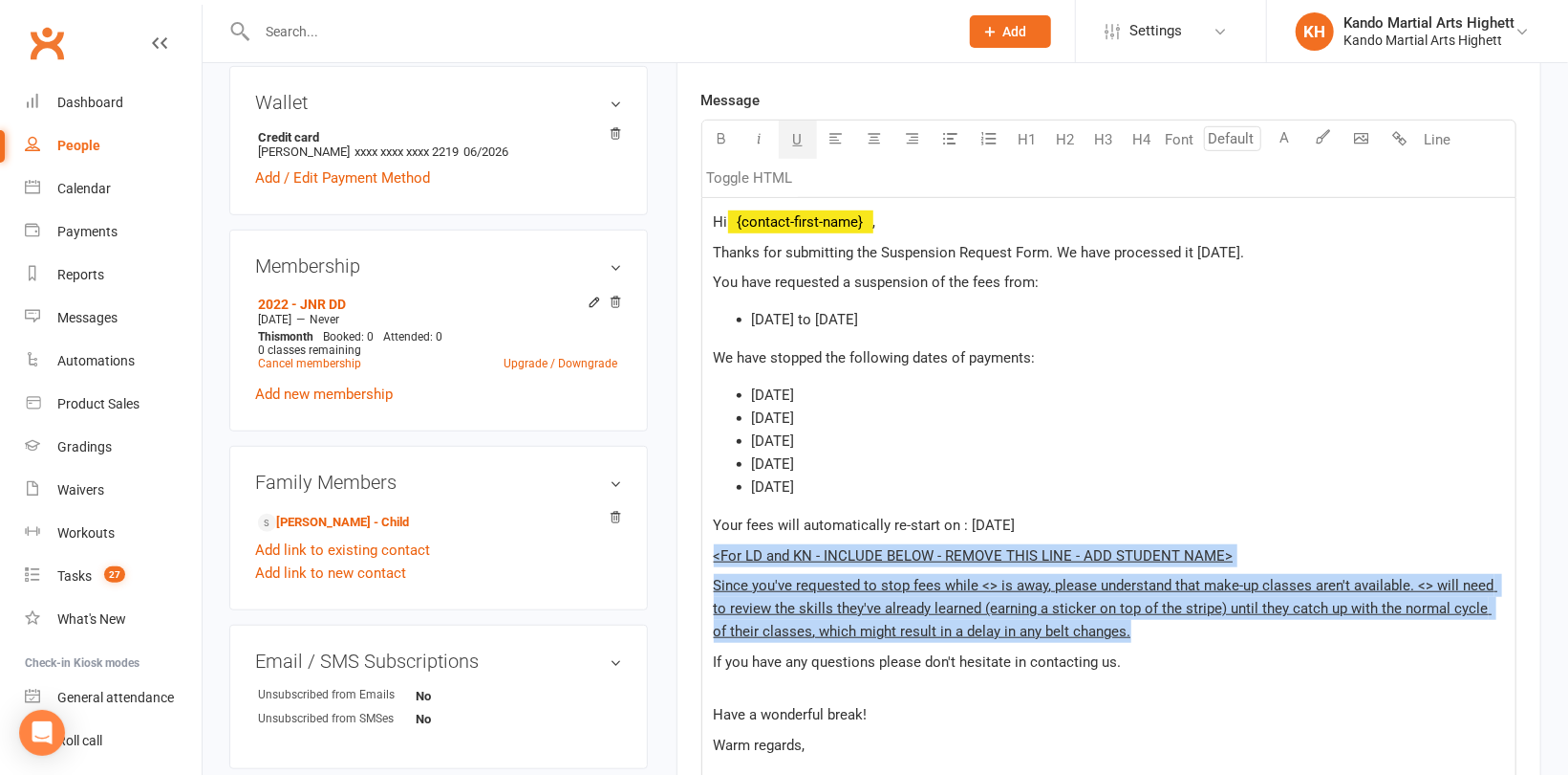
drag, startPoint x: 1115, startPoint y: 634, endPoint x: 711, endPoint y: 546, distance: 413.5
click at [711, 546] on div "Hi ﻿ {contact-first-name} , Thanks for submitting the Suspension Request Form. …" at bounding box center [1109, 548] width 813 height 701
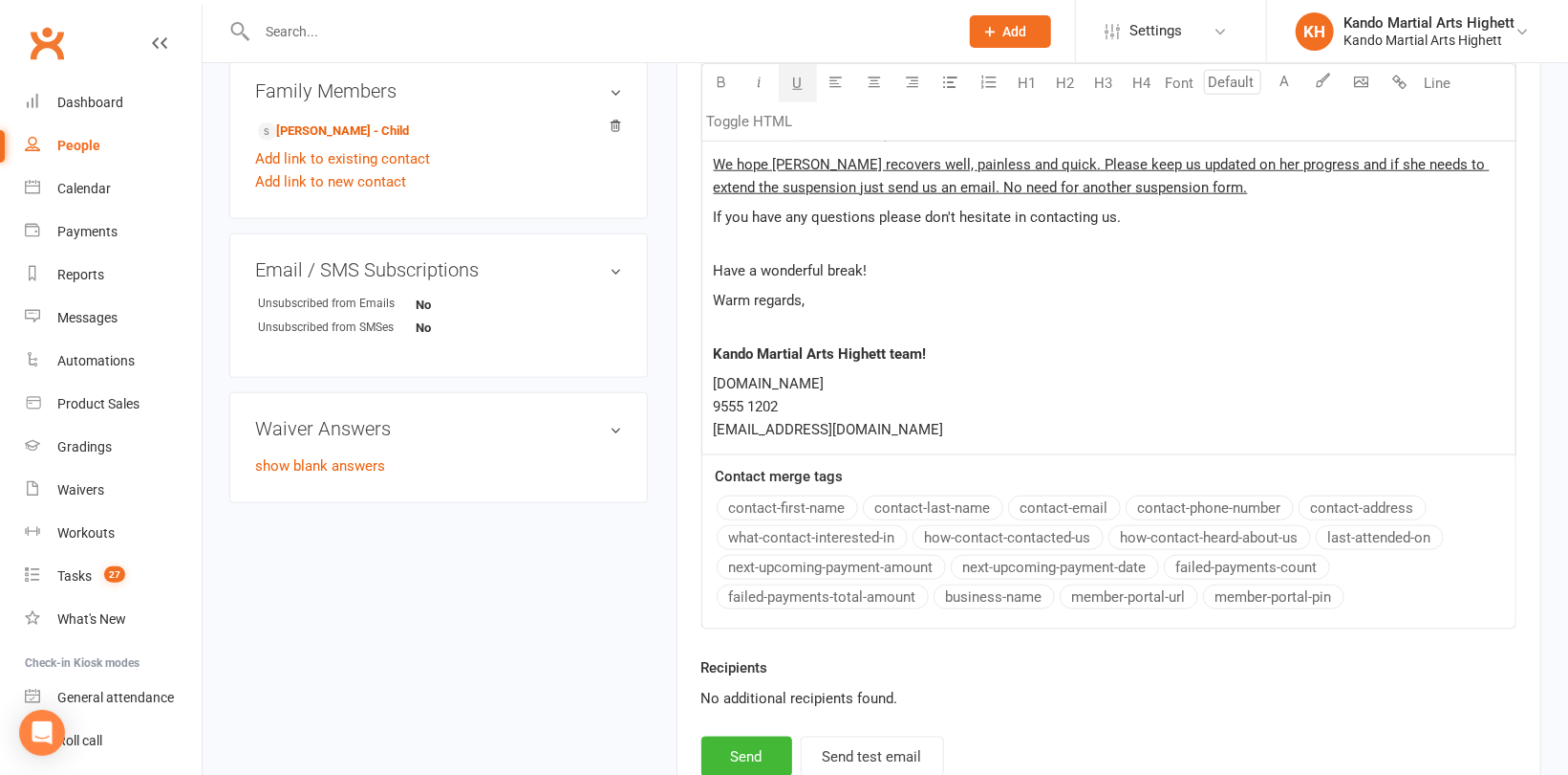
scroll to position [861, 0]
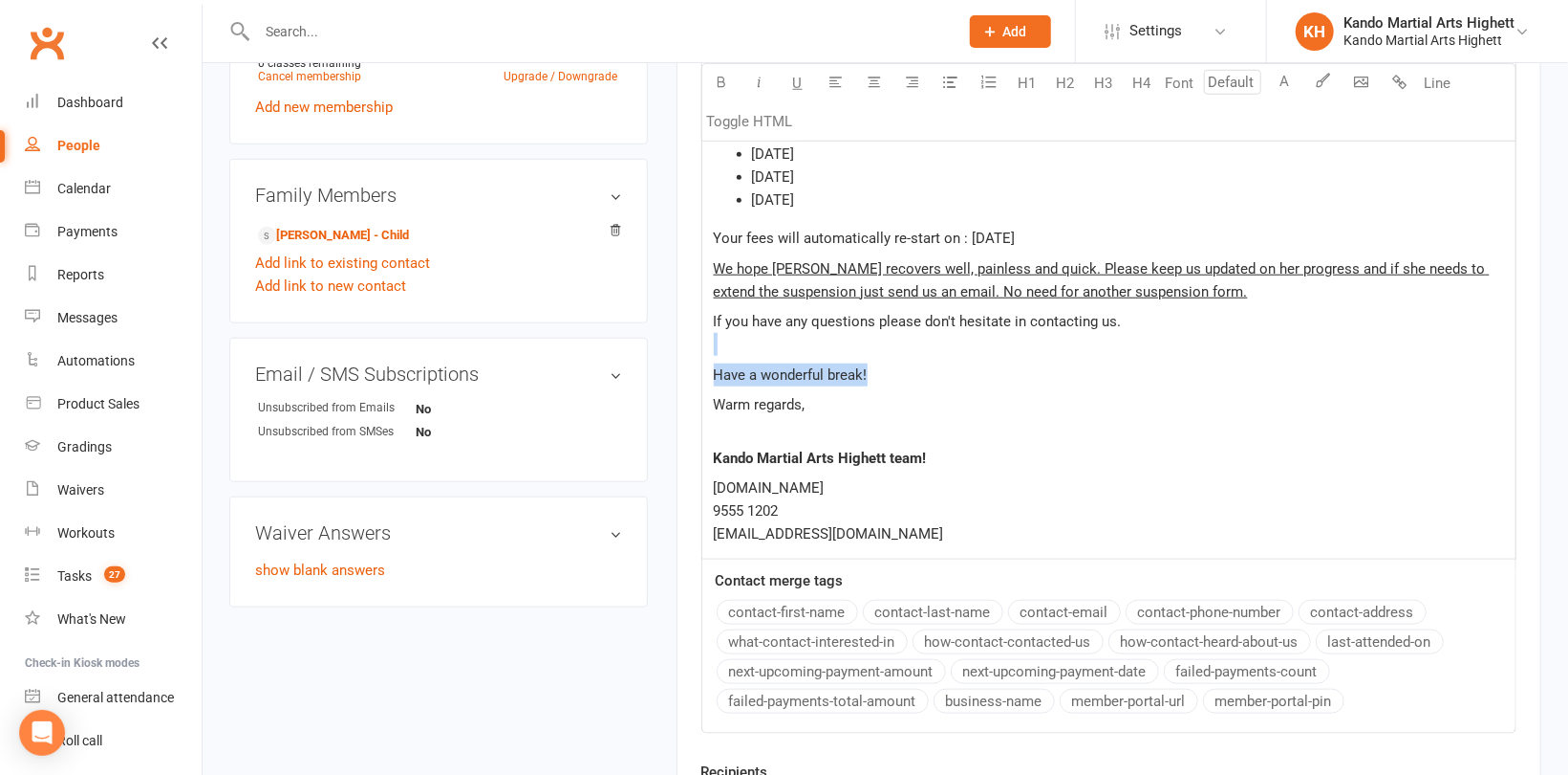
drag, startPoint x: 881, startPoint y: 360, endPoint x: 722, endPoint y: 347, distance: 159.5
click at [722, 347] on div "Hi ﻿ {contact-first-name} , Thanks for submitting the Suspension Request Form. …" at bounding box center [1109, 234] width 813 height 647
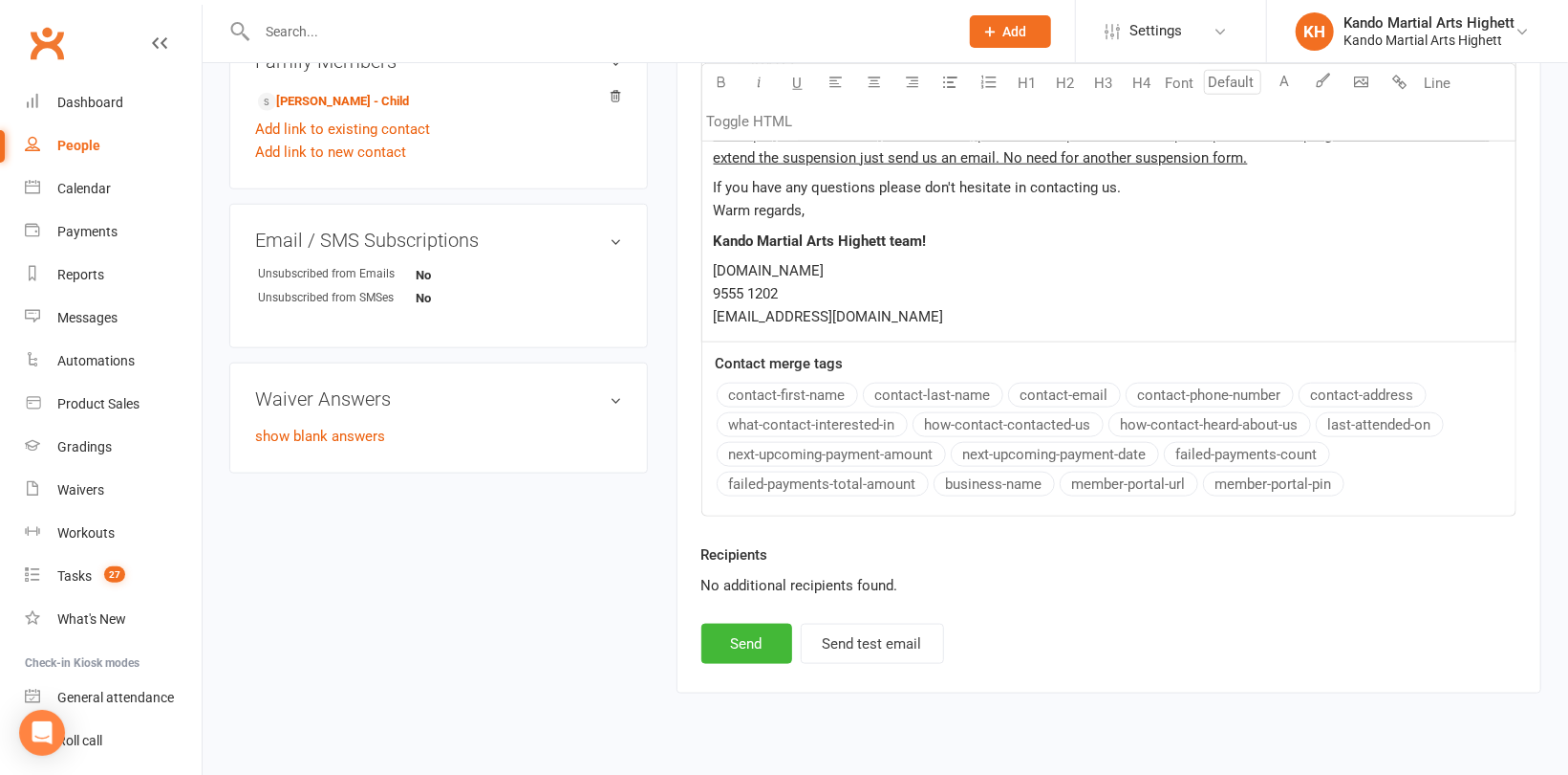
scroll to position [1053, 0]
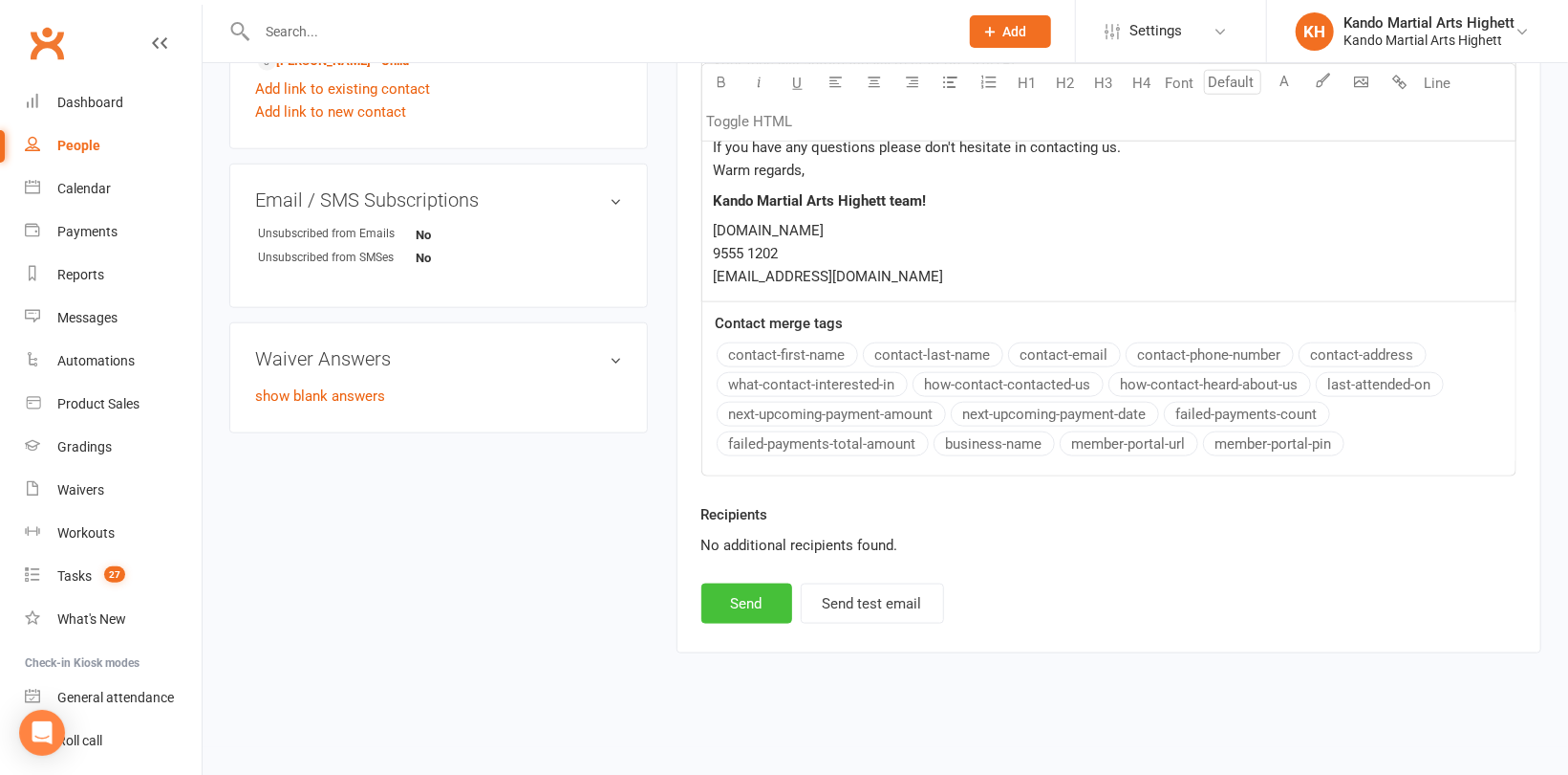
click at [750, 588] on button "Send" at bounding box center [747, 603] width 91 height 40
select select
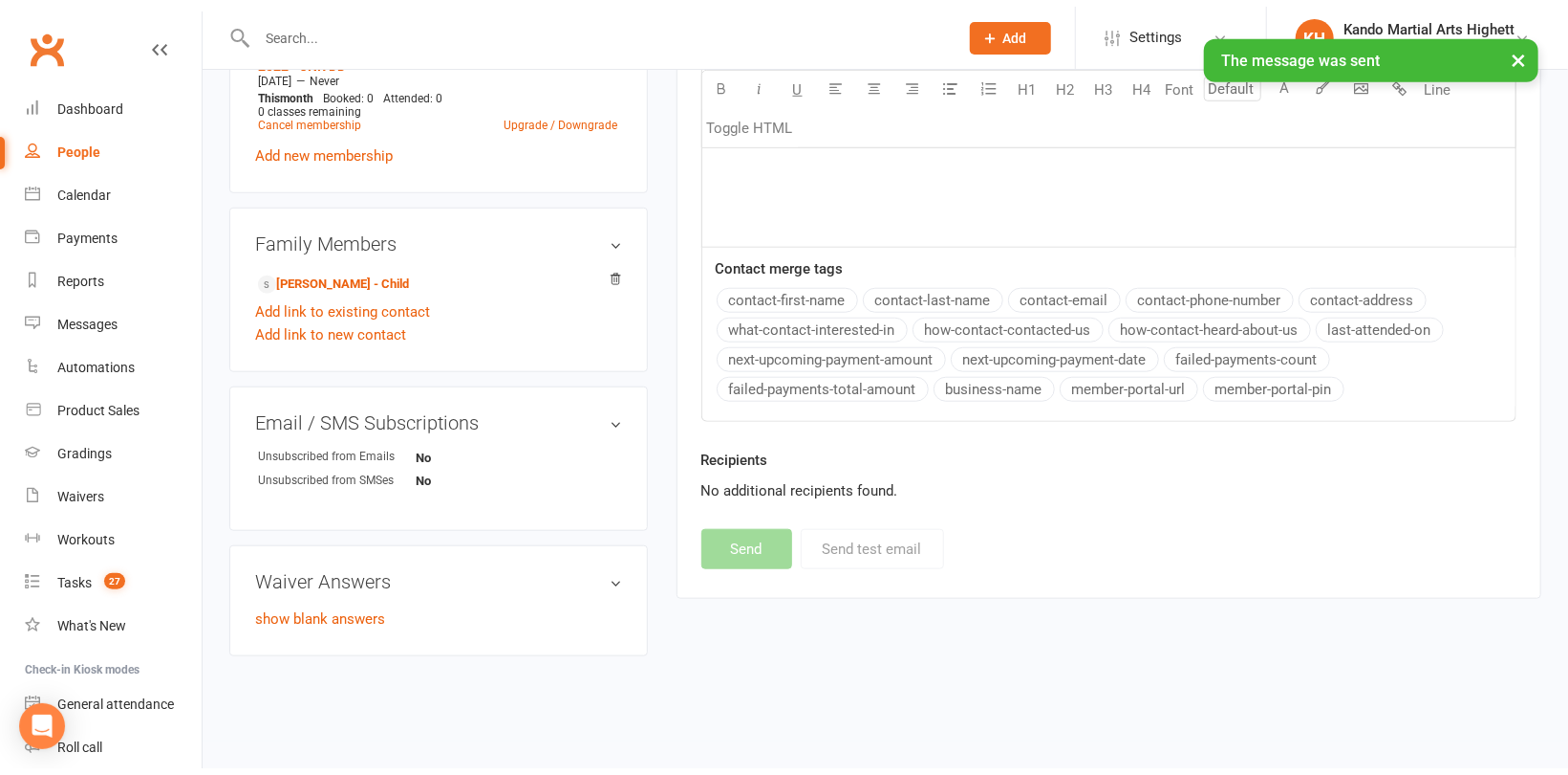
scroll to position [804, 0]
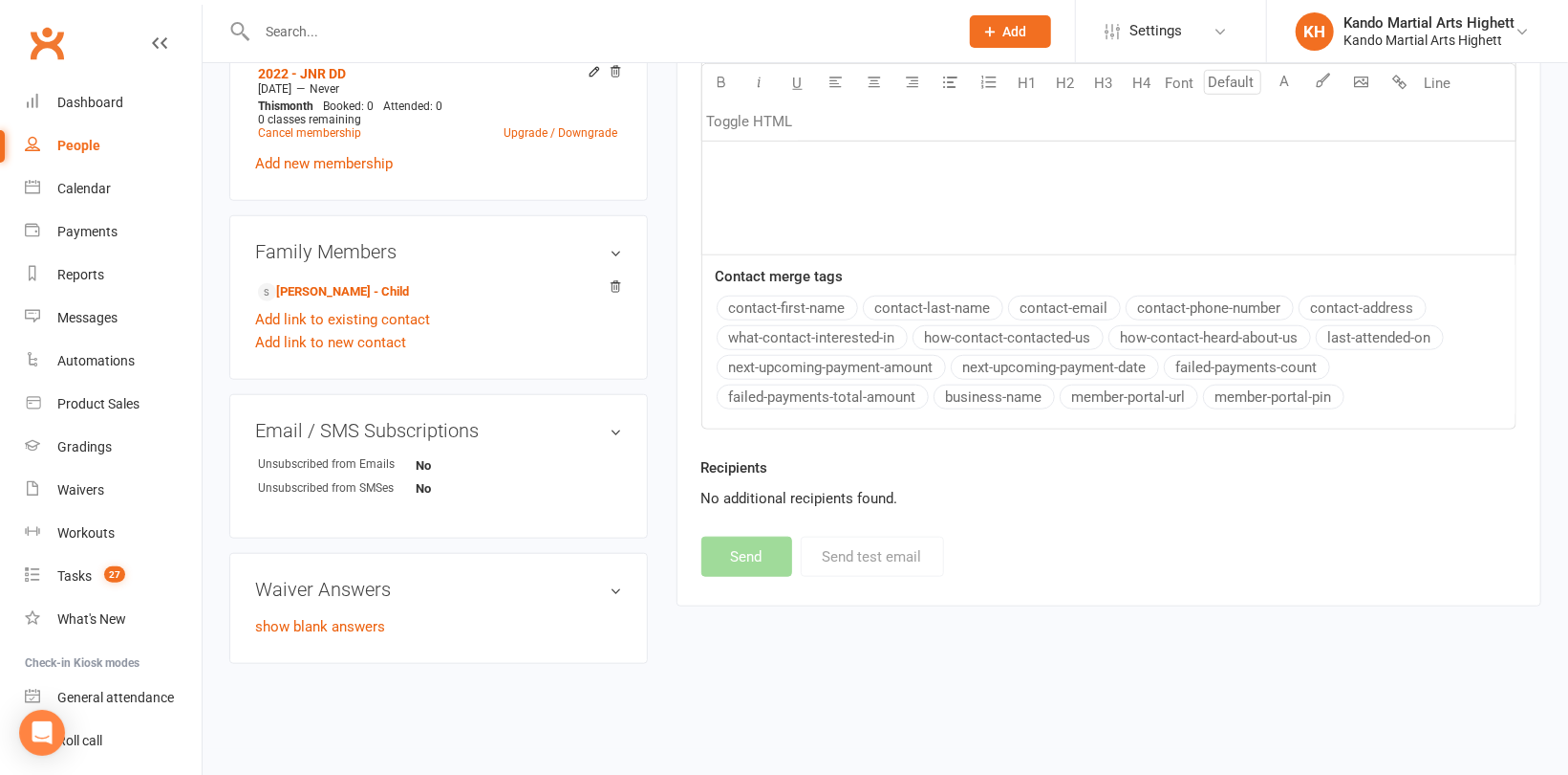
click at [297, 21] on input "text" at bounding box center [599, 31] width 694 height 27
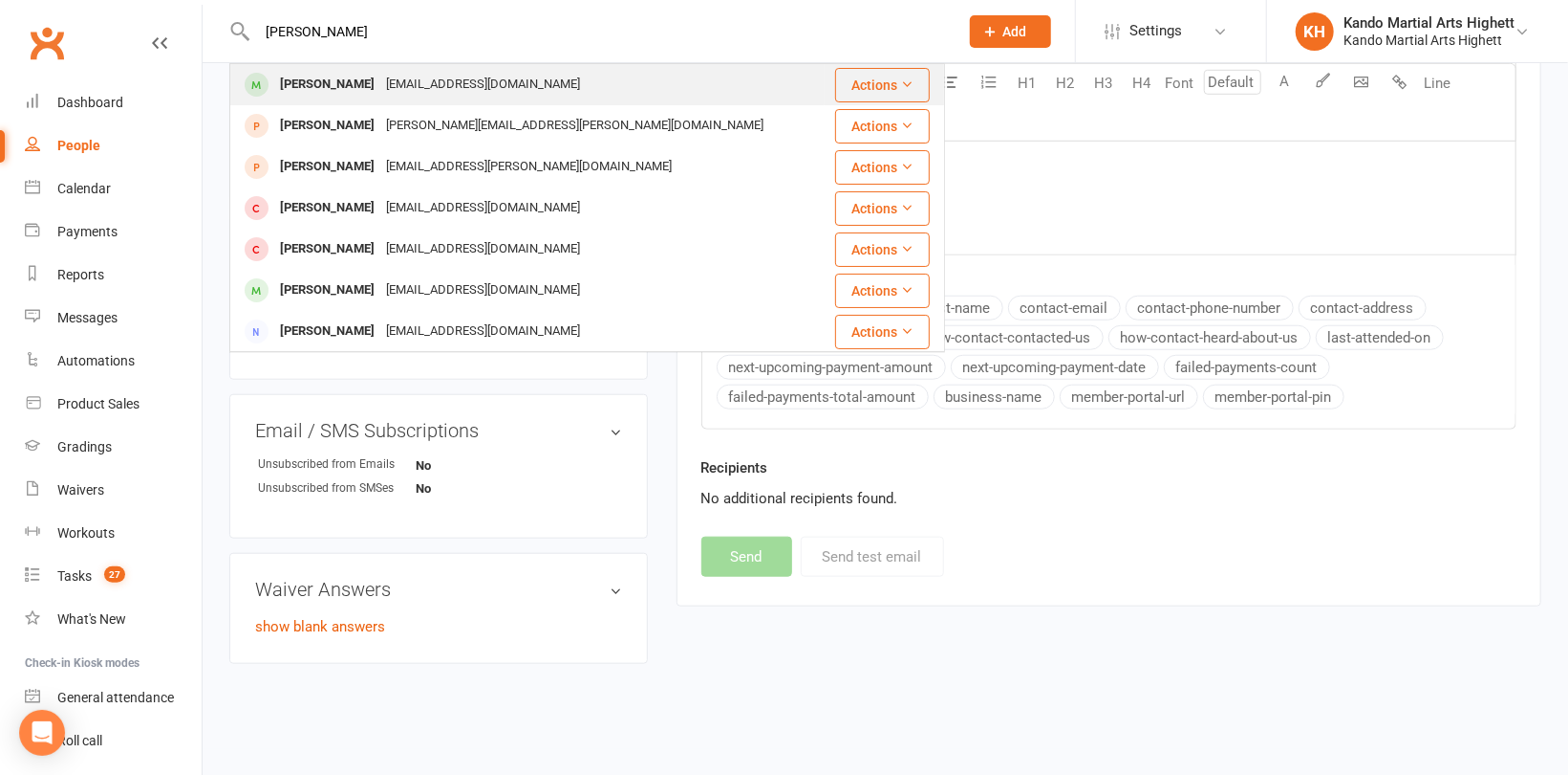
type input "[PERSON_NAME]"
click at [321, 71] on div "[PERSON_NAME]" at bounding box center [327, 85] width 106 height 28
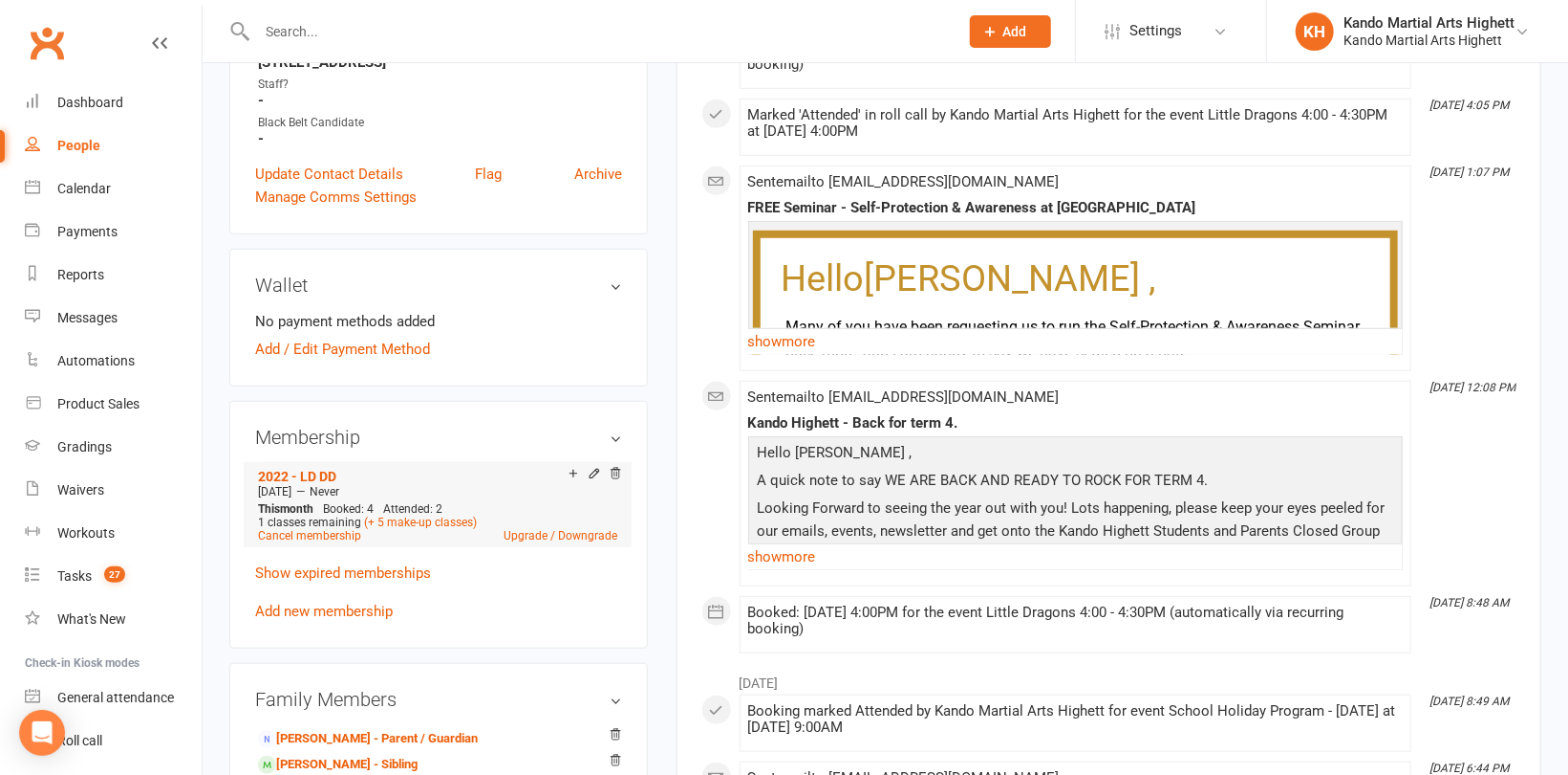
scroll to position [669, 0]
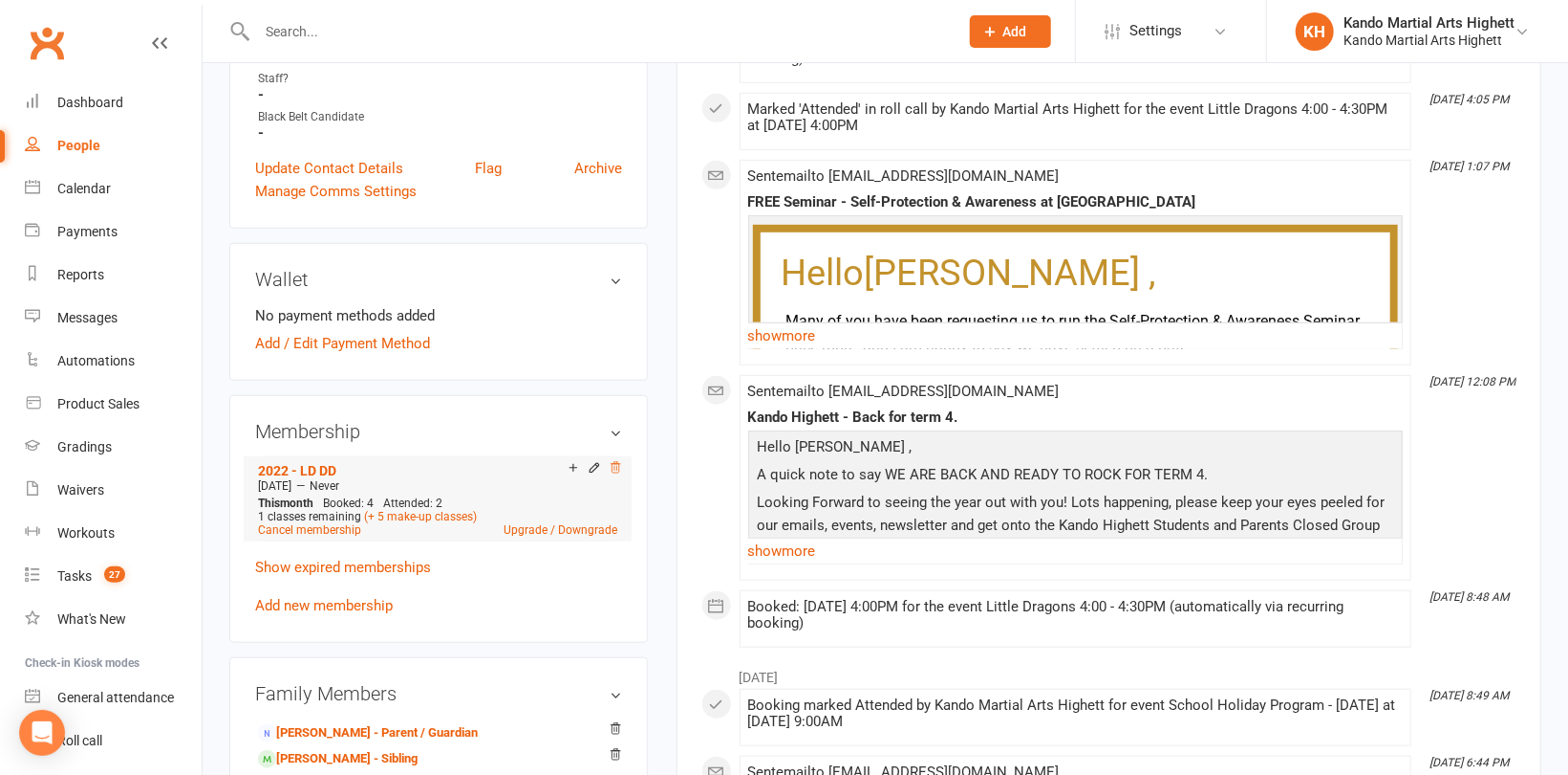
click at [619, 467] on icon at bounding box center [616, 468] width 10 height 11
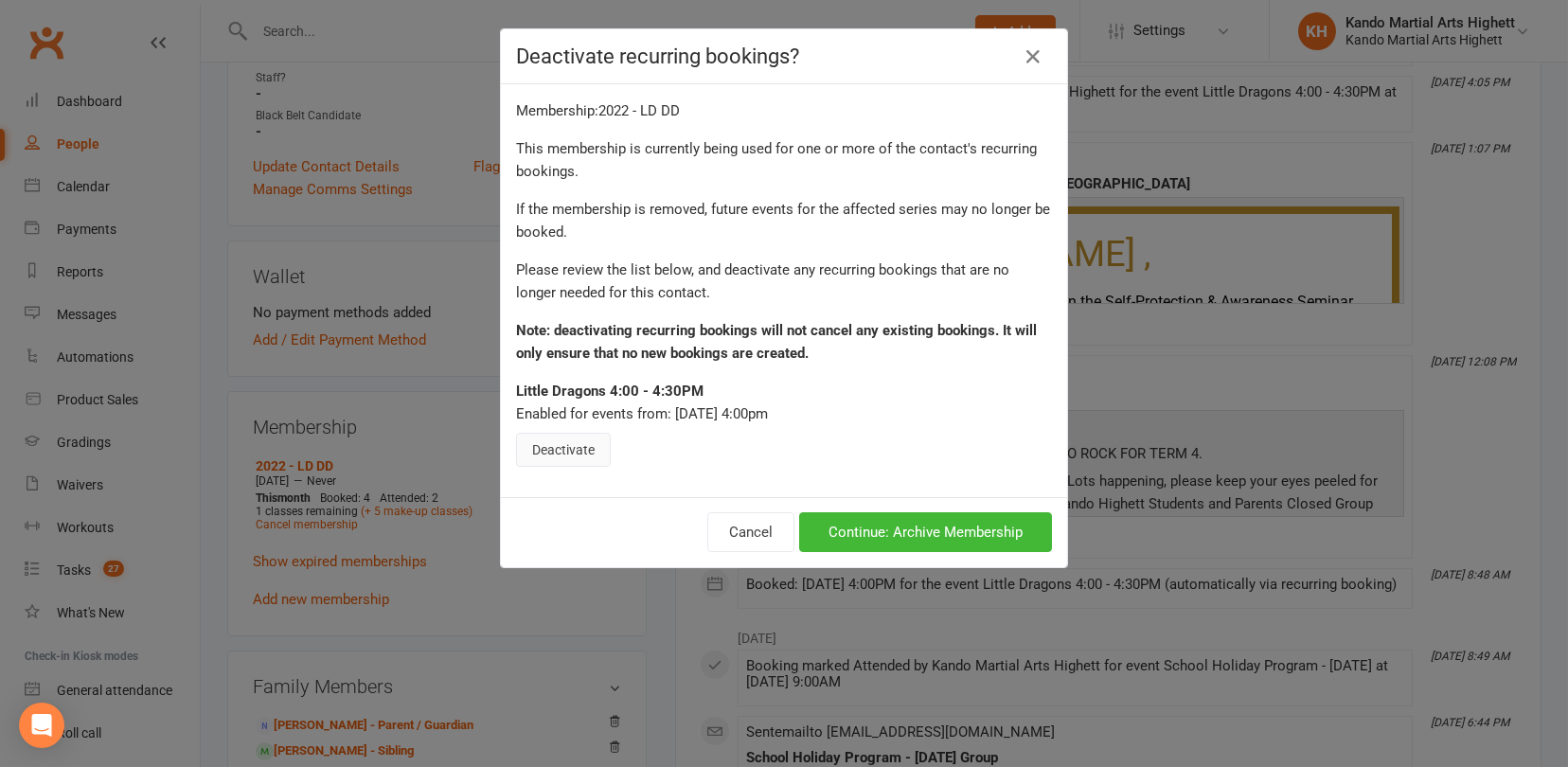
click at [550, 440] on button "Deactivate" at bounding box center [563, 449] width 95 height 34
click at [956, 547] on button "Continue: Archive Membership" at bounding box center [925, 531] width 252 height 40
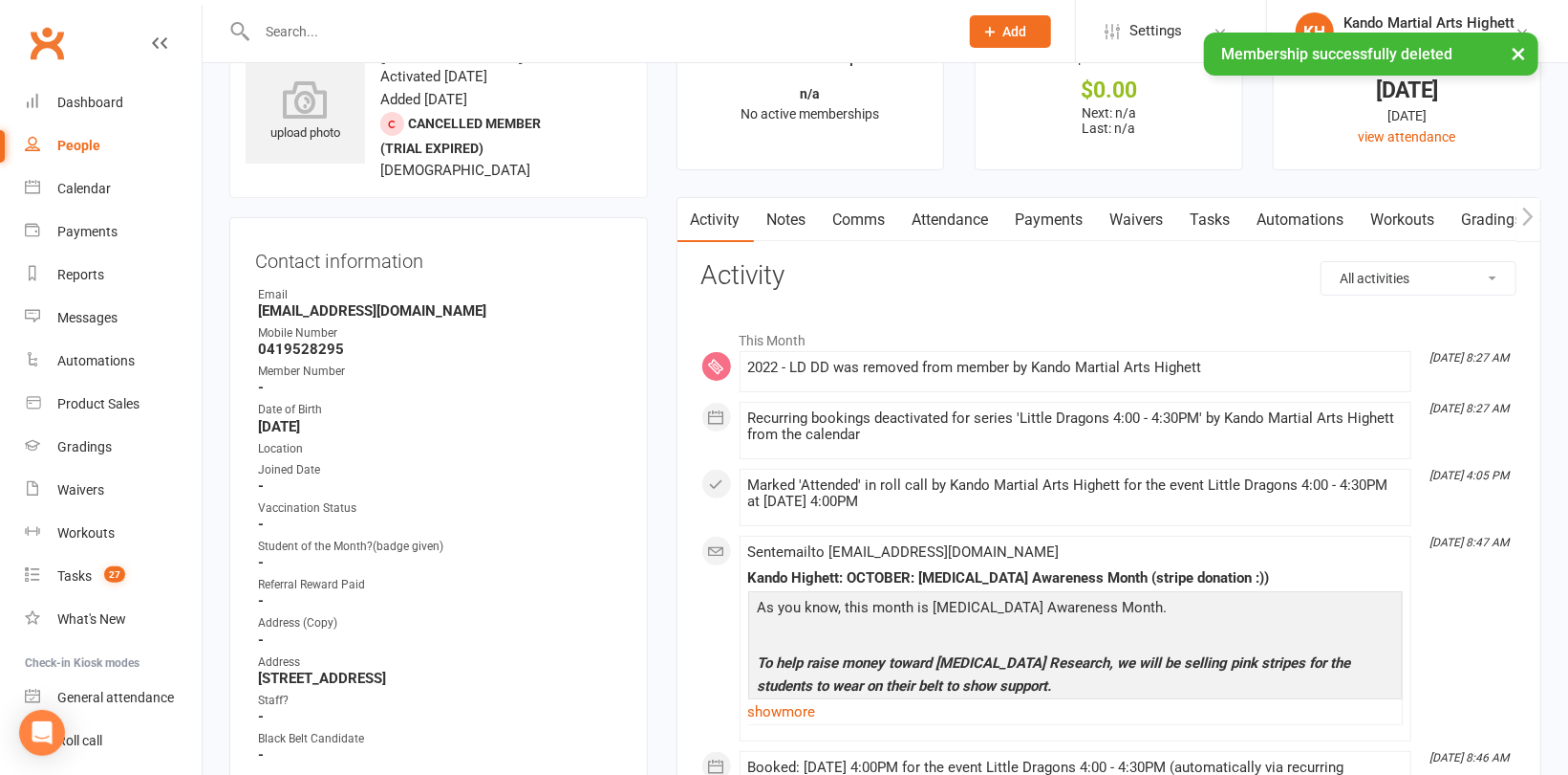
scroll to position [0, 0]
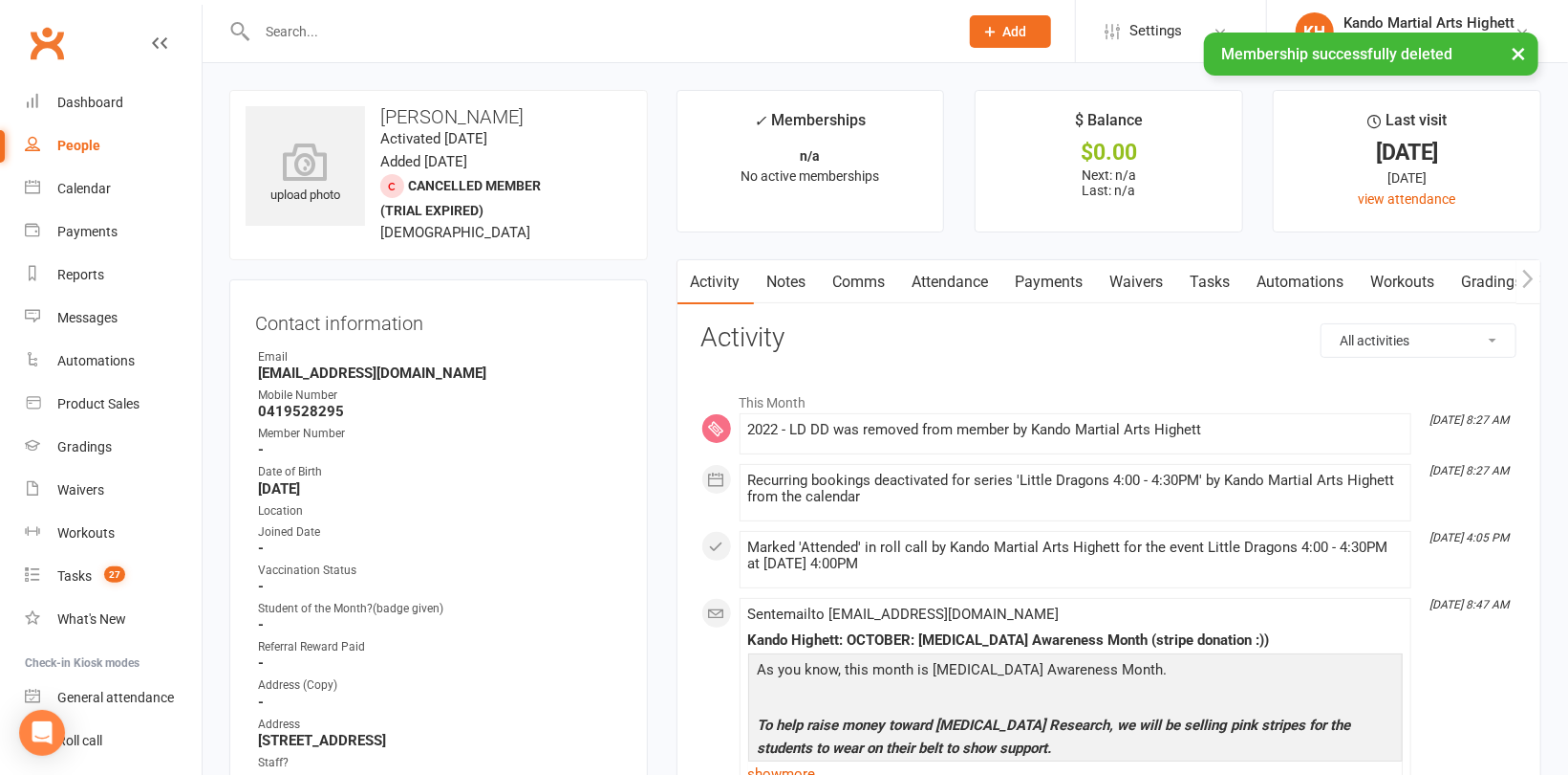
click at [929, 286] on link "Attendance" at bounding box center [950, 282] width 103 height 44
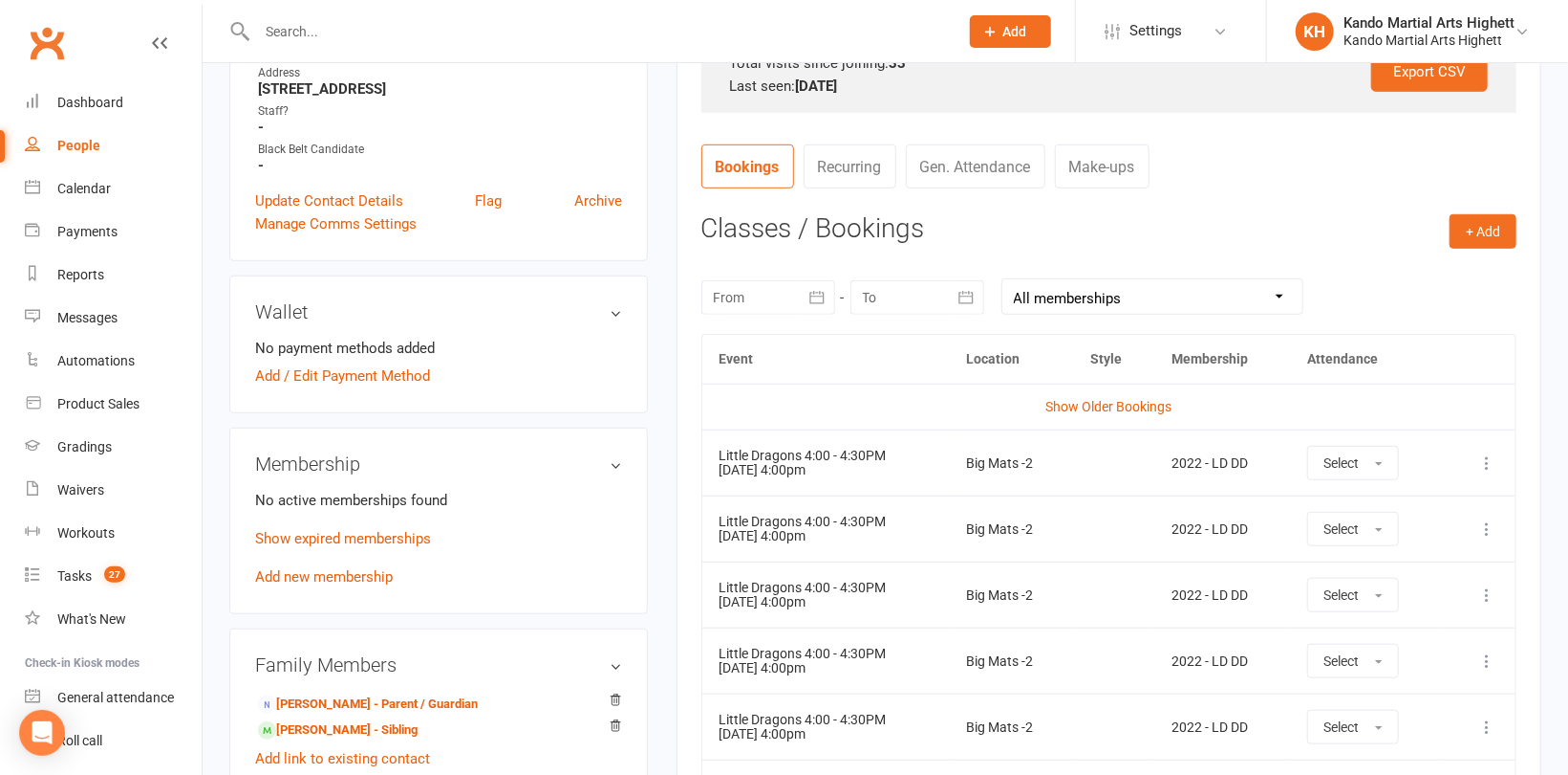
scroll to position [765, 0]
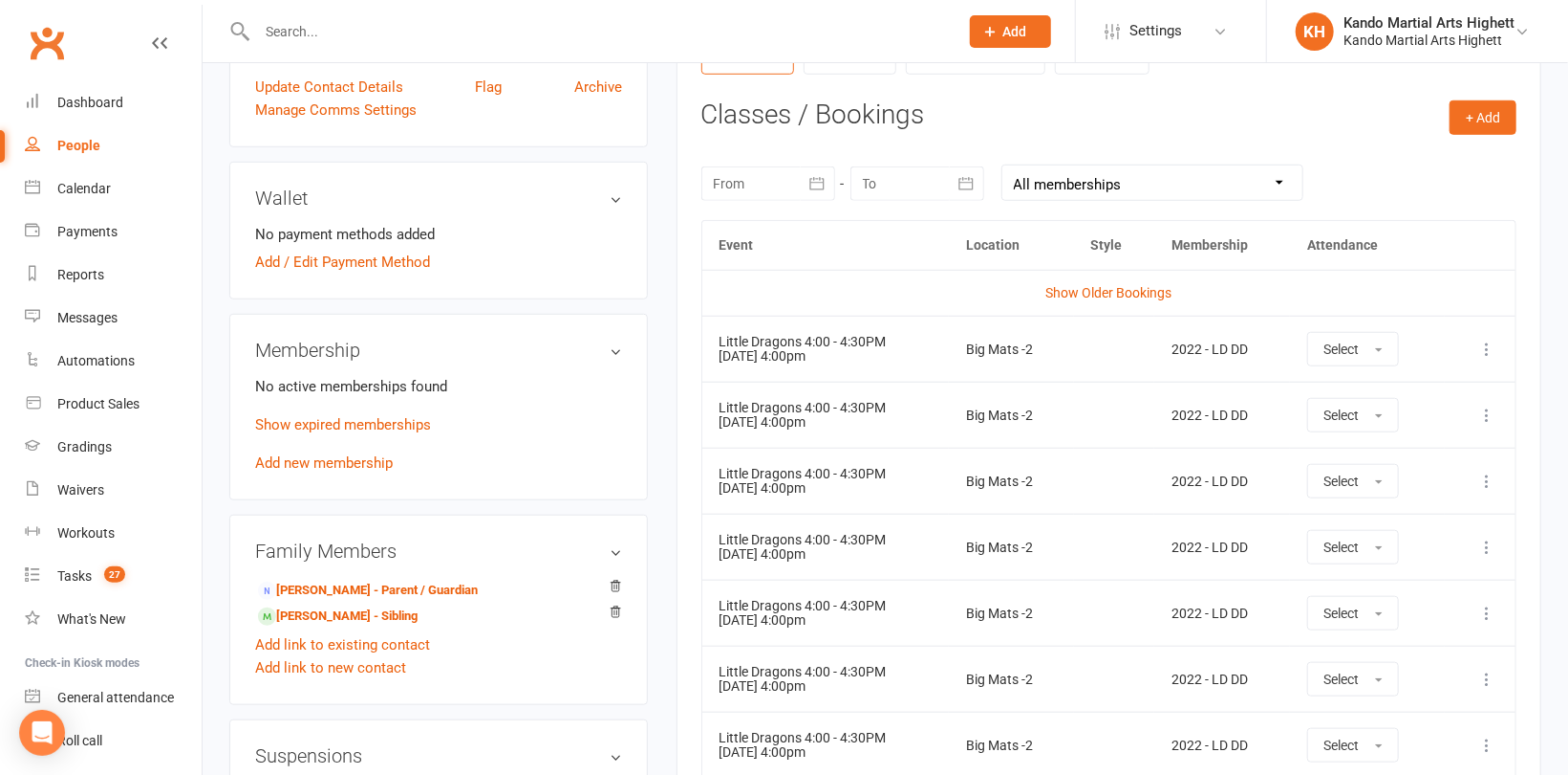
click at [1486, 348] on icon at bounding box center [1487, 349] width 19 height 19
click at [1379, 458] on link "Remove booking" at bounding box center [1402, 463] width 189 height 38
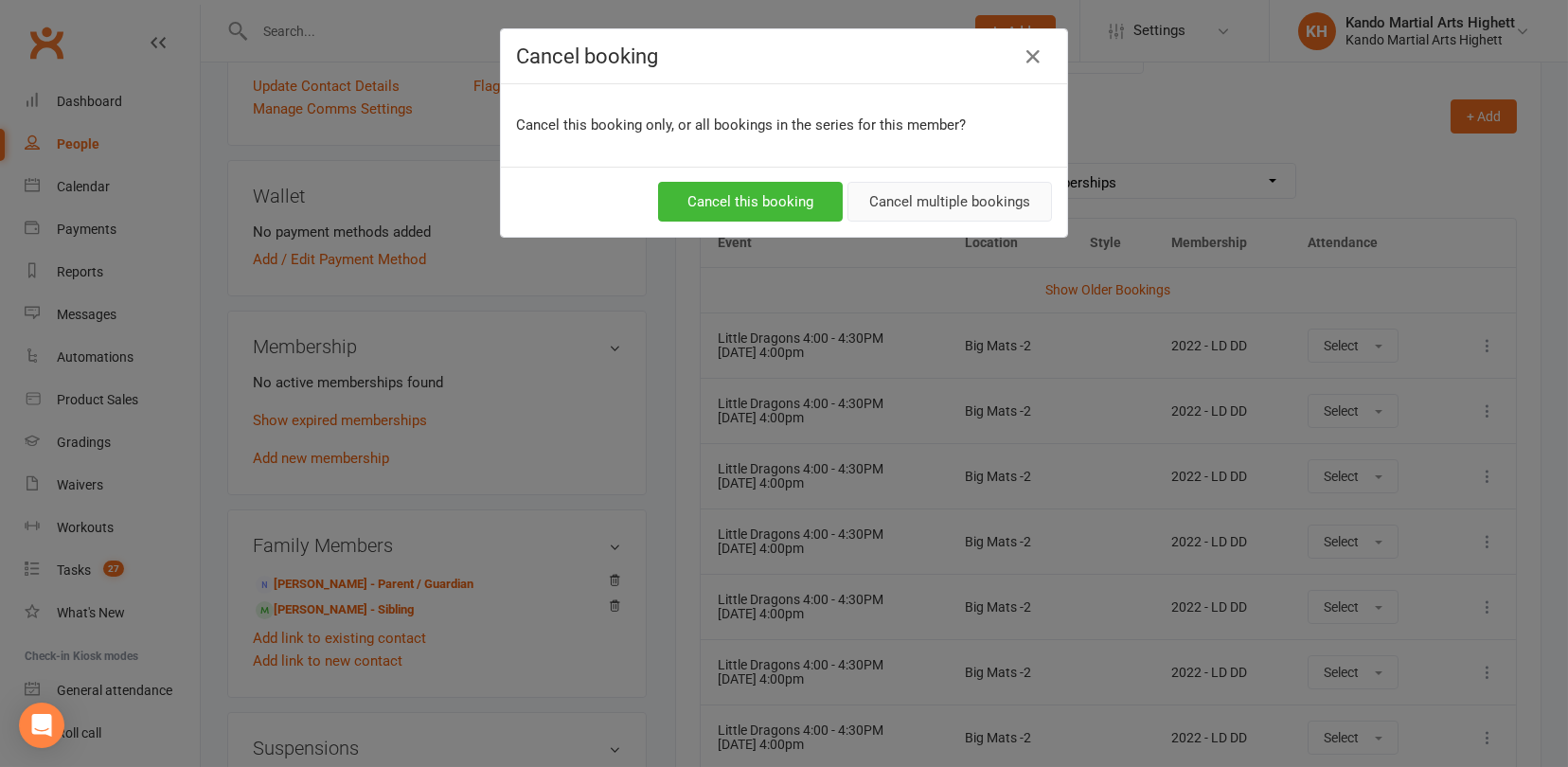
click at [976, 197] on button "Cancel multiple bookings" at bounding box center [949, 202] width 205 height 40
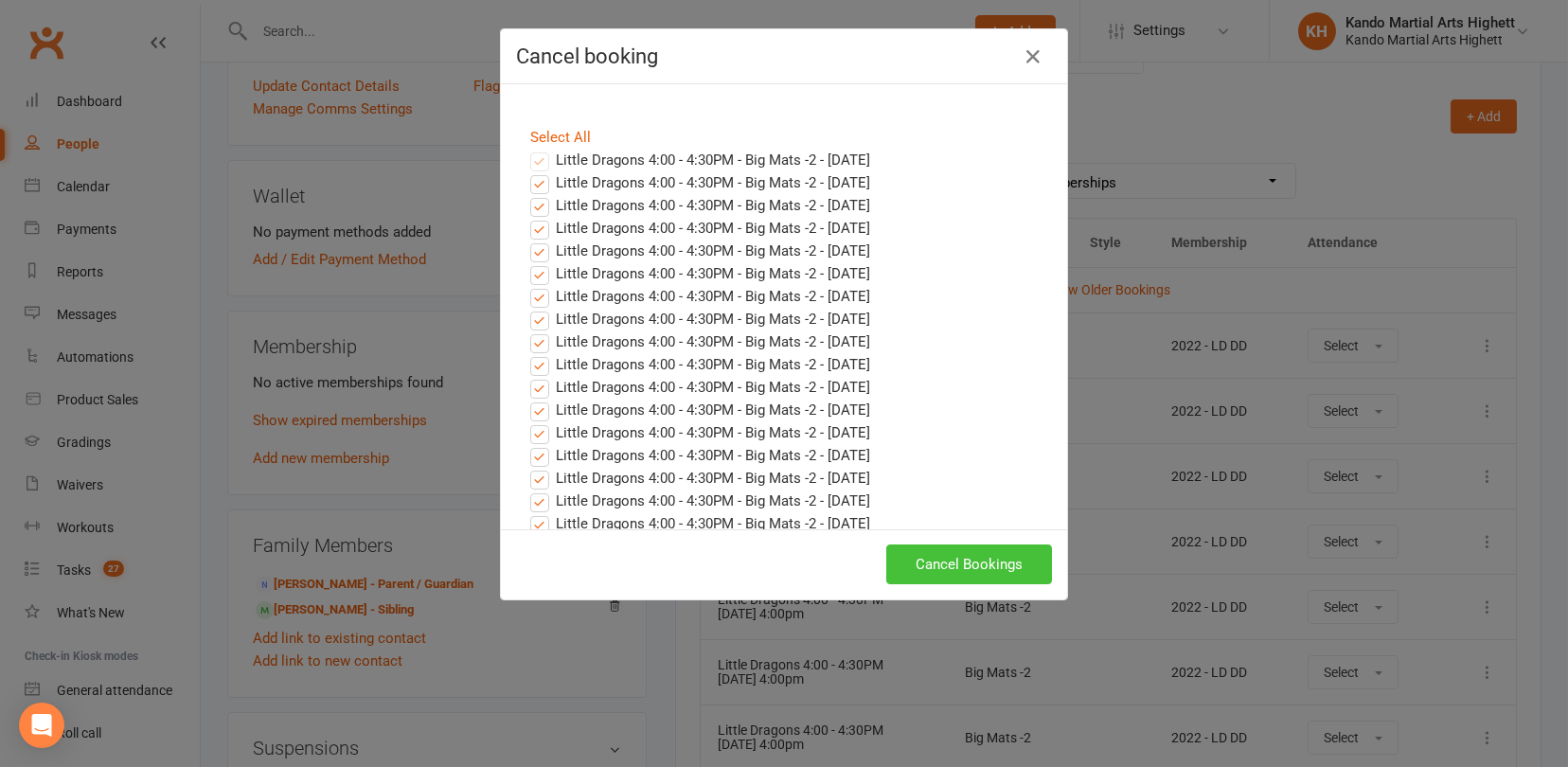
click at [957, 550] on button "Cancel Bookings" at bounding box center [968, 564] width 165 height 40
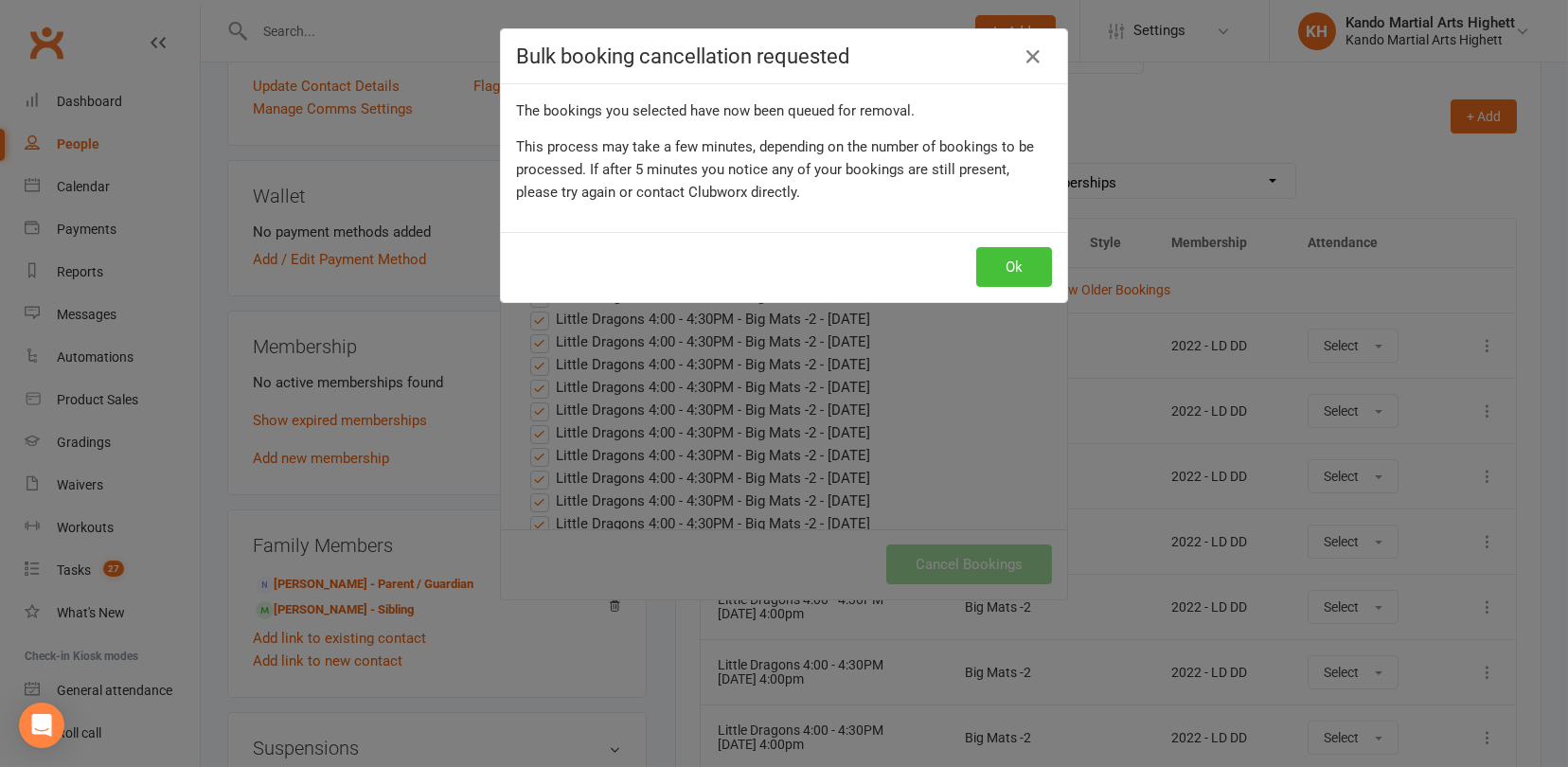
click at [1007, 269] on button "Ok" at bounding box center [1014, 267] width 76 height 40
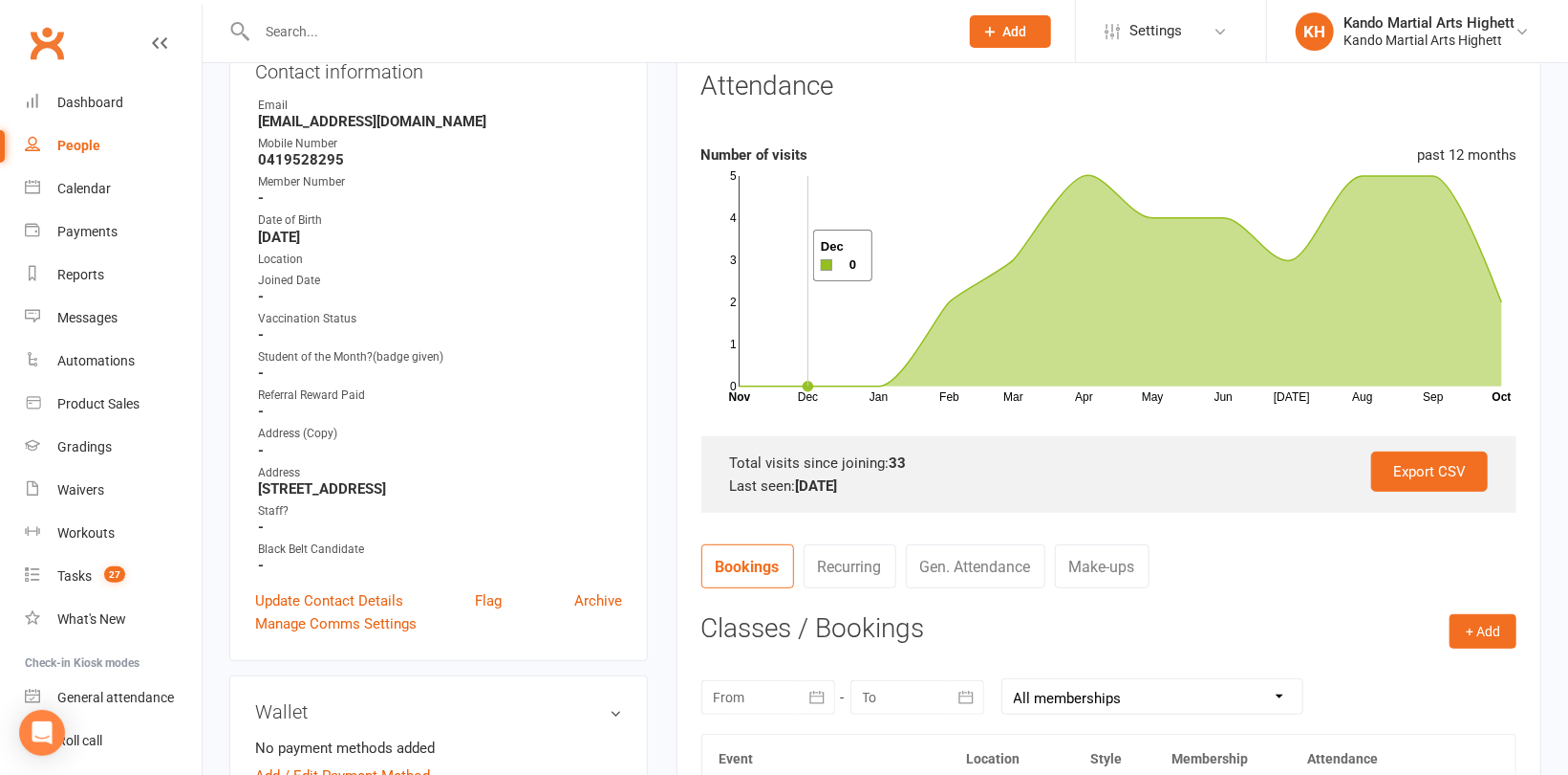
scroll to position [96, 0]
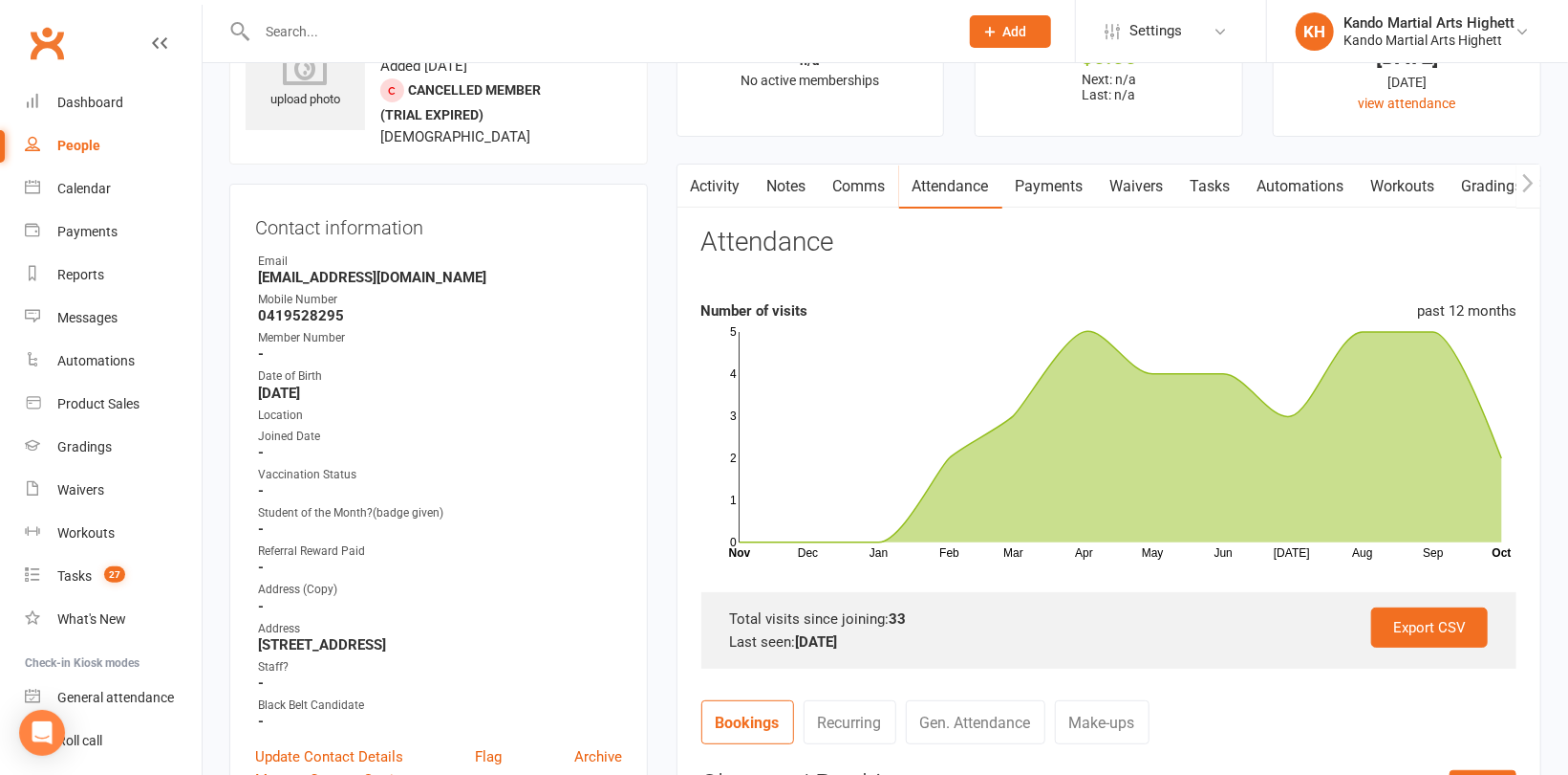
click at [860, 191] on link "Comms" at bounding box center [859, 186] width 79 height 44
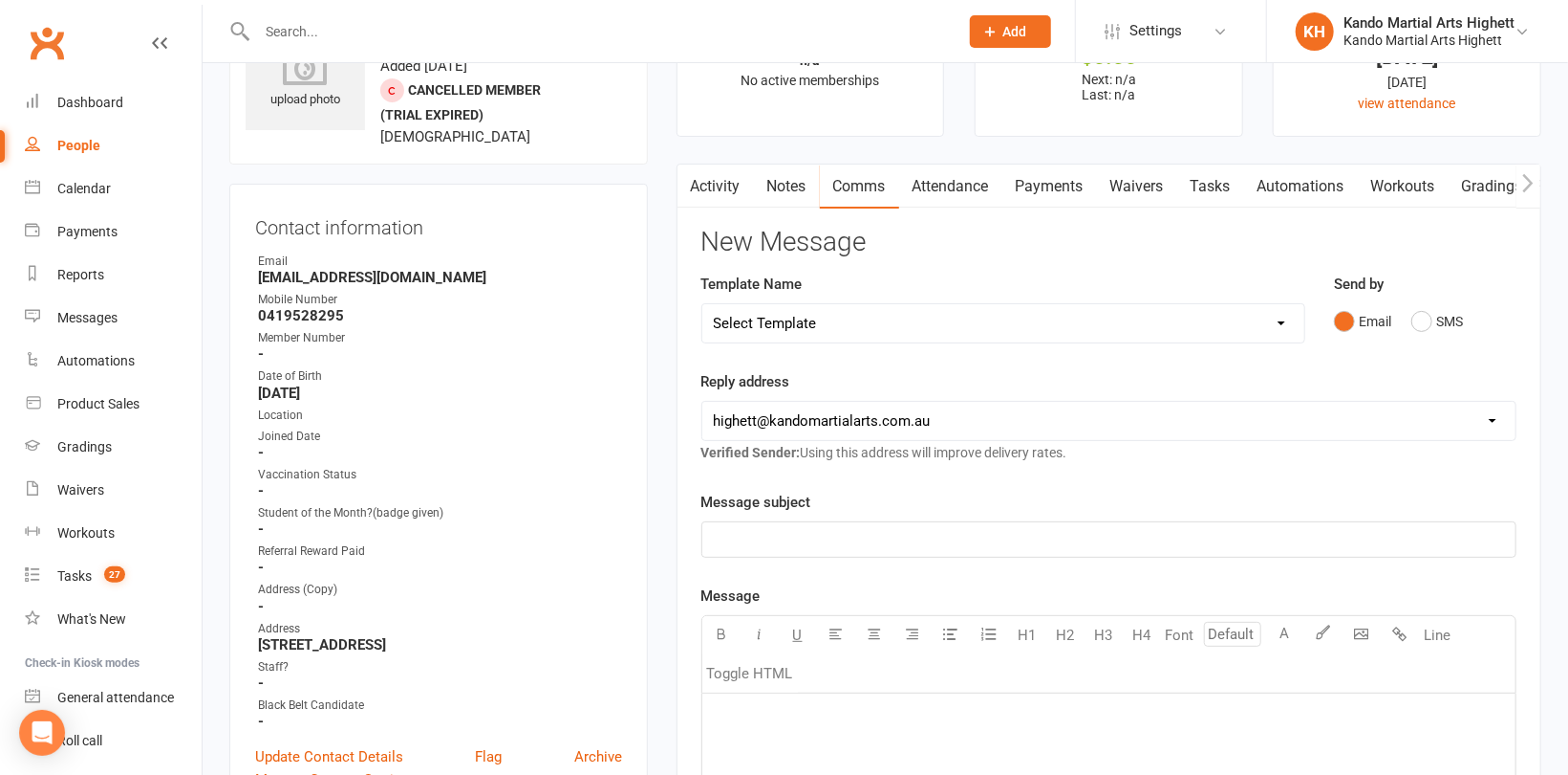
click at [863, 311] on select "Select Template [Email] 2_Booking Confirmation Required [Email] 3_Booking Confi…" at bounding box center [1003, 323] width 603 height 38
select select "17"
click at [703, 304] on select "Select Template [Email] 2_Booking Confirmation Required [Email] 3_Booking Confi…" at bounding box center [1003, 323] width 603 height 38
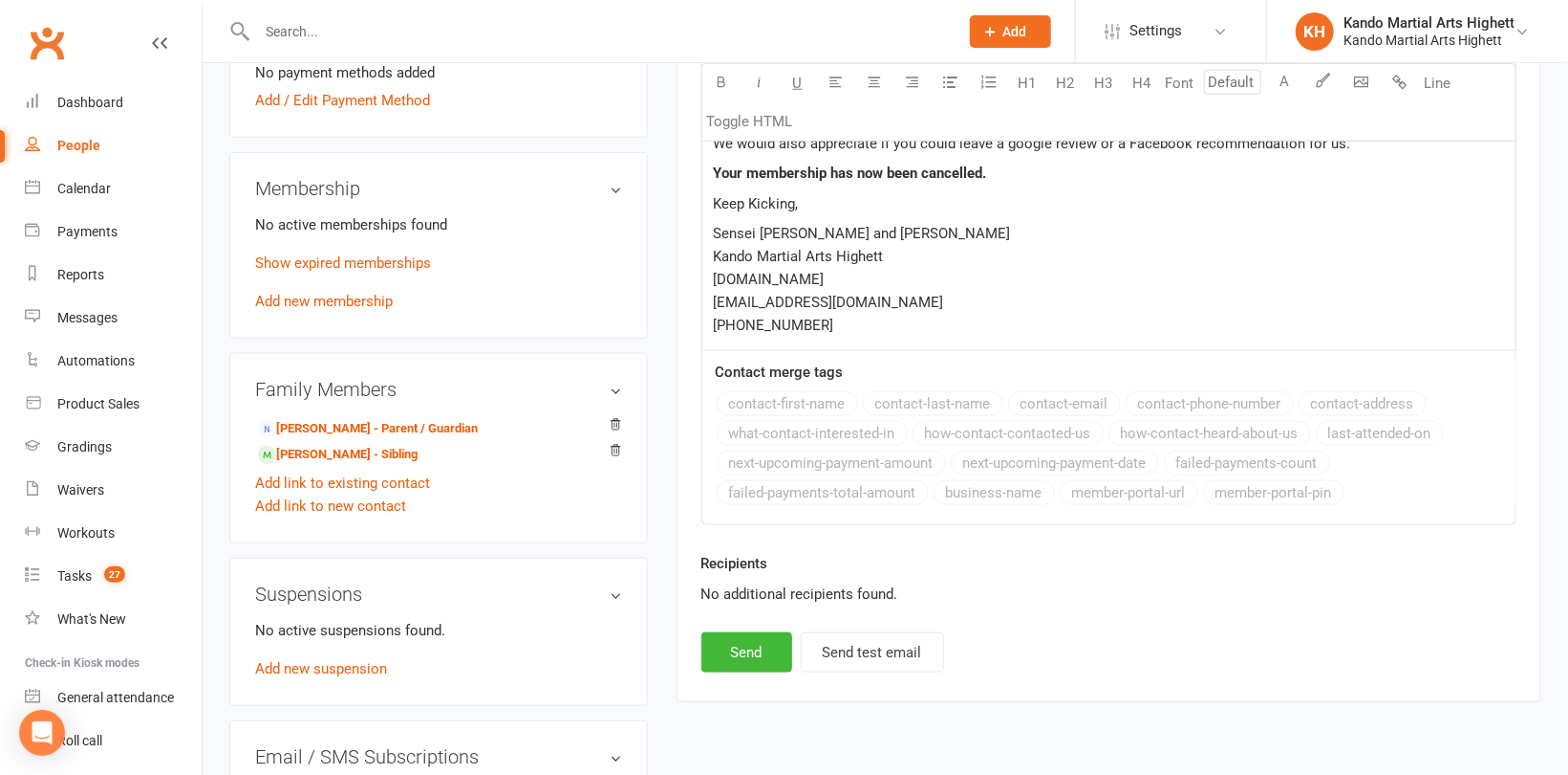
scroll to position [1052, 0]
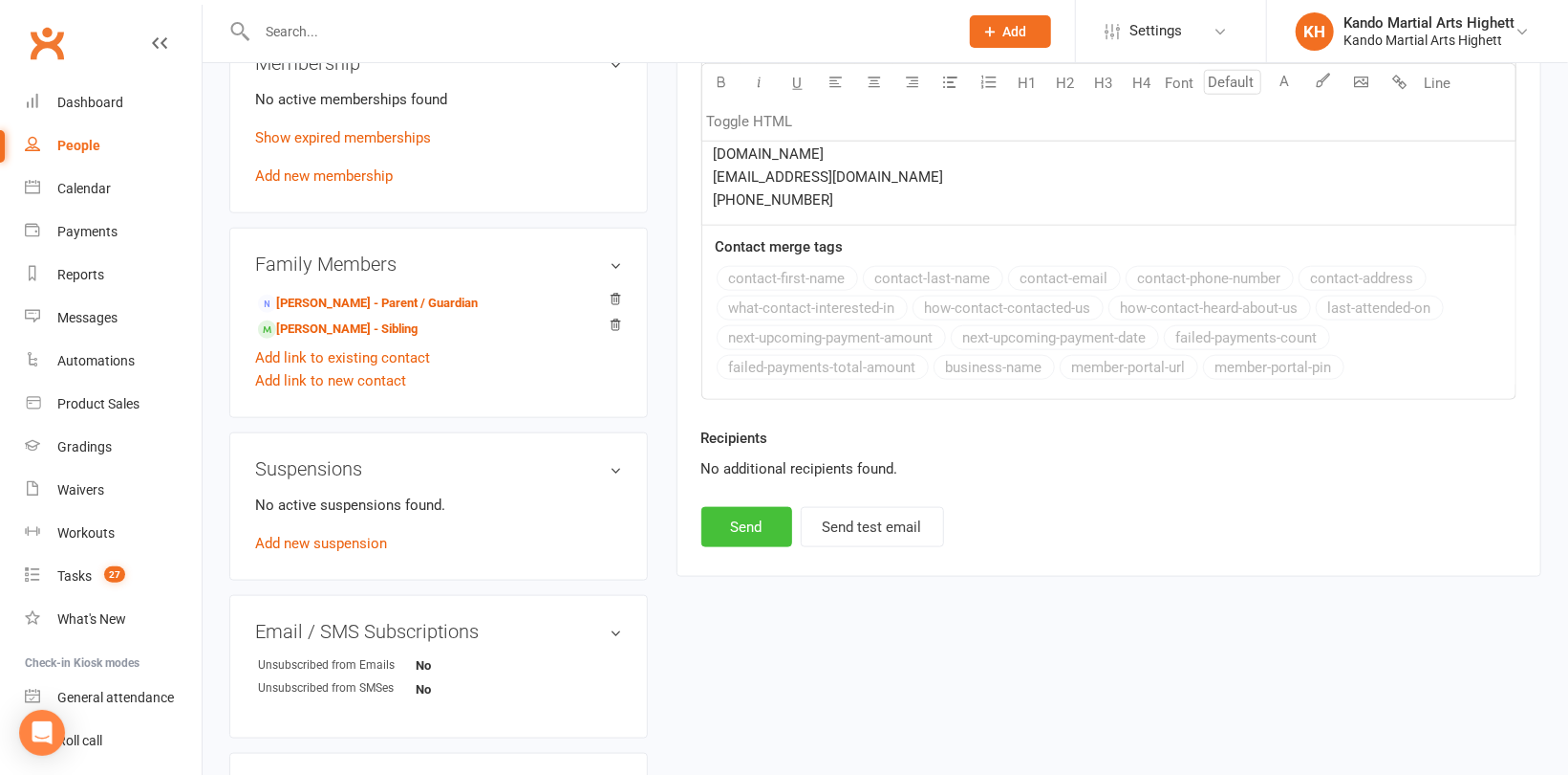
click at [763, 530] on button "Send" at bounding box center [747, 527] width 91 height 40
select select
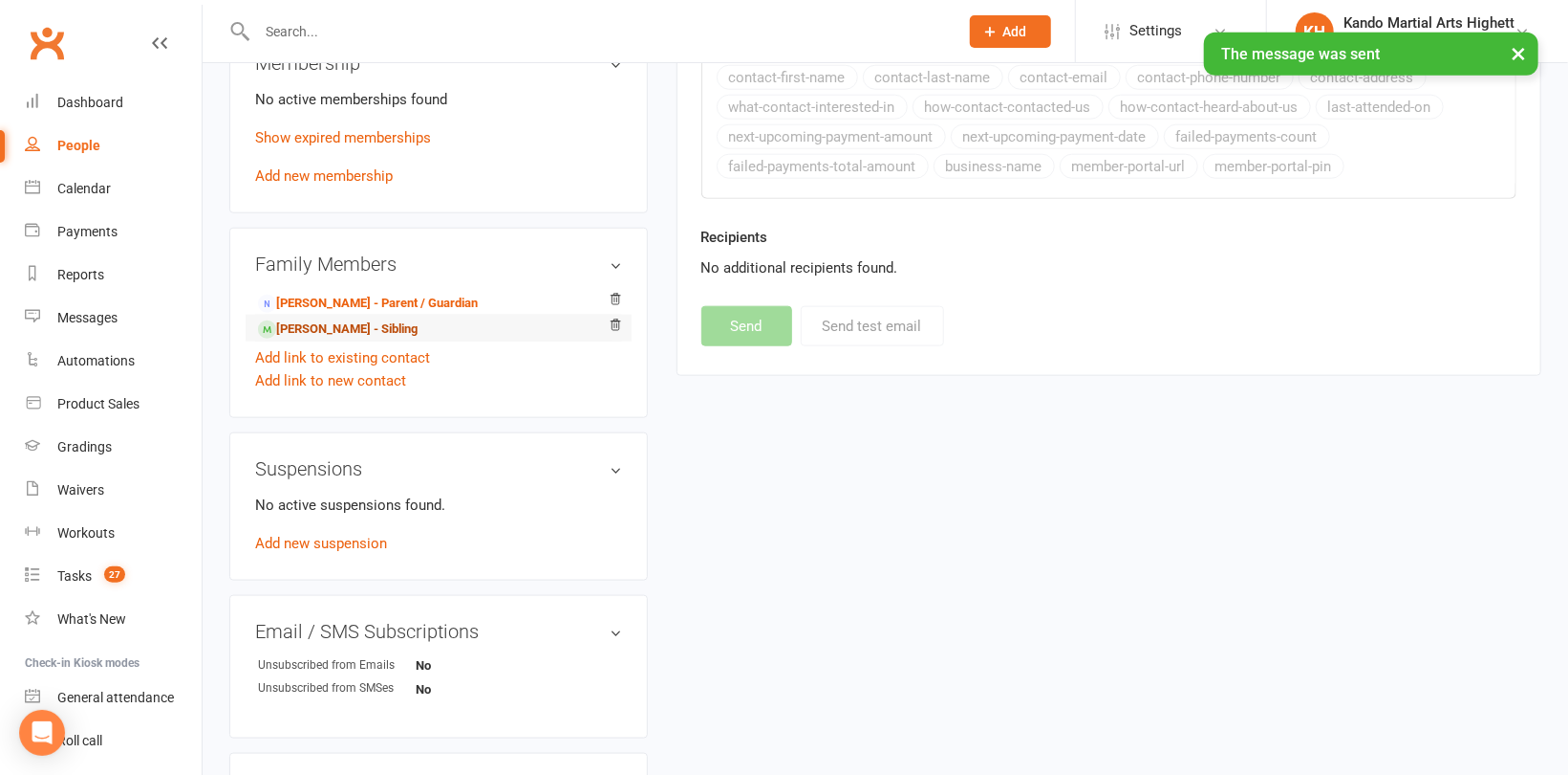
click at [336, 331] on link "[PERSON_NAME] - Sibling" at bounding box center [338, 329] width 160 height 20
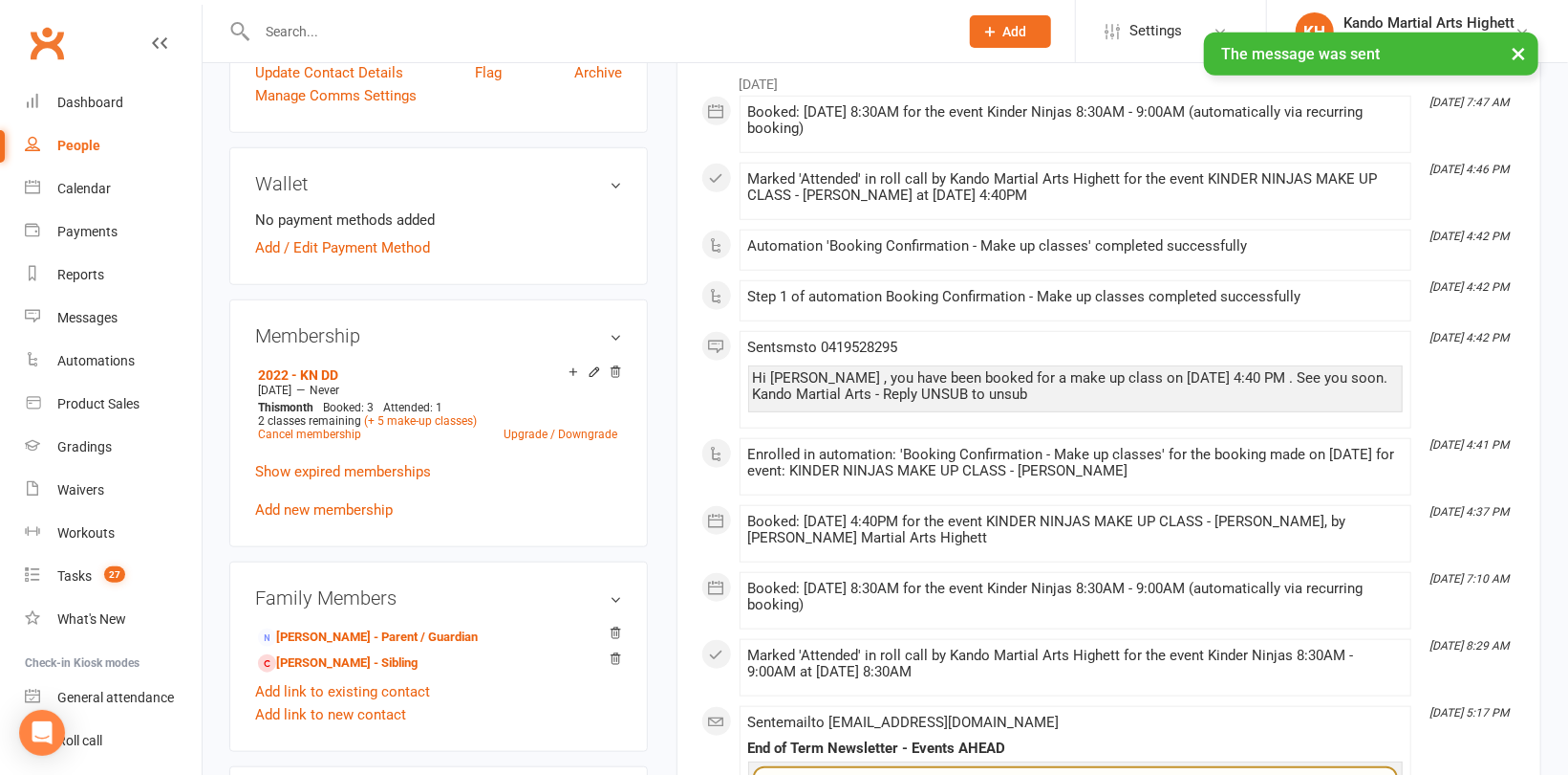
scroll to position [956, 0]
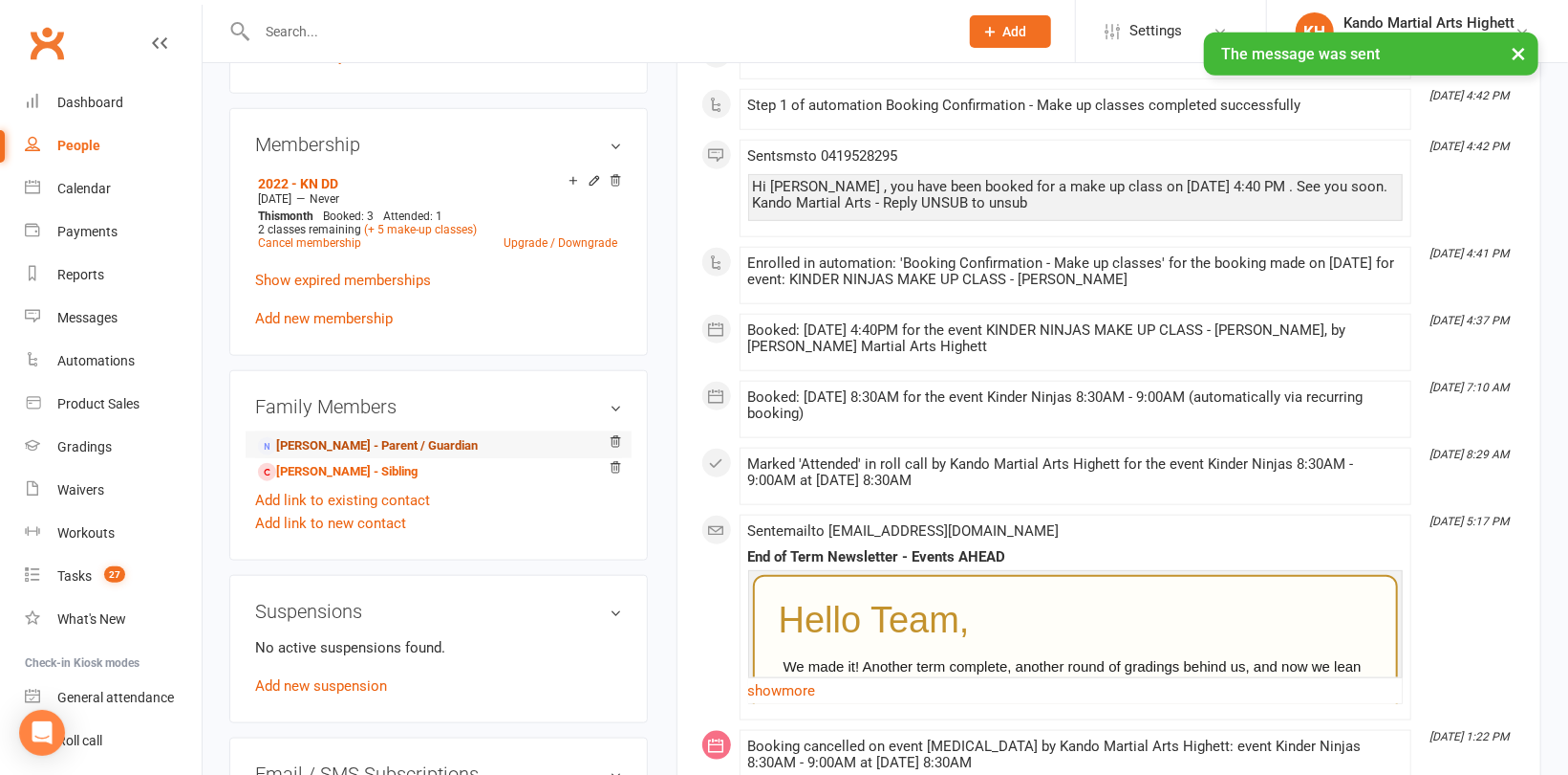
click at [380, 443] on link "[PERSON_NAME] - Parent / Guardian" at bounding box center [368, 446] width 220 height 20
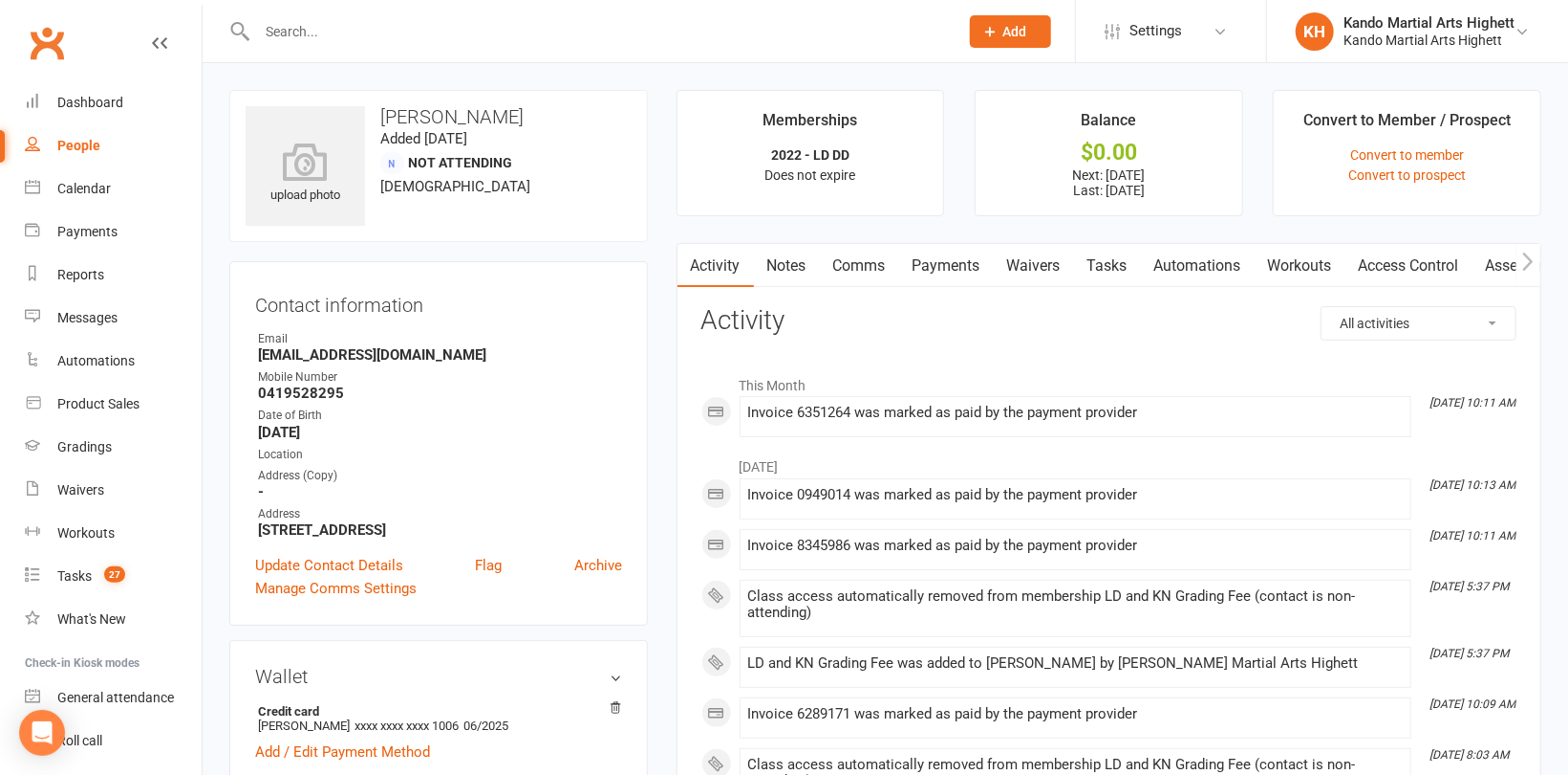
click at [947, 265] on link "Payments" at bounding box center [946, 266] width 95 height 44
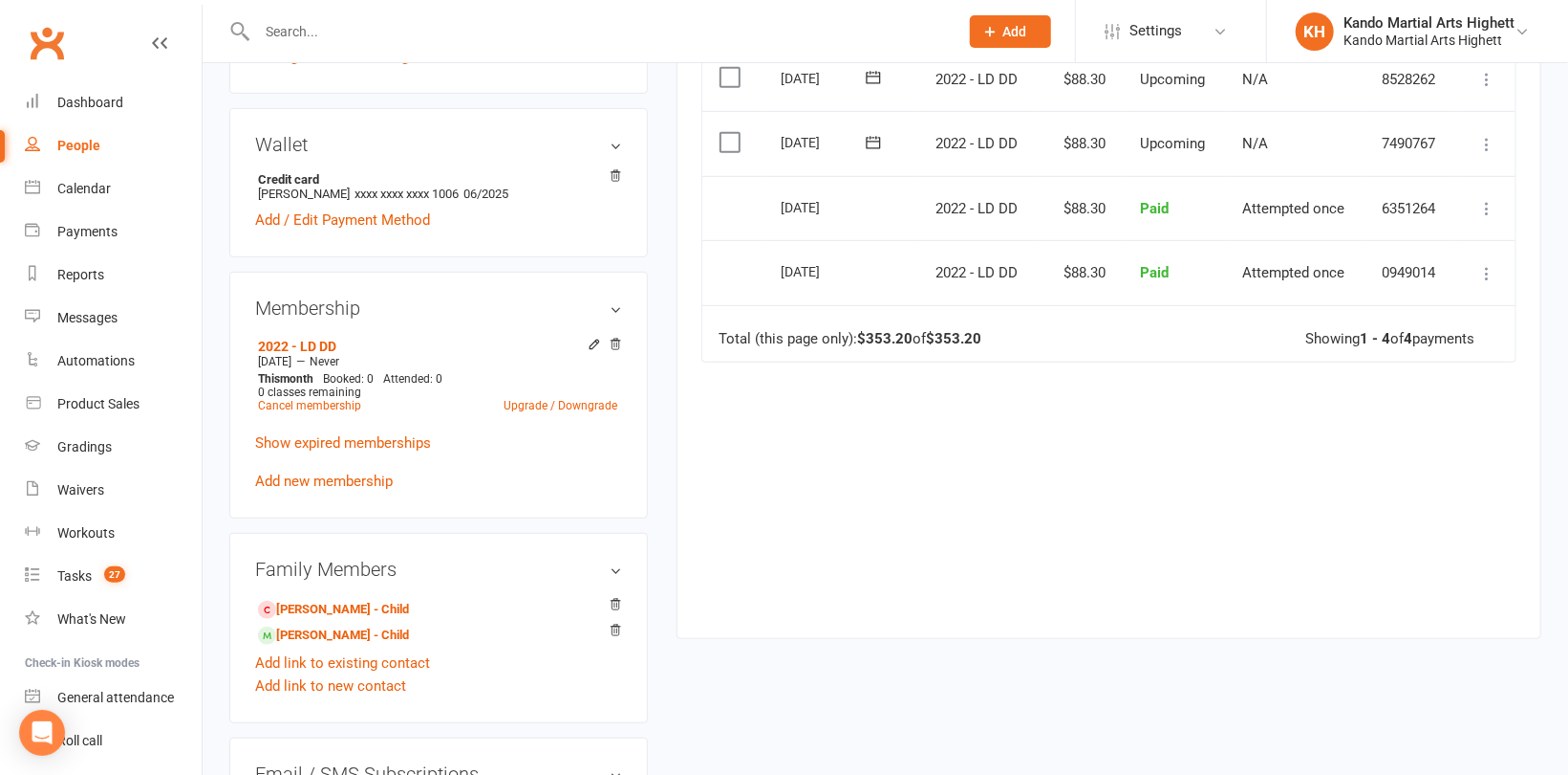
scroll to position [574, 0]
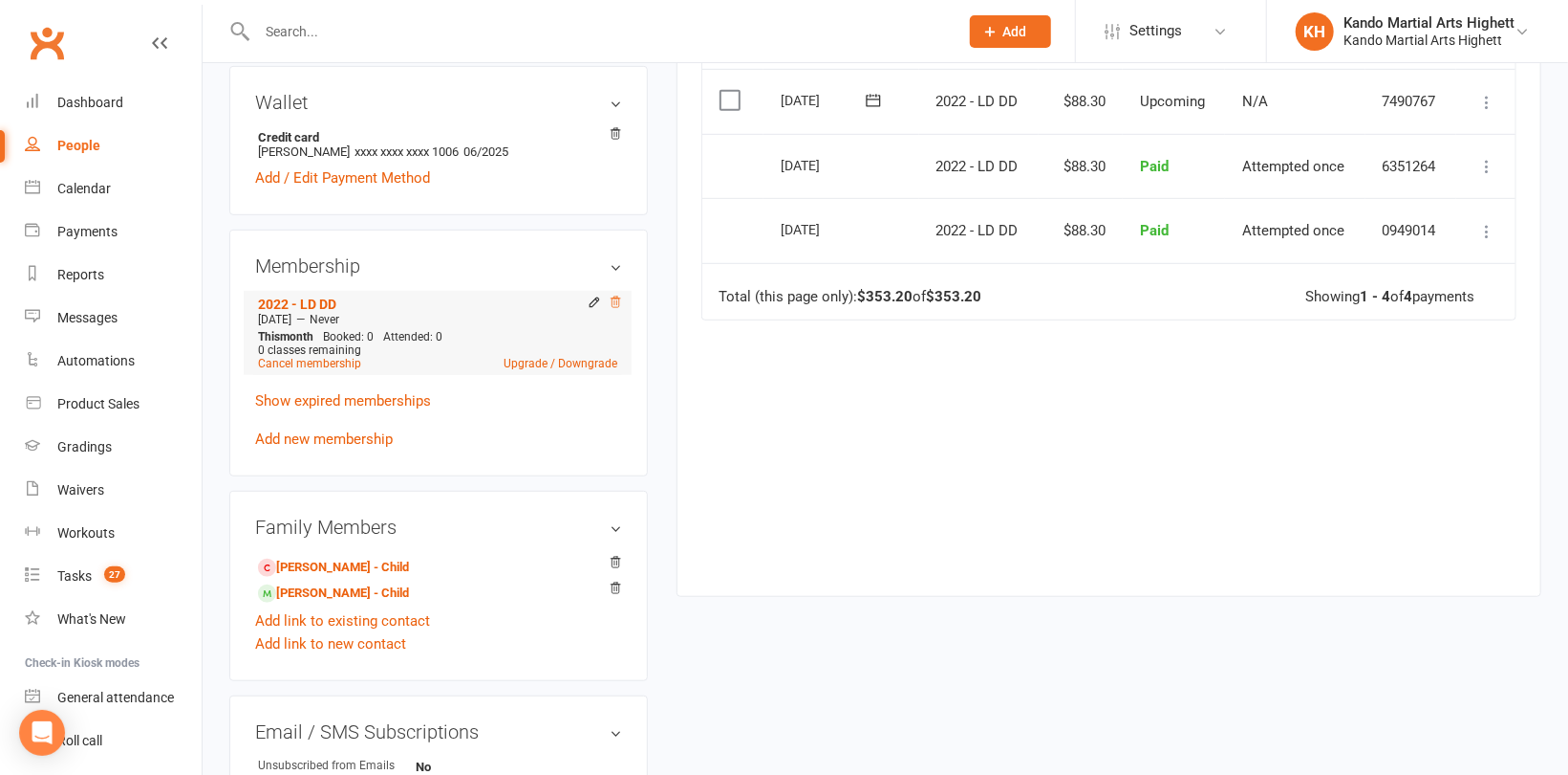
click at [615, 303] on icon at bounding box center [615, 302] width 13 height 13
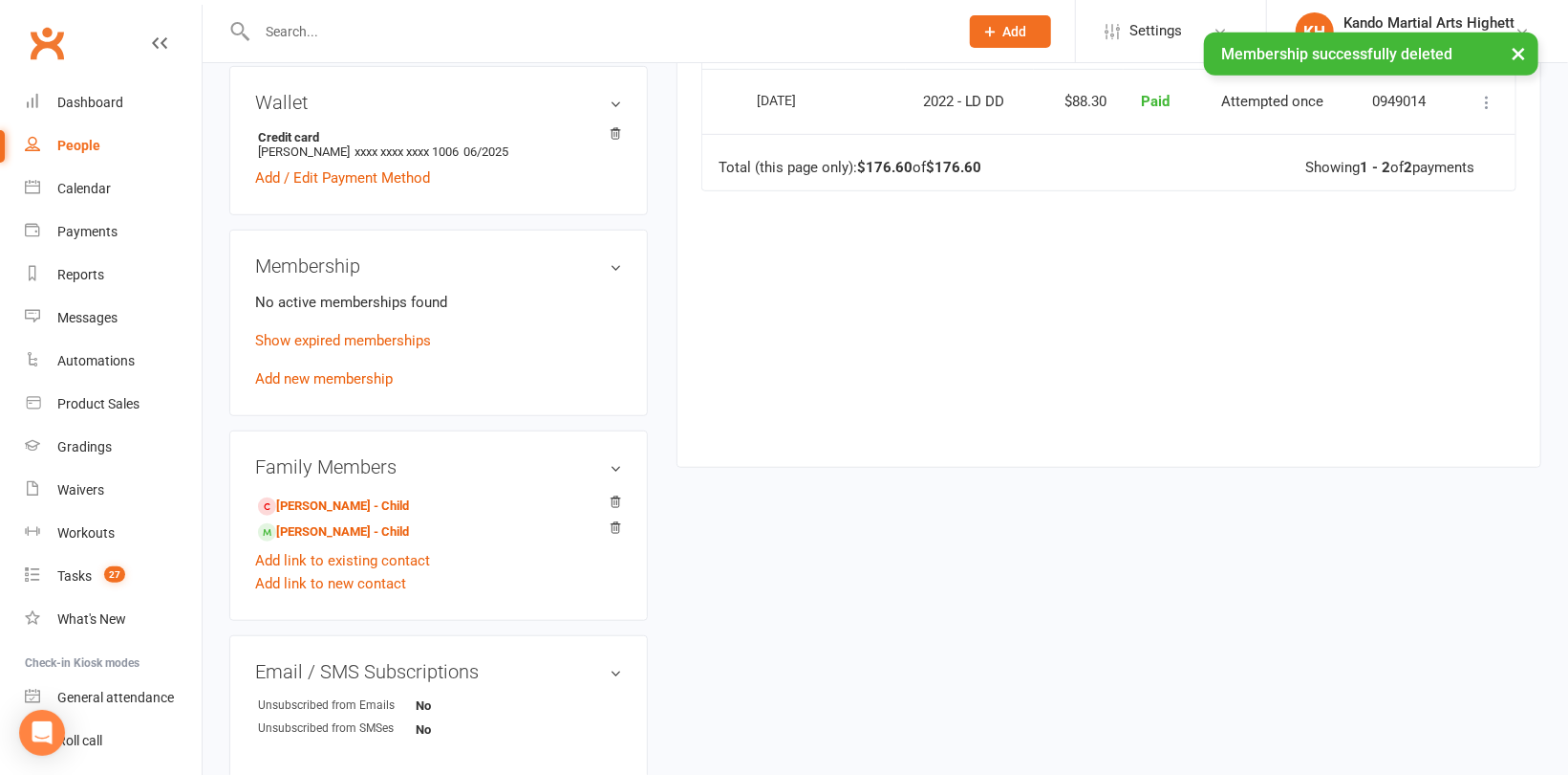
click at [323, 388] on div "No active memberships found Show expired memberships Add new membership" at bounding box center [438, 340] width 367 height 99
click at [335, 380] on link "Add new membership" at bounding box center [324, 378] width 138 height 17
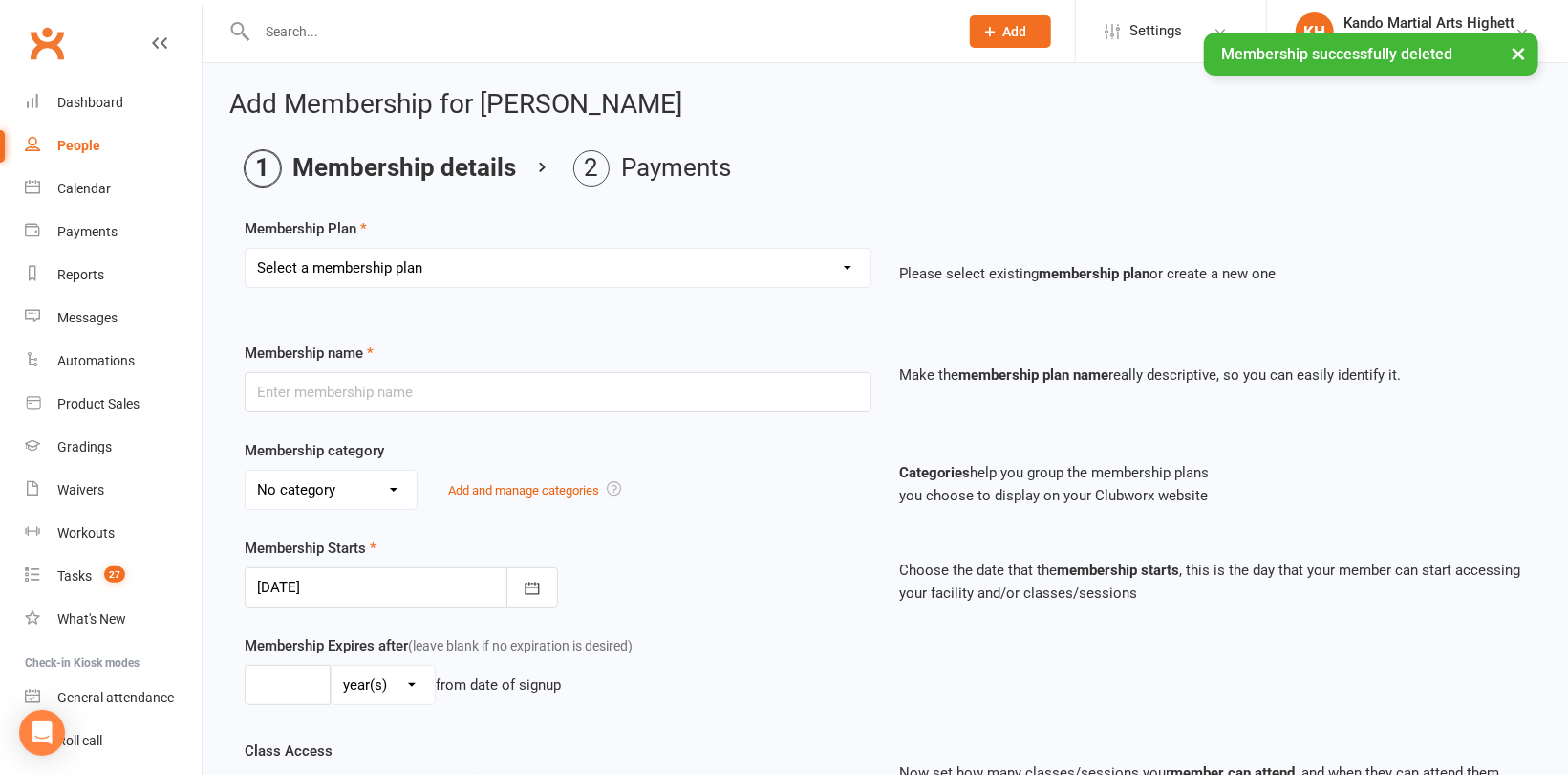
click at [410, 269] on select "Select a membership plan Create new Membership Plan Starter Program - 4 weeks p…" at bounding box center [558, 268] width 625 height 38
select select "13"
click at [246, 249] on select "Select a membership plan Create new Membership Plan Starter Program - 4 weeks p…" at bounding box center [558, 268] width 625 height 38
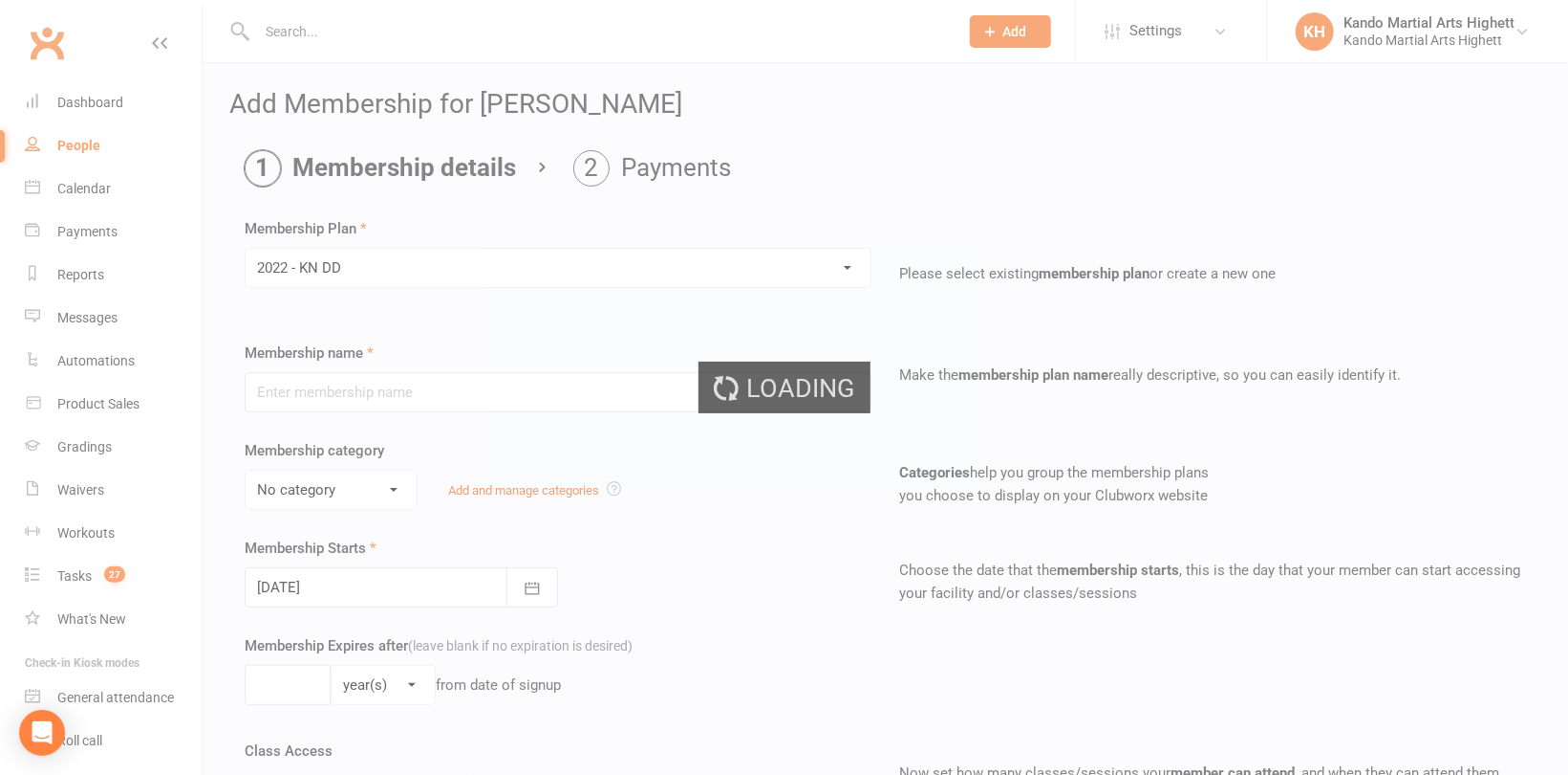
type input "2022 - KN DD"
select select "5"
type input "0"
type input "5"
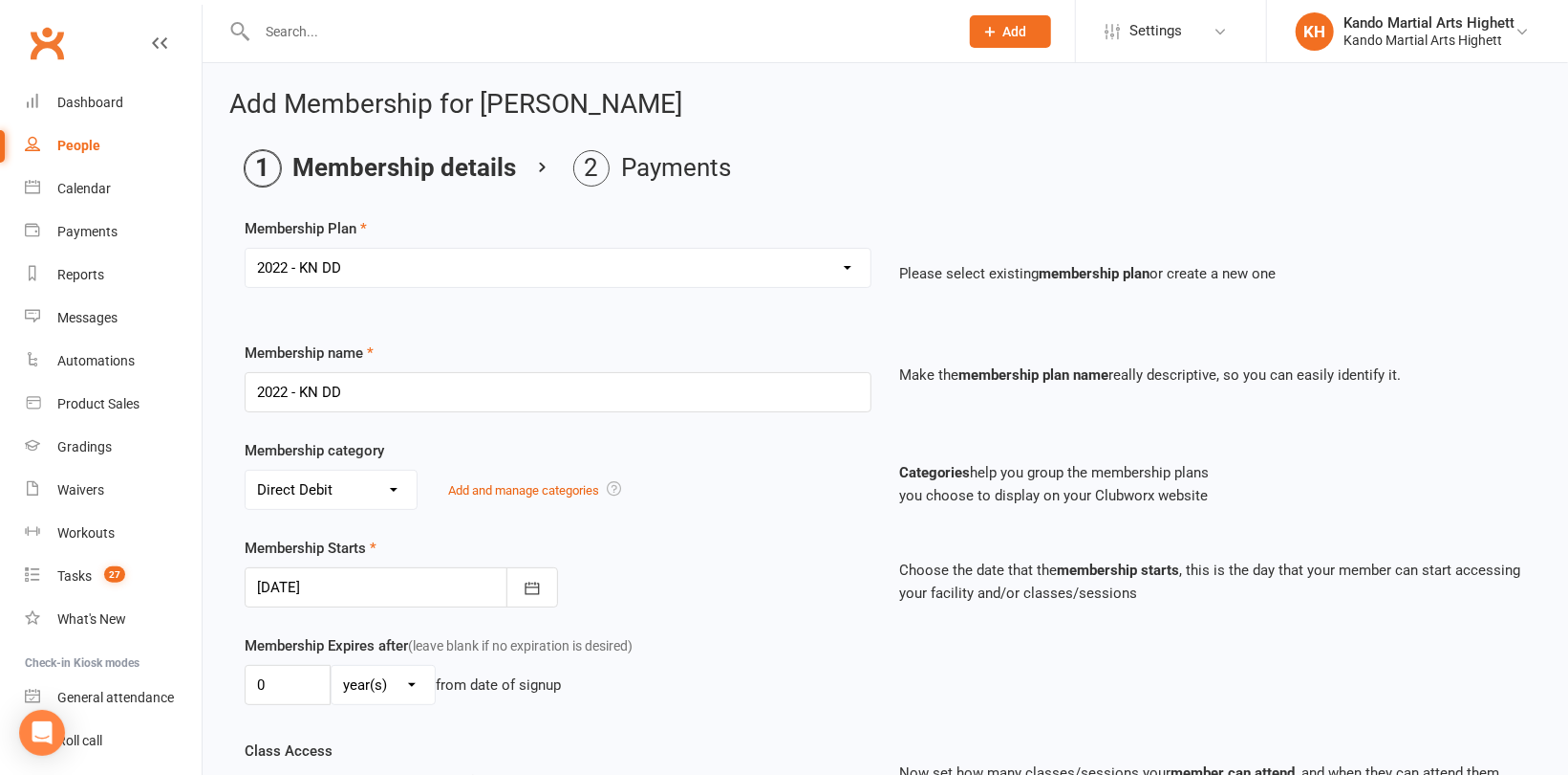
click at [406, 590] on div at bounding box center [402, 587] width 314 height 40
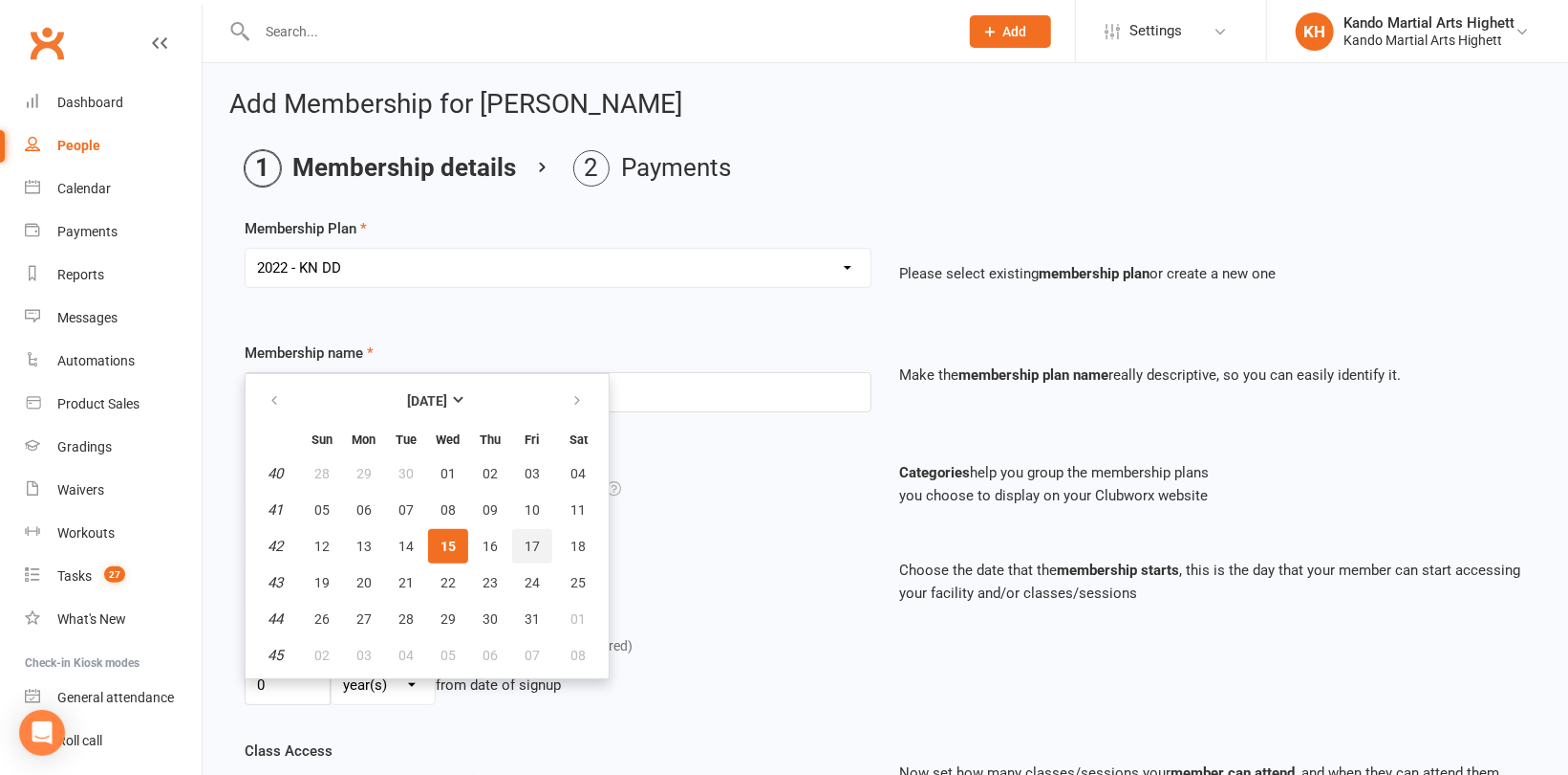
click at [533, 544] on span "17" at bounding box center [532, 545] width 15 height 15
type input "[DATE]"
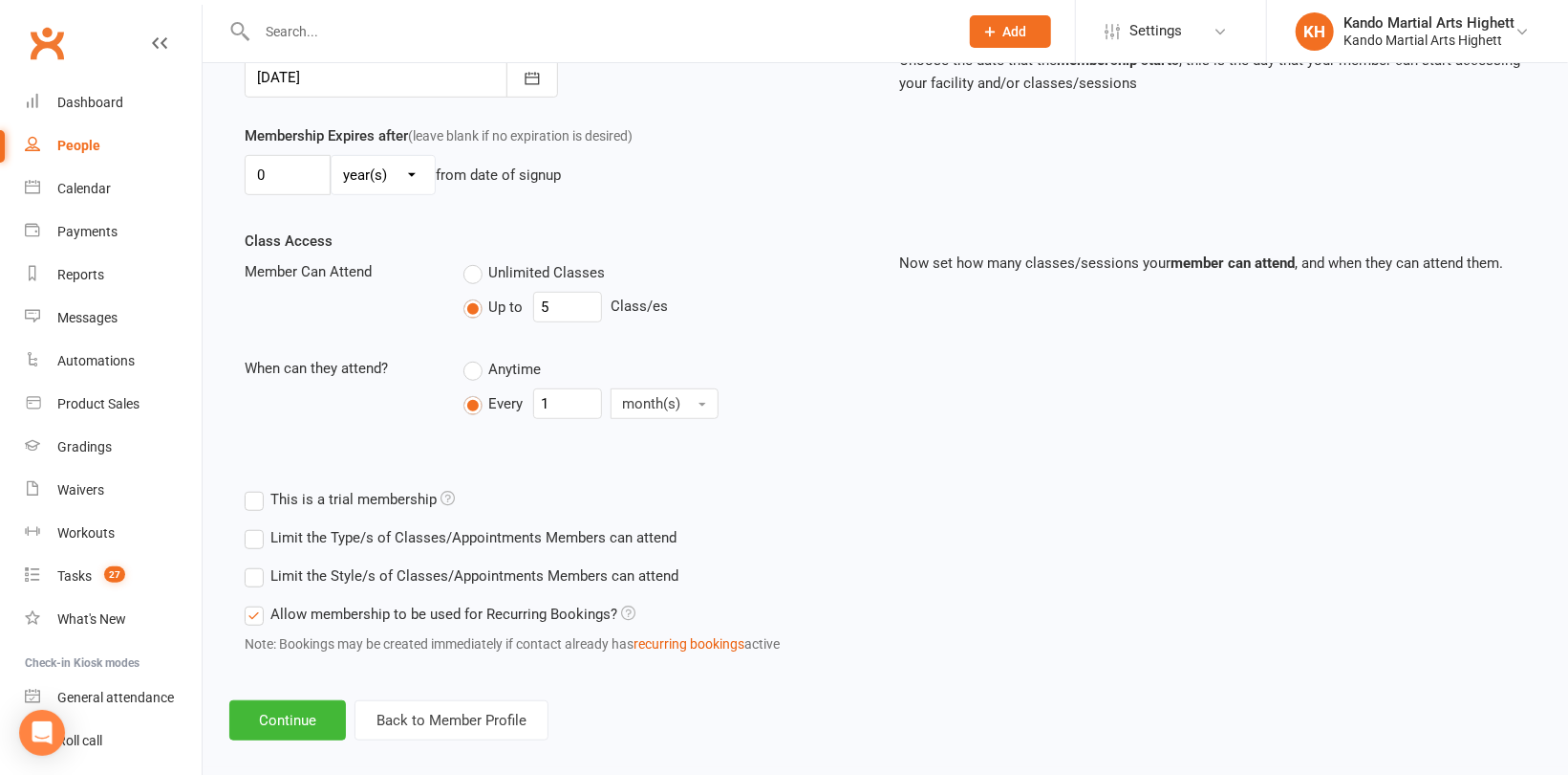
scroll to position [527, 0]
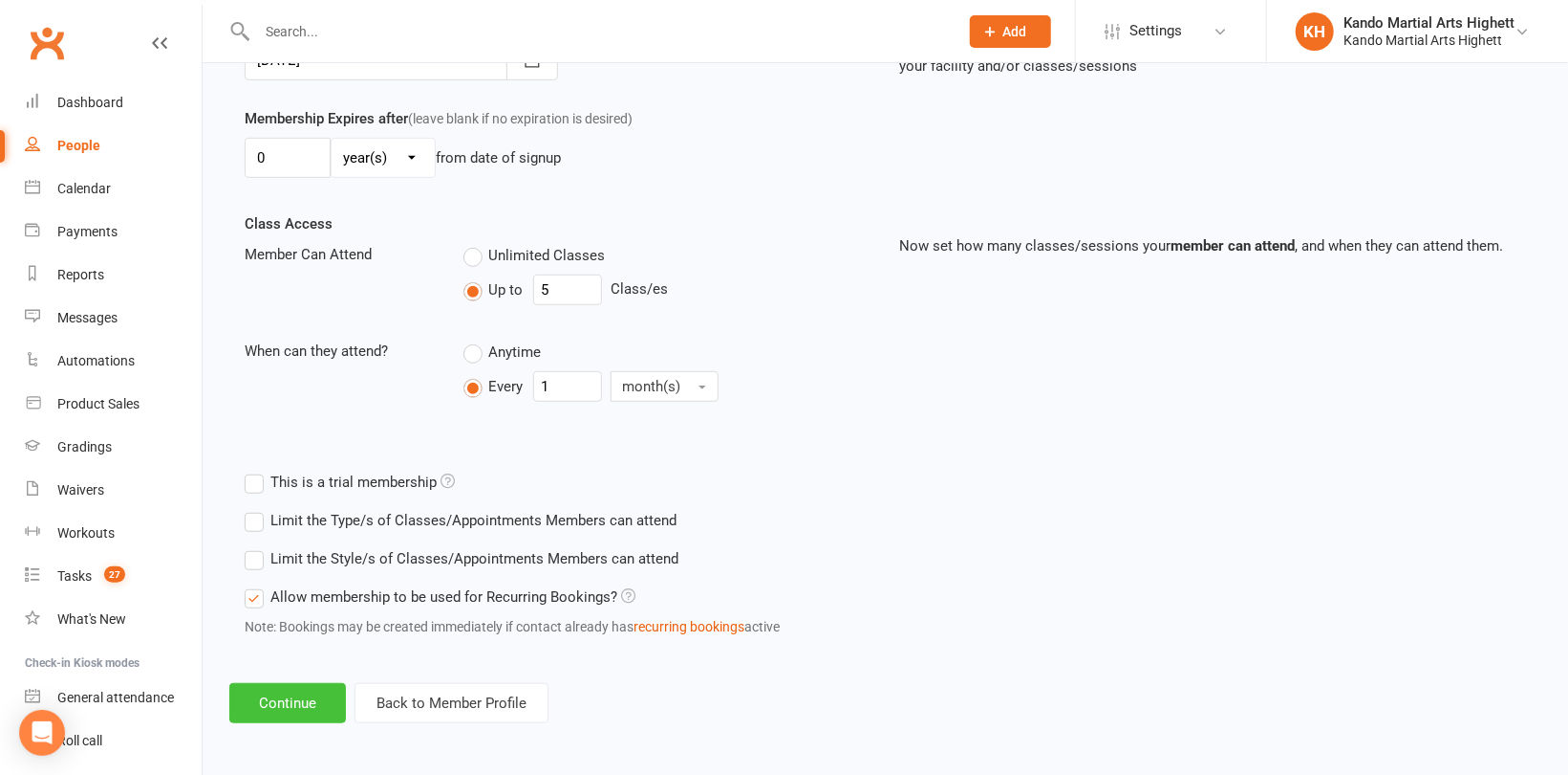
click at [312, 694] on button "Continue" at bounding box center [288, 703] width 117 height 40
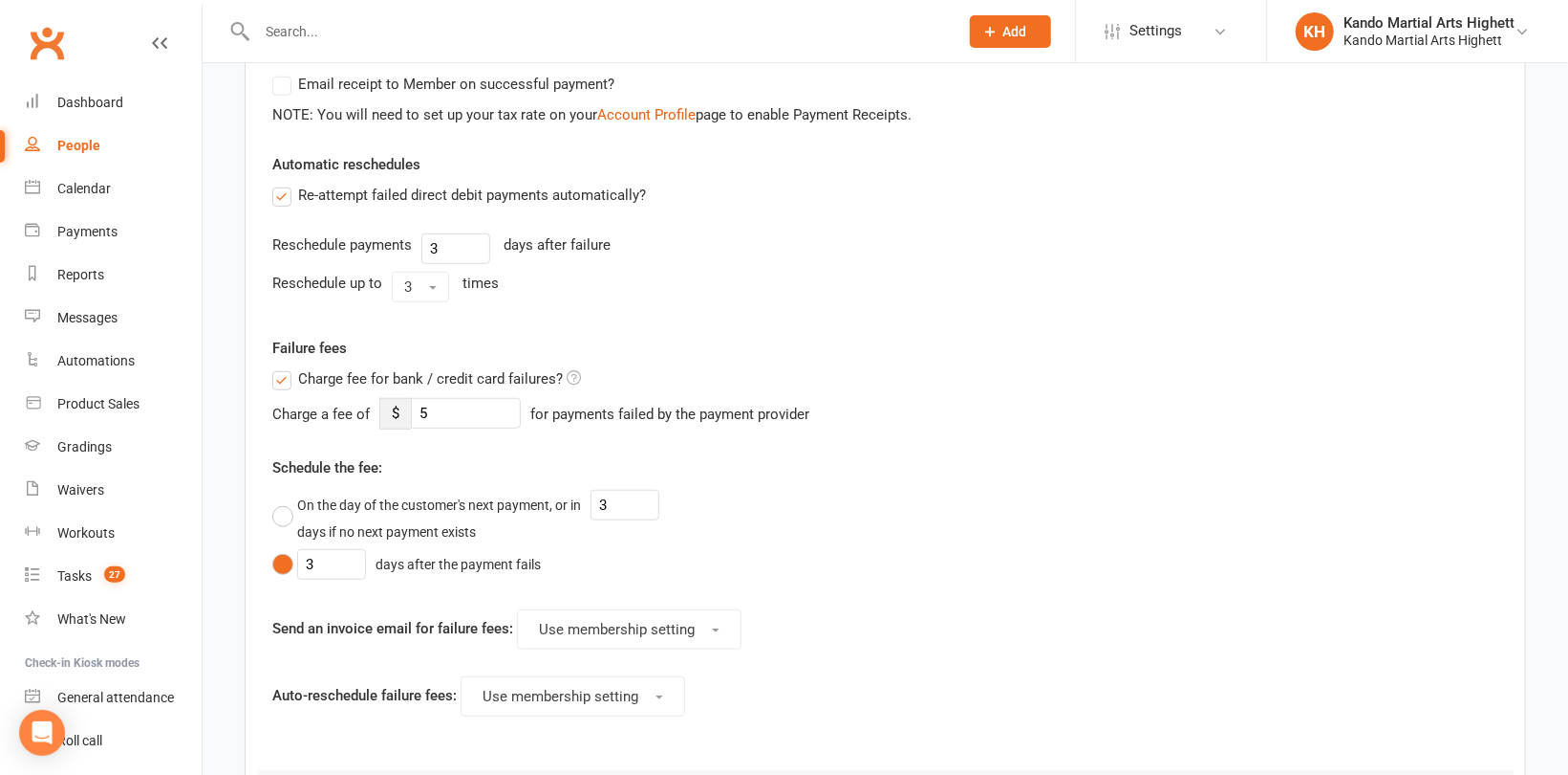
scroll to position [887, 0]
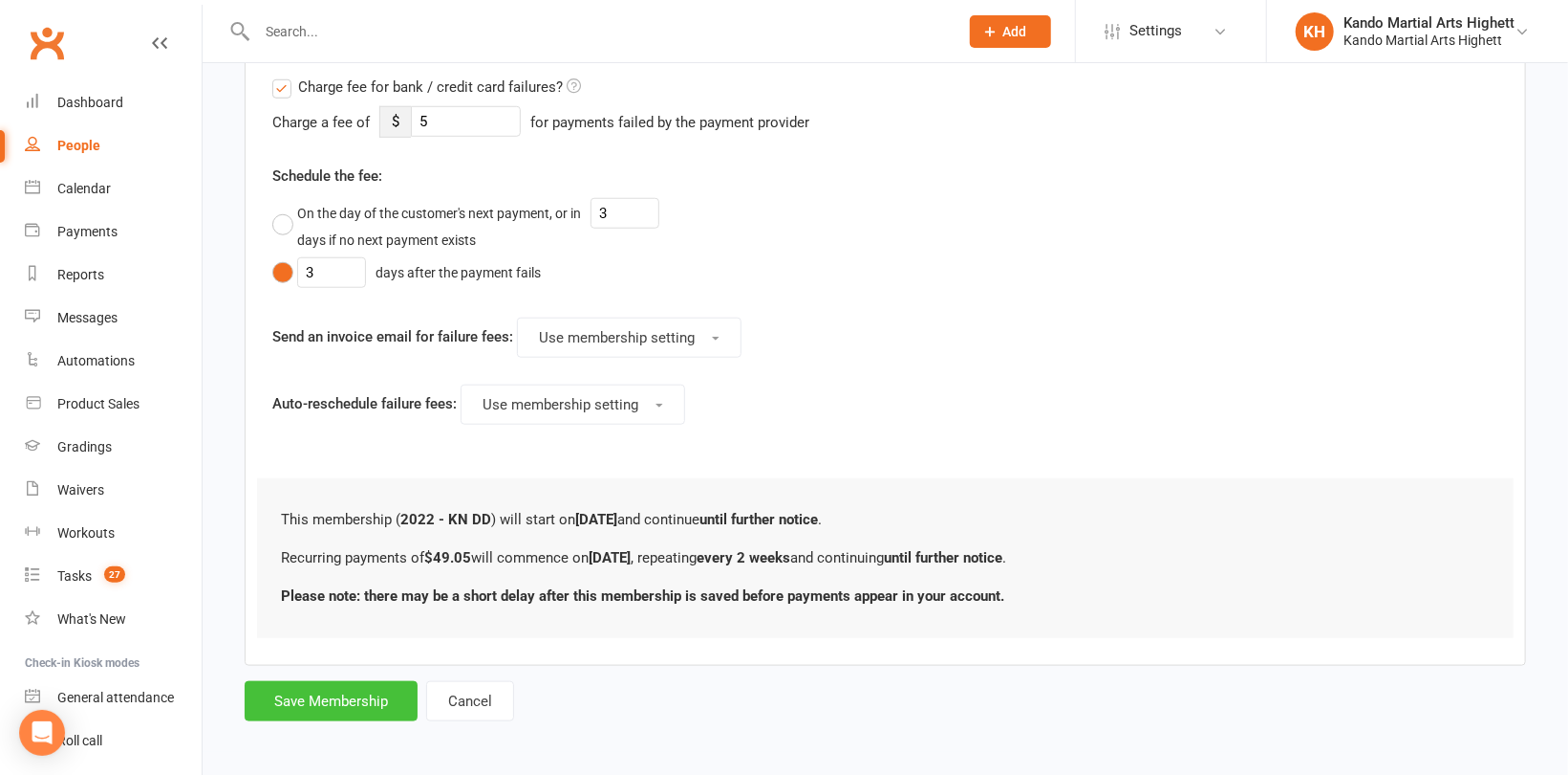
click at [327, 702] on button "Save Membership" at bounding box center [331, 701] width 173 height 40
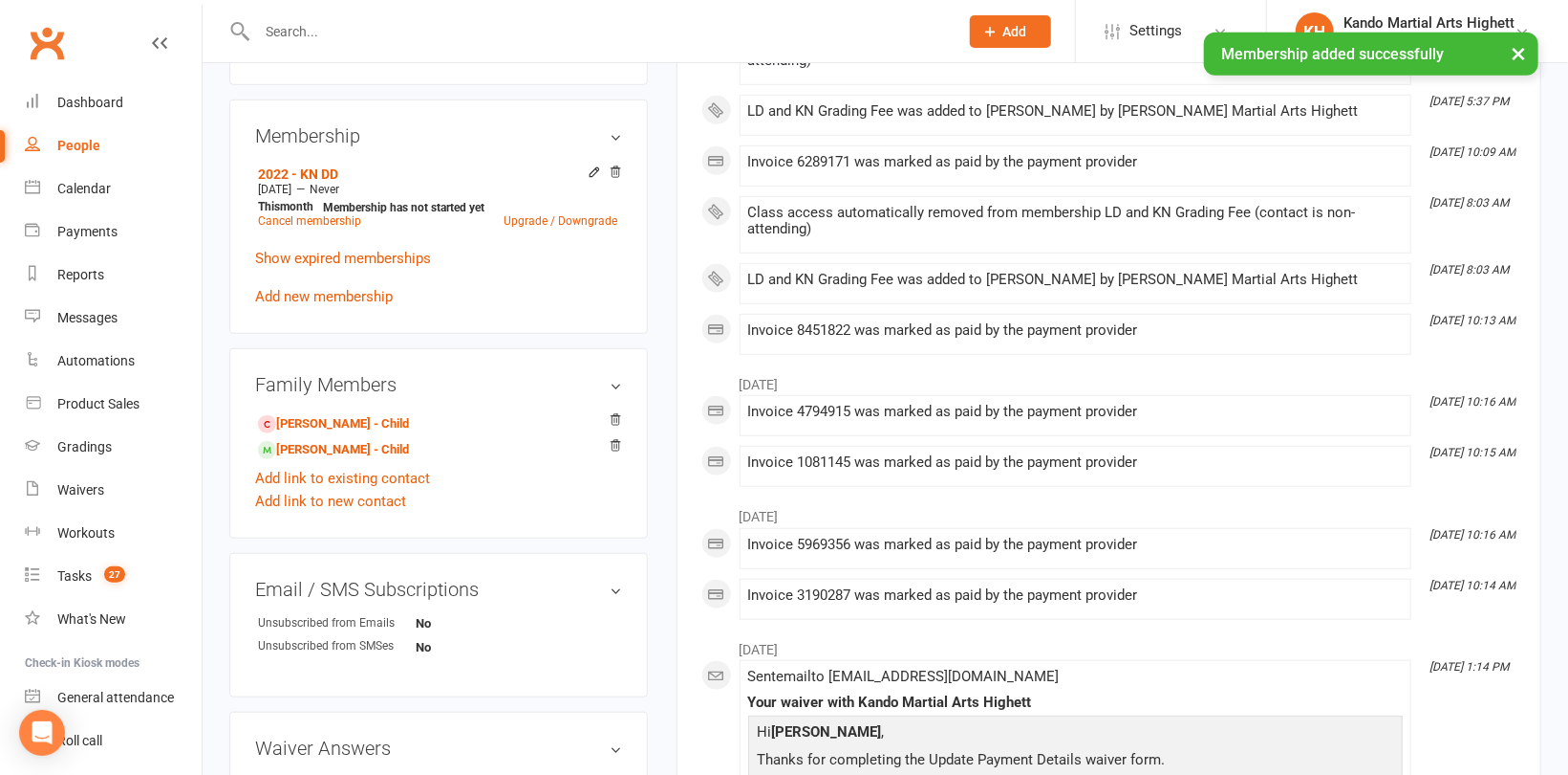
scroll to position [765, 0]
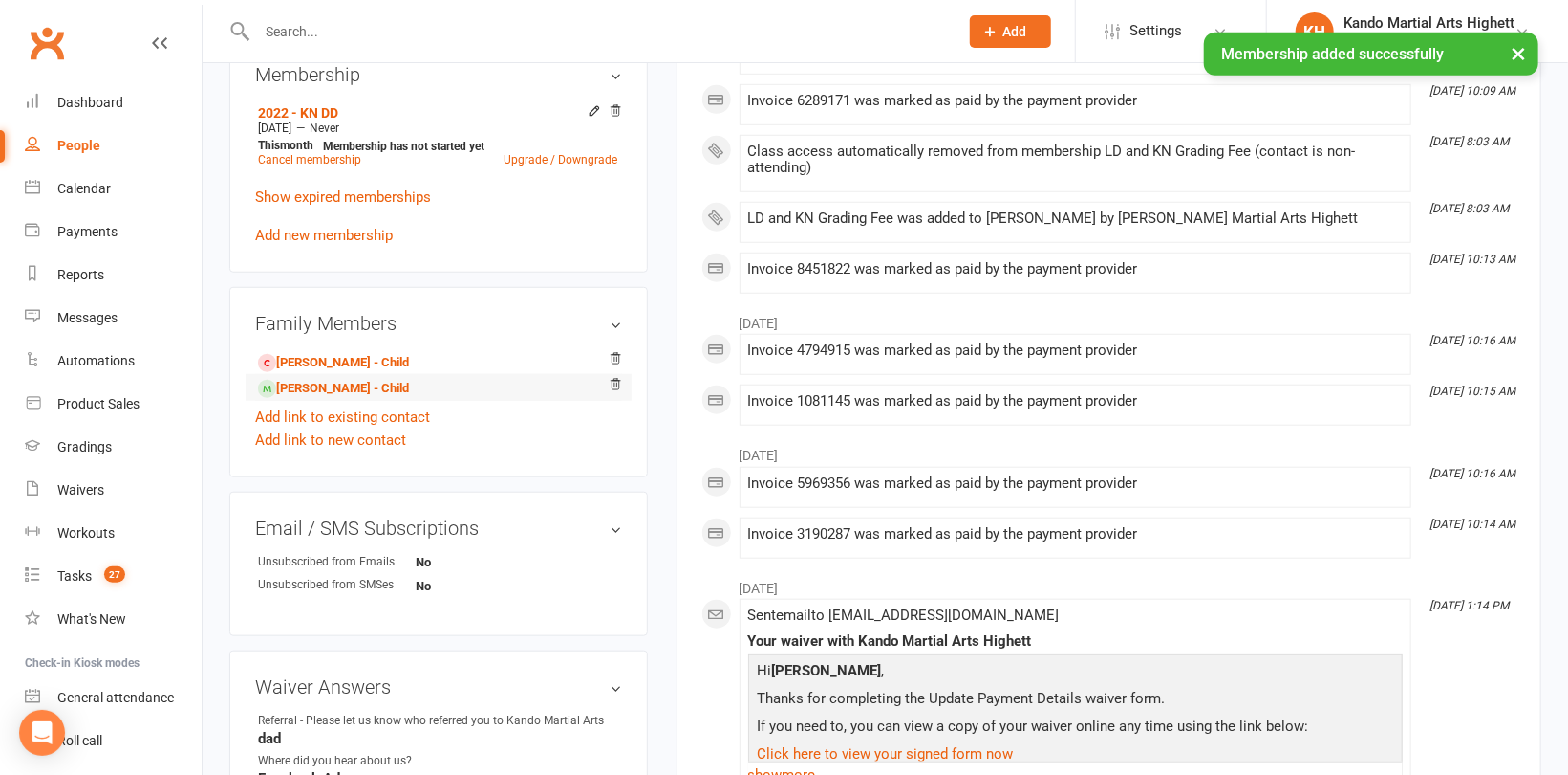
click at [318, 377] on li "[PERSON_NAME] - Child" at bounding box center [438, 387] width 367 height 27
click at [320, 368] on link "[PERSON_NAME] - Child" at bounding box center [333, 363] width 151 height 20
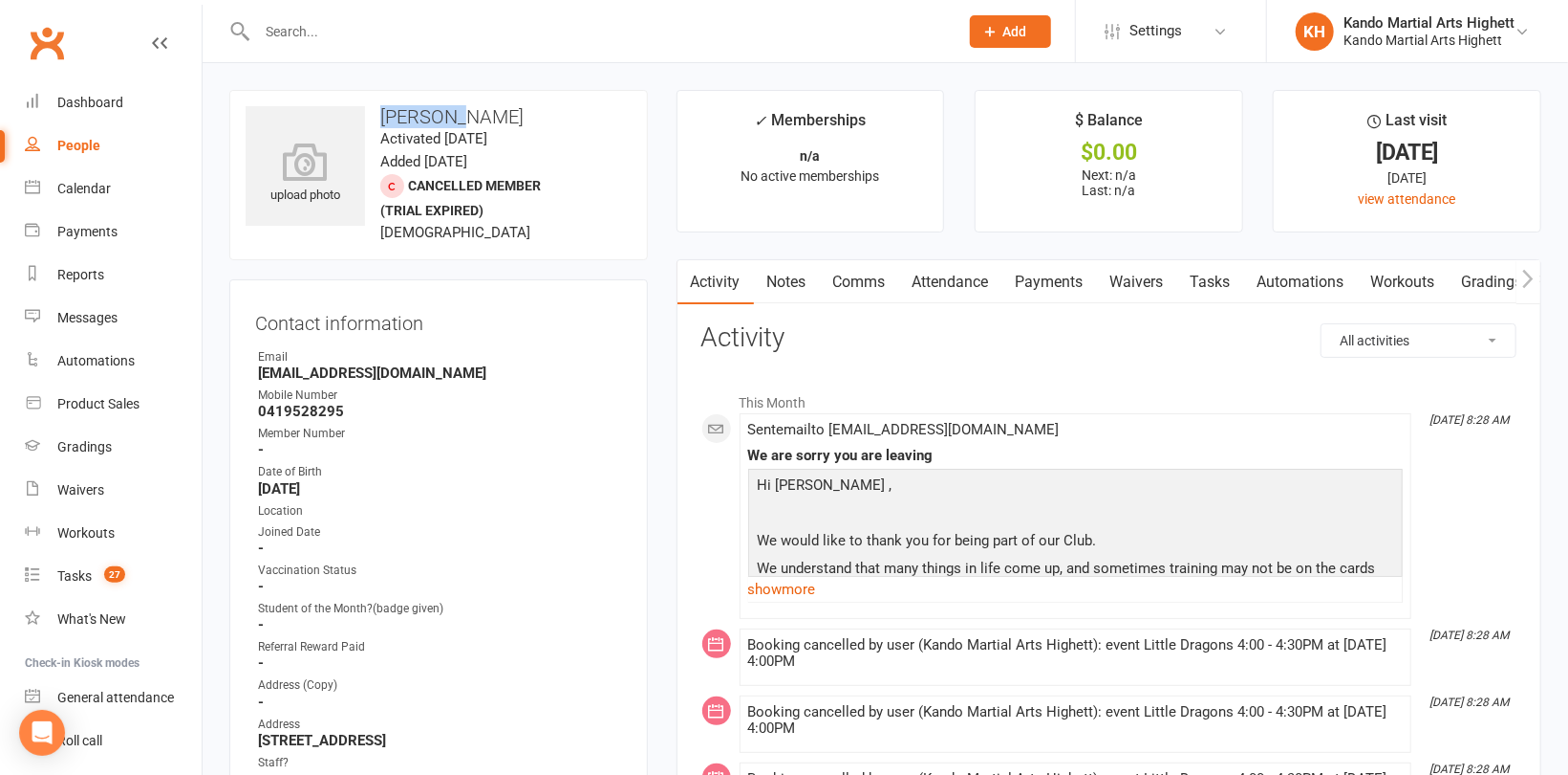
drag, startPoint x: 471, startPoint y: 122, endPoint x: 369, endPoint y: 112, distance: 102.5
click at [369, 112] on h3 "[PERSON_NAME]" at bounding box center [439, 116] width 386 height 21
copy h3 "[PERSON_NAME]"
click at [931, 264] on link "Attendance" at bounding box center [950, 282] width 103 height 44
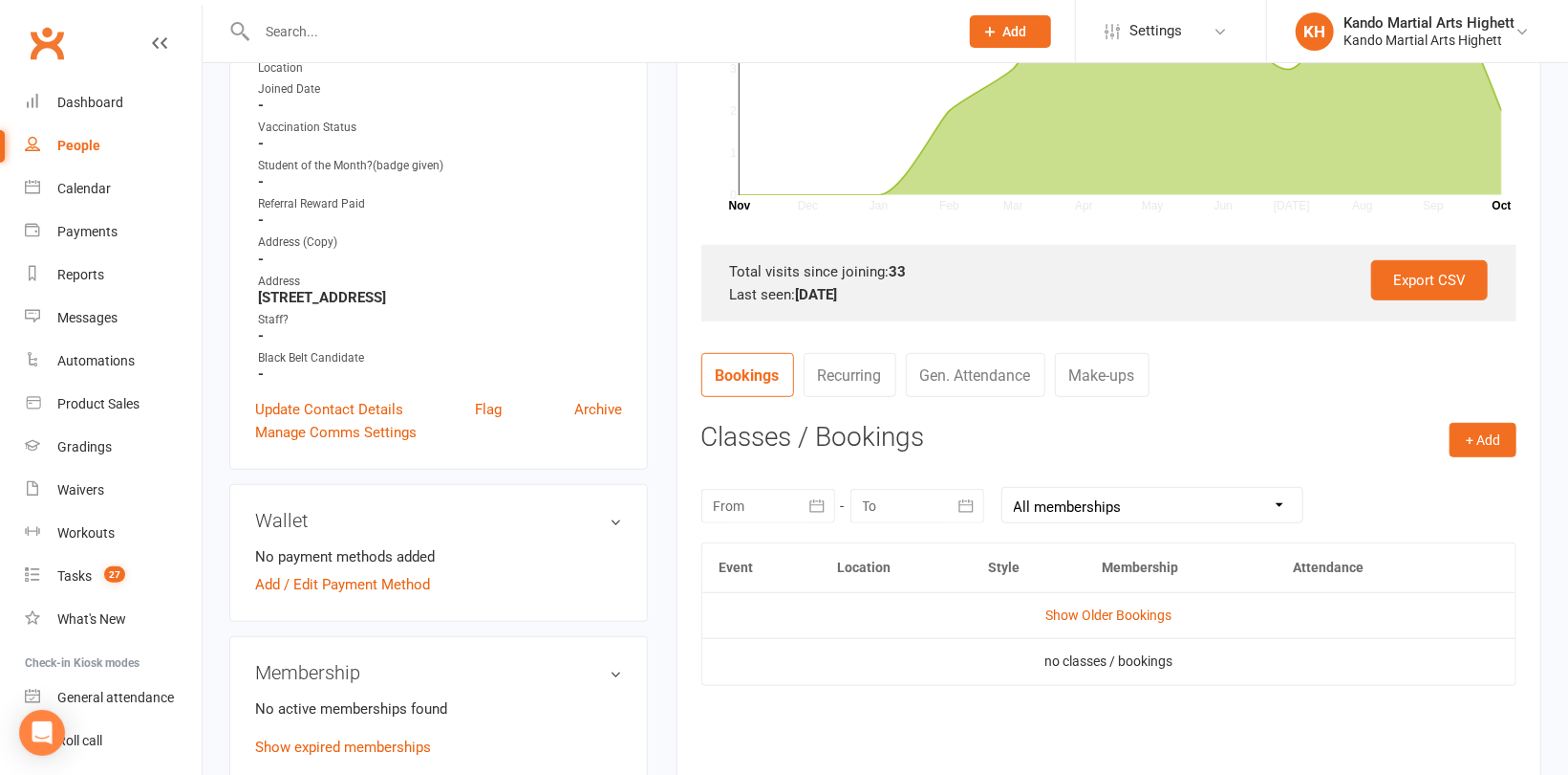
scroll to position [574, 0]
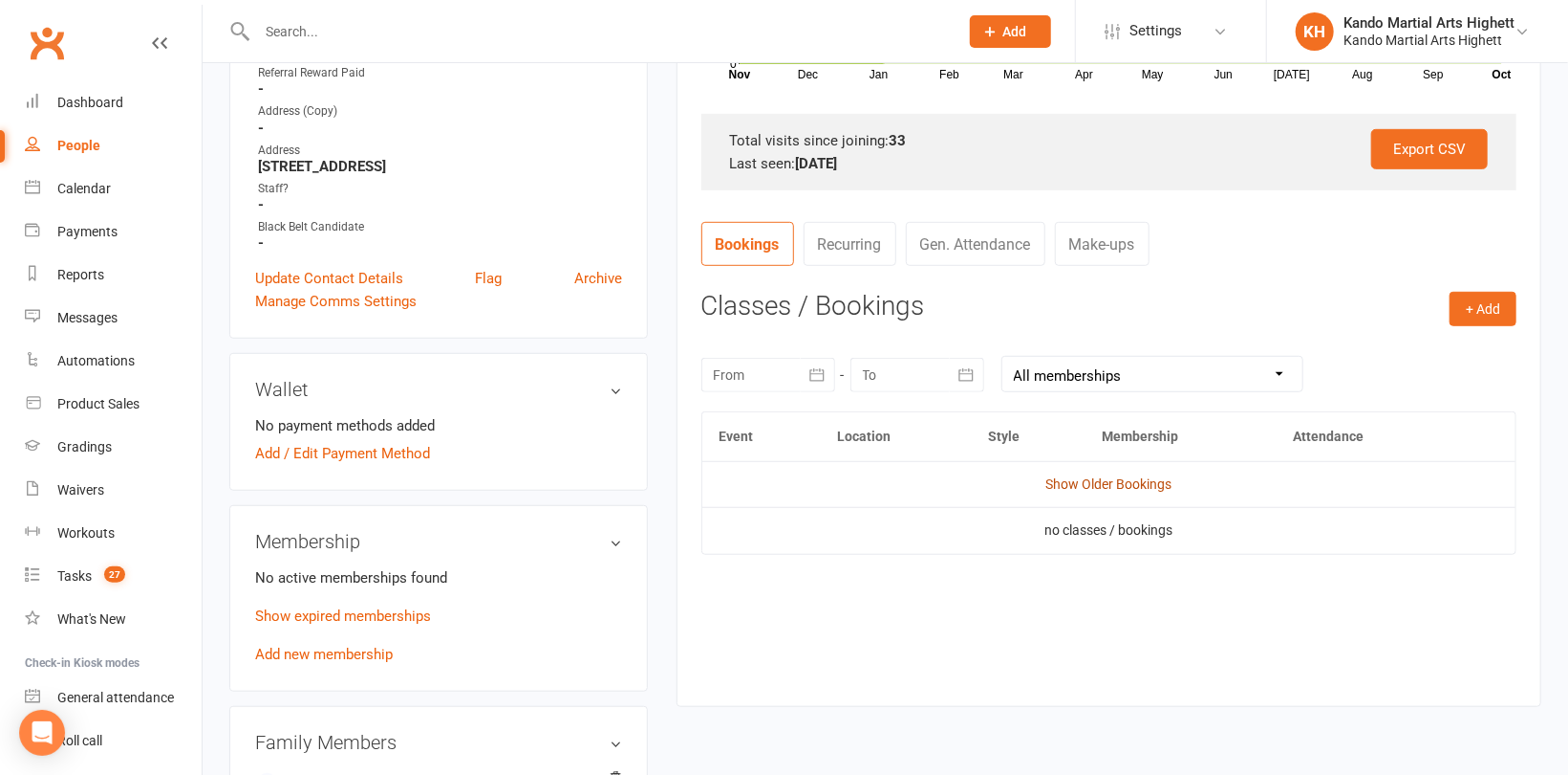
click at [1062, 478] on link "Show Older Bookings" at bounding box center [1108, 483] width 126 height 15
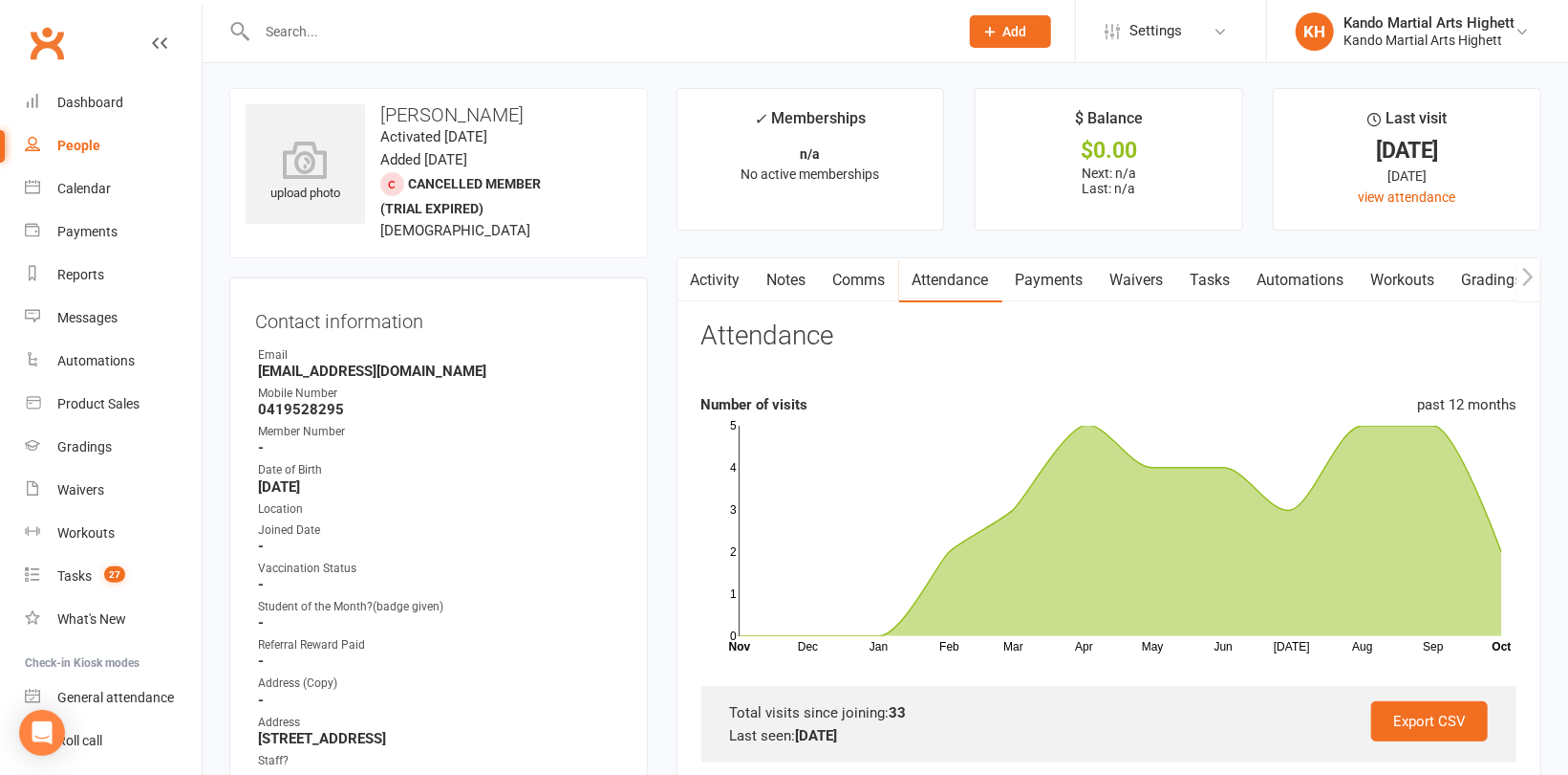
scroll to position [0, 0]
click at [47, 142] on link "People" at bounding box center [113, 145] width 177 height 43
select select "100"
